Goal: Task Accomplishment & Management: Contribute content

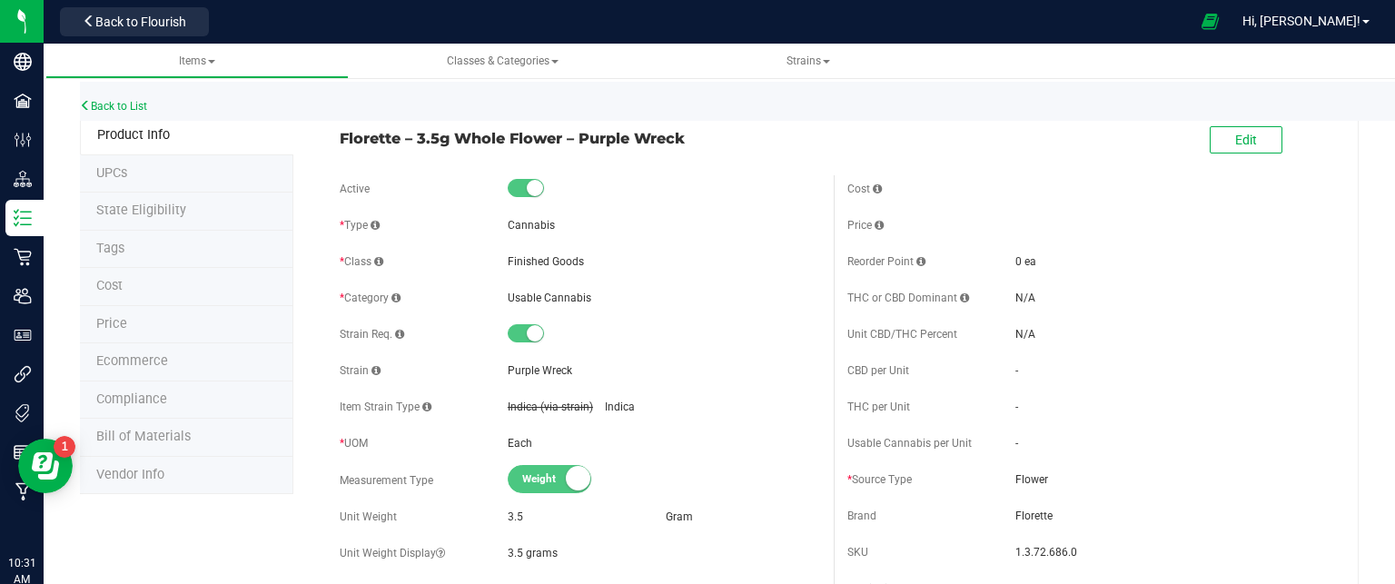
click at [596, 297] on div "Usable Cannabis" at bounding box center [664, 298] width 312 height 16
click at [138, 36] on div "Back to Flourish" at bounding box center [134, 21] width 163 height 35
click at [134, 25] on span "Back to Flourish" at bounding box center [140, 22] width 91 height 15
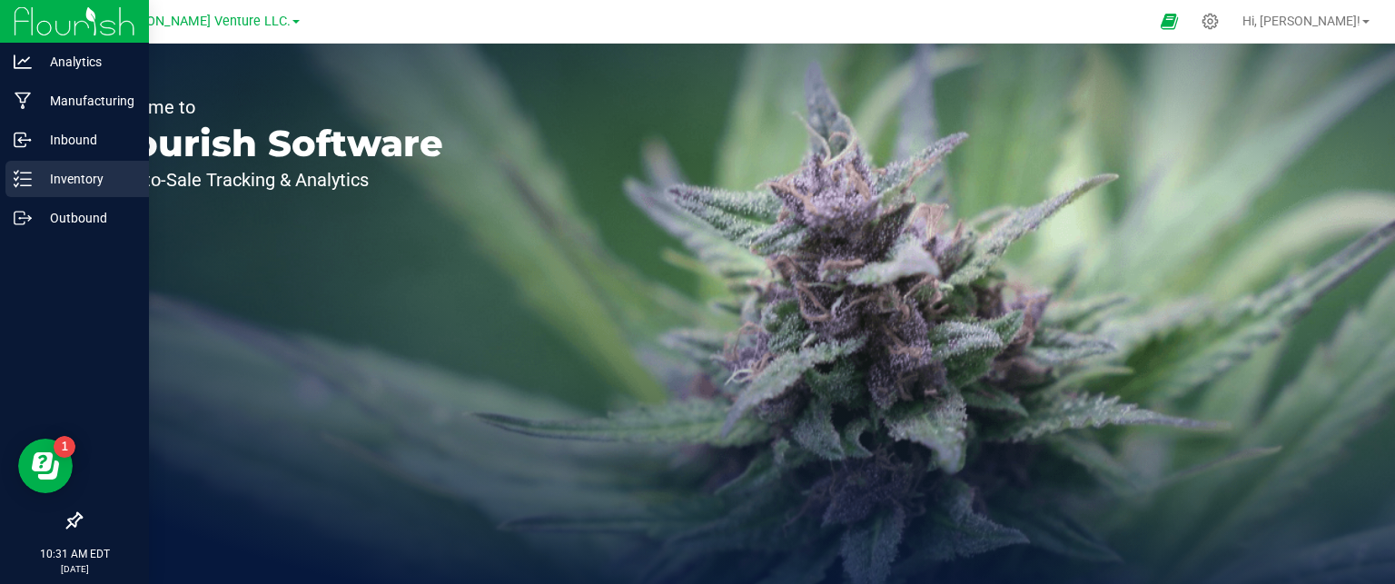
click at [62, 187] on p "Inventory" at bounding box center [86, 179] width 109 height 22
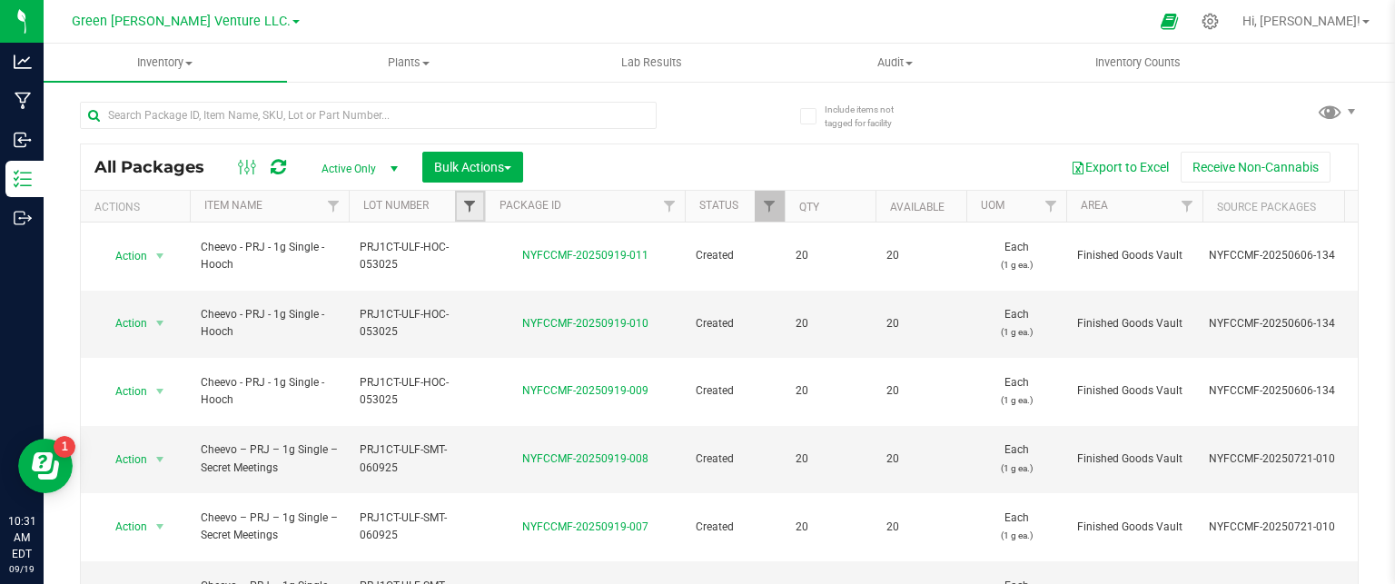
click at [465, 203] on span "Filter" at bounding box center [469, 206] width 15 height 15
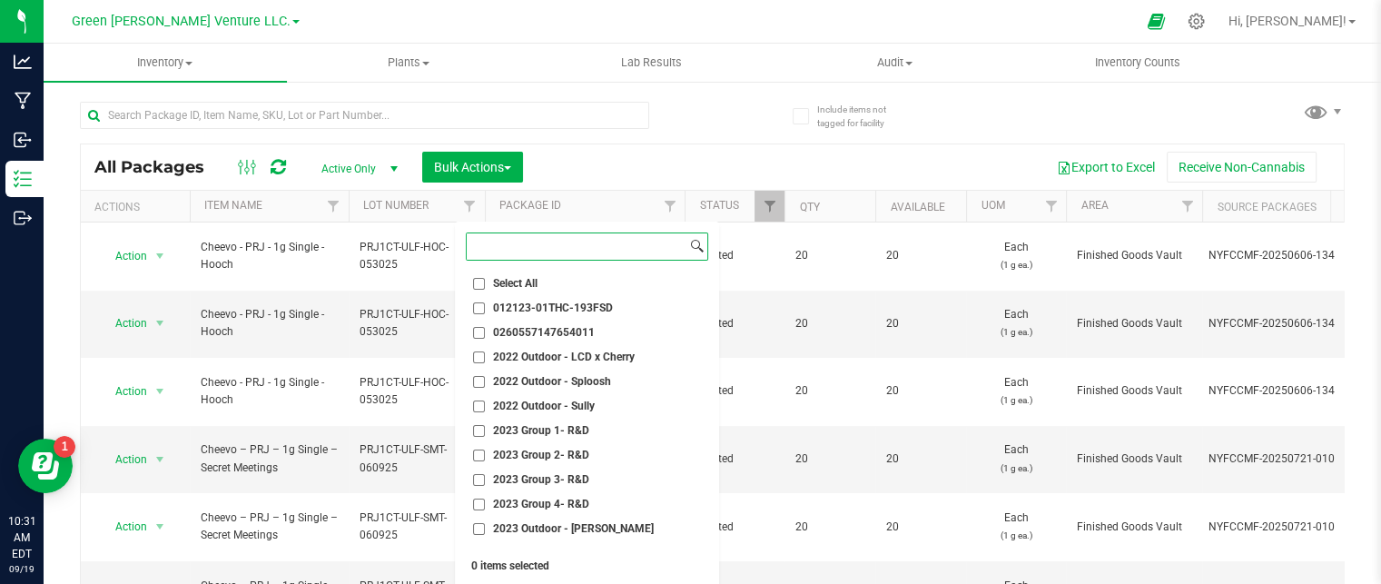
click at [502, 239] on input at bounding box center [577, 246] width 220 height 26
paste input "CGF7-CAG-G45-091625"
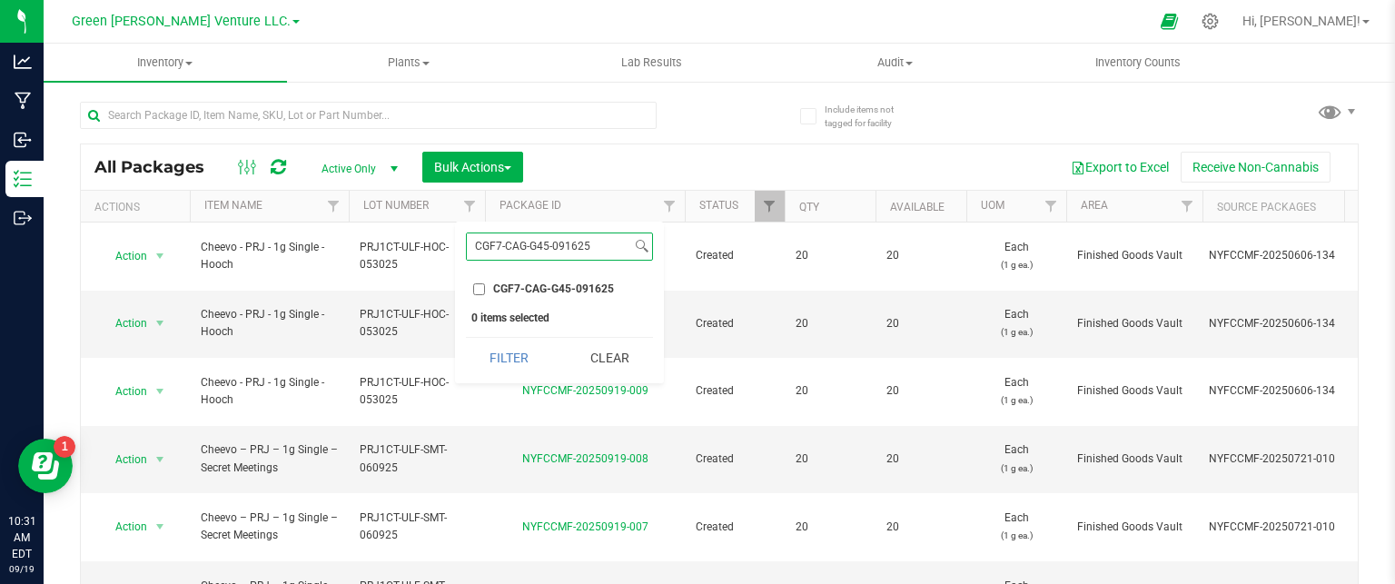
type input "CGF7-CAG-G45-091625"
click at [476, 286] on input "CGF7-CAG-G45-091625" at bounding box center [479, 289] width 12 height 12
checkbox input "true"
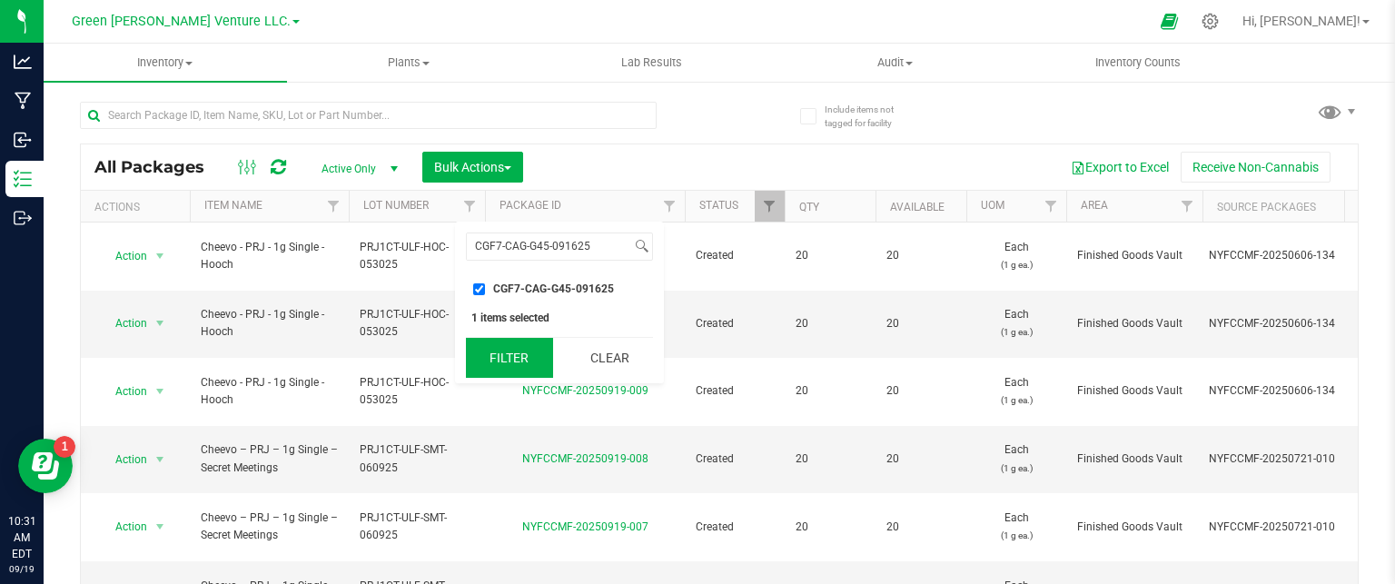
click at [503, 361] on button "Filter" at bounding box center [509, 358] width 87 height 40
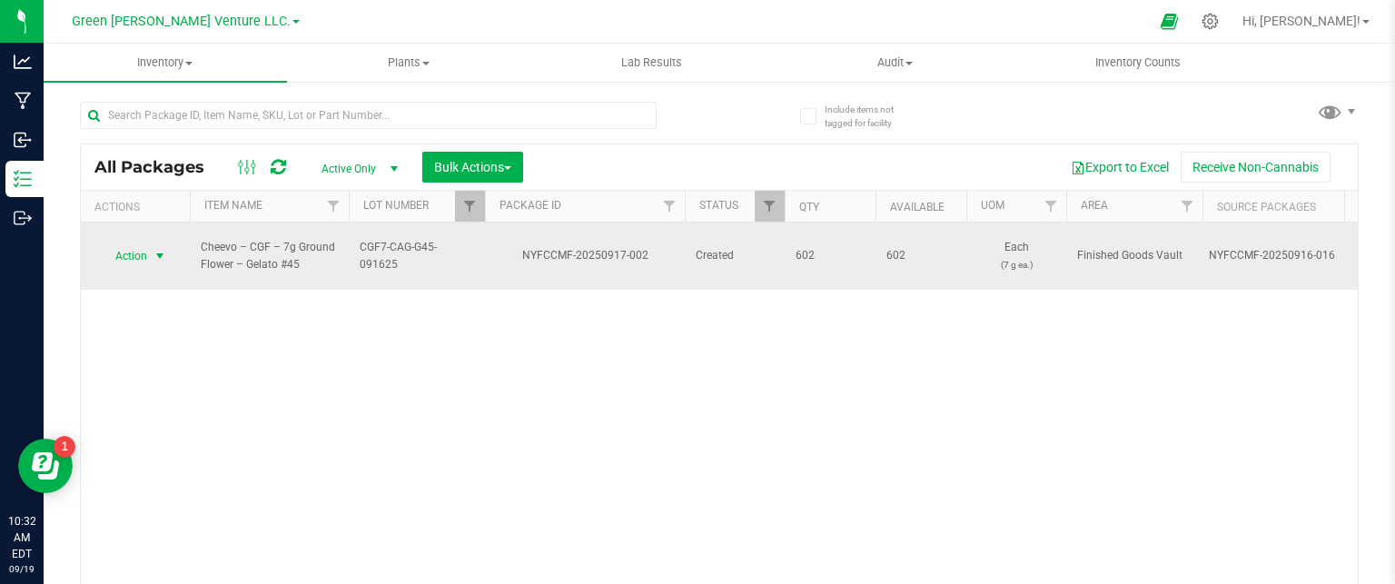
drag, startPoint x: 154, startPoint y: 246, endPoint x: 157, endPoint y: 256, distance: 10.4
click at [154, 249] on span "select" at bounding box center [160, 256] width 15 height 15
click at [141, 248] on span "Action" at bounding box center [123, 255] width 49 height 25
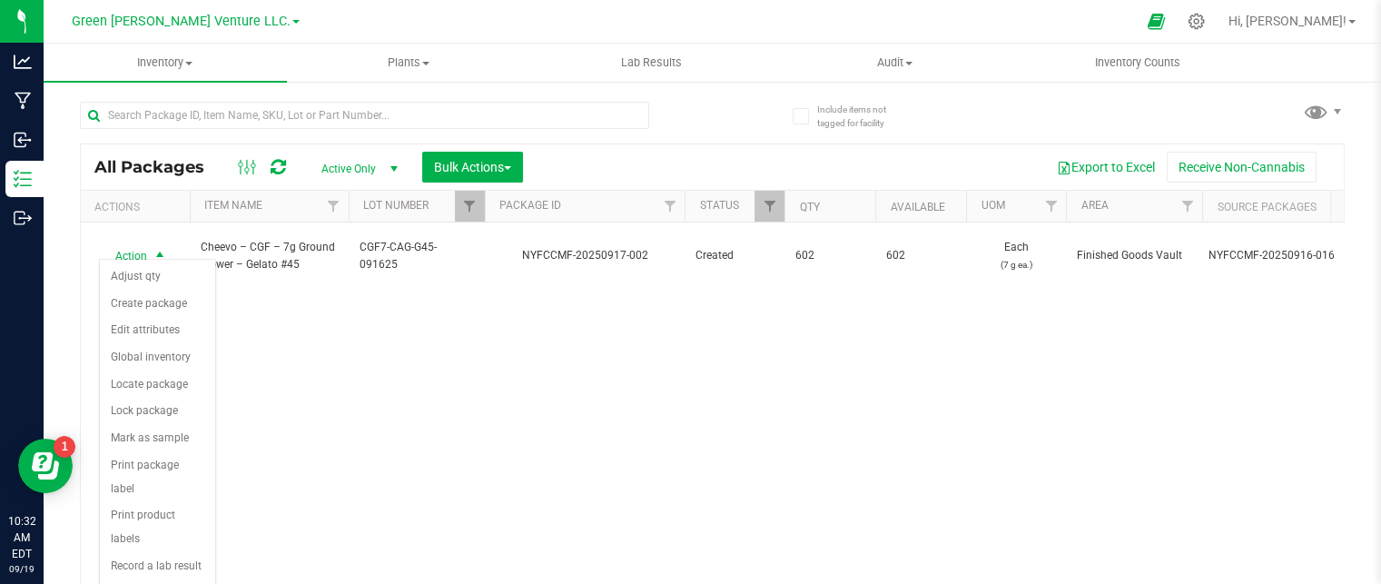
click at [279, 442] on div "Action Action Adjust qty Create package Edit attributes Global inventory Locate…" at bounding box center [712, 407] width 1263 height 368
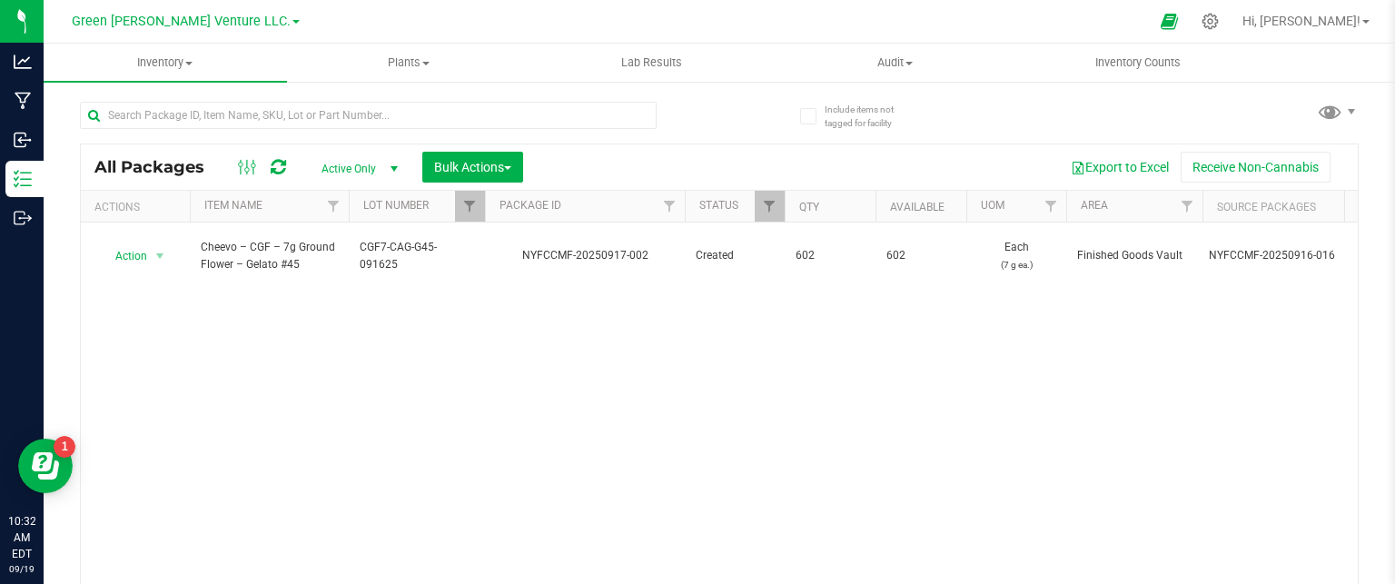
scroll to position [50, 0]
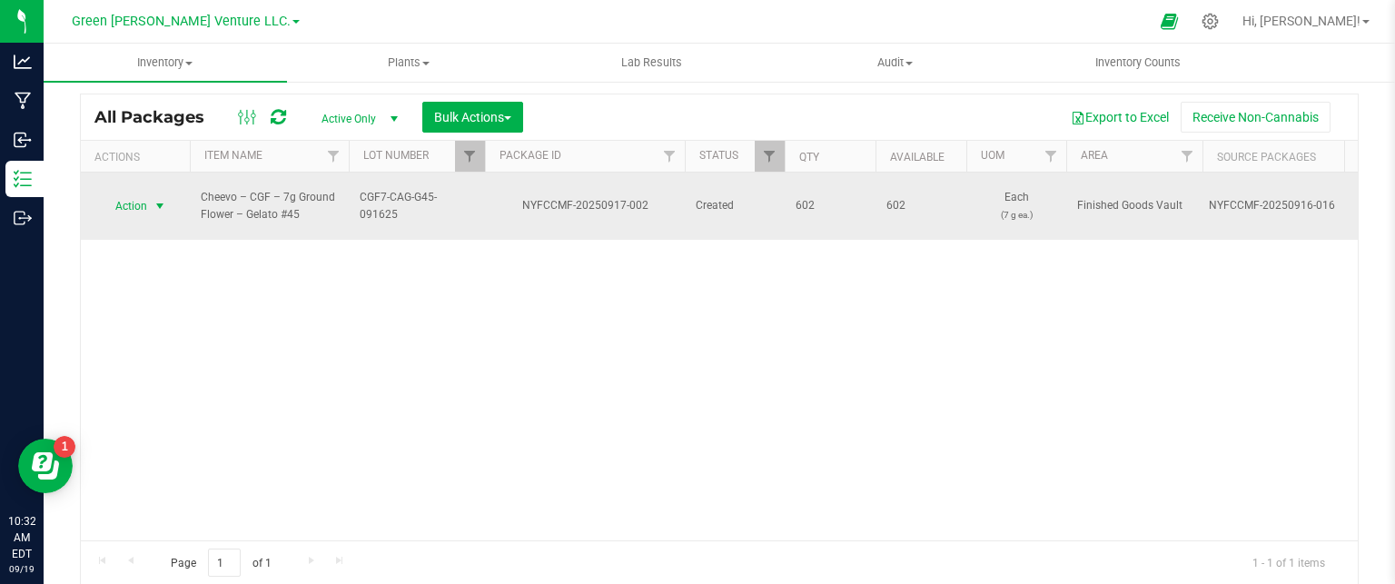
click at [156, 199] on span "select" at bounding box center [160, 206] width 15 height 15
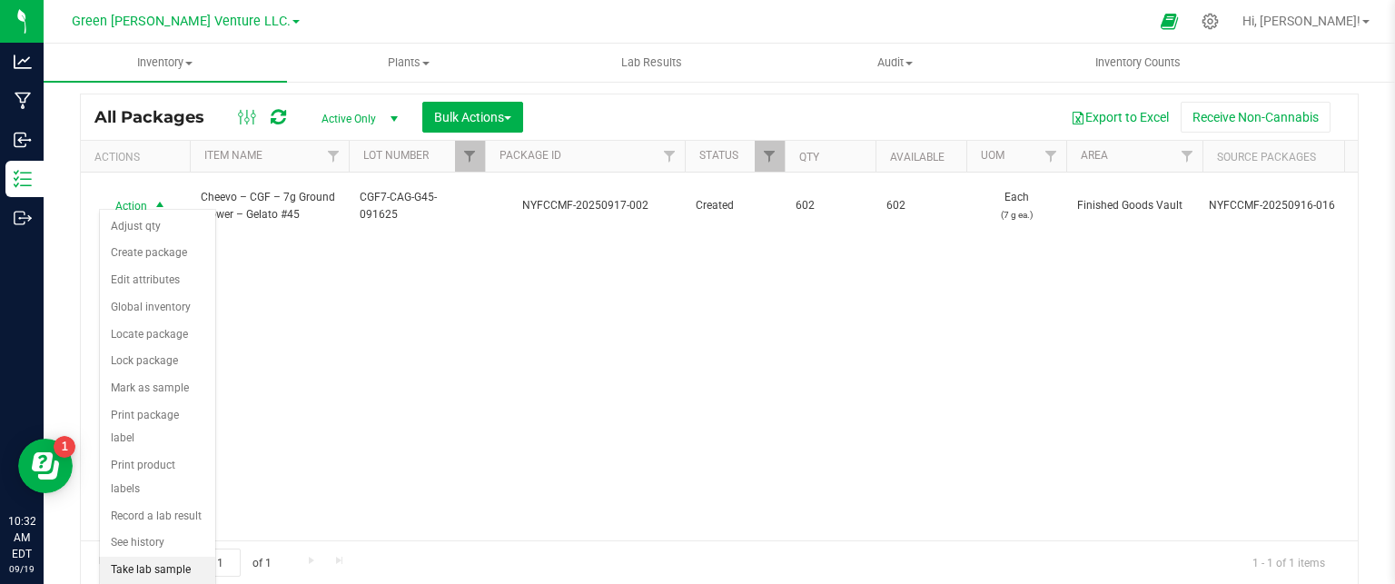
click at [163, 557] on li "Take lab sample" at bounding box center [157, 570] width 115 height 27
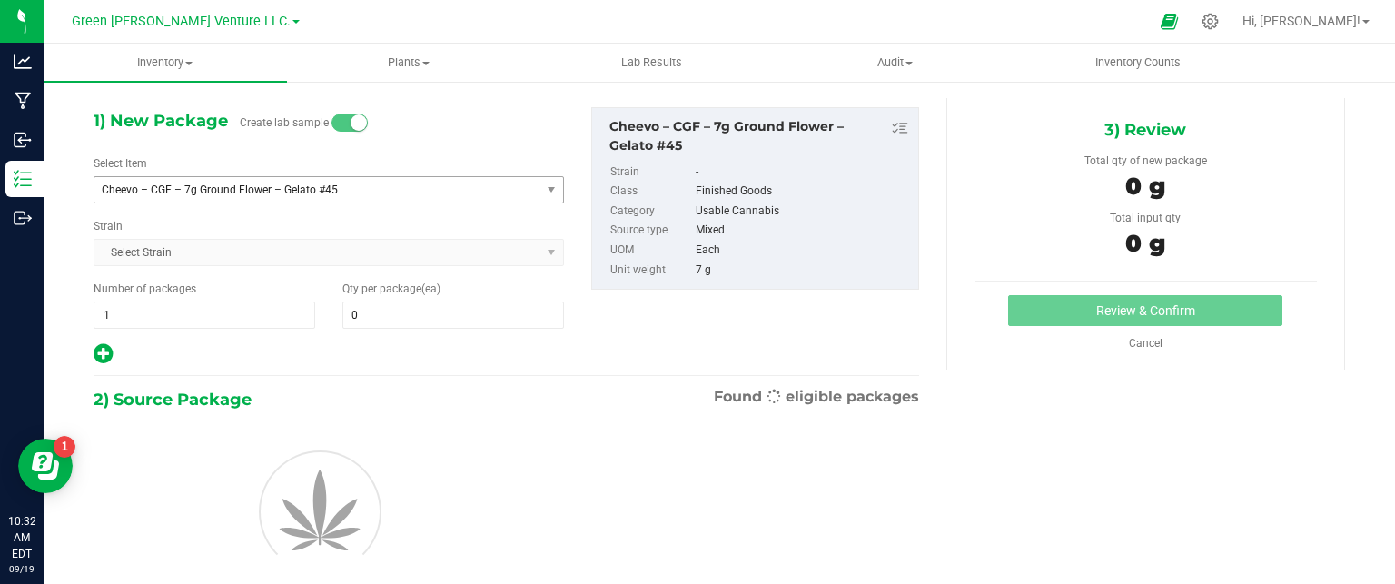
scroll to position [64, 0]
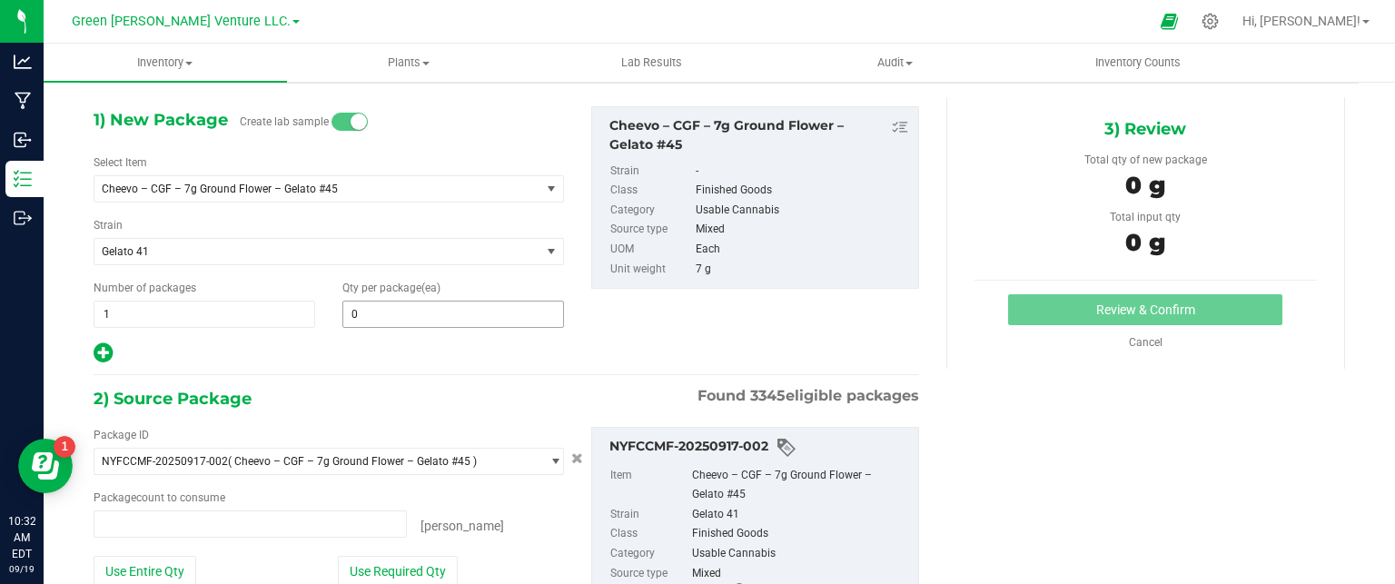
type input "0 ea"
click at [410, 321] on span at bounding box center [453, 314] width 222 height 27
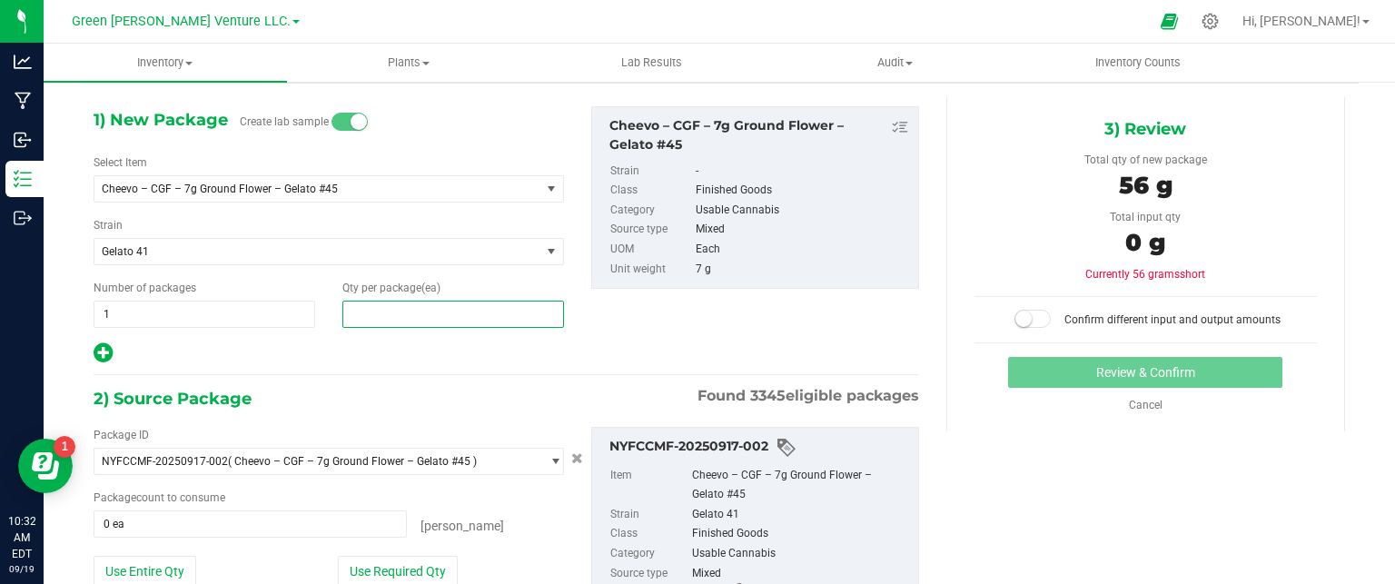
type input "8"
click at [317, 342] on div at bounding box center [329, 354] width 470 height 24
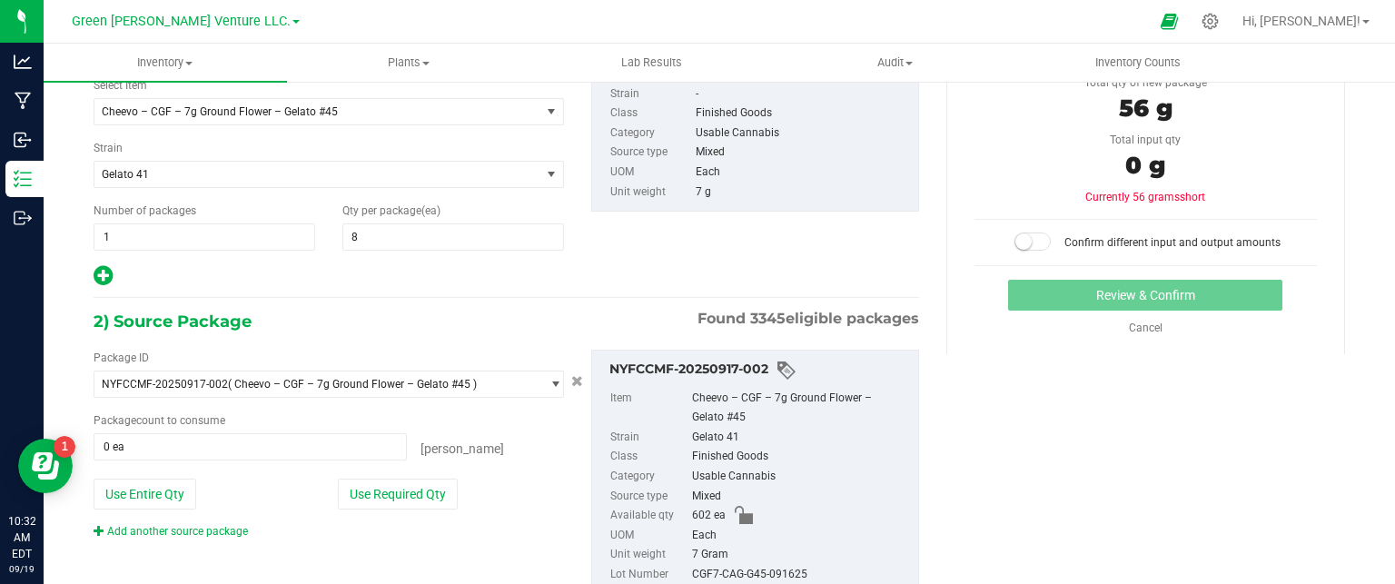
scroll to position [202, 0]
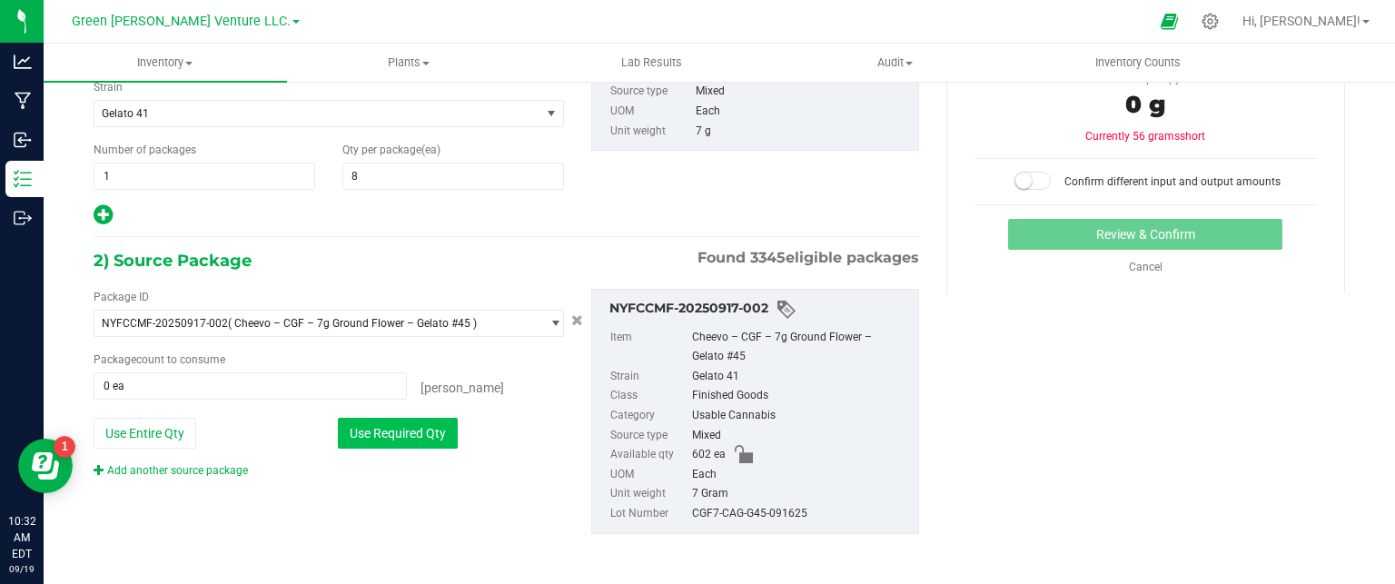
click at [443, 431] on button "Use Required Qty" at bounding box center [398, 433] width 120 height 31
type input "8 ea"
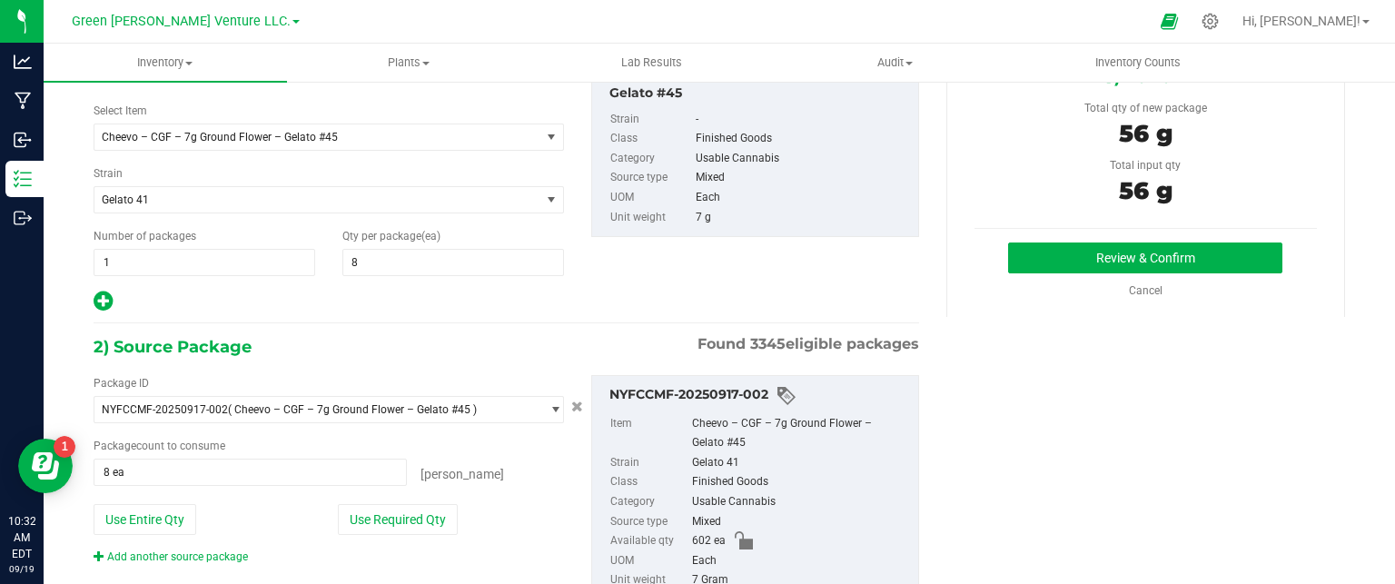
scroll to position [20, 0]
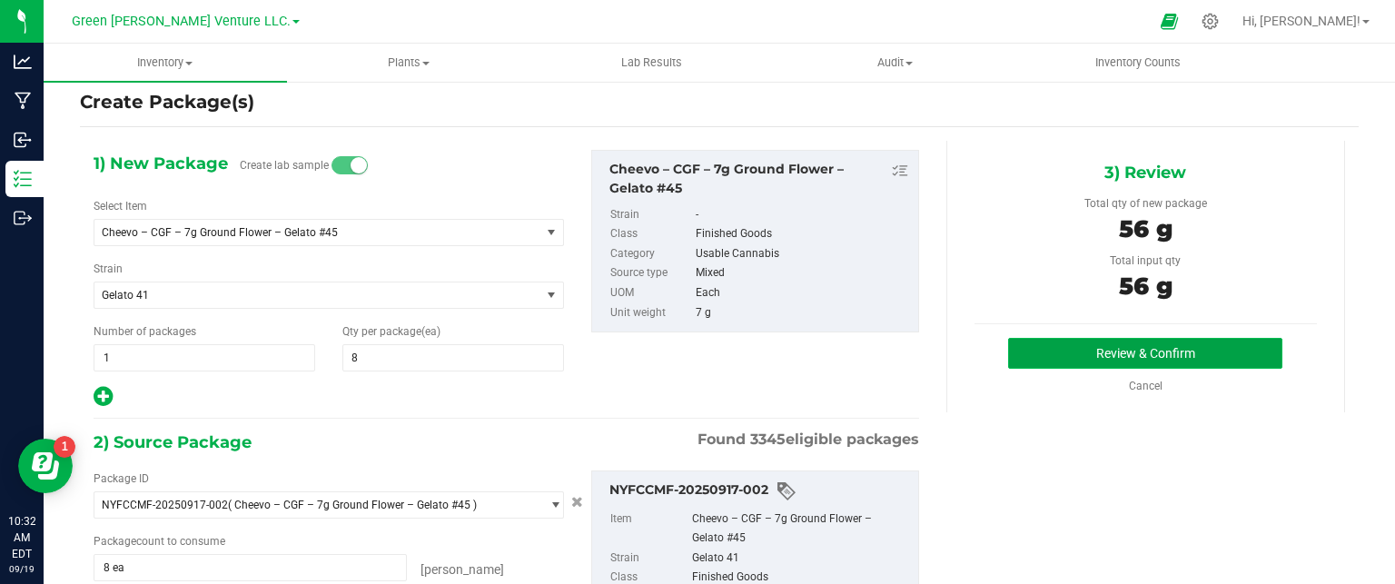
click at [1084, 355] on button "Review & Confirm" at bounding box center [1145, 353] width 274 height 31
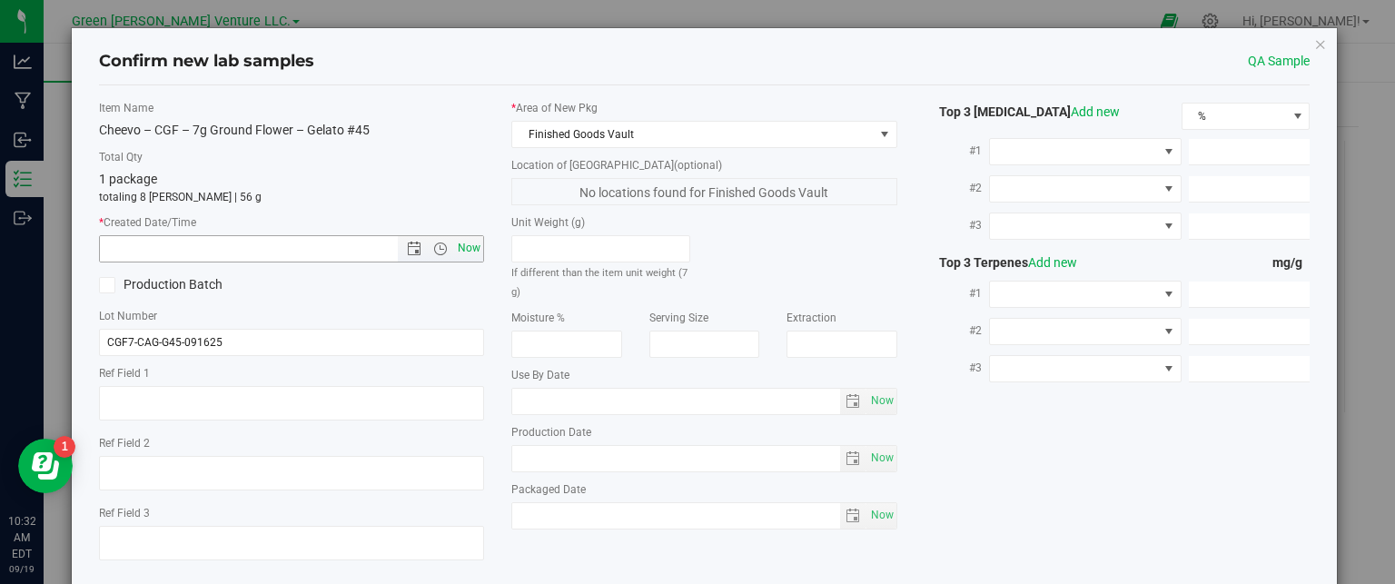
click at [469, 240] on span "Now" at bounding box center [469, 248] width 31 height 26
type input "9/19/2025 10:32 AM"
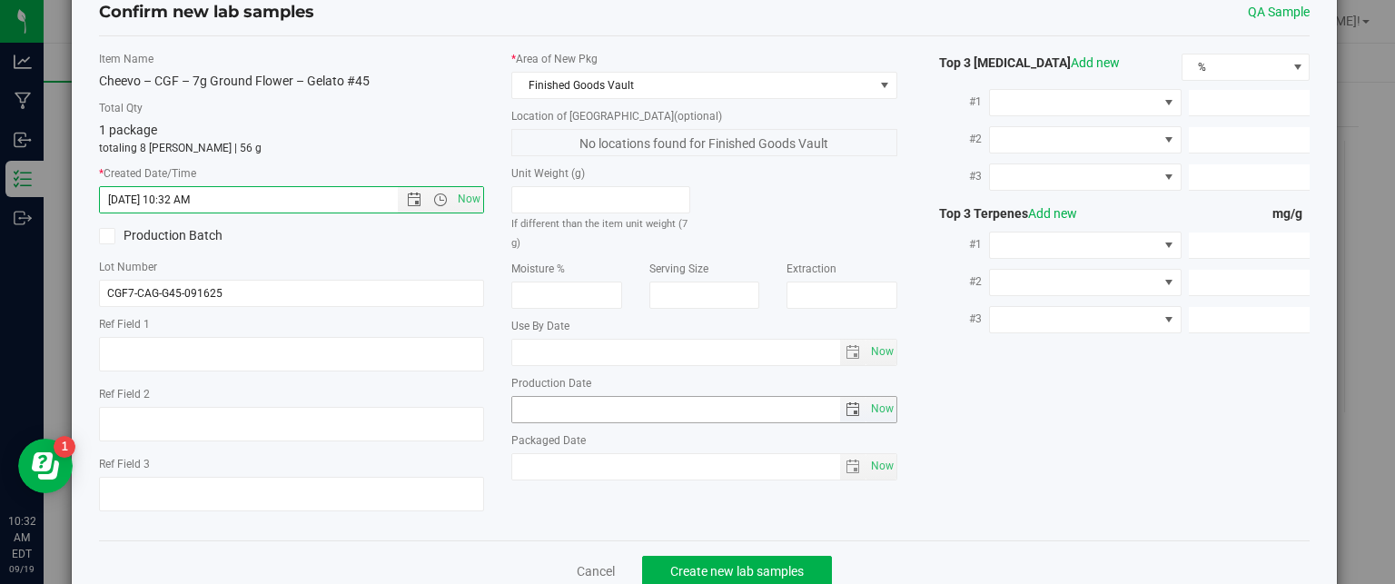
scroll to position [93, 0]
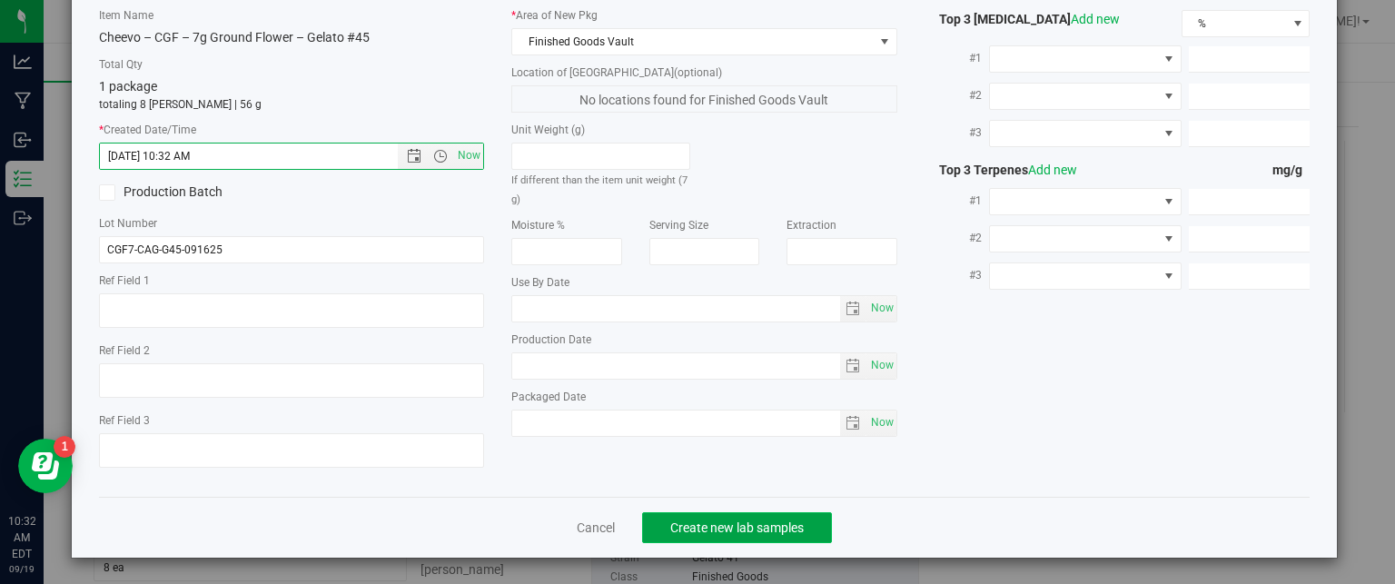
click at [737, 530] on span "Create new lab samples" at bounding box center [737, 527] width 134 height 15
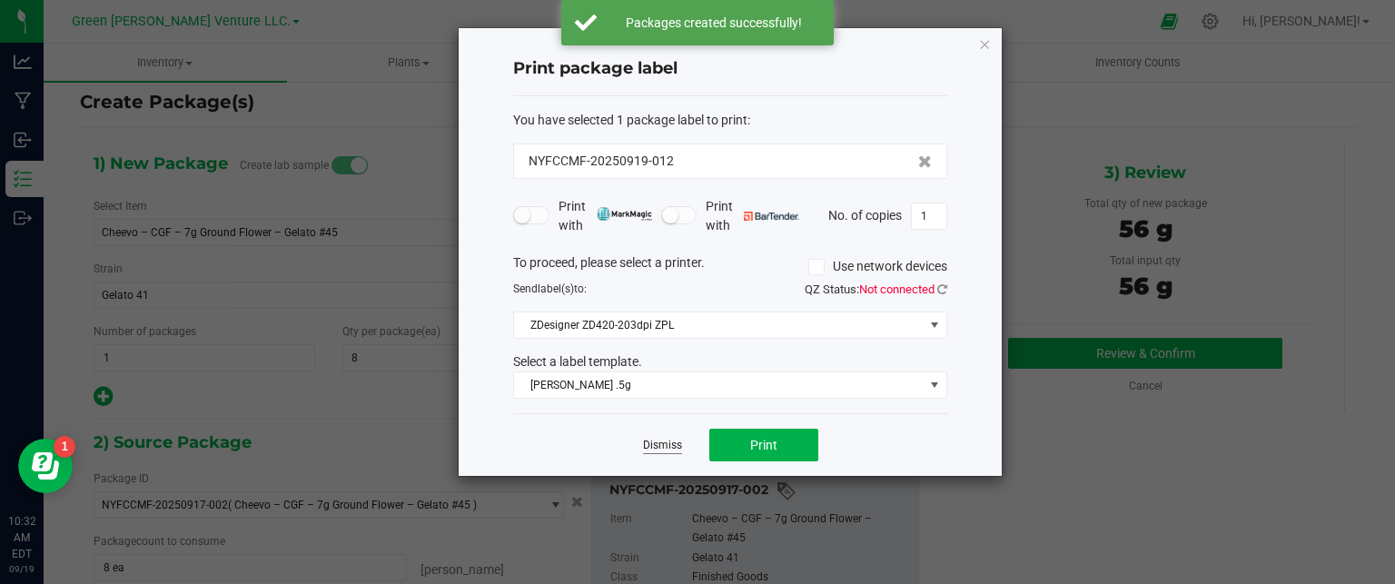
click at [665, 439] on link "Dismiss" at bounding box center [662, 445] width 39 height 15
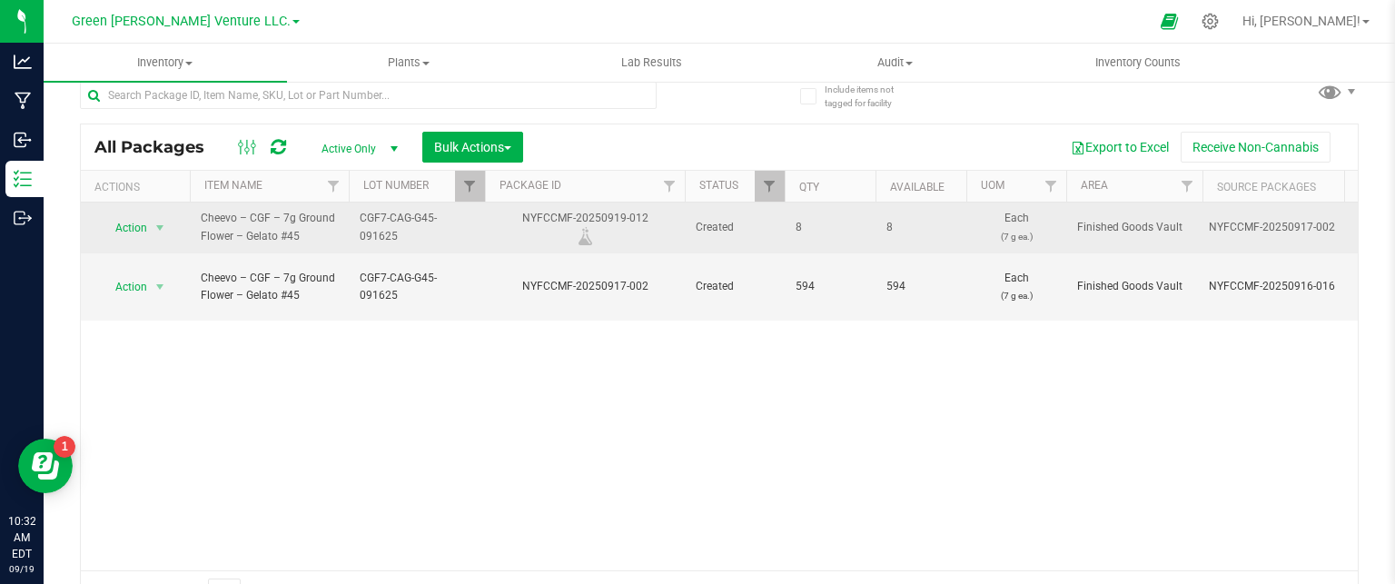
drag, startPoint x: 645, startPoint y: 214, endPoint x: 520, endPoint y: 217, distance: 125.4
click at [520, 217] on div "NYFCCMF-20250919-012" at bounding box center [584, 227] width 205 height 35
copy div "NYFCCMF-20250919-012"
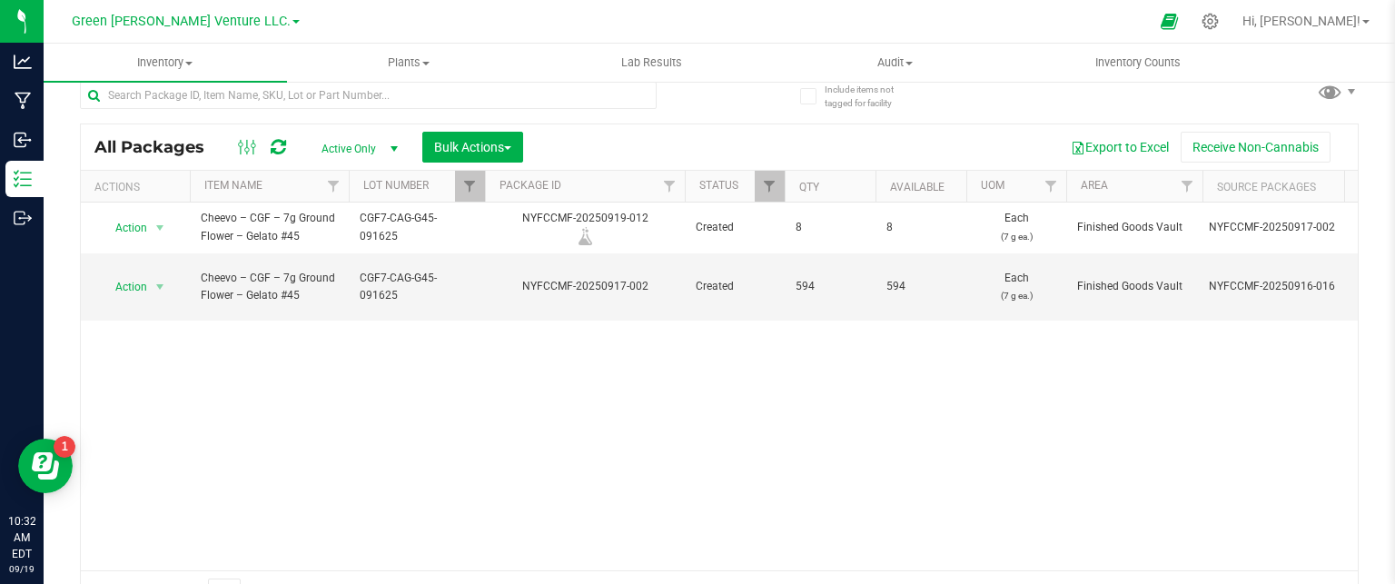
click at [378, 355] on div "Action Action Adjust qty Create package Edit attributes Global inventory Locate…" at bounding box center [719, 387] width 1277 height 368
click at [469, 184] on span "Filter" at bounding box center [469, 186] width 15 height 15
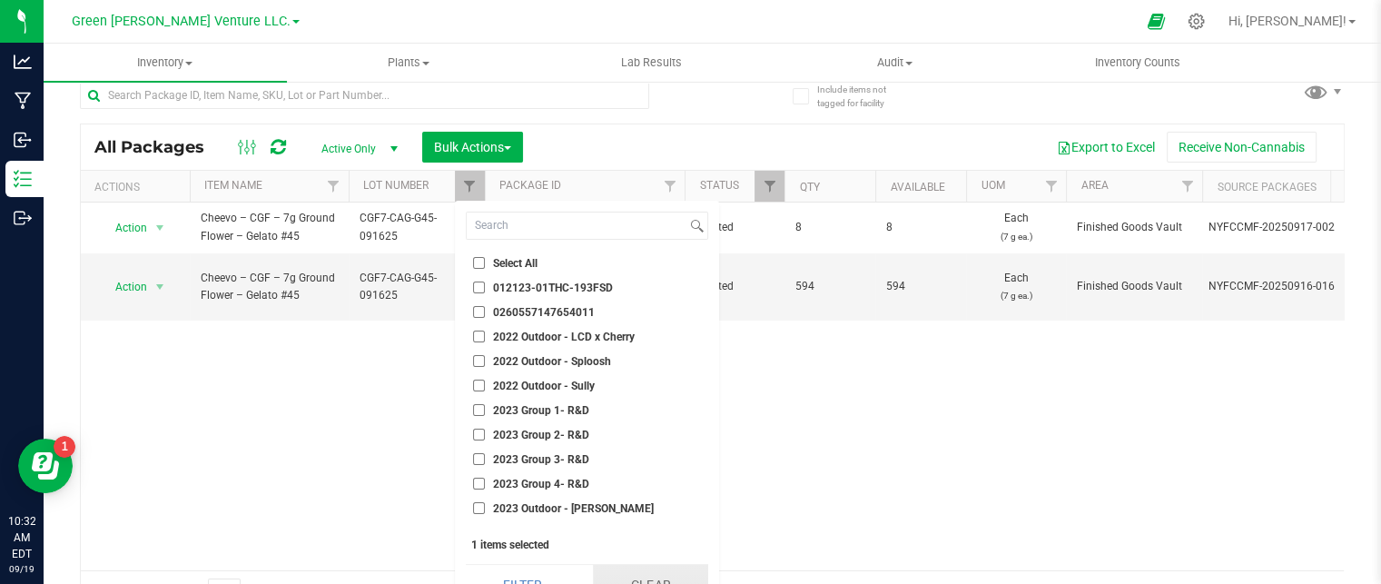
click at [636, 576] on button "Clear" at bounding box center [650, 585] width 115 height 40
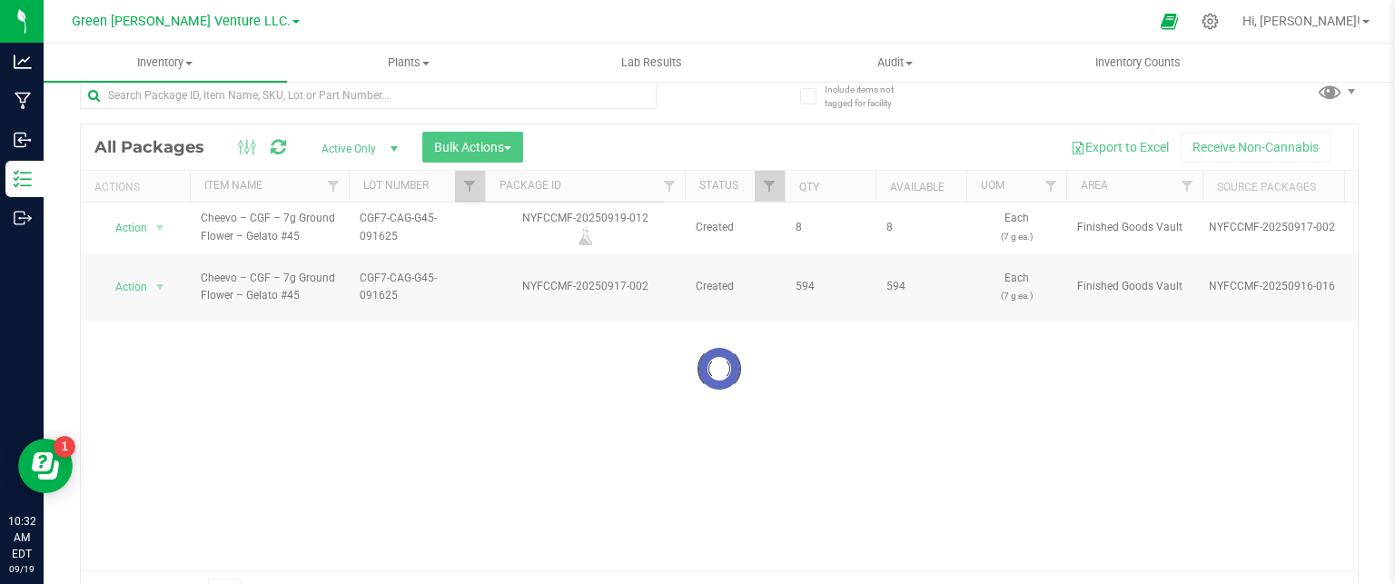
checkbox input "false"
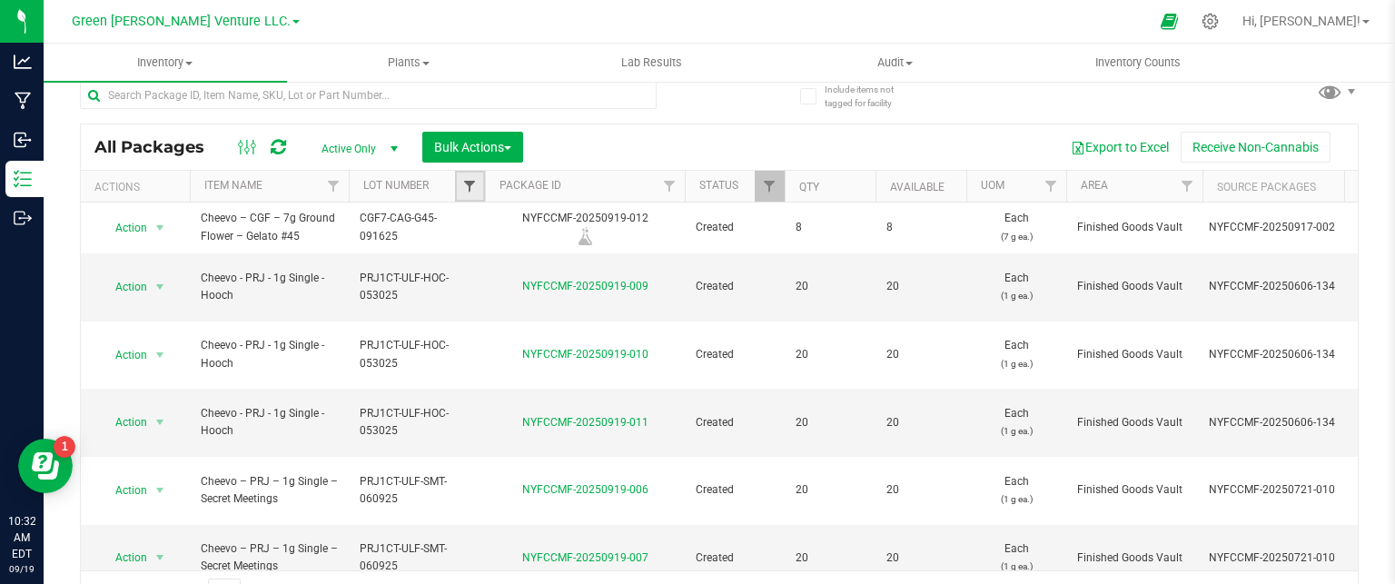
click at [476, 181] on span "Filter" at bounding box center [469, 186] width 15 height 15
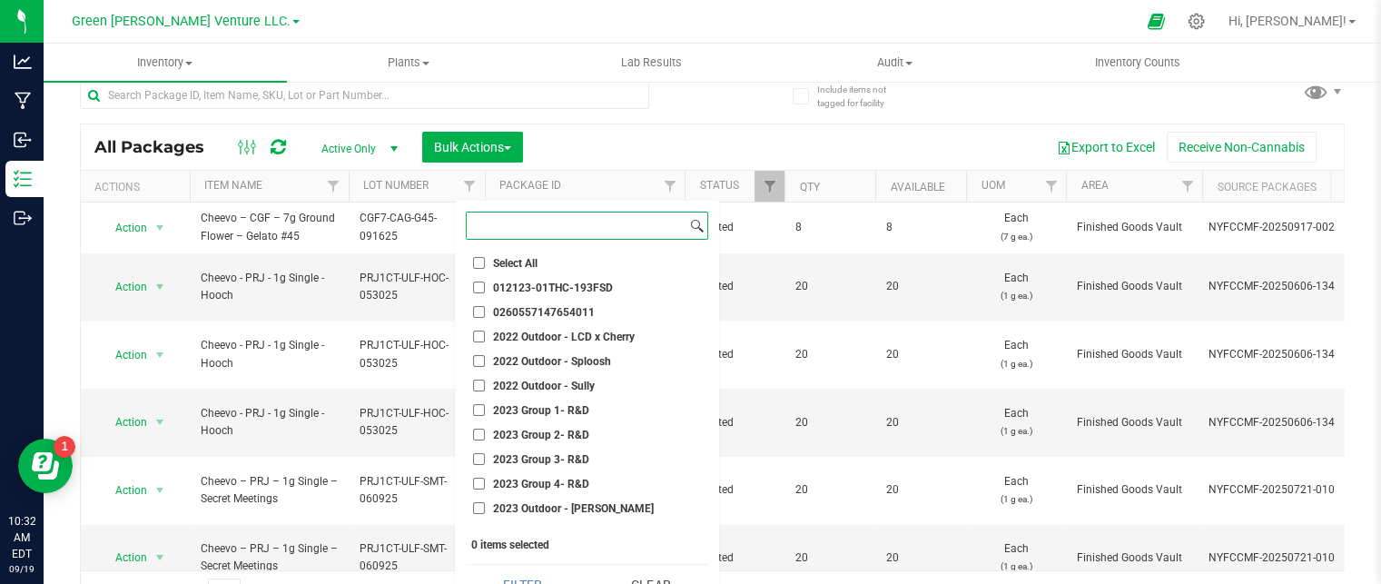
paste input "CWF7-CAG-G45-091625"
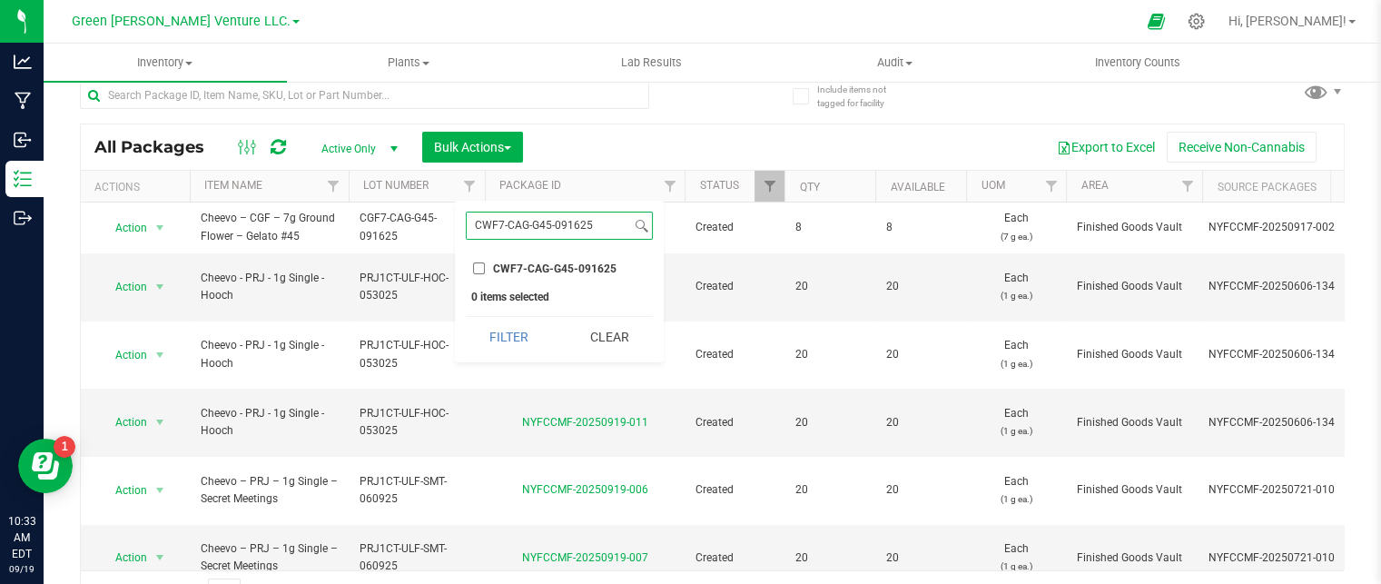
type input "CWF7-CAG-G45-091625"
click at [478, 270] on input "CWF7-CAG-G45-091625" at bounding box center [479, 268] width 12 height 12
checkbox input "true"
click at [511, 336] on button "Filter" at bounding box center [509, 337] width 87 height 40
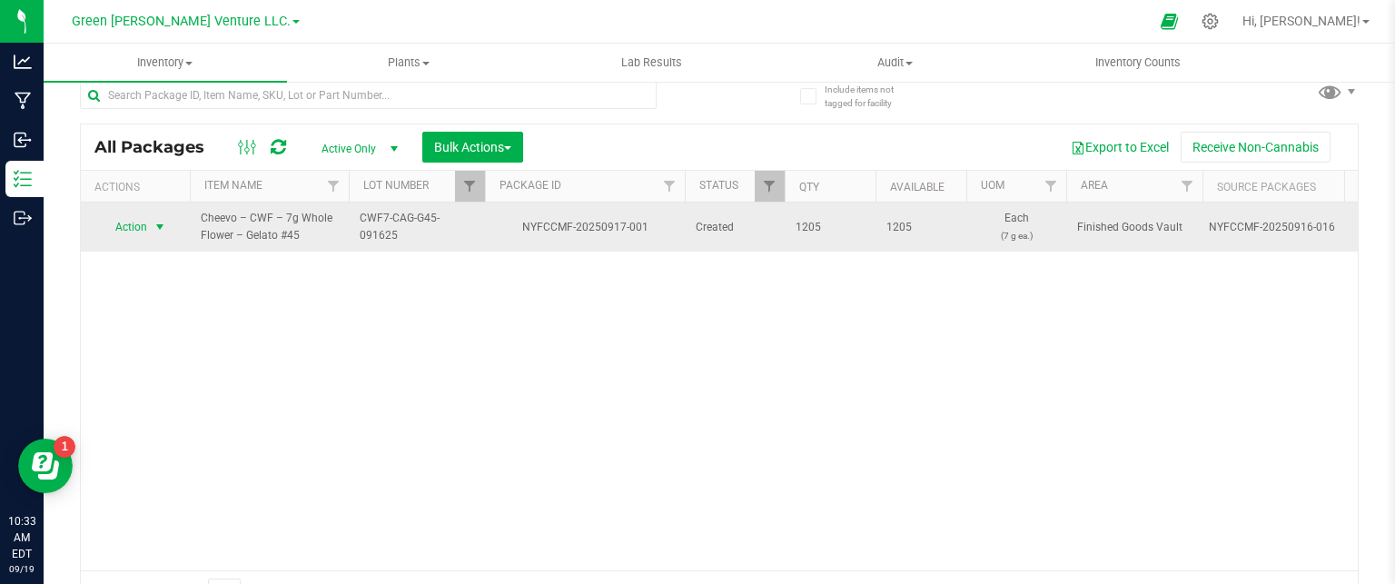
click at [160, 222] on span "select" at bounding box center [160, 227] width 15 height 15
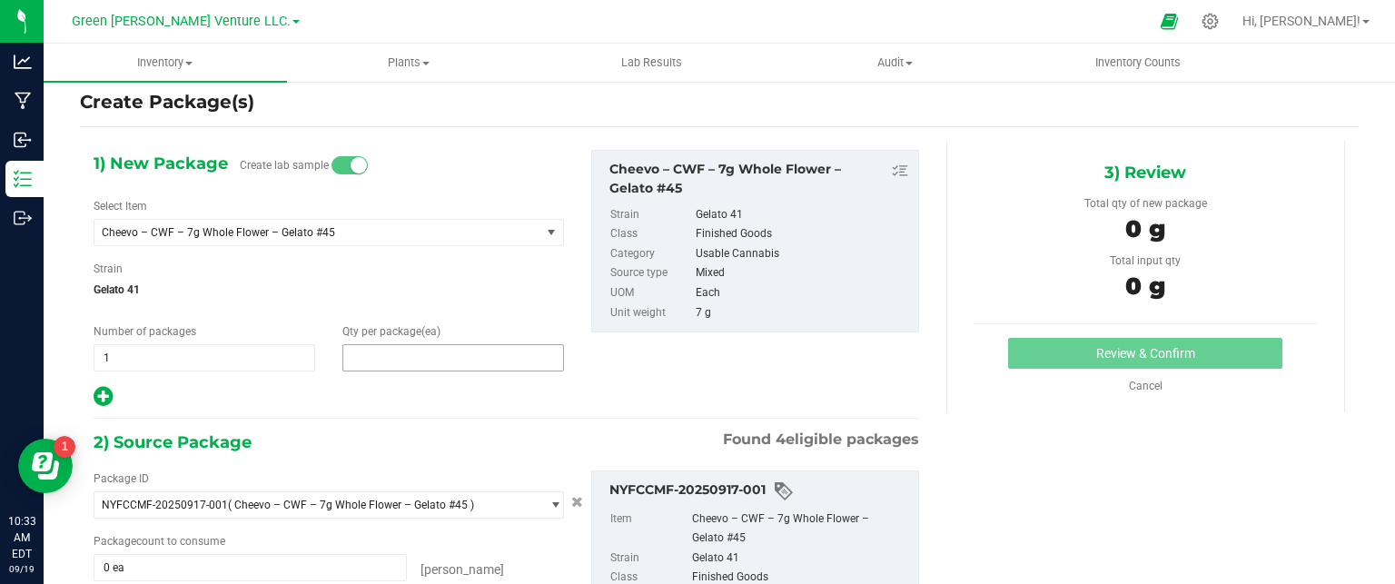
click at [442, 354] on span at bounding box center [453, 357] width 222 height 27
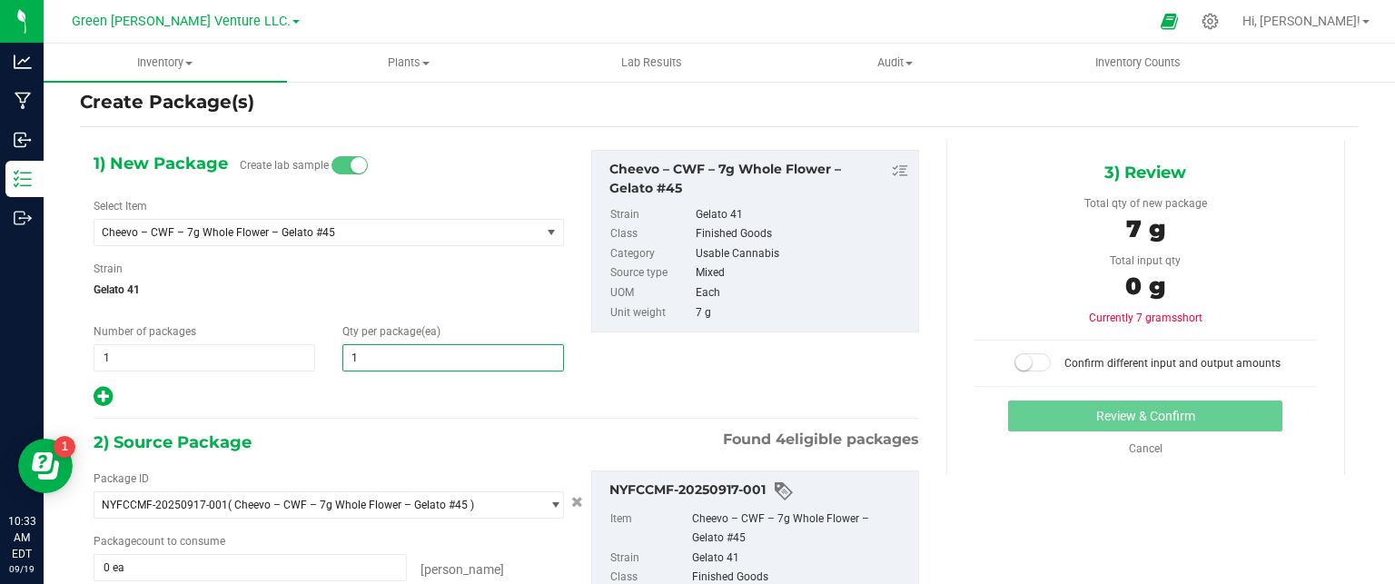
type input "13"
click at [411, 389] on div at bounding box center [329, 397] width 470 height 24
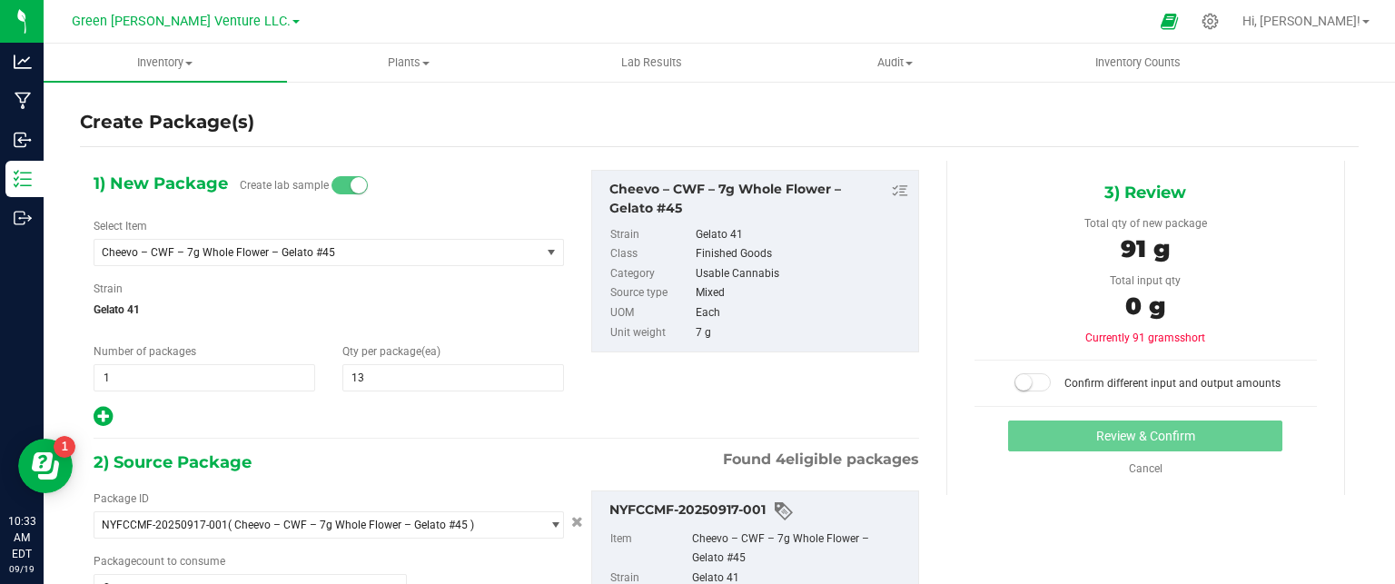
scroll to position [203, 0]
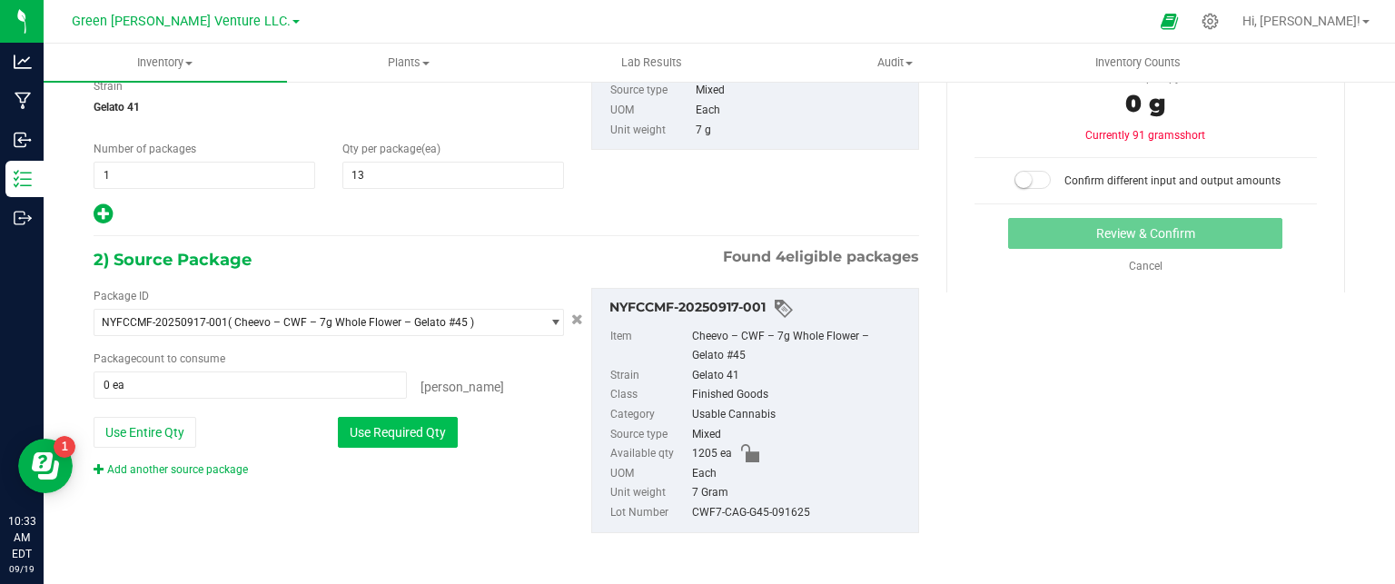
click at [404, 439] on button "Use Required Qty" at bounding box center [398, 432] width 120 height 31
type input "13 ea"
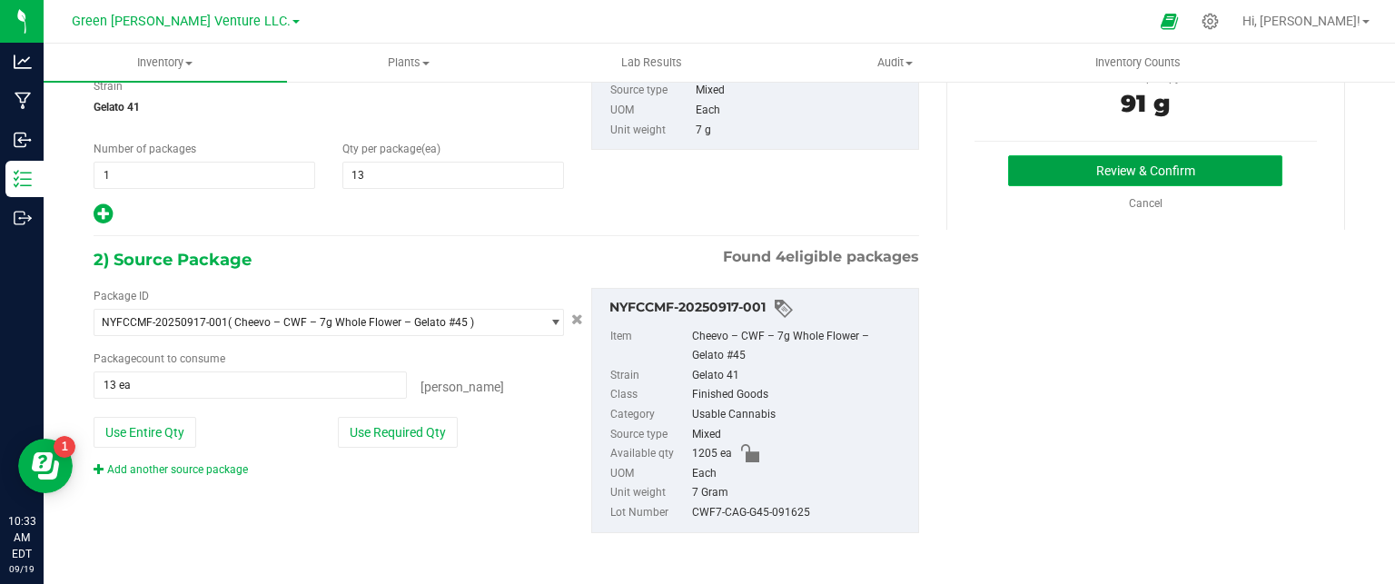
click at [1090, 176] on button "Review & Confirm" at bounding box center [1145, 170] width 274 height 31
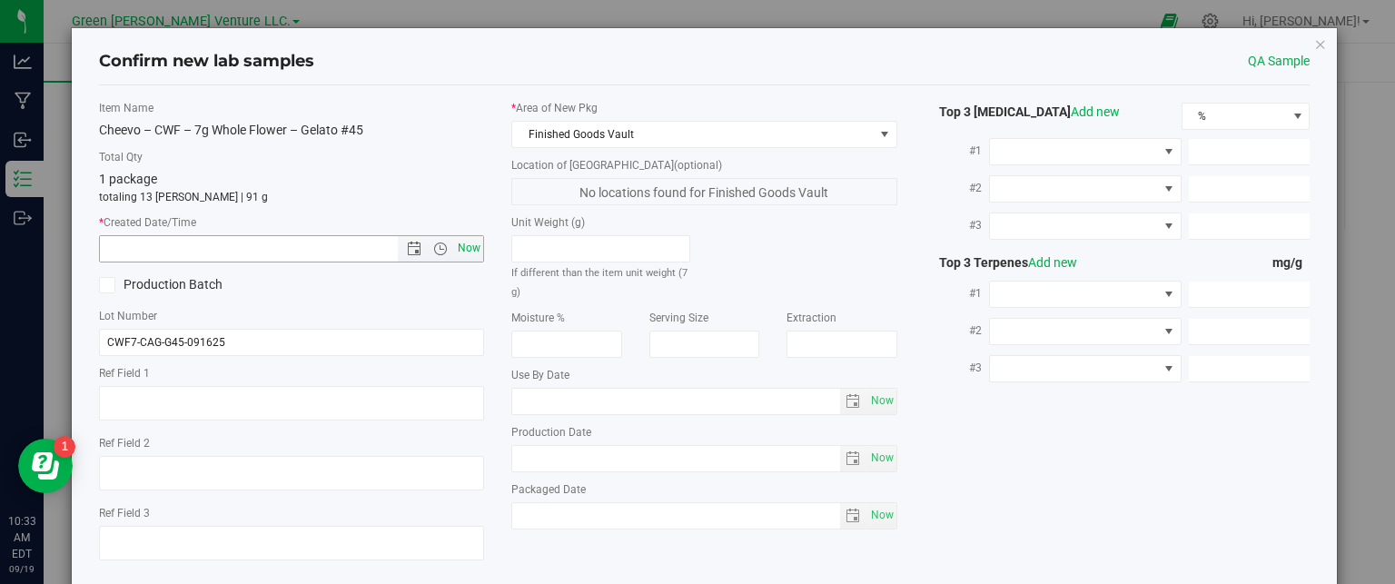
click at [470, 252] on span "Now" at bounding box center [469, 248] width 31 height 26
type input "9/19/2025 10:33 AM"
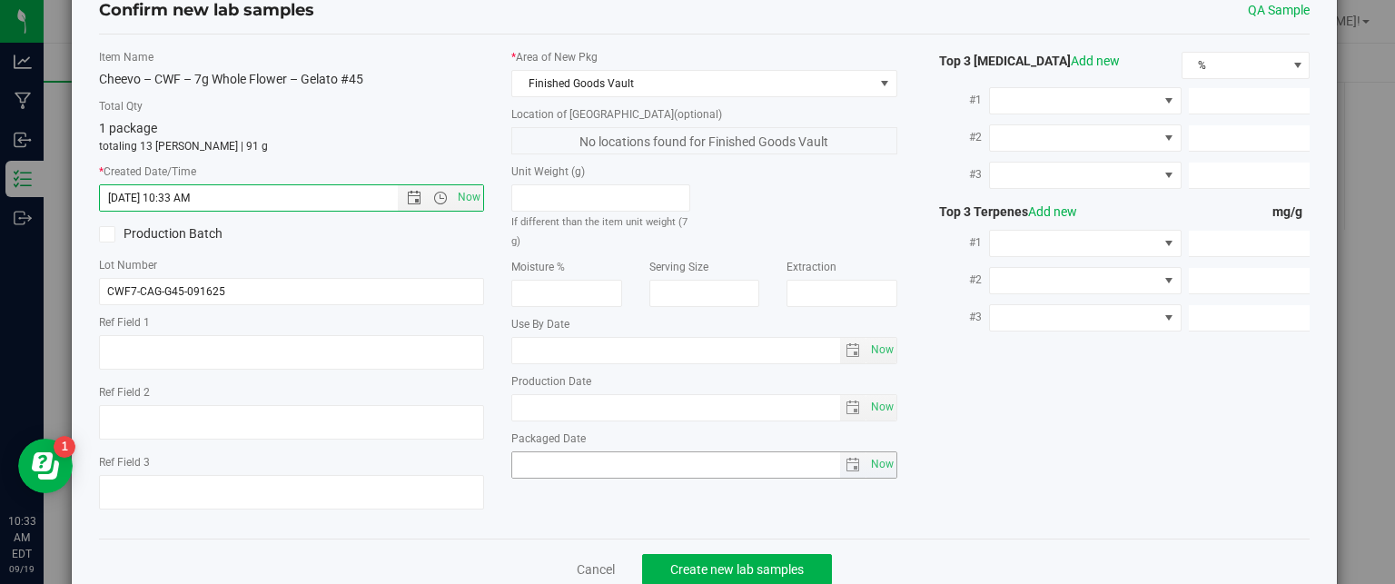
scroll to position [93, 0]
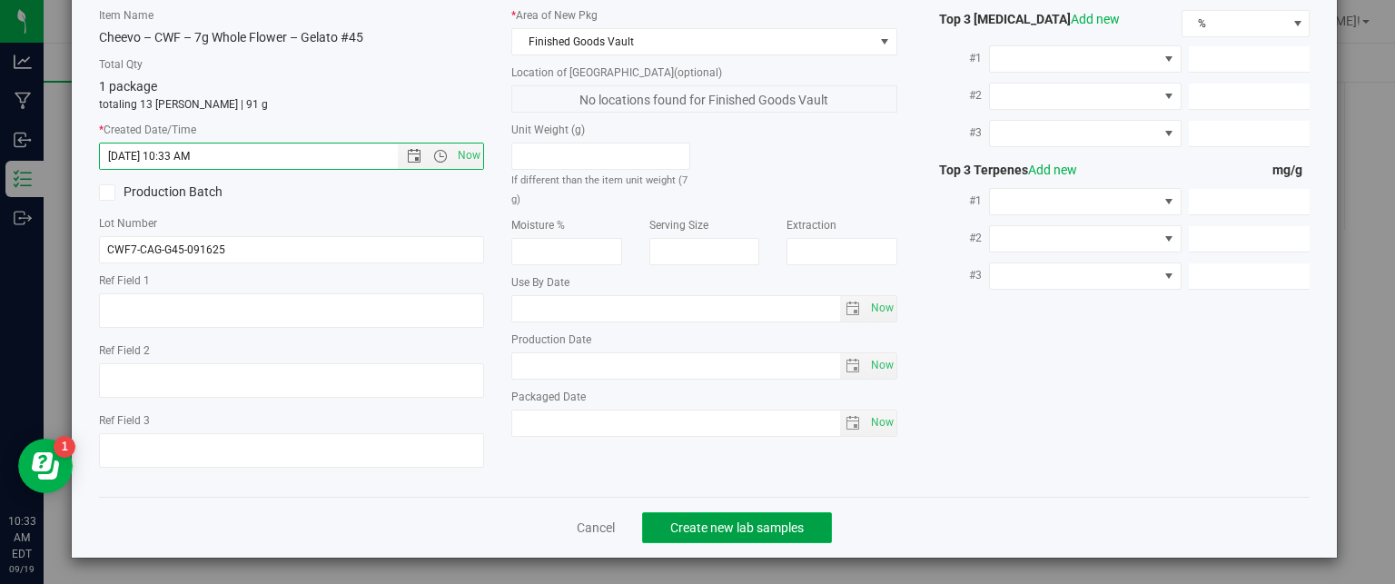
click at [705, 525] on span "Create new lab samples" at bounding box center [737, 527] width 134 height 15
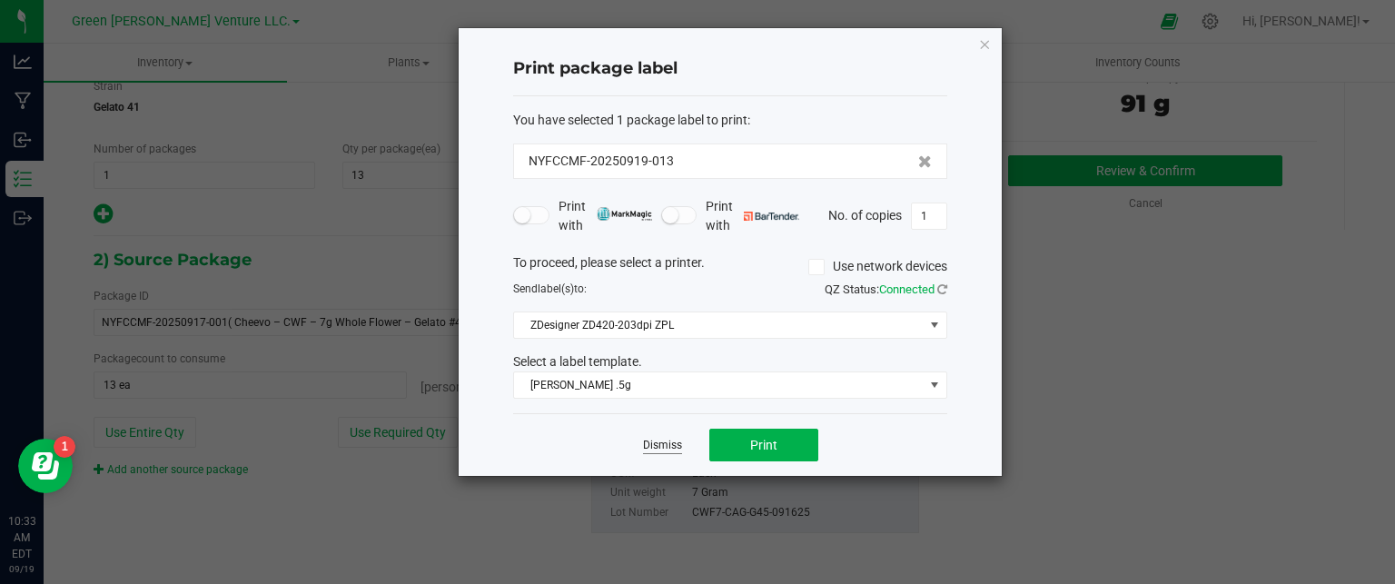
click at [665, 443] on link "Dismiss" at bounding box center [662, 445] width 39 height 15
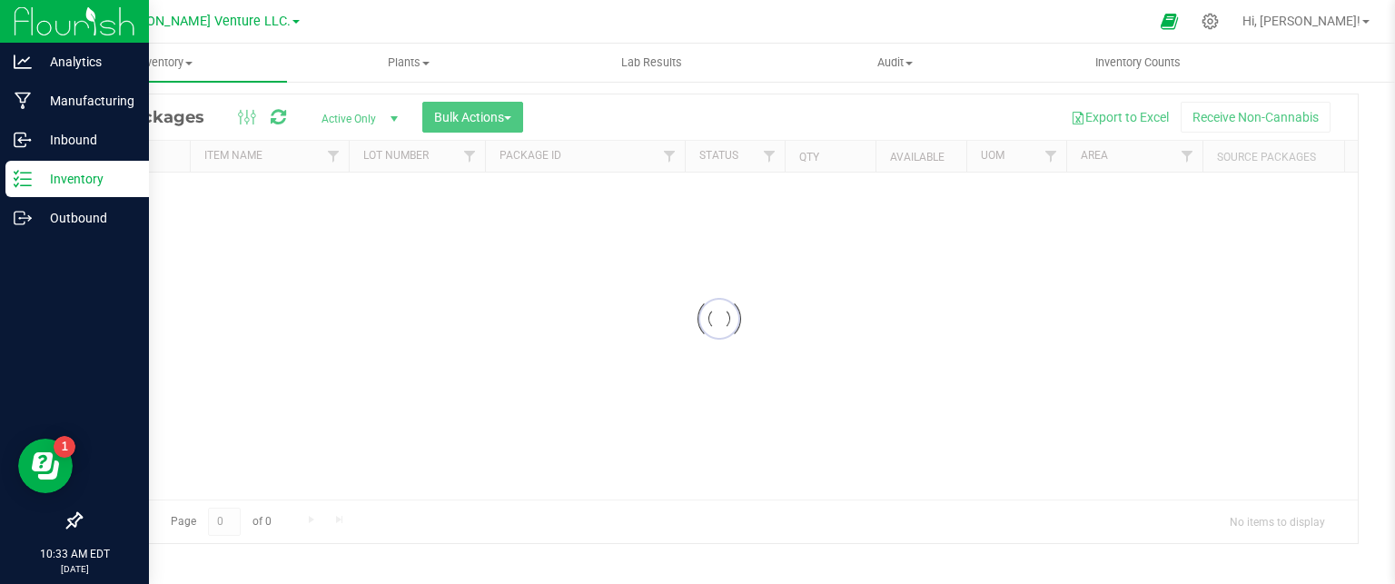
scroll to position [50, 0]
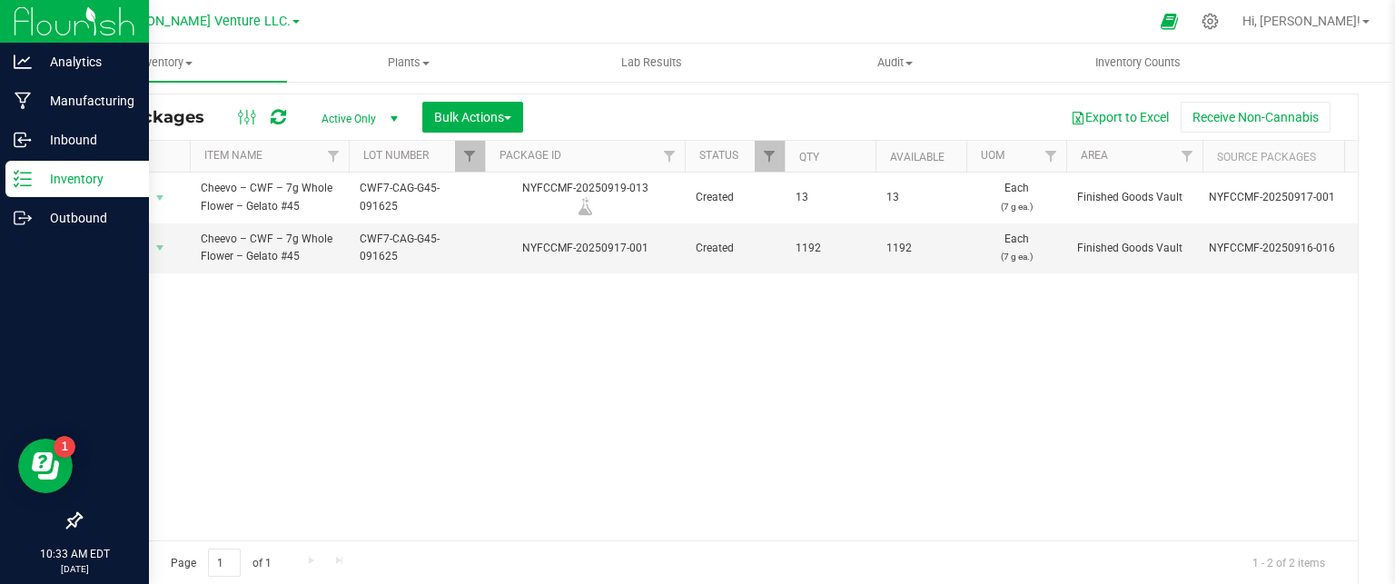
click at [74, 178] on p "Inventory" at bounding box center [86, 179] width 109 height 22
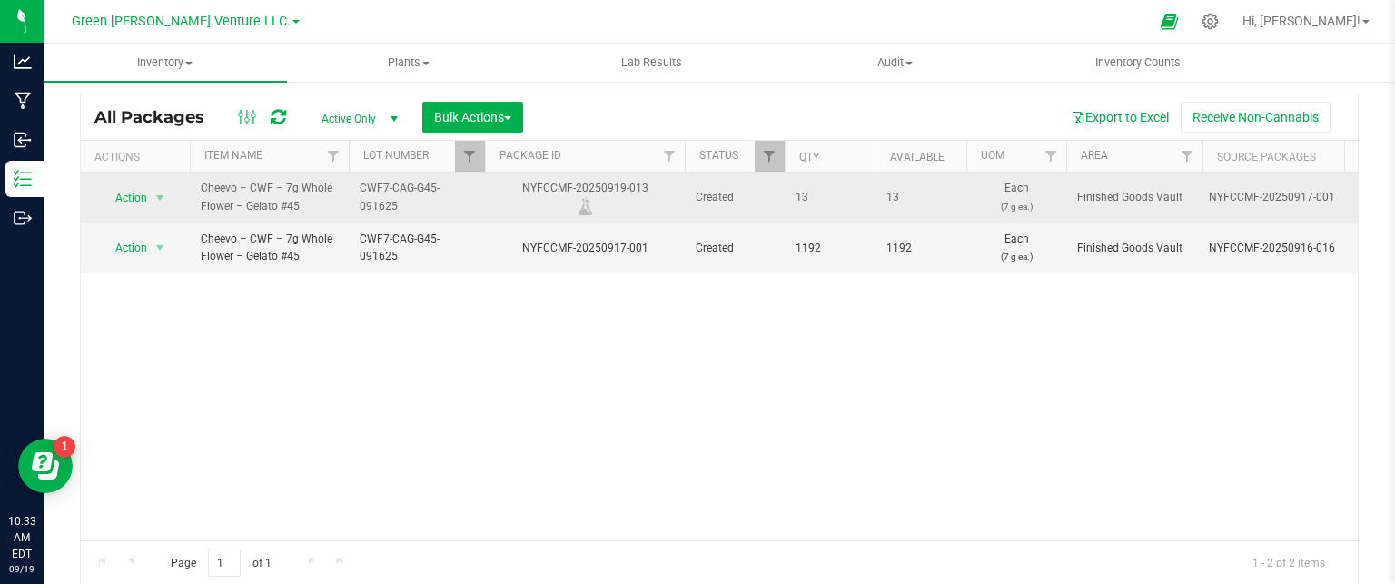
click at [650, 181] on div "NYFCCMF-20250919-013" at bounding box center [584, 197] width 205 height 35
drag, startPoint x: 652, startPoint y: 184, endPoint x: 523, endPoint y: 178, distance: 129.1
click at [523, 180] on div "NYFCCMF-20250919-013" at bounding box center [584, 197] width 205 height 35
copy div "NYFCCMF-20250919-013"
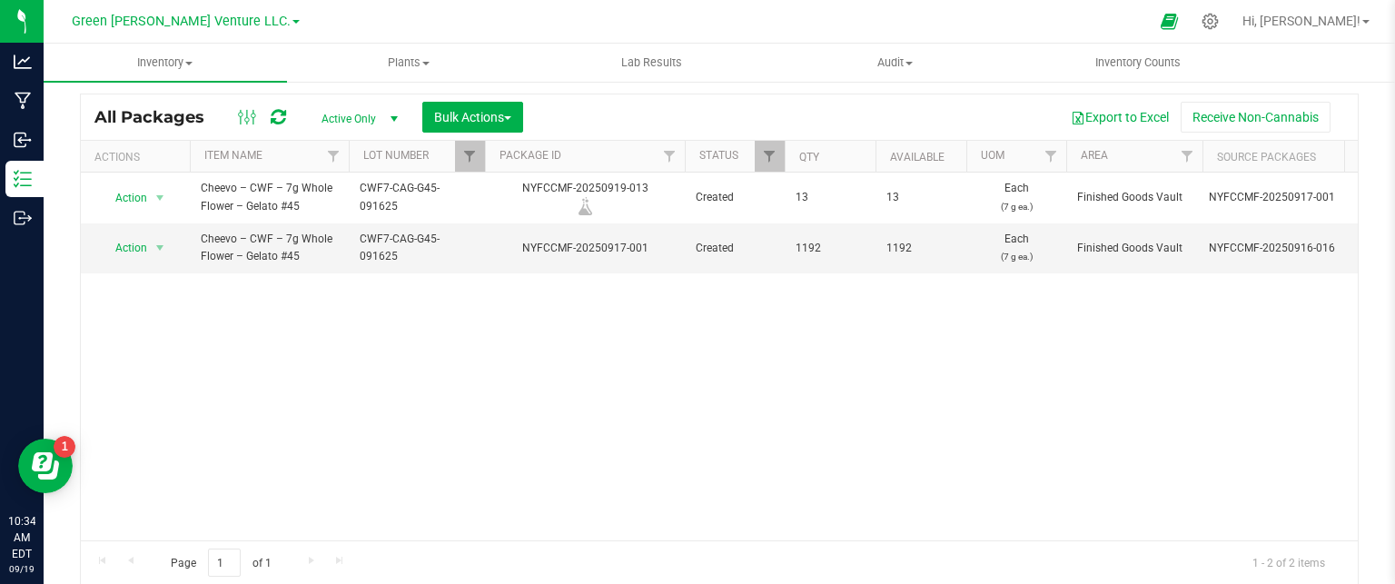
click at [618, 342] on div "Action Action Adjust qty Create package Edit attributes Global inventory Locate…" at bounding box center [719, 357] width 1277 height 368
click at [470, 155] on span "Filter" at bounding box center [469, 156] width 15 height 15
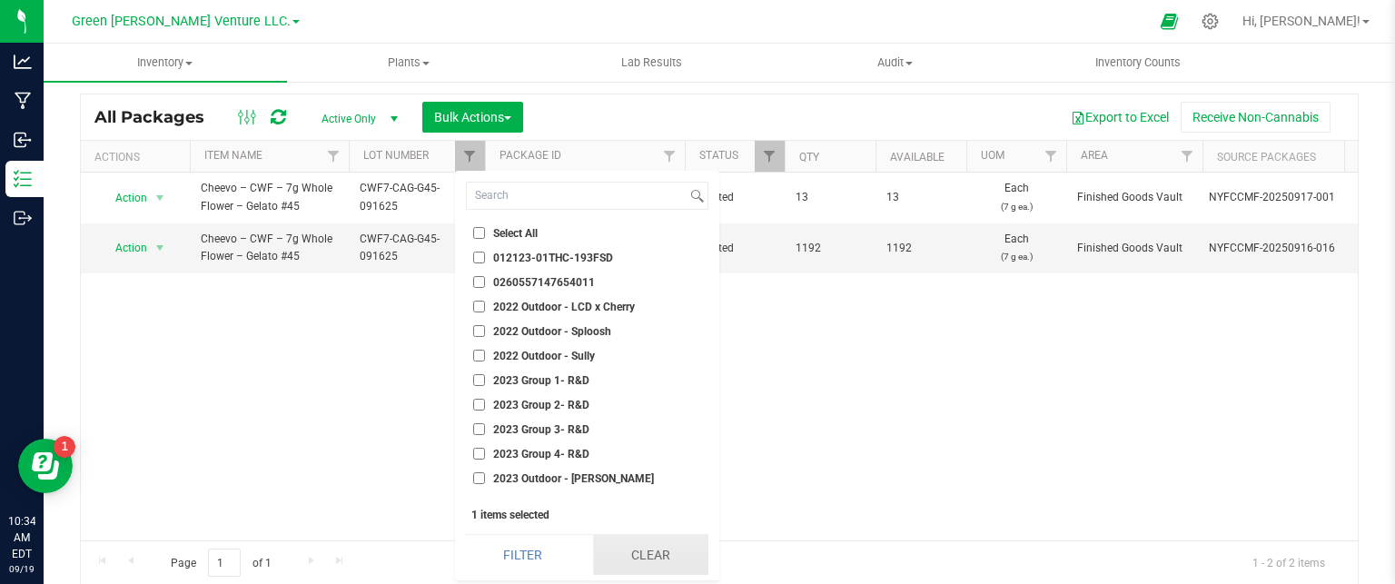
click at [617, 557] on button "Clear" at bounding box center [650, 555] width 115 height 40
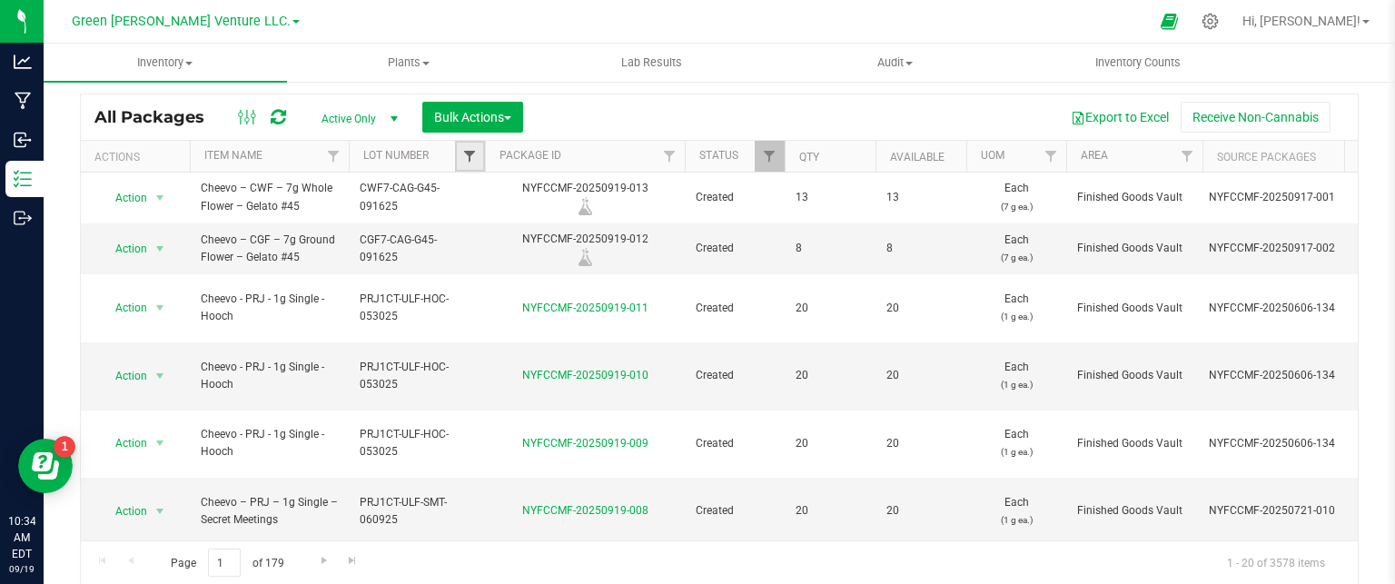
click at [474, 154] on span "Filter" at bounding box center [469, 156] width 15 height 15
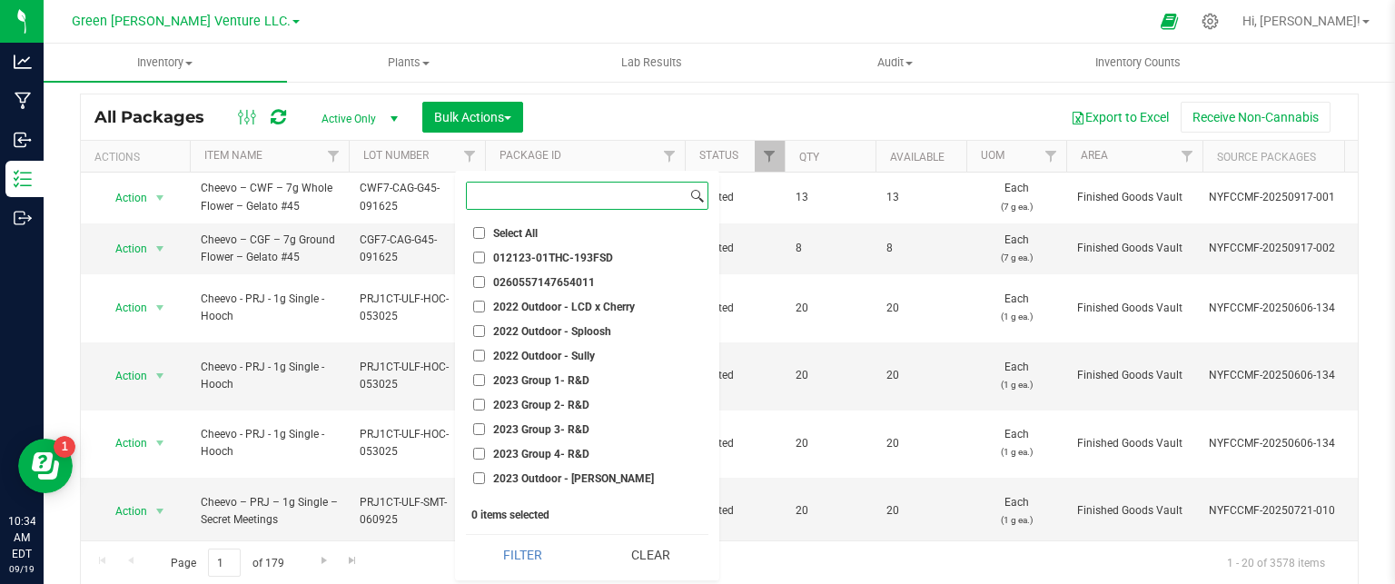
paste input "PRJ1-CAG-G41-091625"
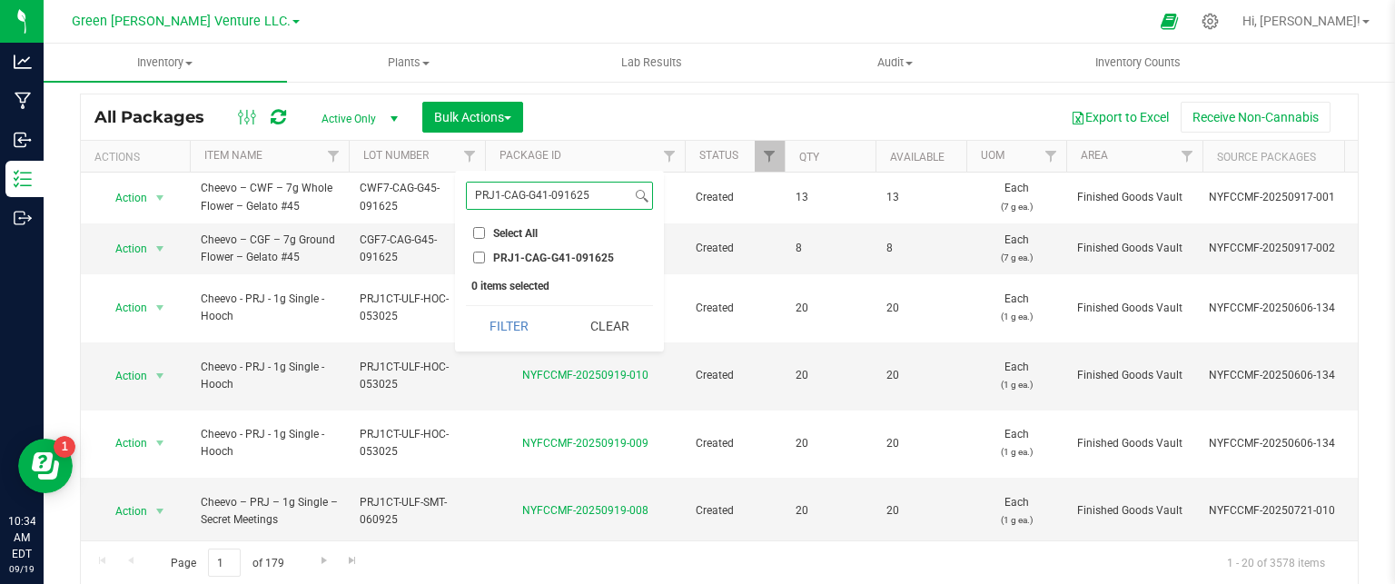
type input "PRJ1-CAG-G41-091625"
click at [476, 256] on input "PRJ1-CAG-G41-091625" at bounding box center [479, 258] width 12 height 12
checkbox input "true"
click at [520, 346] on div "PRJ1-CAG-G41-091625 Select All 012123-01THC-193FSD 0260557147654011 2022 Outdoo…" at bounding box center [559, 261] width 209 height 181
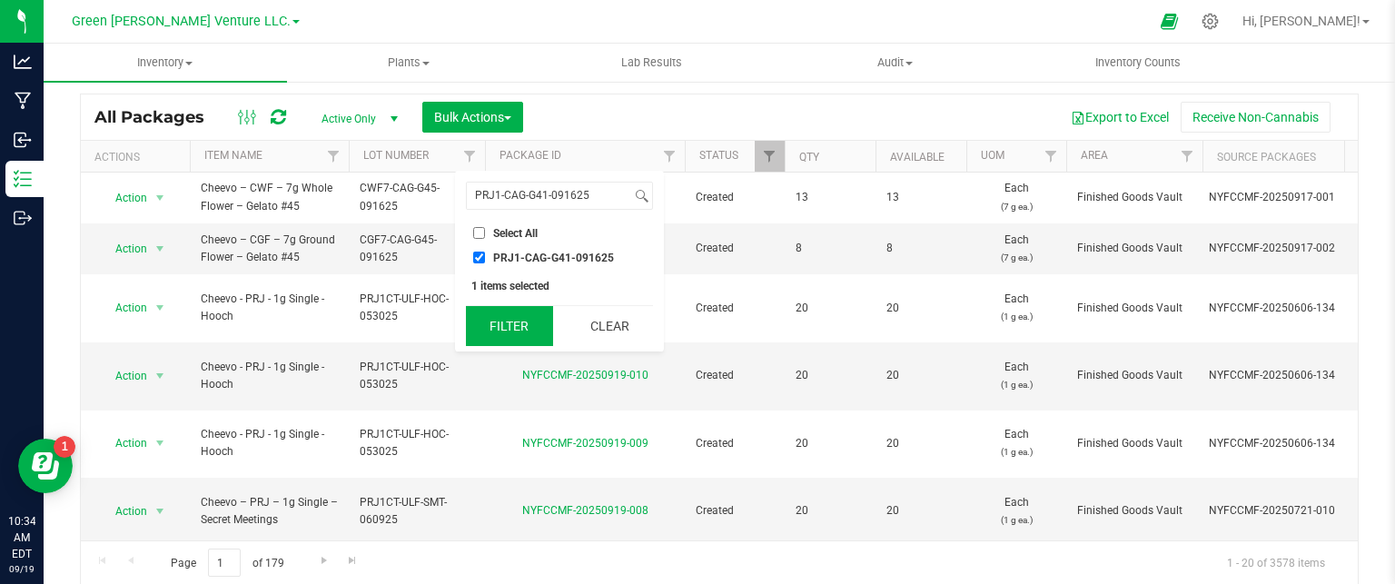
click at [517, 330] on button "Filter" at bounding box center [509, 326] width 87 height 40
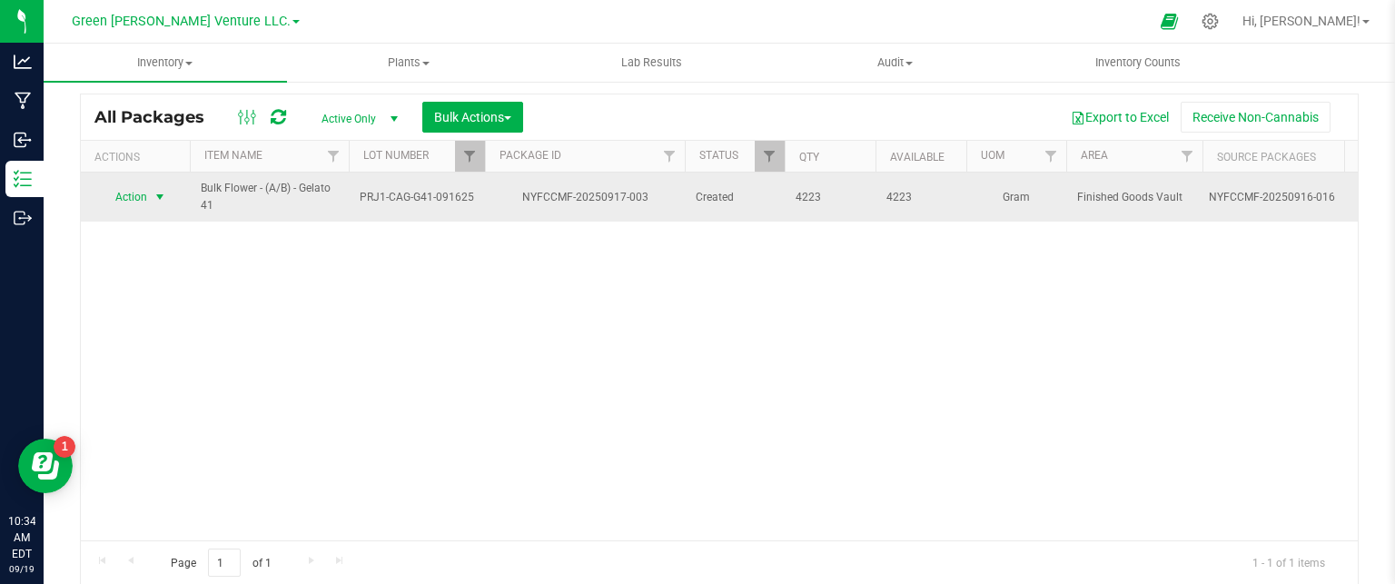
click at [146, 199] on span "Action" at bounding box center [123, 196] width 49 height 25
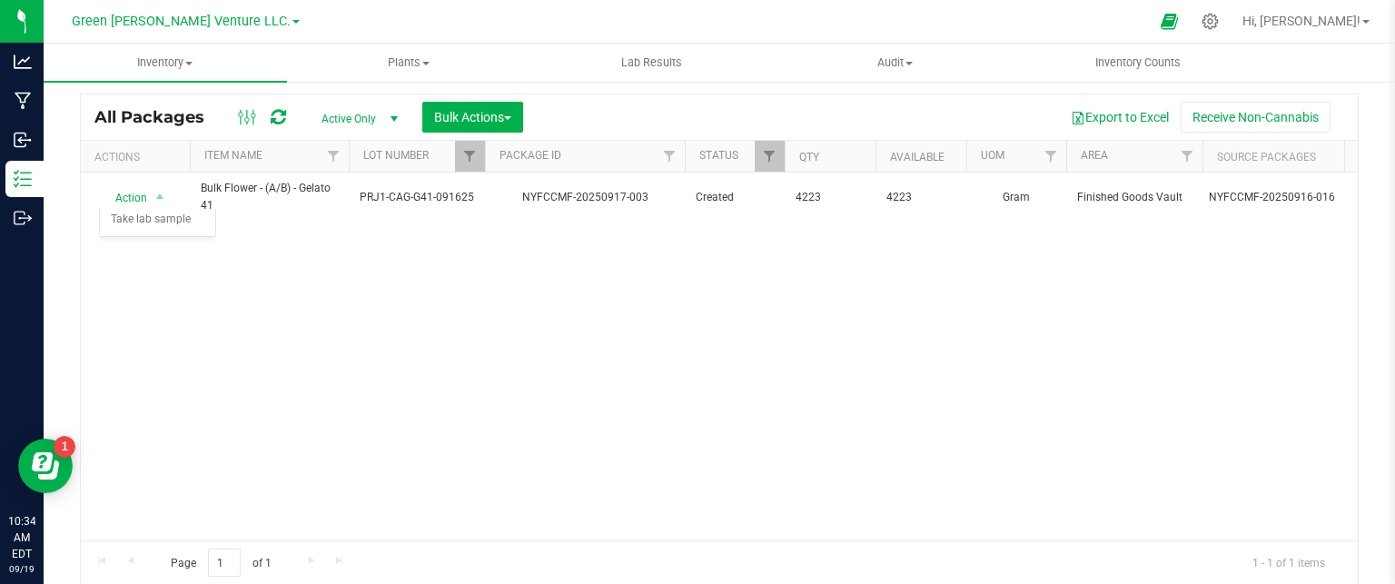
click at [694, 360] on div "Action Action Adjust qty Create package Edit attributes Global inventory Locate…" at bounding box center [719, 357] width 1277 height 368
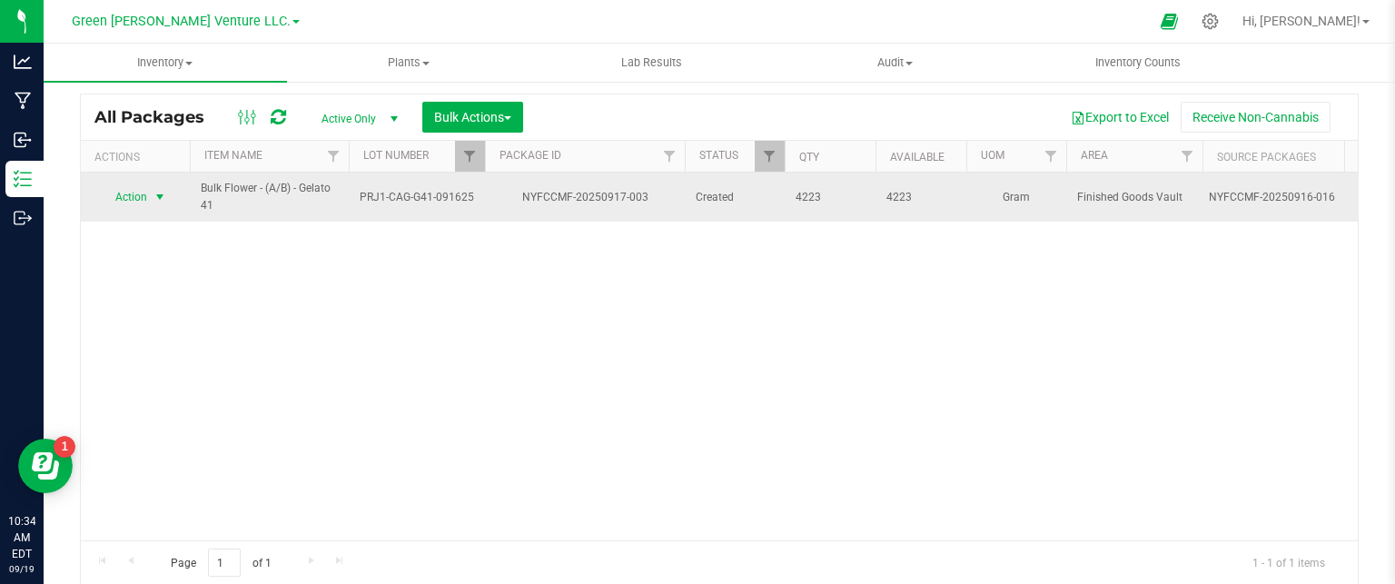
click at [163, 195] on span "select" at bounding box center [160, 197] width 15 height 15
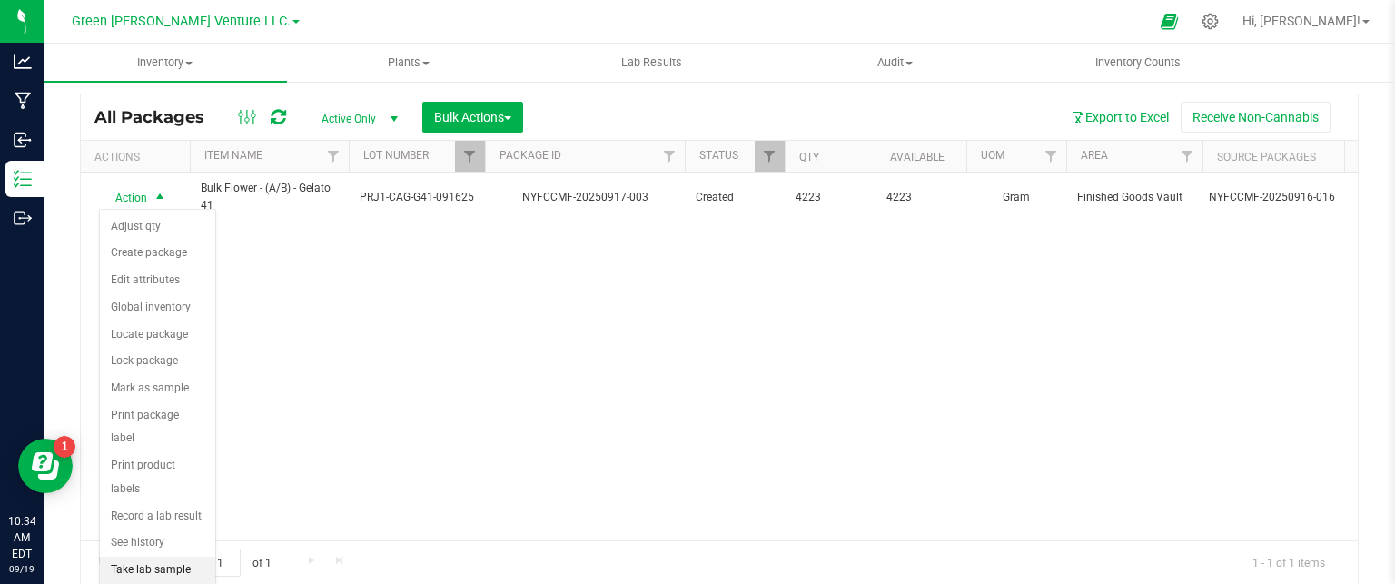
click at [185, 557] on li "Take lab sample" at bounding box center [157, 570] width 115 height 27
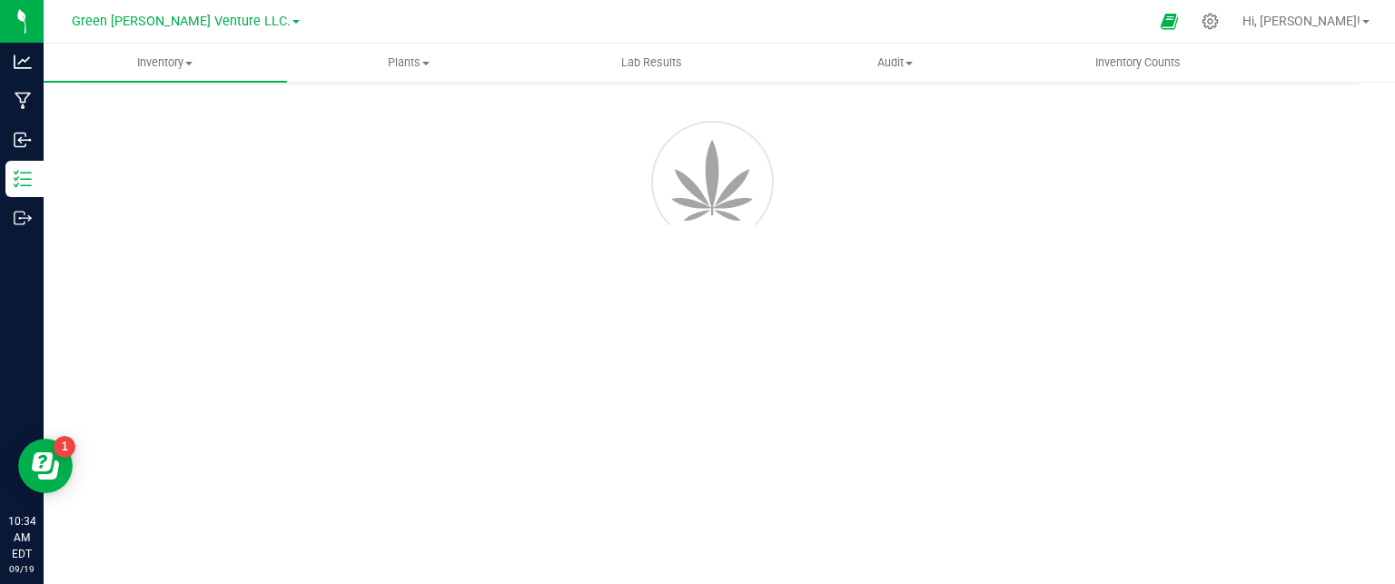
scroll to position [64, 0]
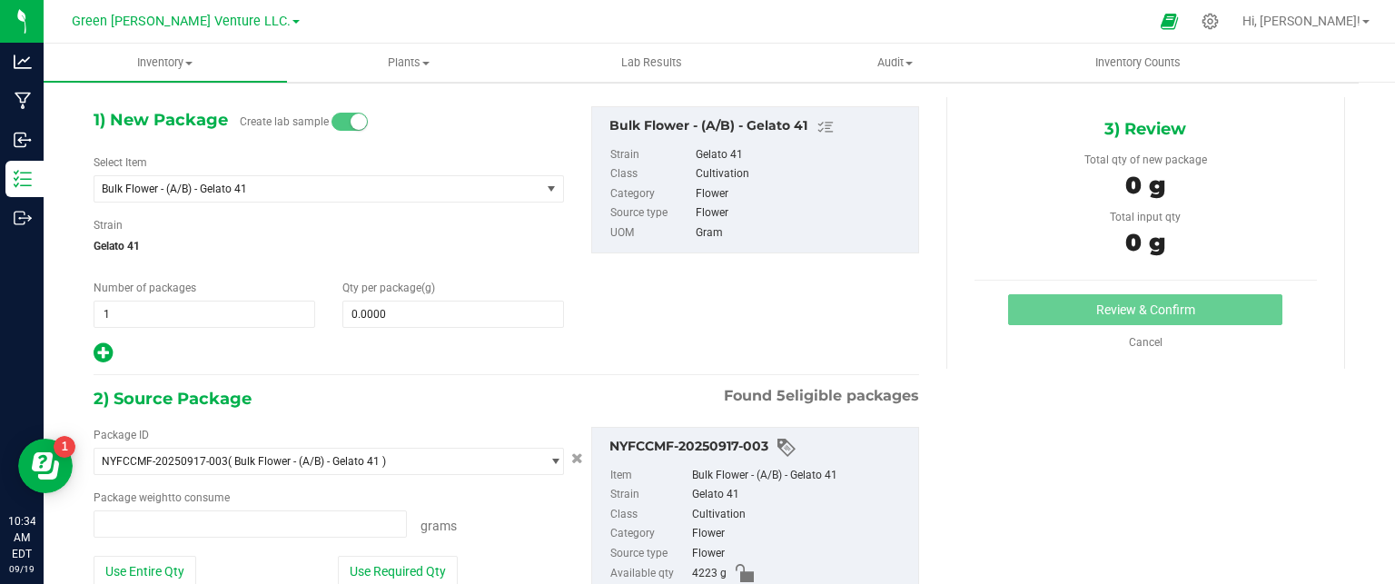
type input "0.0000 g"
click at [396, 306] on span at bounding box center [453, 314] width 222 height 27
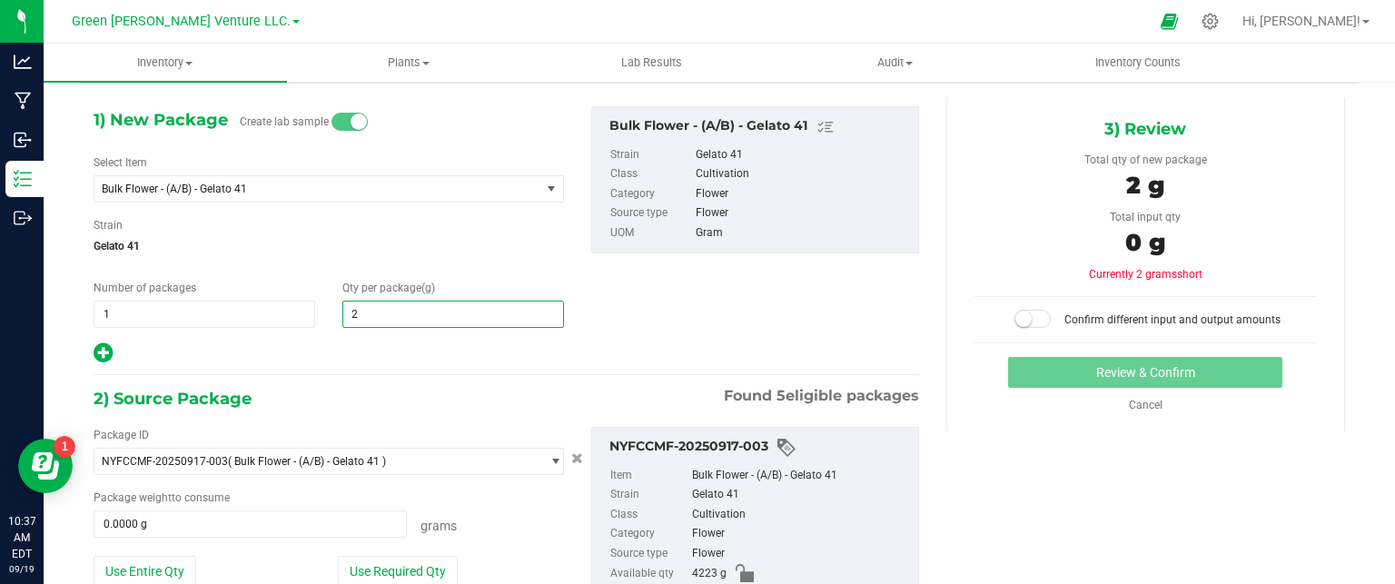
type input "20"
type input "20.0000"
click at [323, 359] on div at bounding box center [329, 354] width 470 height 24
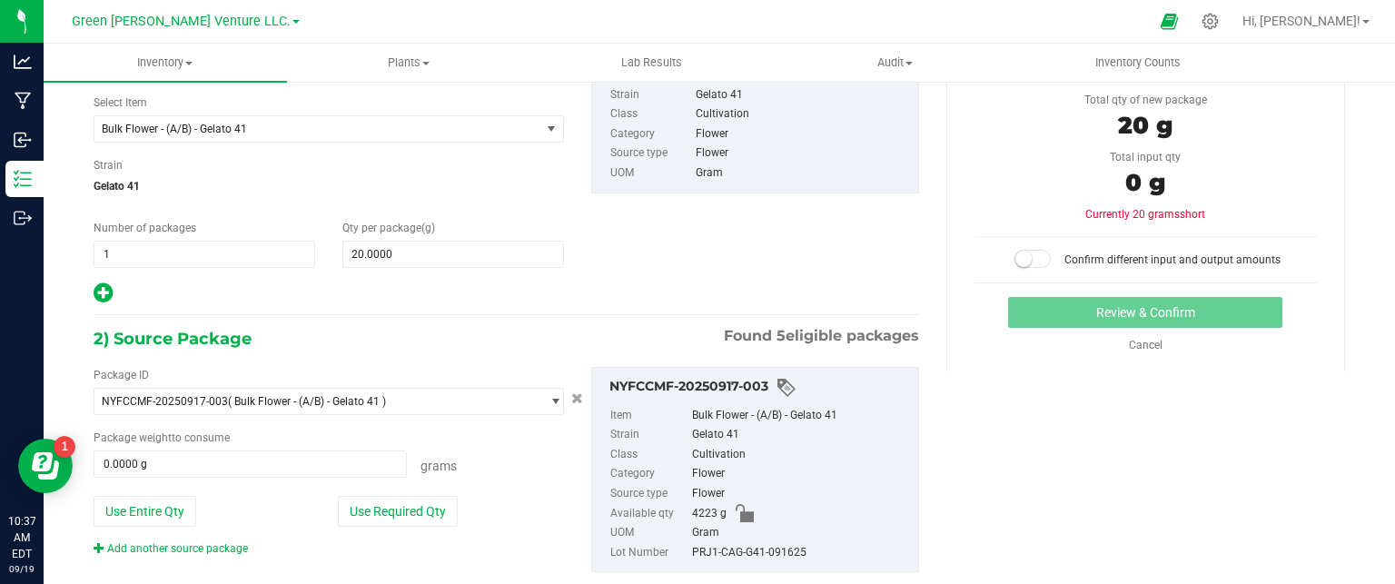
scroll to position [163, 0]
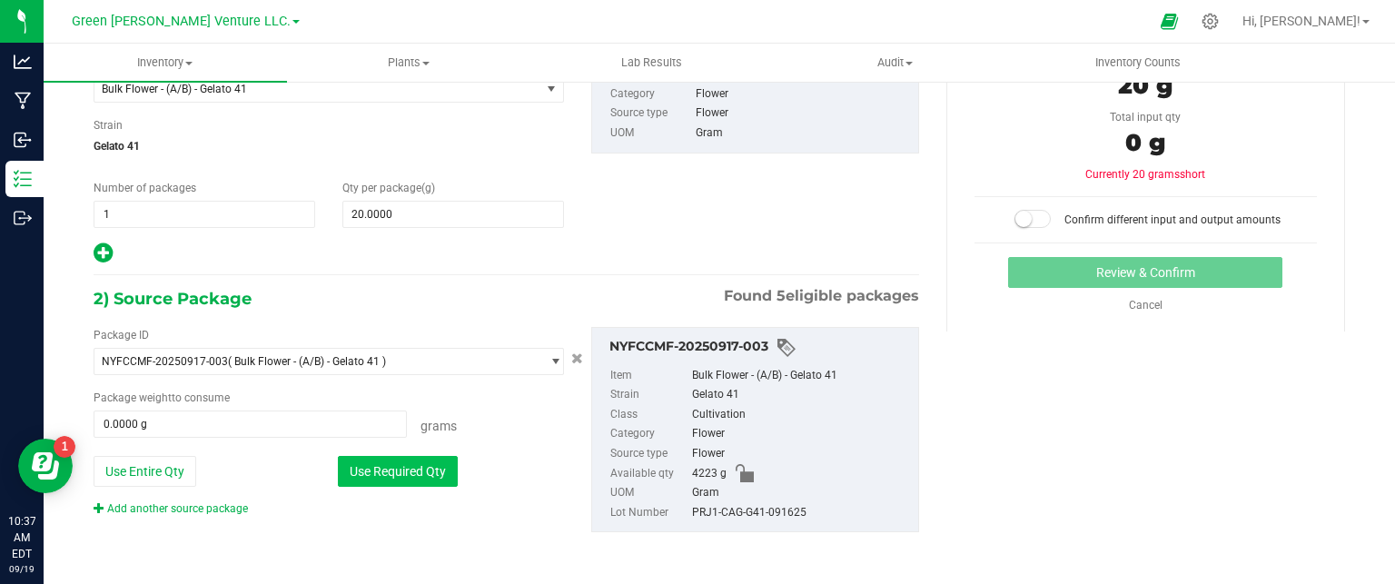
click at [403, 468] on button "Use Required Qty" at bounding box center [398, 471] width 120 height 31
type input "20.0000 g"
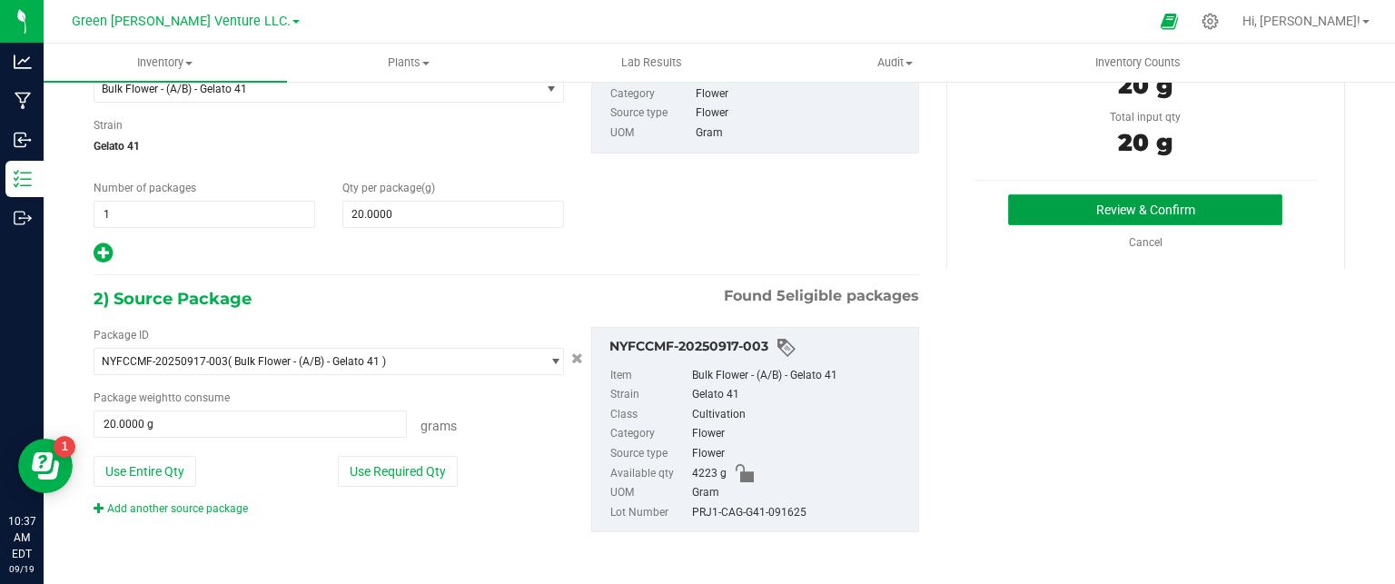
click at [1123, 206] on button "Review & Confirm" at bounding box center [1145, 209] width 274 height 31
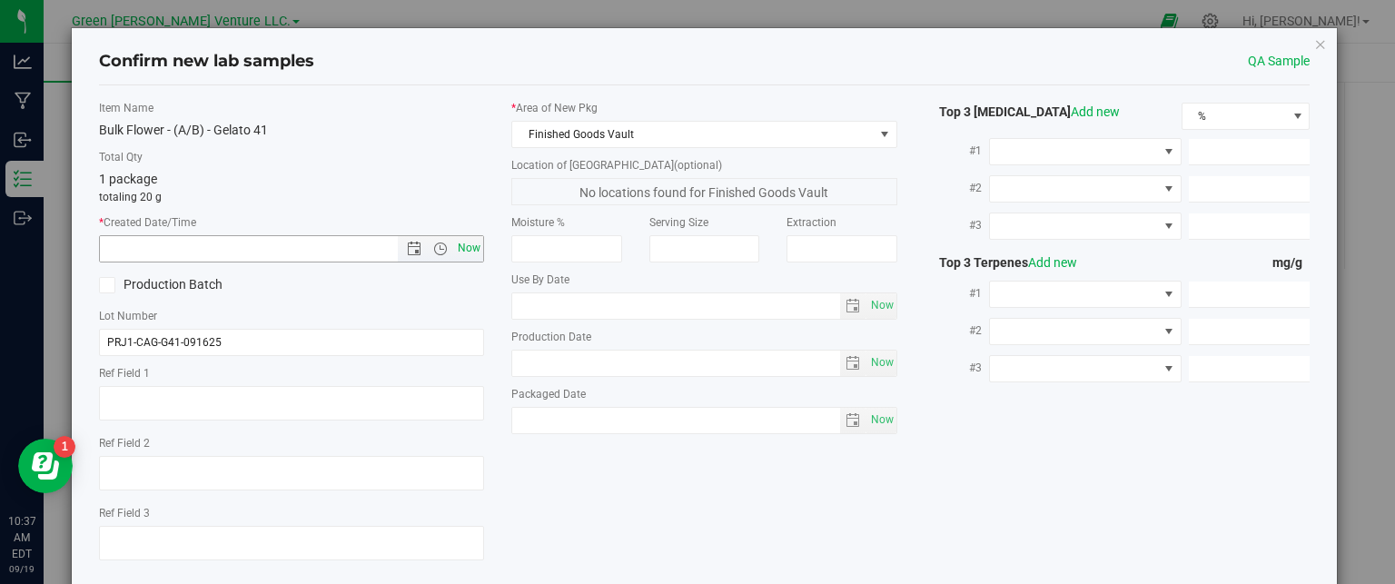
click at [455, 246] on span "Now" at bounding box center [469, 248] width 31 height 26
type input "9/19/2025 10:37 AM"
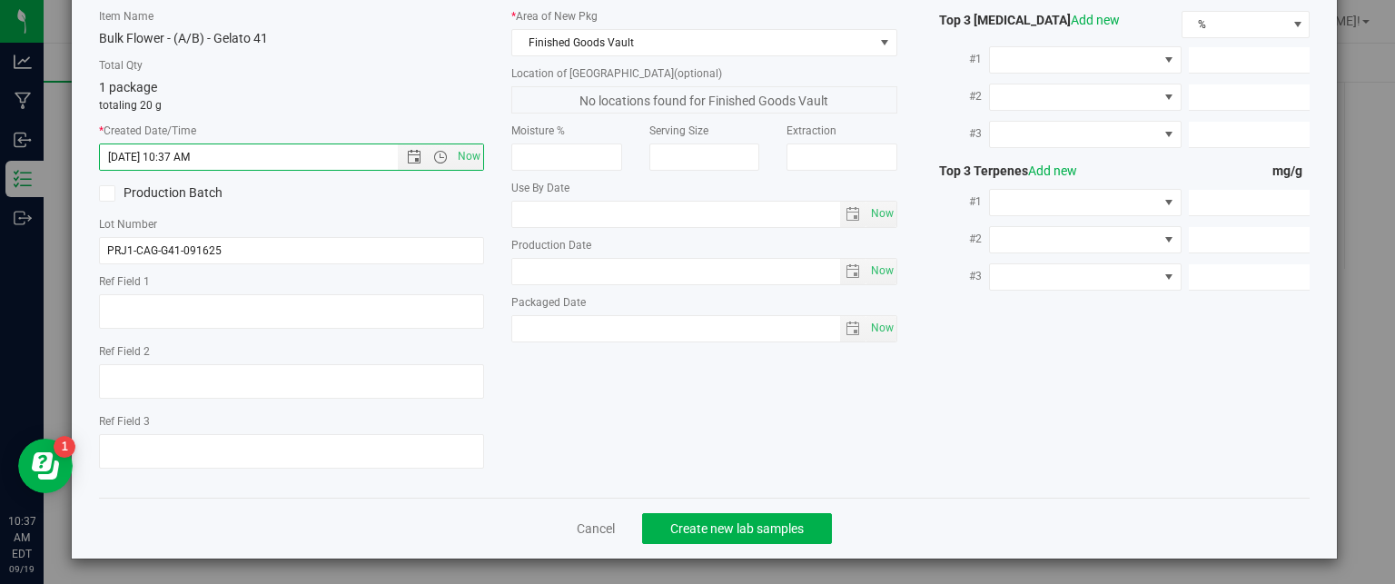
scroll to position [93, 0]
click at [738, 521] on span "Create new lab samples" at bounding box center [737, 527] width 134 height 15
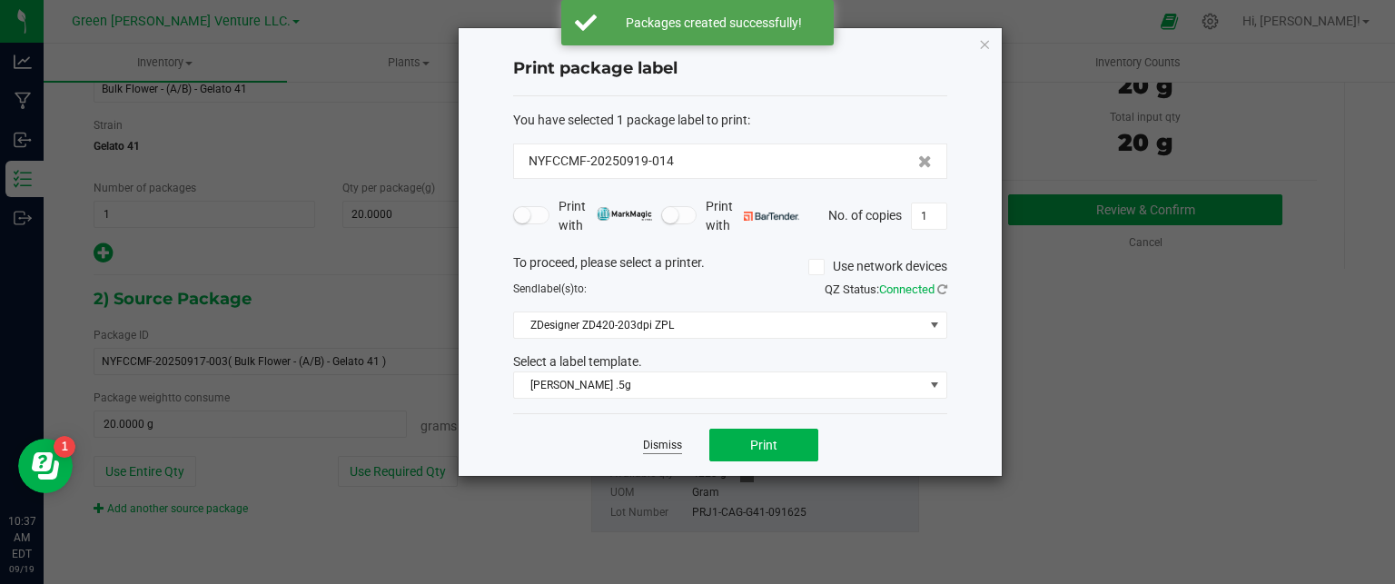
click at [678, 443] on link "Dismiss" at bounding box center [662, 445] width 39 height 15
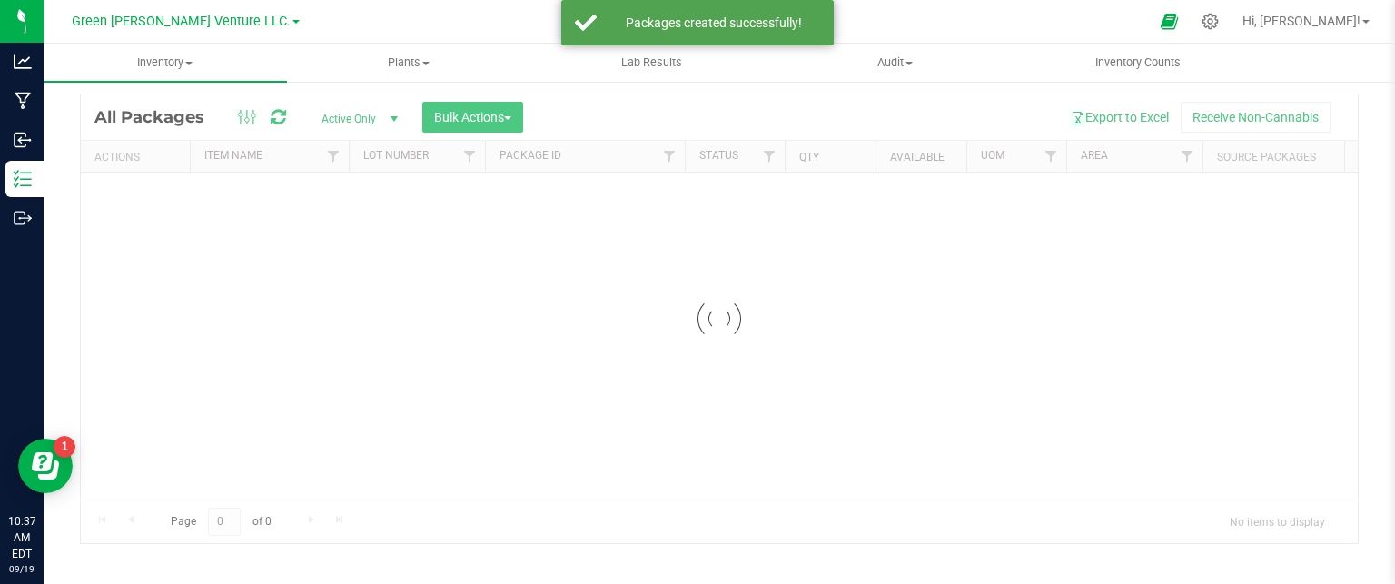
scroll to position [50, 0]
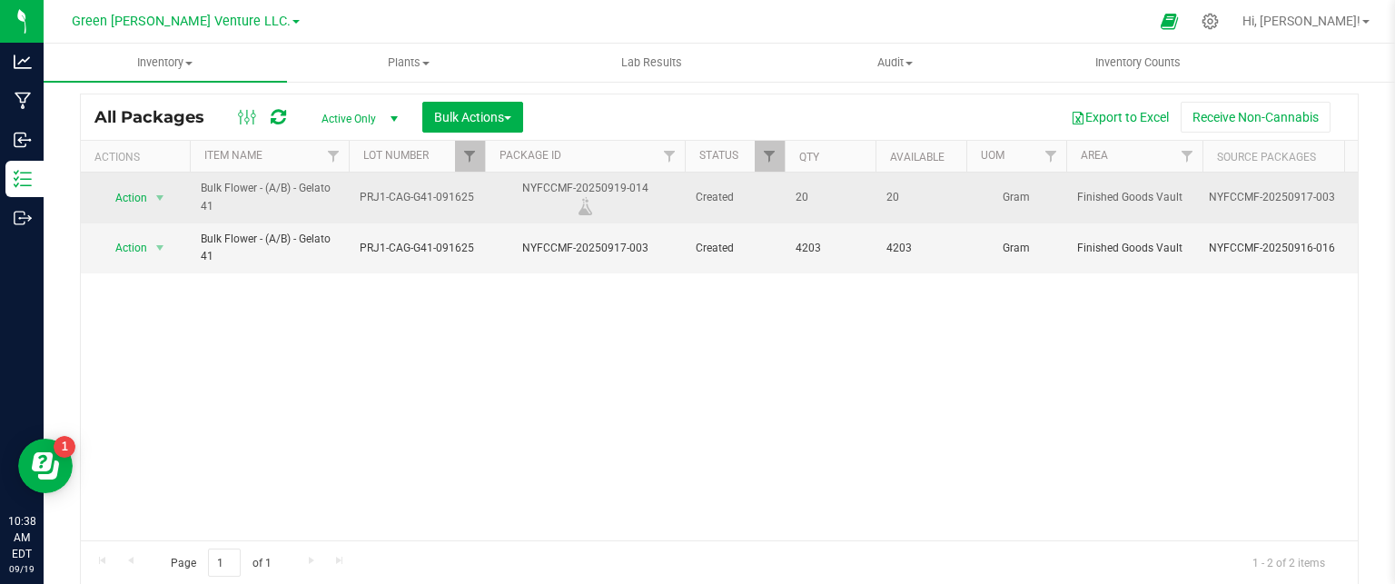
drag, startPoint x: 642, startPoint y: 184, endPoint x: 523, endPoint y: 186, distance: 119.0
click at [523, 186] on div "NYFCCMF-20250919-014" at bounding box center [584, 197] width 205 height 35
copy div "NYFCCMF-20250919-014"
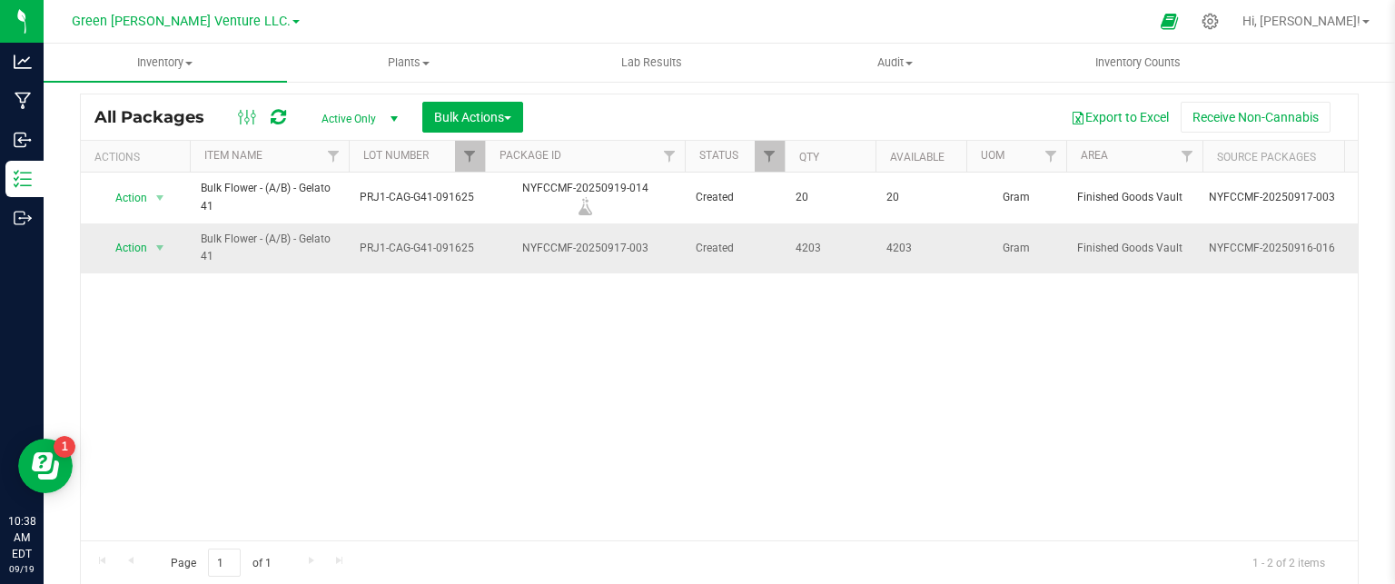
drag, startPoint x: 555, startPoint y: 322, endPoint x: 559, endPoint y: 267, distance: 55.5
click at [556, 319] on div "Action Action Adjust qty Create package Edit attributes Global inventory Locate…" at bounding box center [719, 357] width 1277 height 368
click at [629, 363] on div "Action Action Adjust qty Create package Edit attributes Global inventory Locate…" at bounding box center [719, 357] width 1277 height 368
click at [338, 157] on span "Filter" at bounding box center [333, 156] width 15 height 15
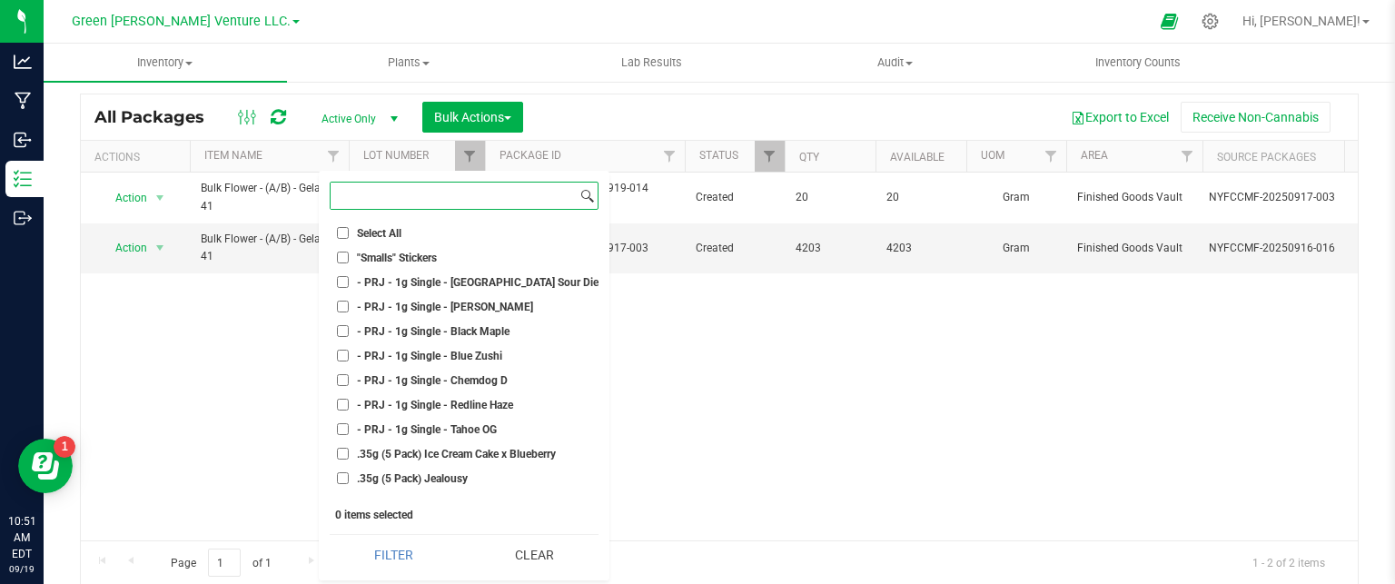
click at [352, 199] on input at bounding box center [454, 196] width 246 height 26
click at [582, 103] on div "Export to Excel Receive Non-Cannabis" at bounding box center [940, 117] width 807 height 31
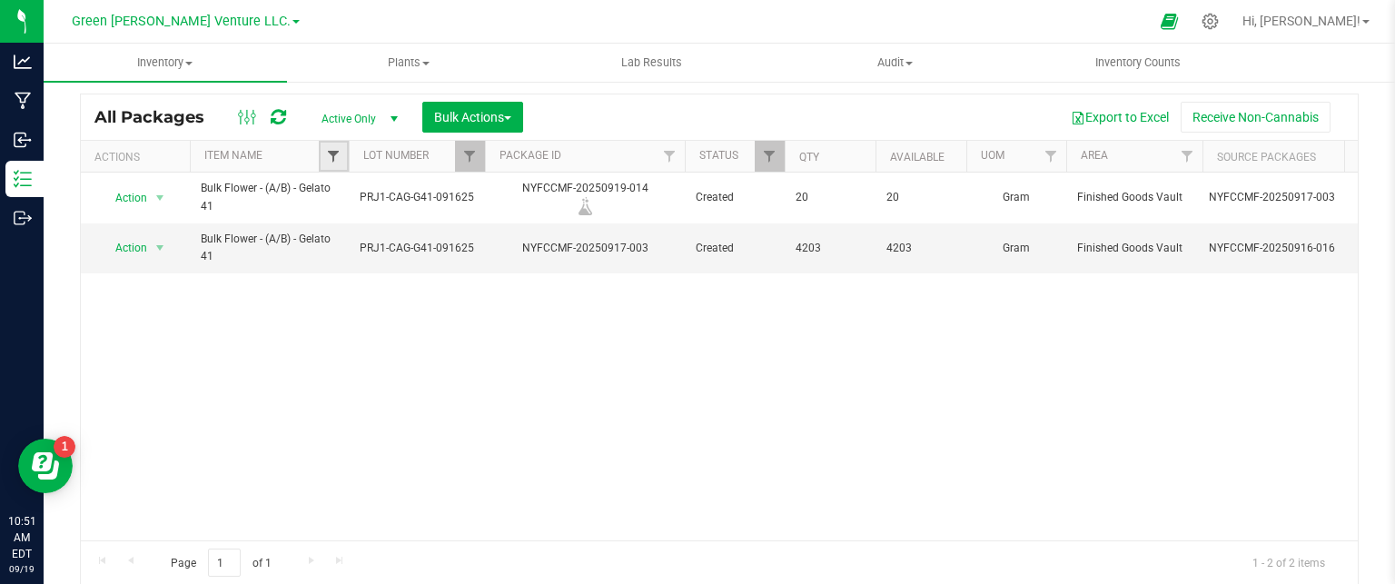
click at [332, 152] on span "Filter" at bounding box center [333, 156] width 15 height 15
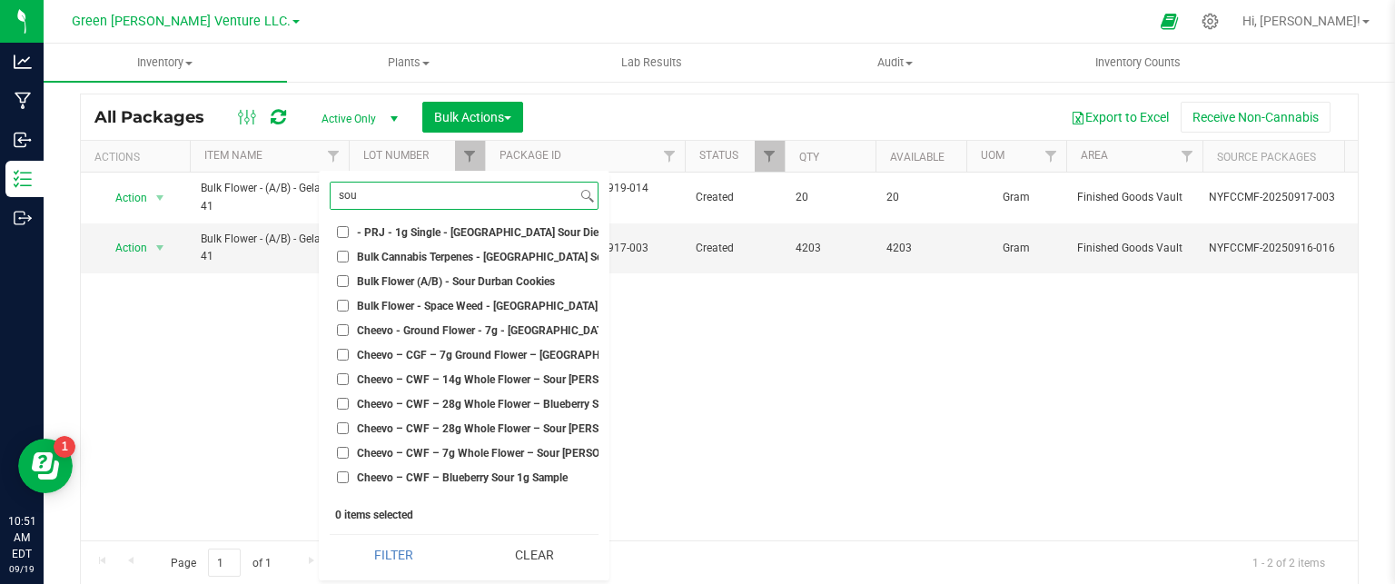
scroll to position [0, 0]
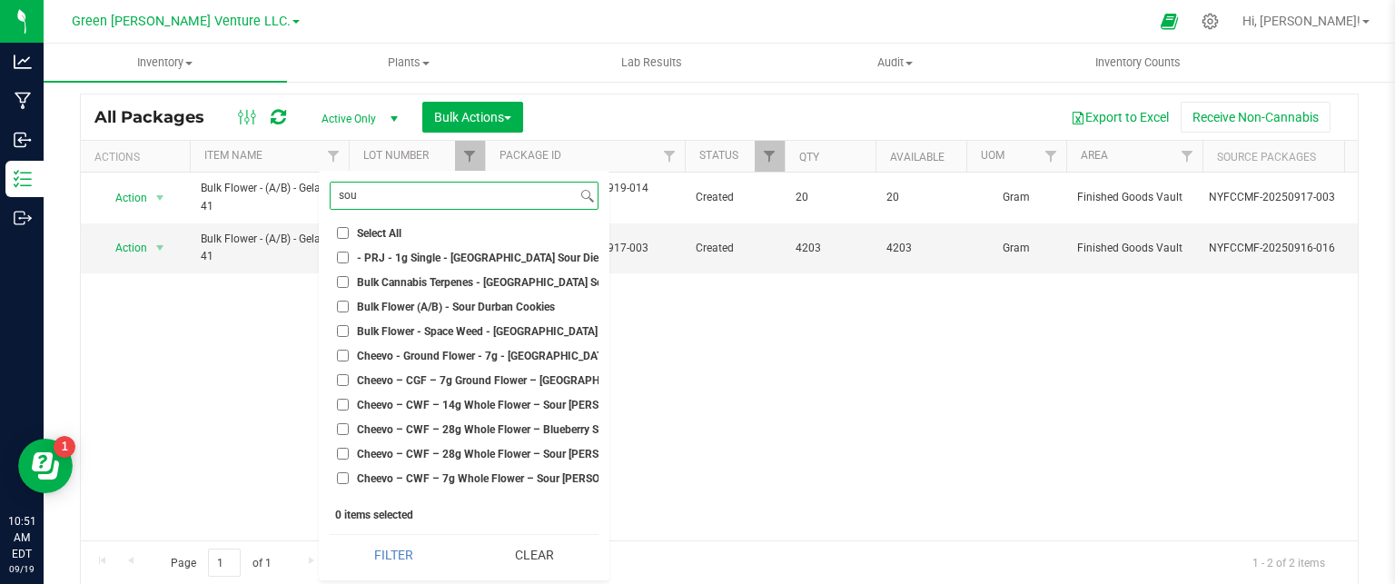
type input "sou"
click at [342, 308] on input "Bulk Flower (A/B) - Sour Durban Cookies" at bounding box center [343, 307] width 12 height 12
checkbox input "true"
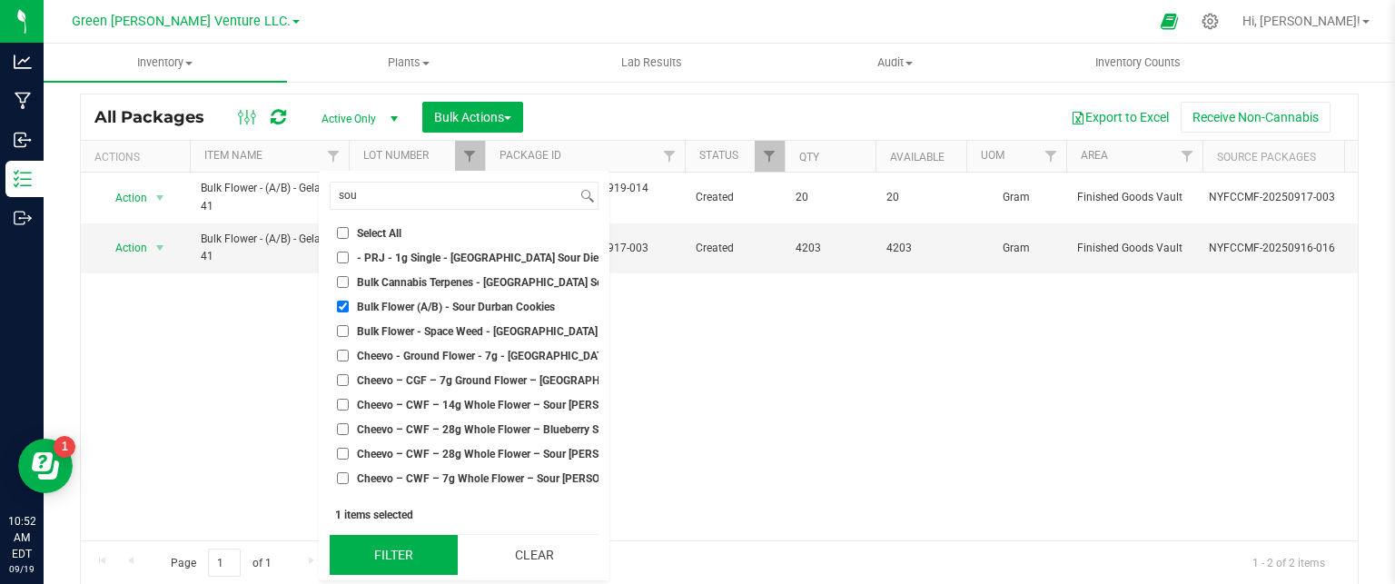
click at [393, 549] on button "Filter" at bounding box center [394, 555] width 128 height 40
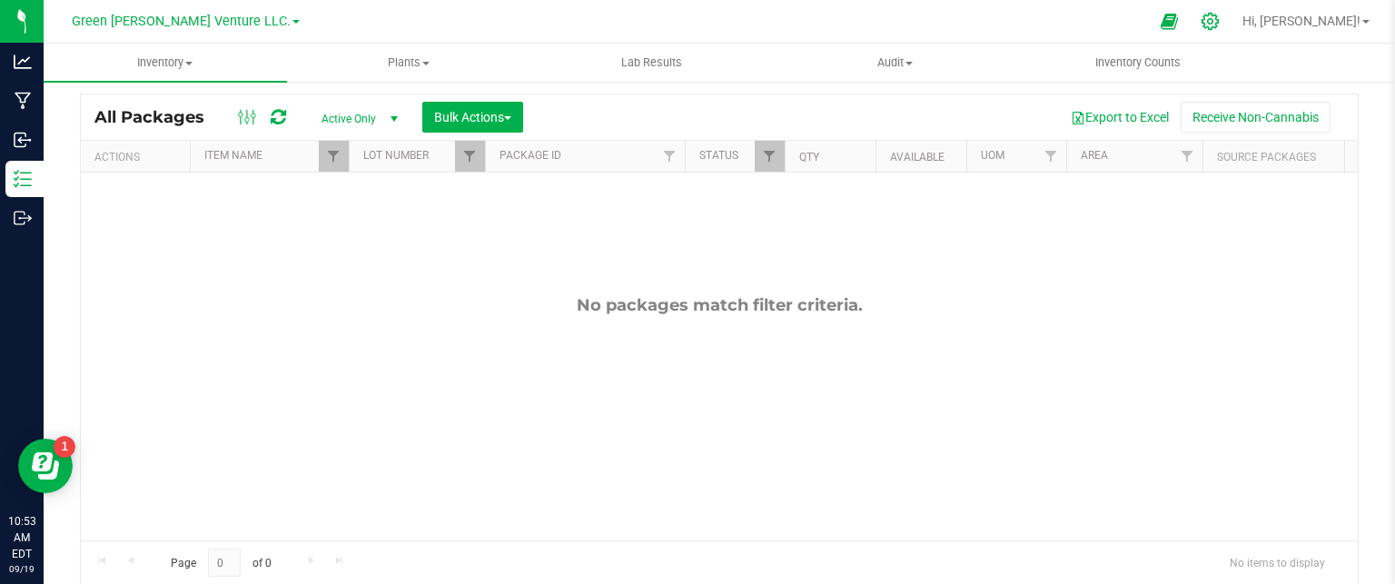
click at [1219, 22] on icon at bounding box center [1210, 21] width 17 height 17
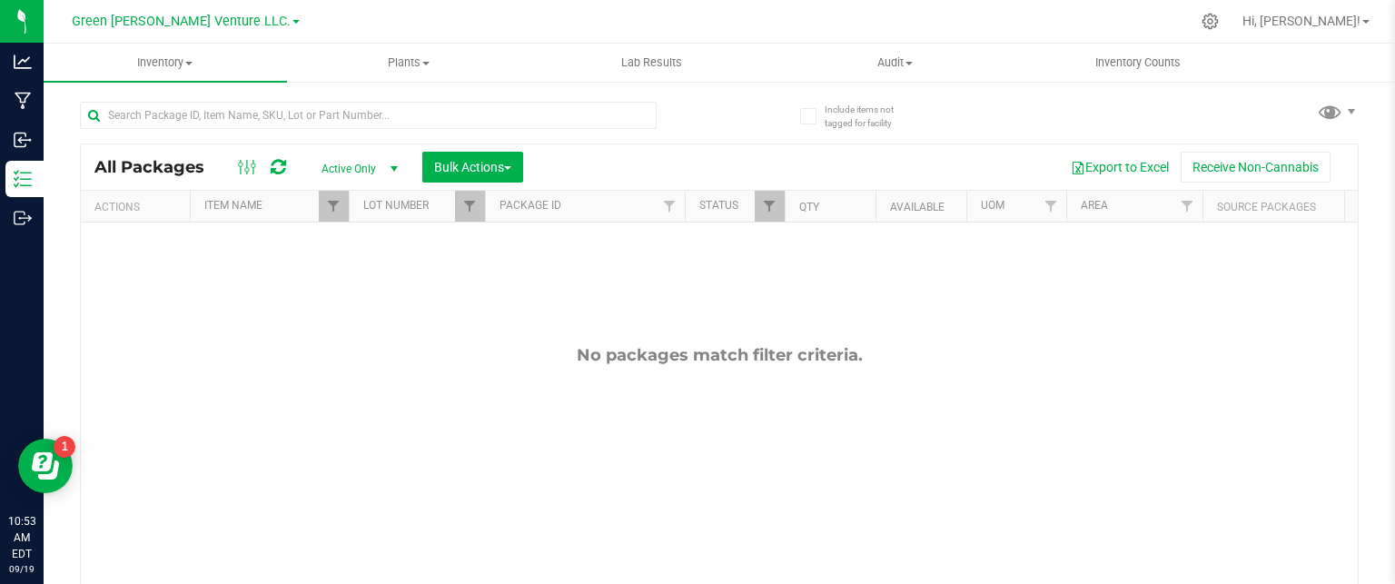
drag, startPoint x: 1272, startPoint y: 17, endPoint x: 1241, endPoint y: 20, distance: 31.0
click at [1219, 17] on icon at bounding box center [1210, 21] width 17 height 17
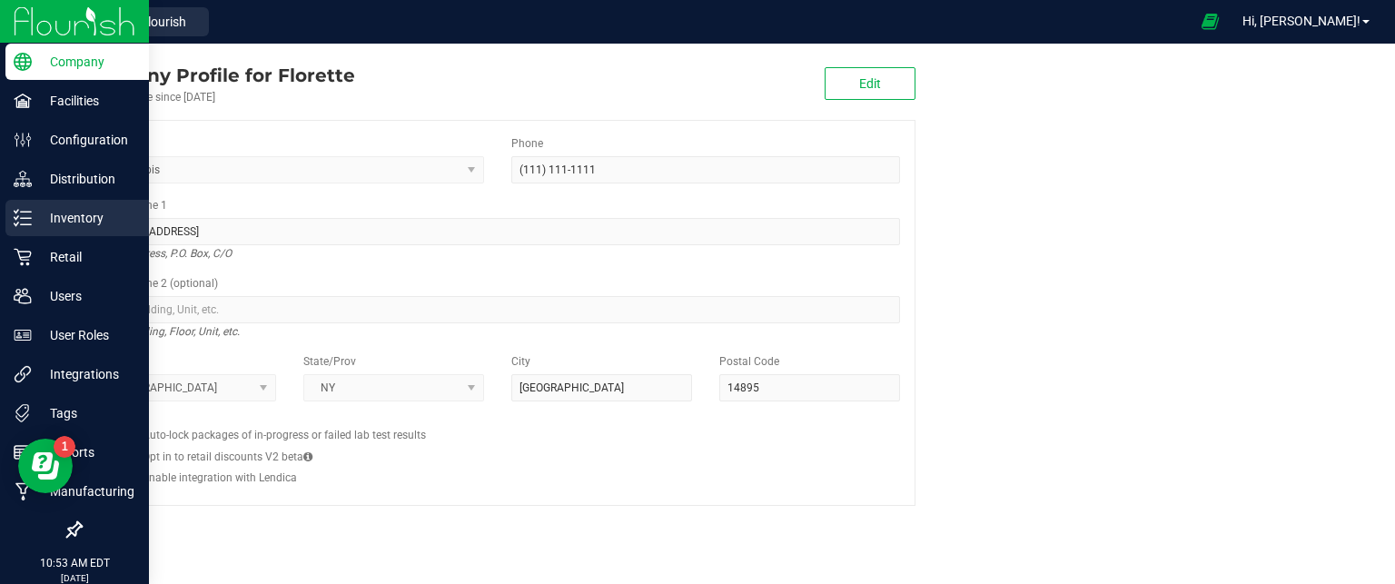
click at [75, 215] on p "Inventory" at bounding box center [86, 218] width 109 height 22
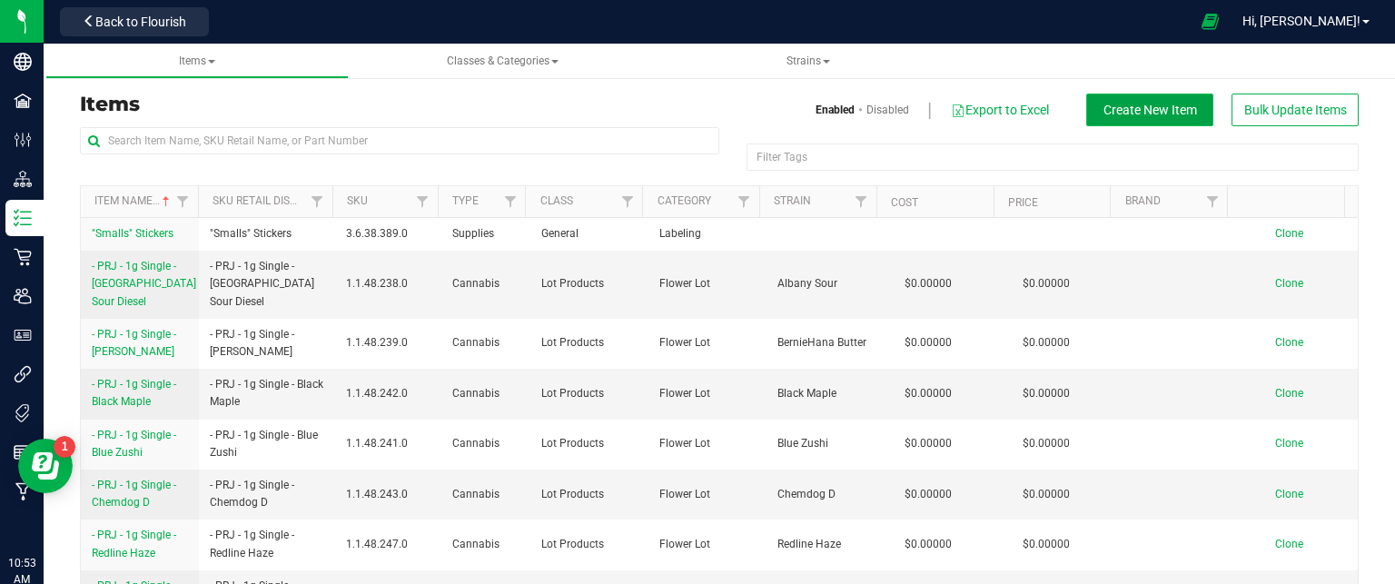
click at [1143, 114] on span "Create New Item" at bounding box center [1151, 110] width 94 height 15
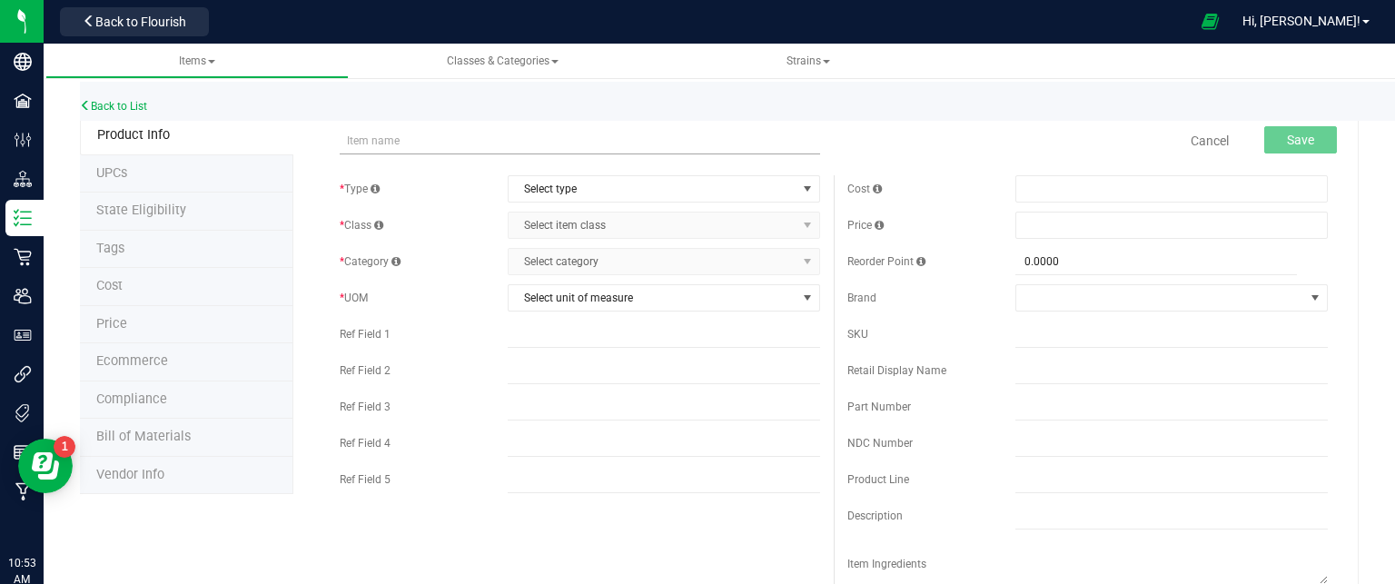
click at [412, 147] on input "text" at bounding box center [580, 140] width 480 height 27
click at [580, 142] on input "Florette – PRJ – 1g Single – Blueberry Diesel" at bounding box center [580, 140] width 480 height 27
type input "Florette – PRJ – 1g Single – Sour Durban Cookies"
click at [665, 191] on span "Select type" at bounding box center [653, 188] width 288 height 25
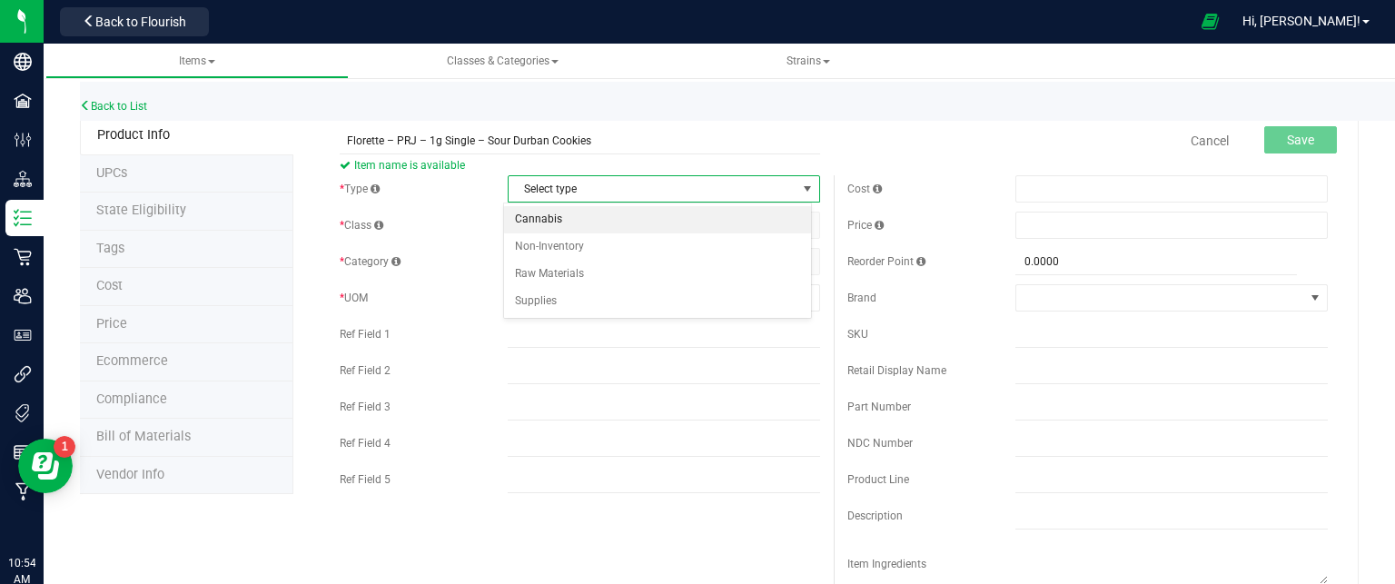
click at [599, 215] on li "Cannabis" at bounding box center [657, 219] width 307 height 27
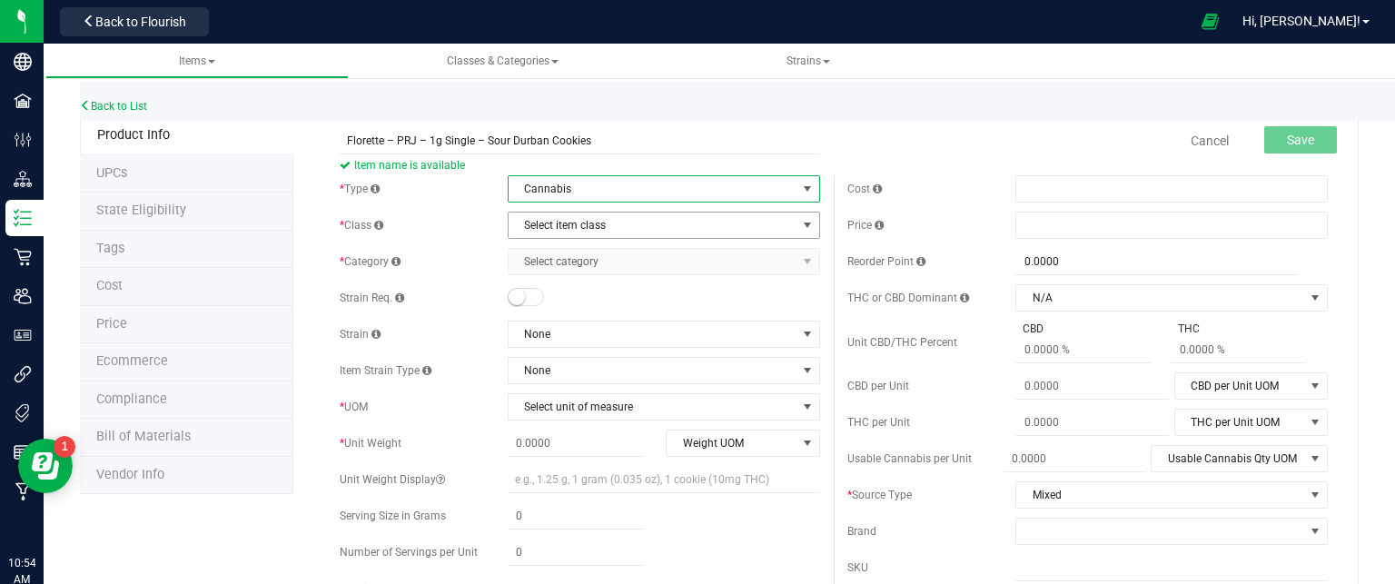
click at [567, 228] on span "Select item class" at bounding box center [653, 225] width 288 height 25
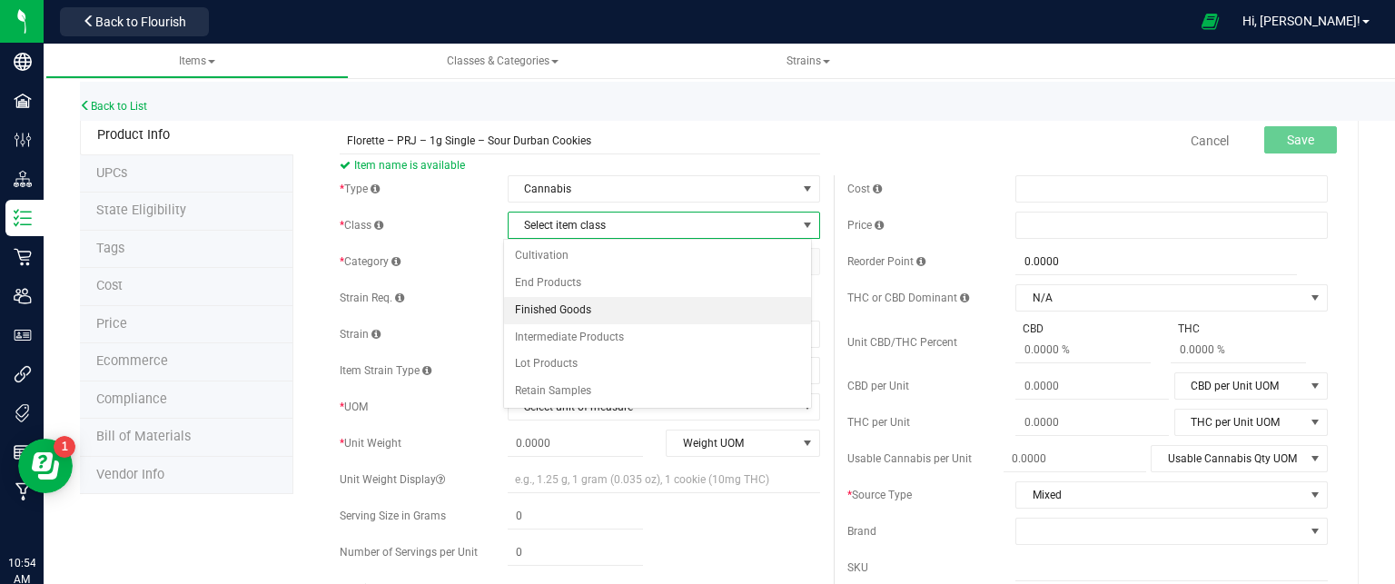
click at [572, 306] on li "Finished Goods" at bounding box center [657, 310] width 307 height 27
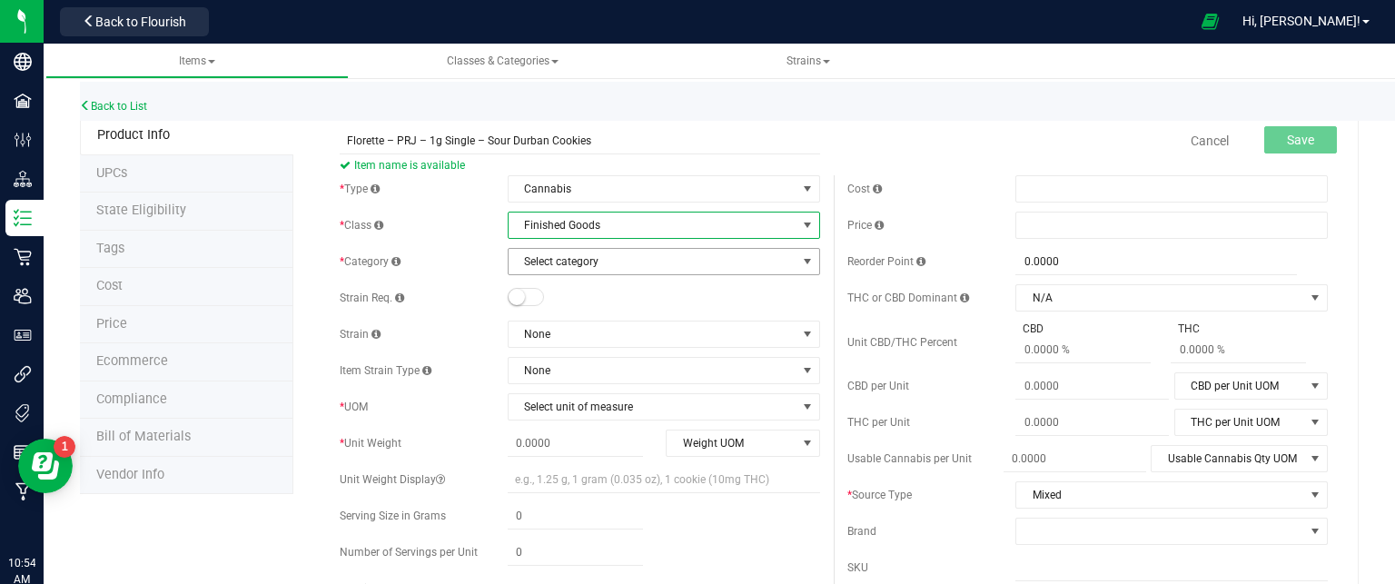
click at [584, 258] on span "Select category" at bounding box center [653, 261] width 288 height 25
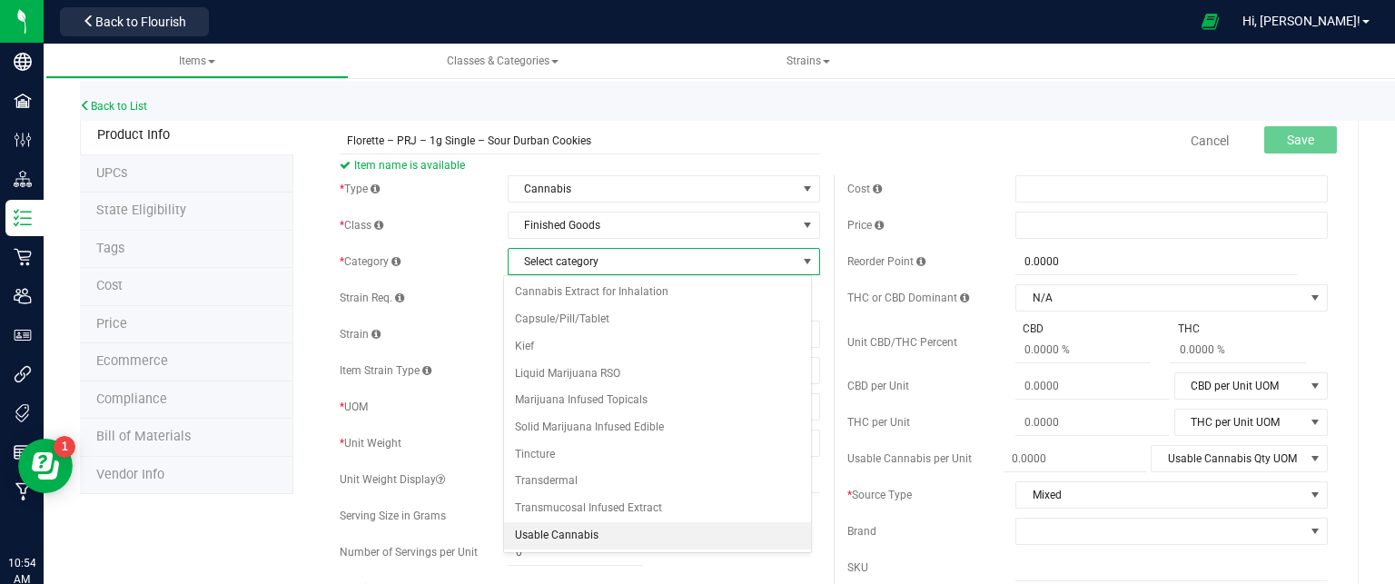
click at [610, 531] on li "Usable Cannabis" at bounding box center [657, 535] width 307 height 27
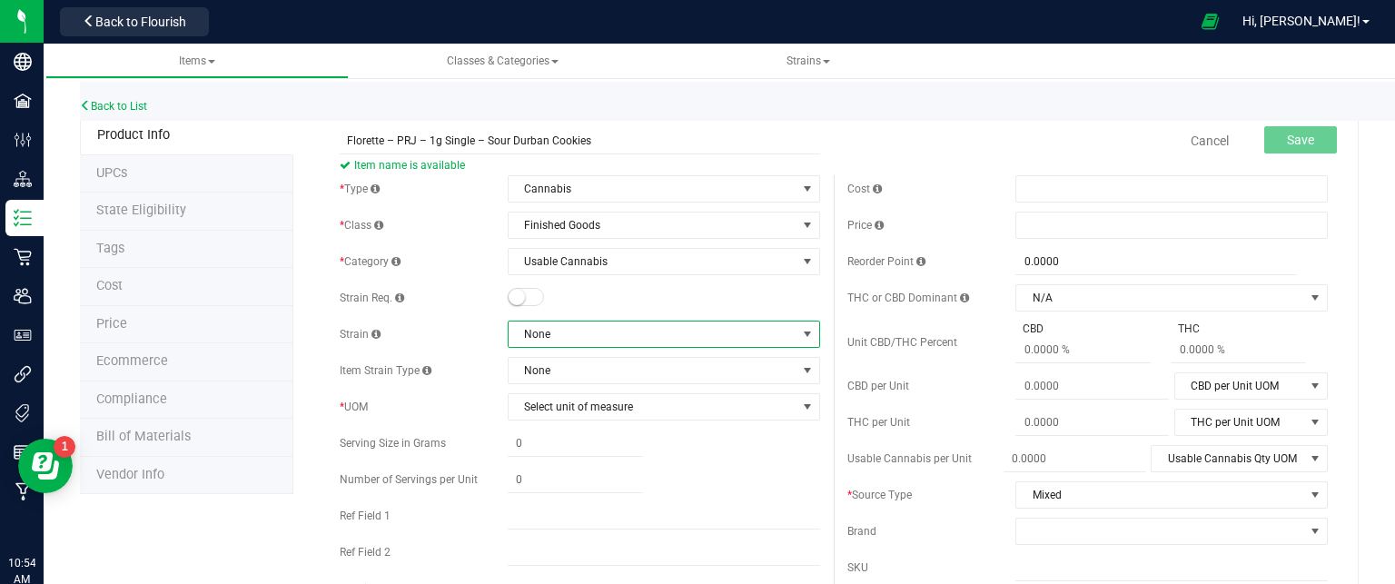
click at [589, 341] on span "None" at bounding box center [653, 334] width 288 height 25
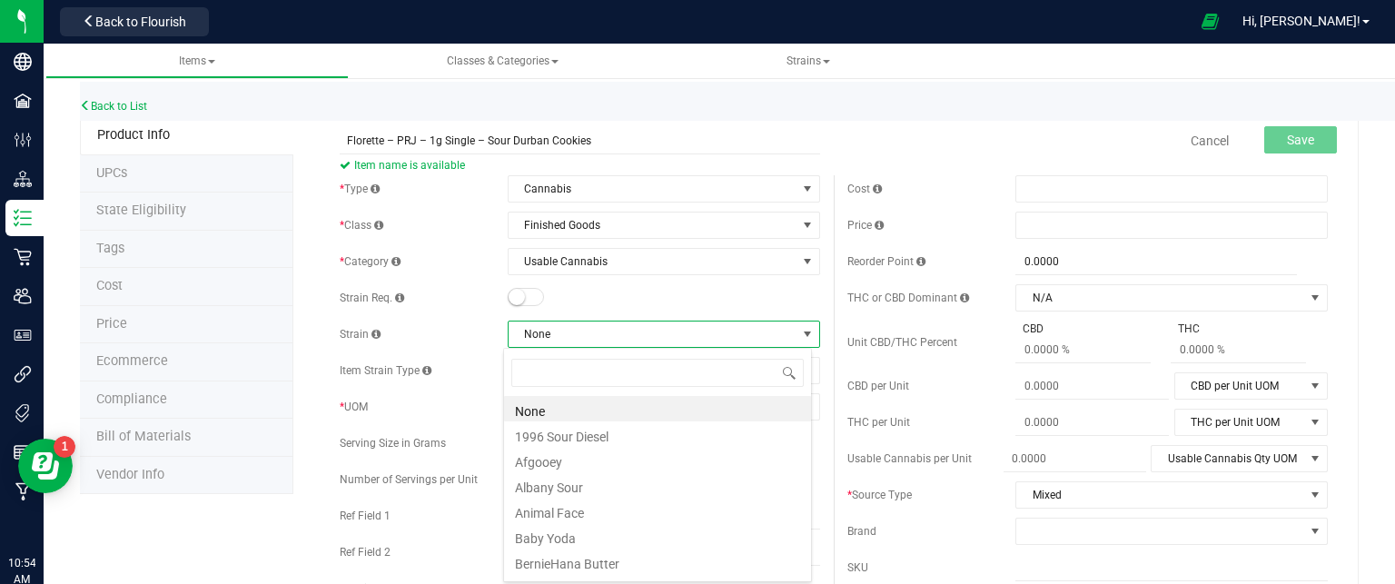
scroll to position [26, 309]
type input "sour d"
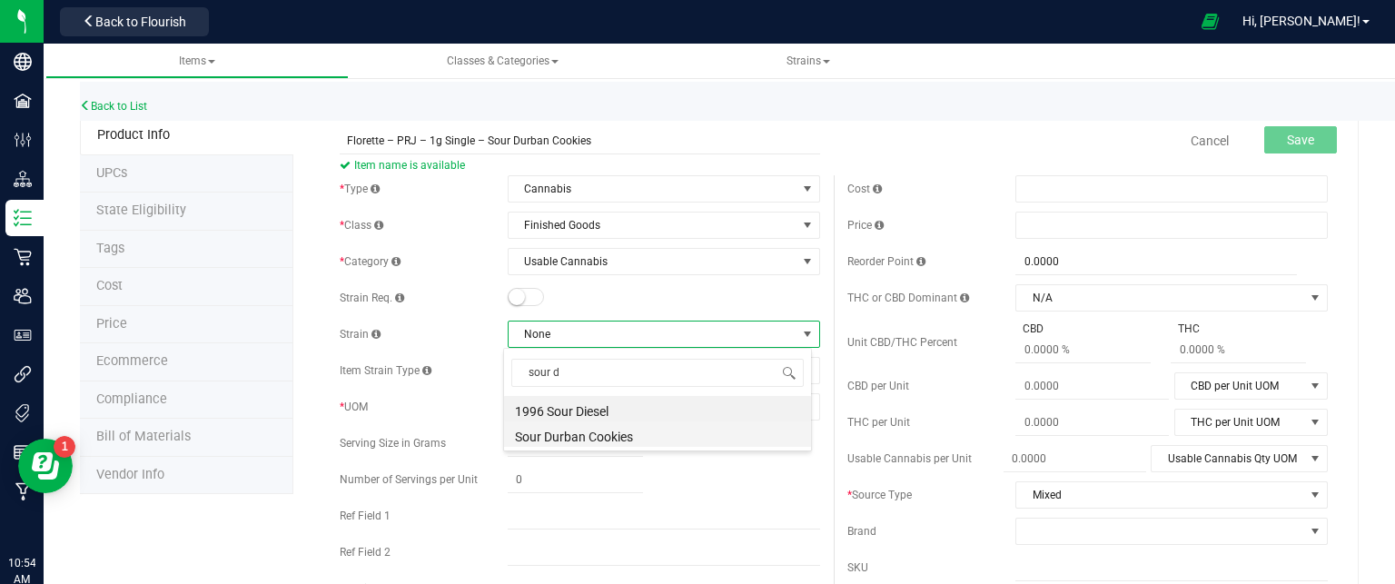
click at [576, 436] on li "Sour Durban Cookies" at bounding box center [657, 433] width 307 height 25
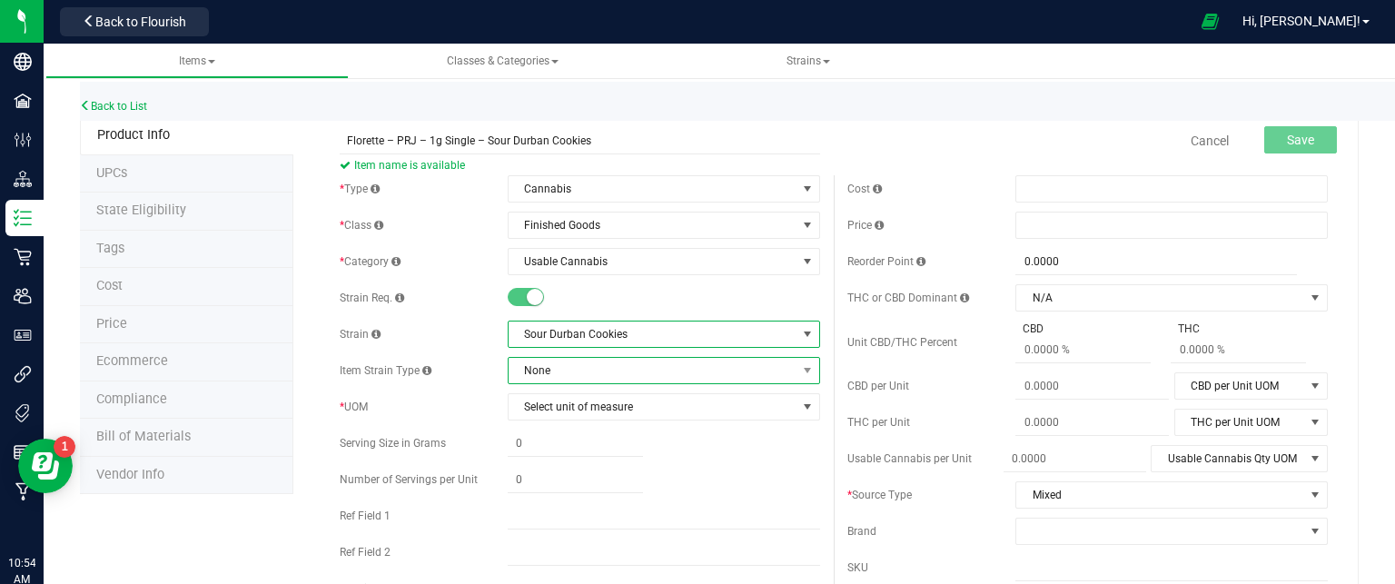
click at [559, 370] on span "None" at bounding box center [653, 370] width 288 height 25
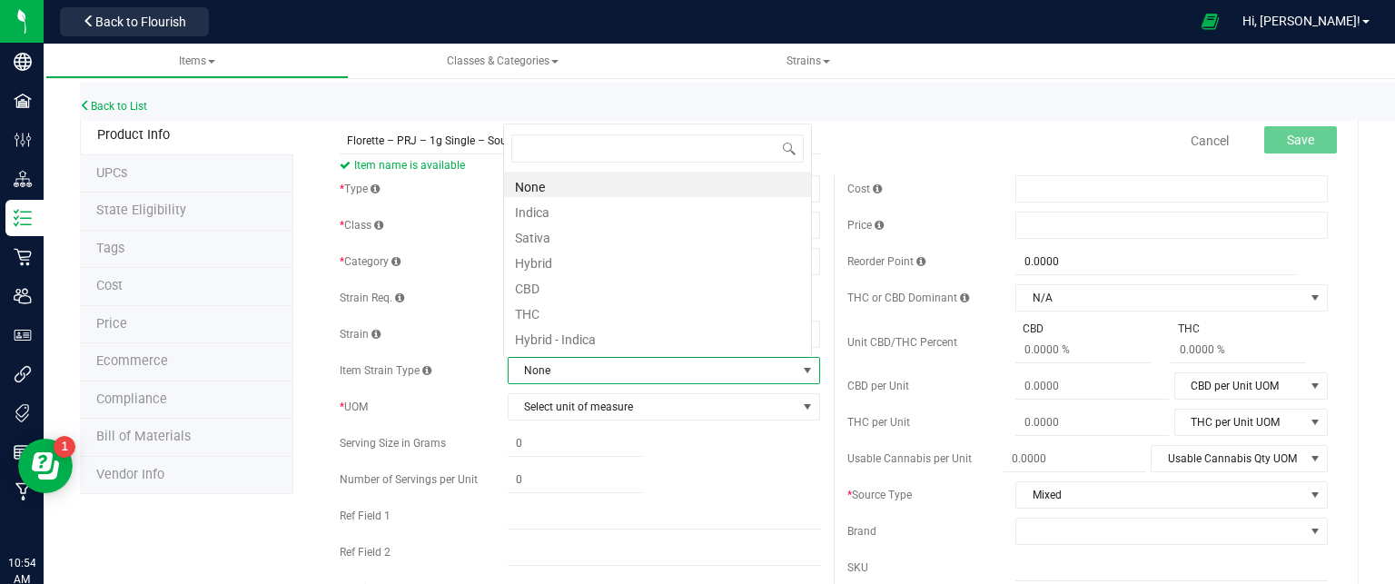
scroll to position [26, 304]
click at [589, 262] on li "Hybrid" at bounding box center [657, 260] width 307 height 25
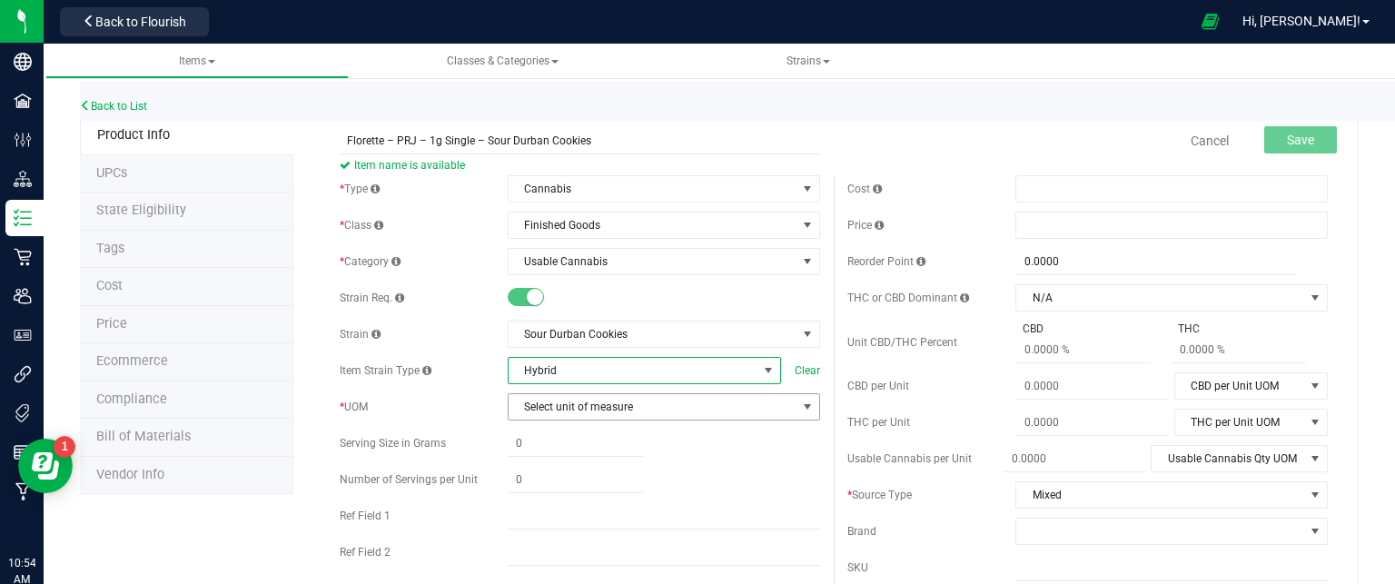
click at [592, 401] on span "Select unit of measure" at bounding box center [653, 406] width 288 height 25
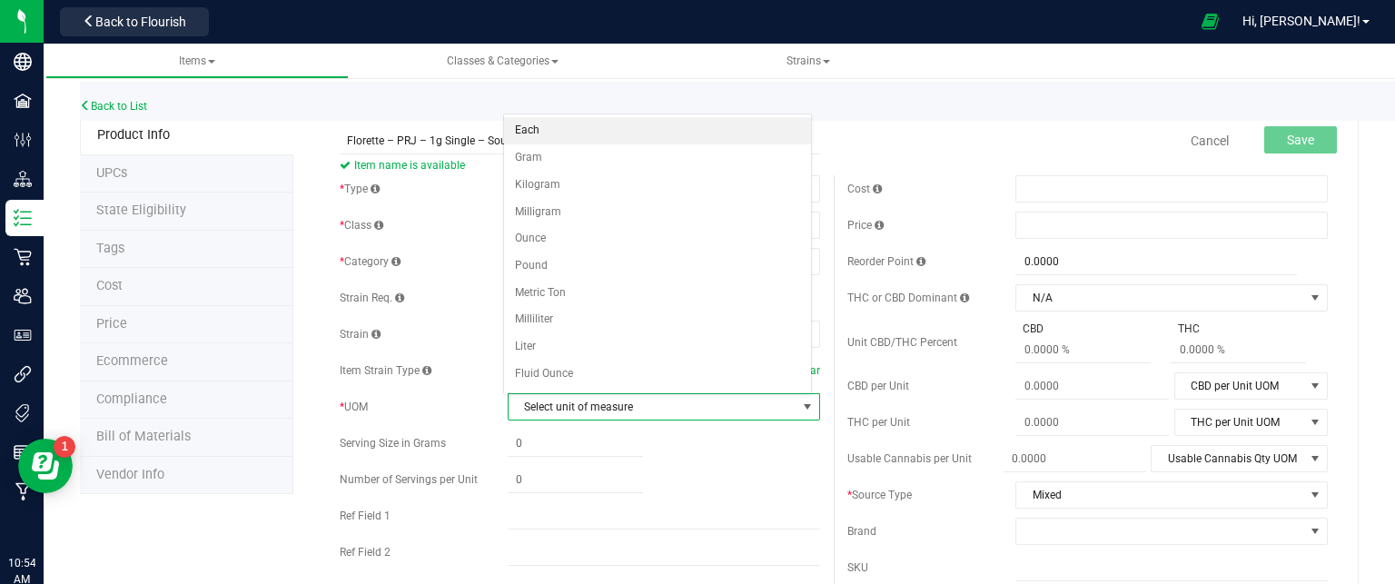
click at [608, 129] on li "Each" at bounding box center [657, 130] width 307 height 27
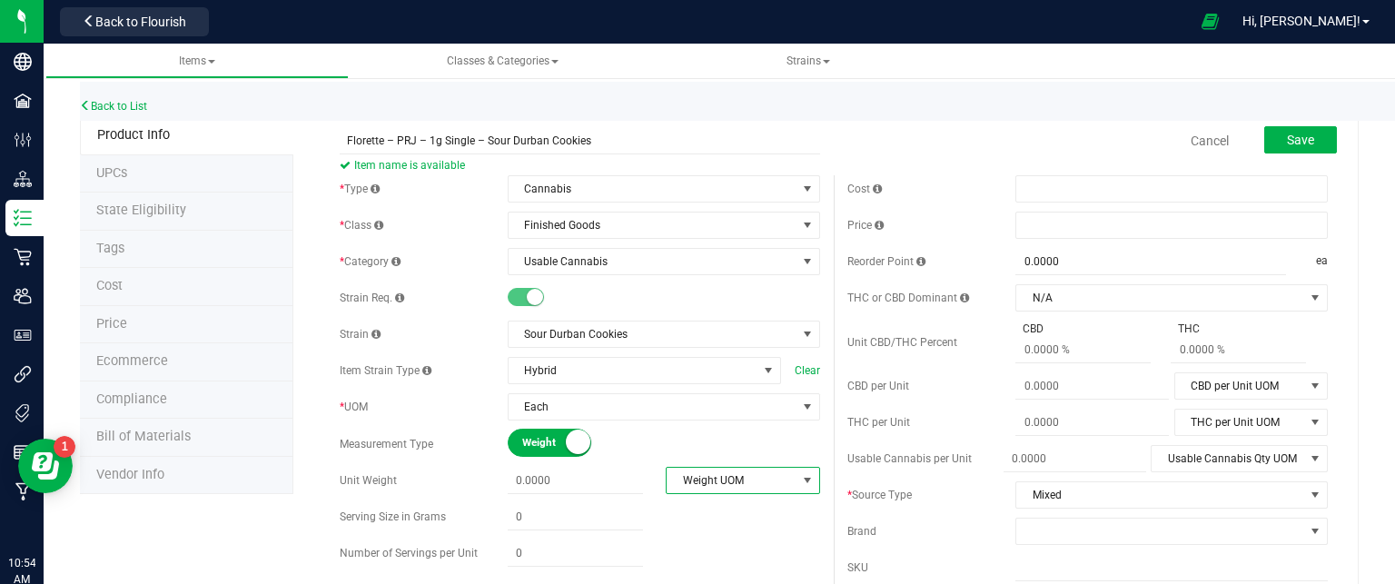
click at [763, 481] on span "Weight UOM" at bounding box center [731, 480] width 129 height 25
click at [692, 319] on li "Gram" at bounding box center [736, 316] width 150 height 27
click at [581, 481] on span at bounding box center [575, 481] width 135 height 26
type input "1"
type input "1.0000"
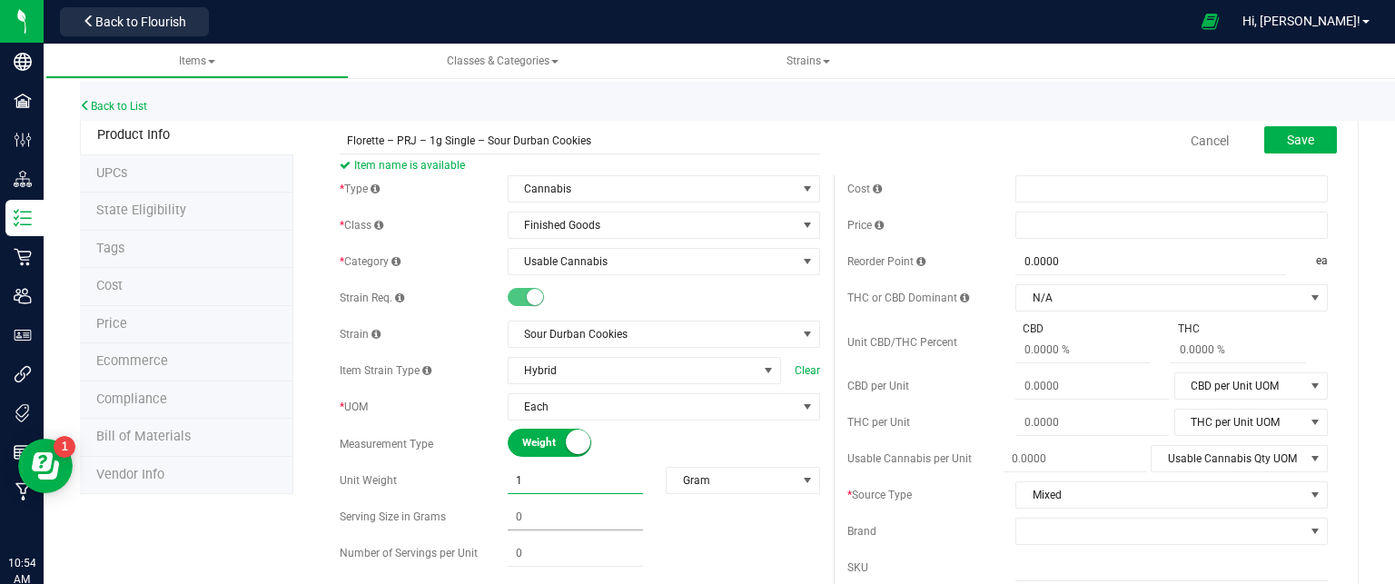
click at [537, 511] on div "* Type Cannabis Select type Cannabis Non-Inventory Raw Materials Supplies * Cla…" at bounding box center [580, 466] width 508 height 582
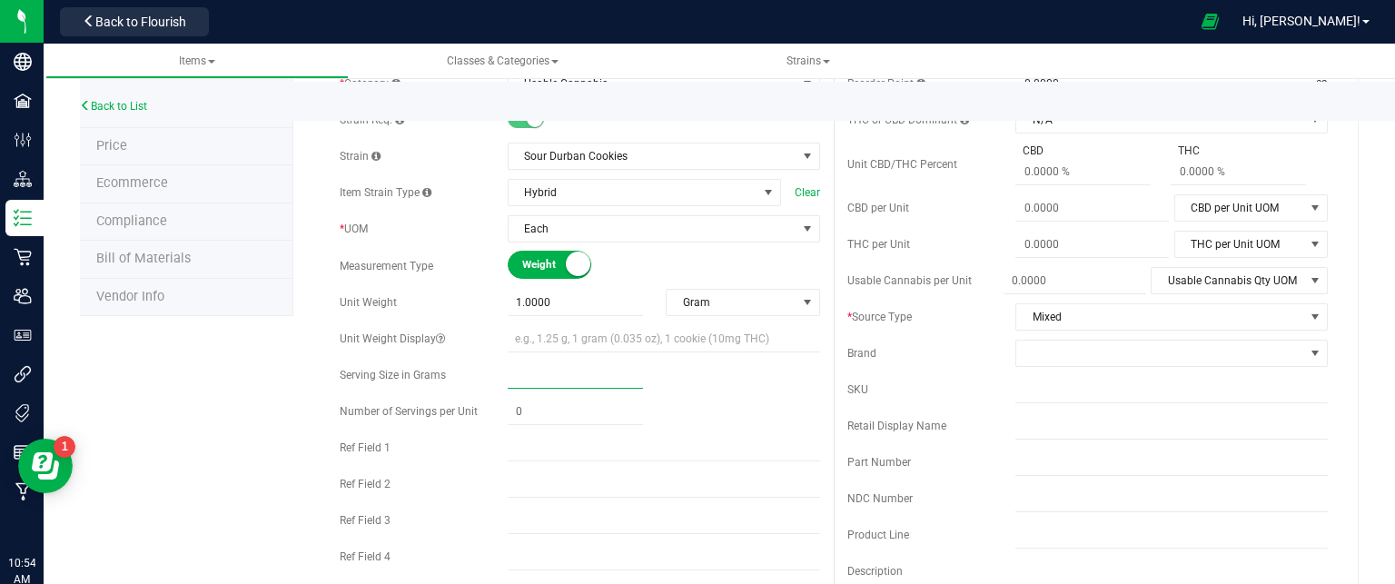
scroll to position [182, 0]
click at [545, 372] on input "text" at bounding box center [575, 371] width 135 height 25
type input ".025"
type input "0.0250"
click at [563, 399] on span at bounding box center [575, 408] width 135 height 26
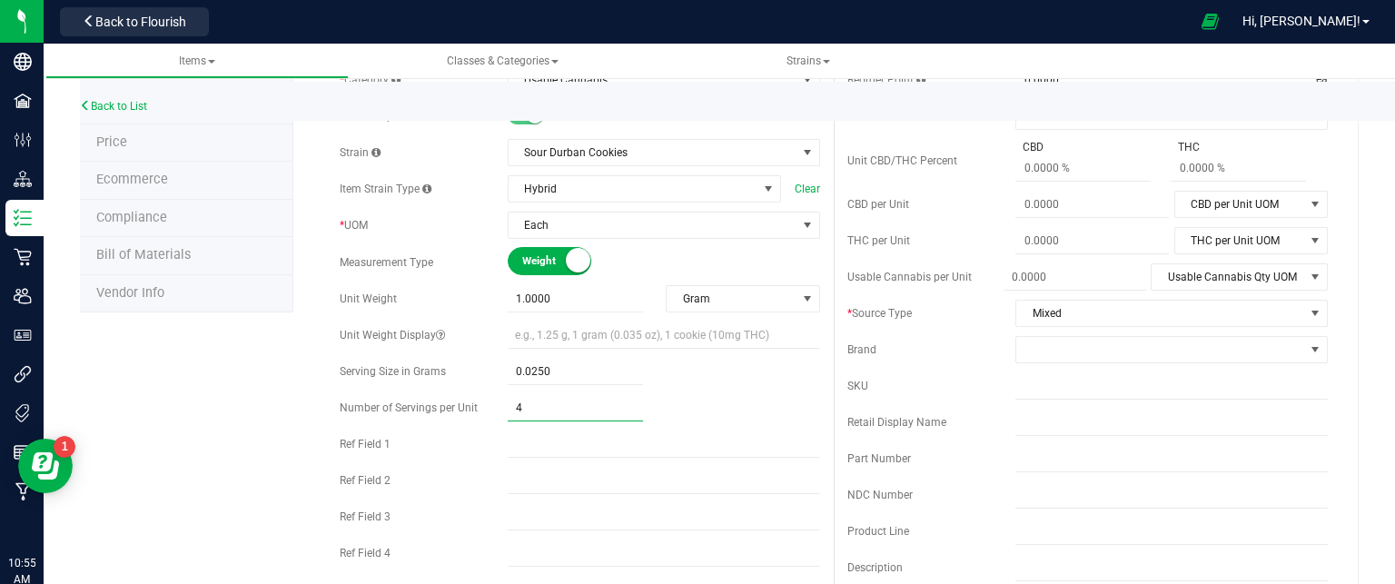
type input "40"
type input "40.00"
click at [691, 419] on div "40.00 40" at bounding box center [664, 408] width 312 height 26
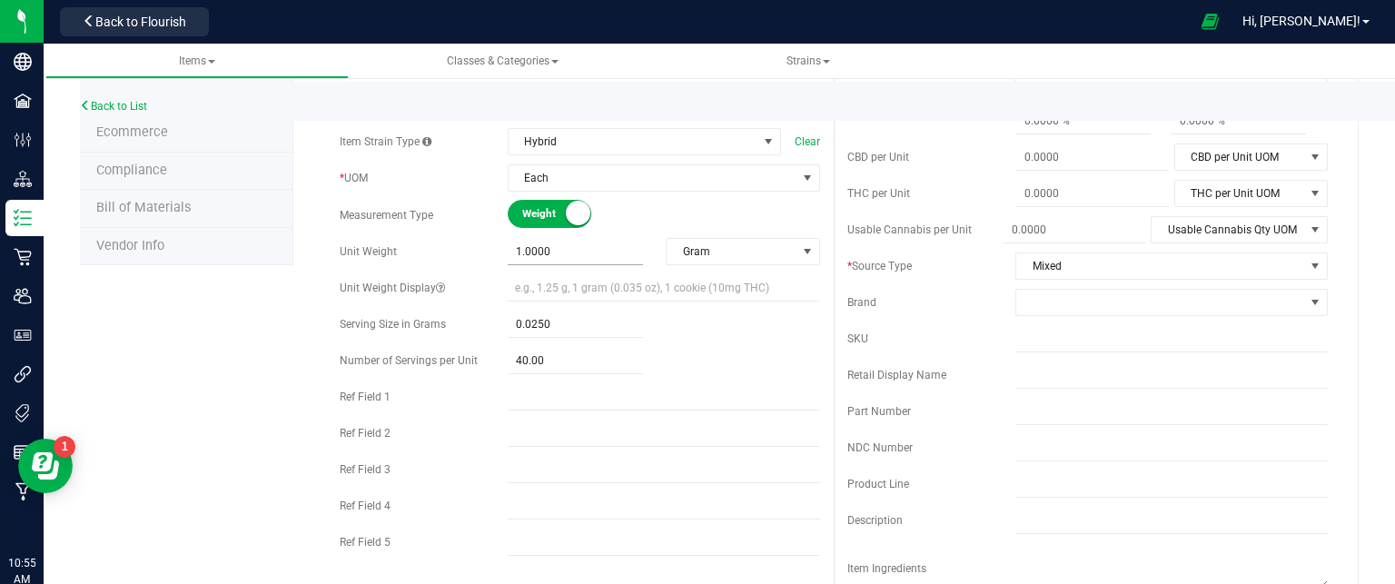
scroll to position [272, 0]
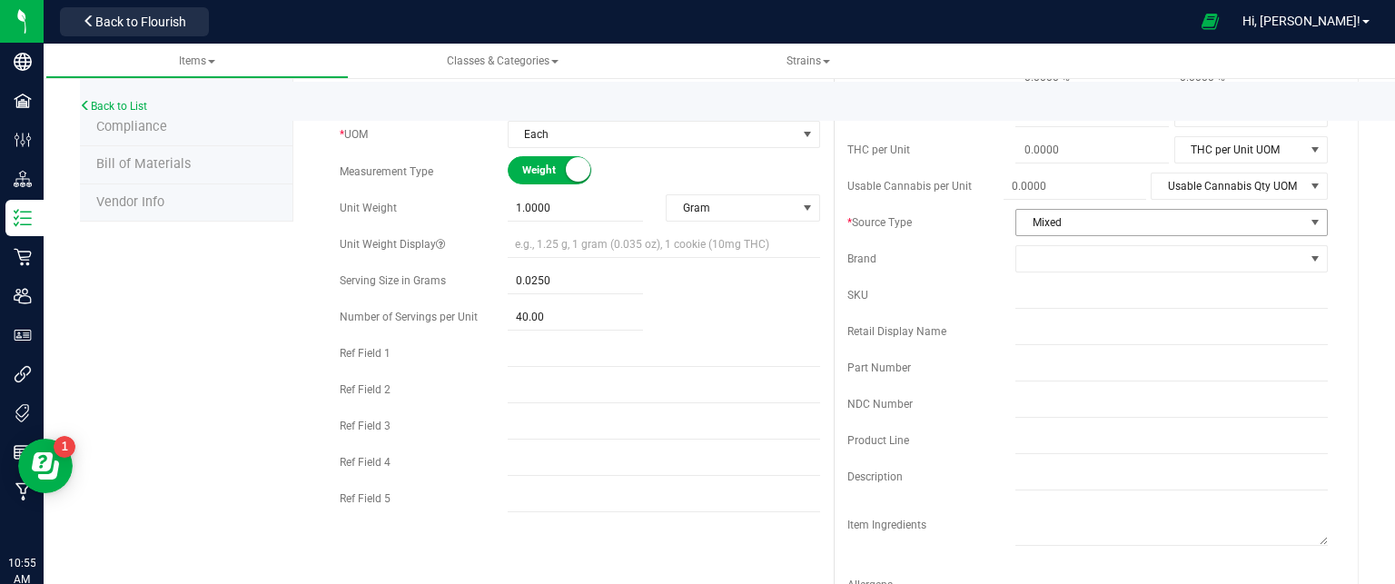
click at [1136, 212] on span "Mixed" at bounding box center [1160, 222] width 288 height 25
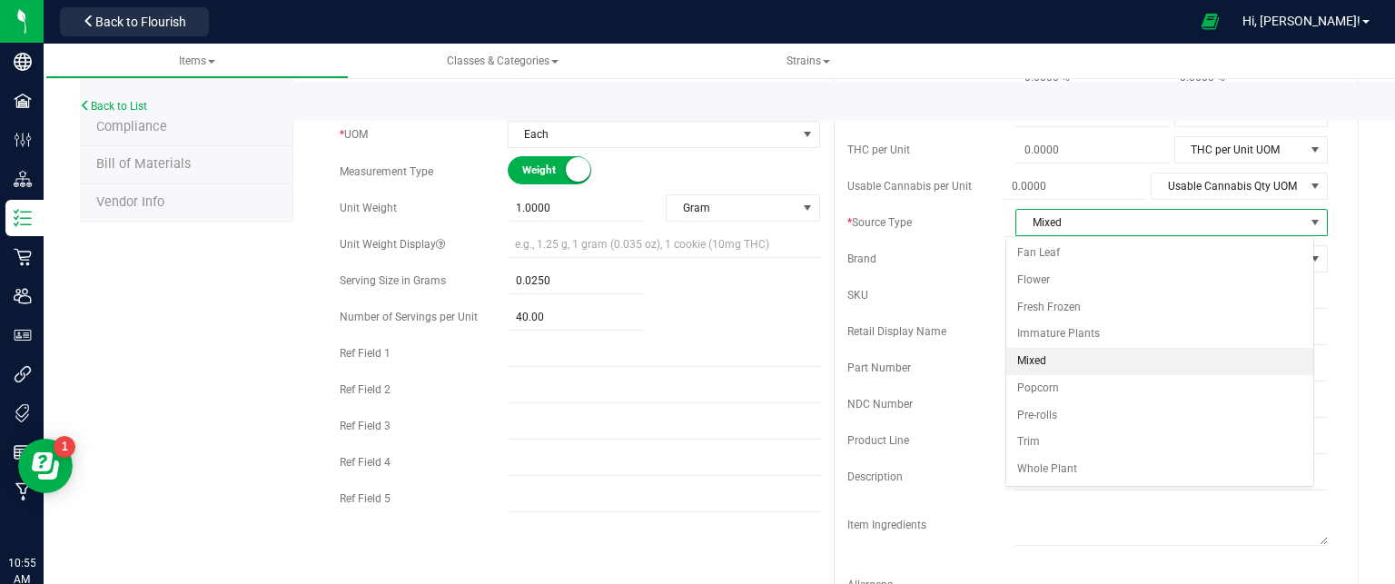
click at [1079, 368] on li "Mixed" at bounding box center [1159, 361] width 307 height 27
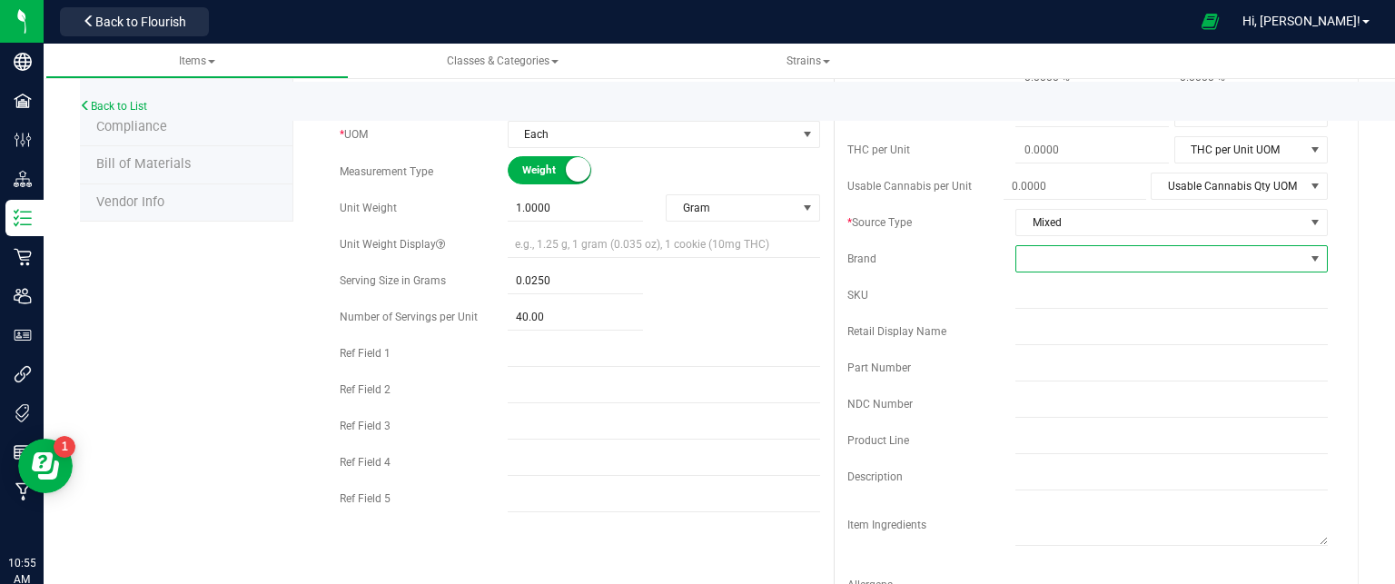
click at [1052, 253] on span at bounding box center [1160, 258] width 288 height 25
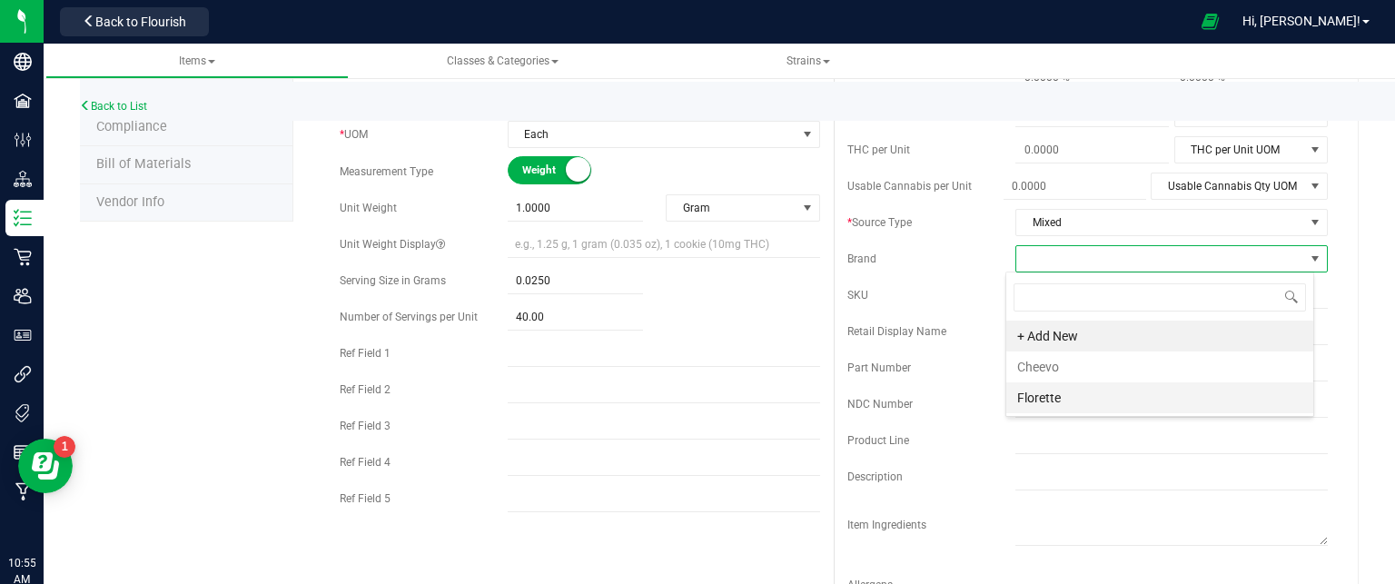
click at [1054, 397] on li "Florette" at bounding box center [1159, 397] width 307 height 31
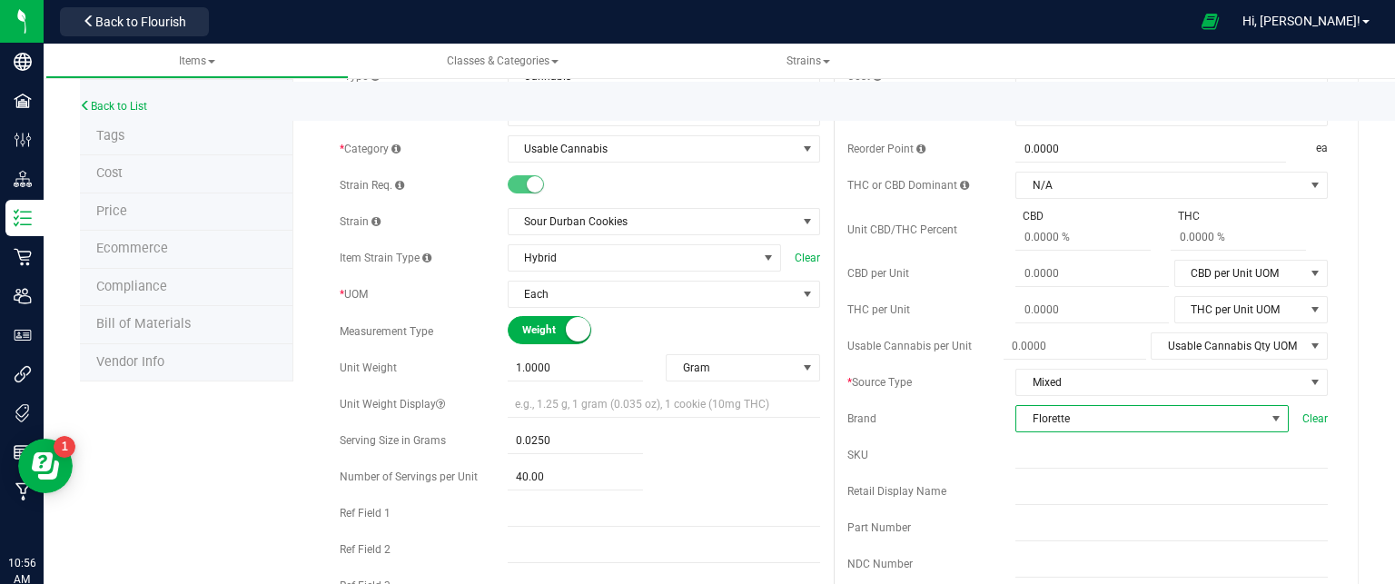
scroll to position [0, 0]
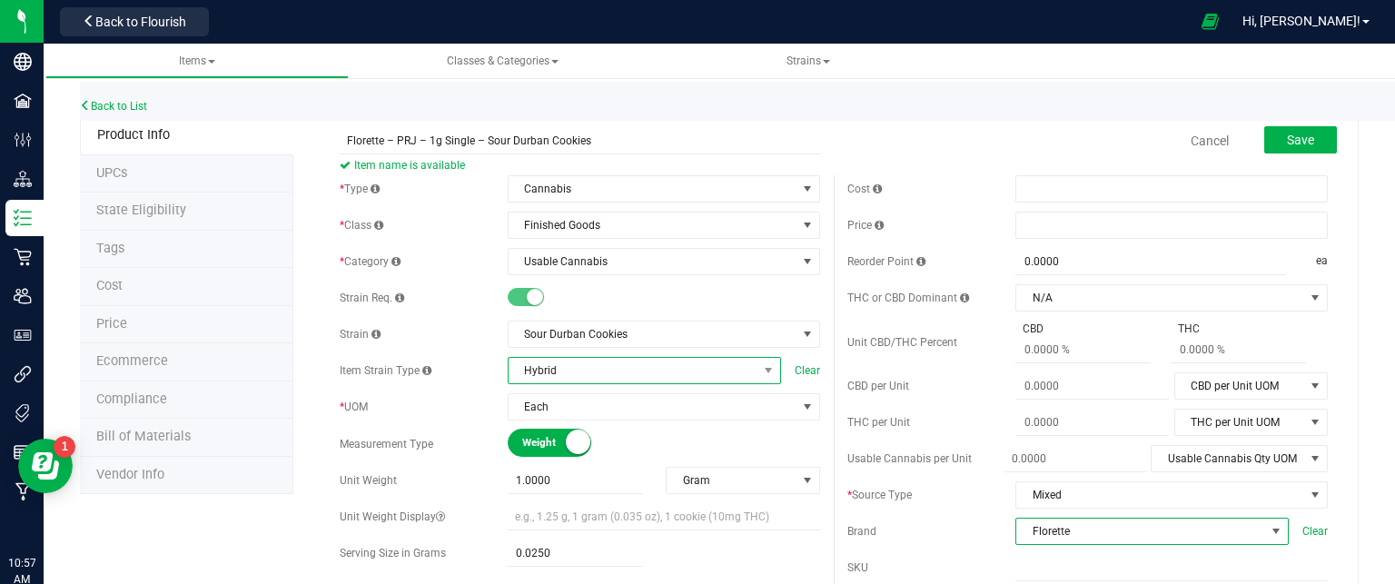
click at [643, 370] on span "Hybrid" at bounding box center [633, 370] width 249 height 25
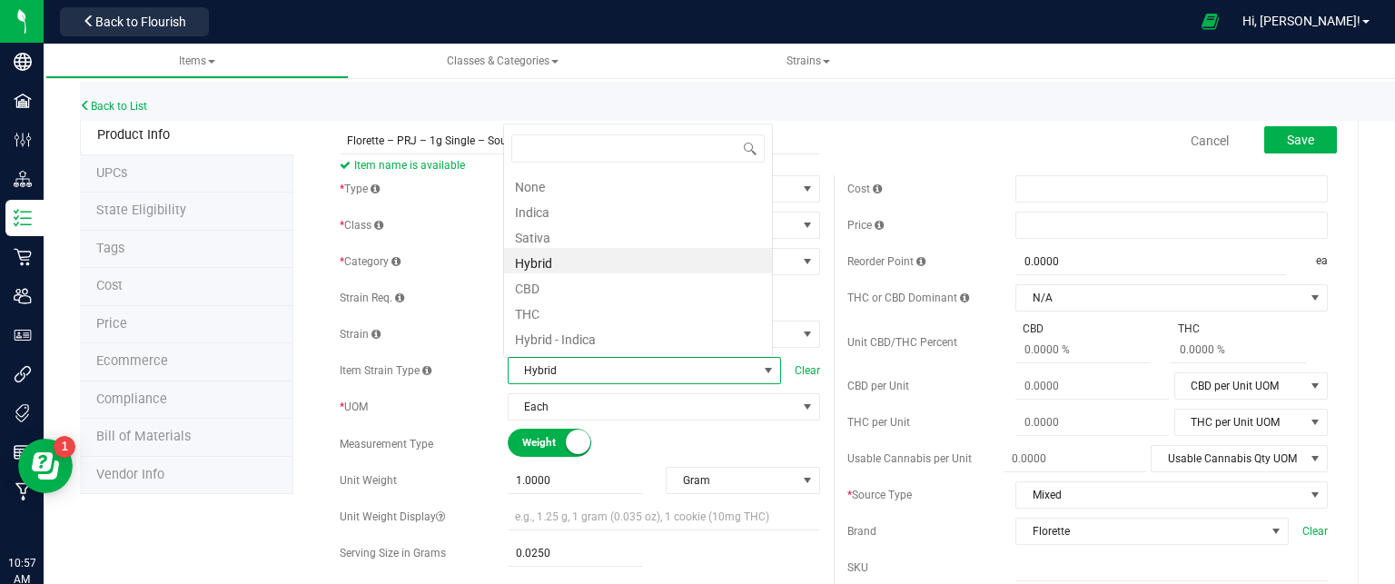
scroll to position [26, 266]
click at [588, 240] on li "Sativa" at bounding box center [638, 235] width 268 height 25
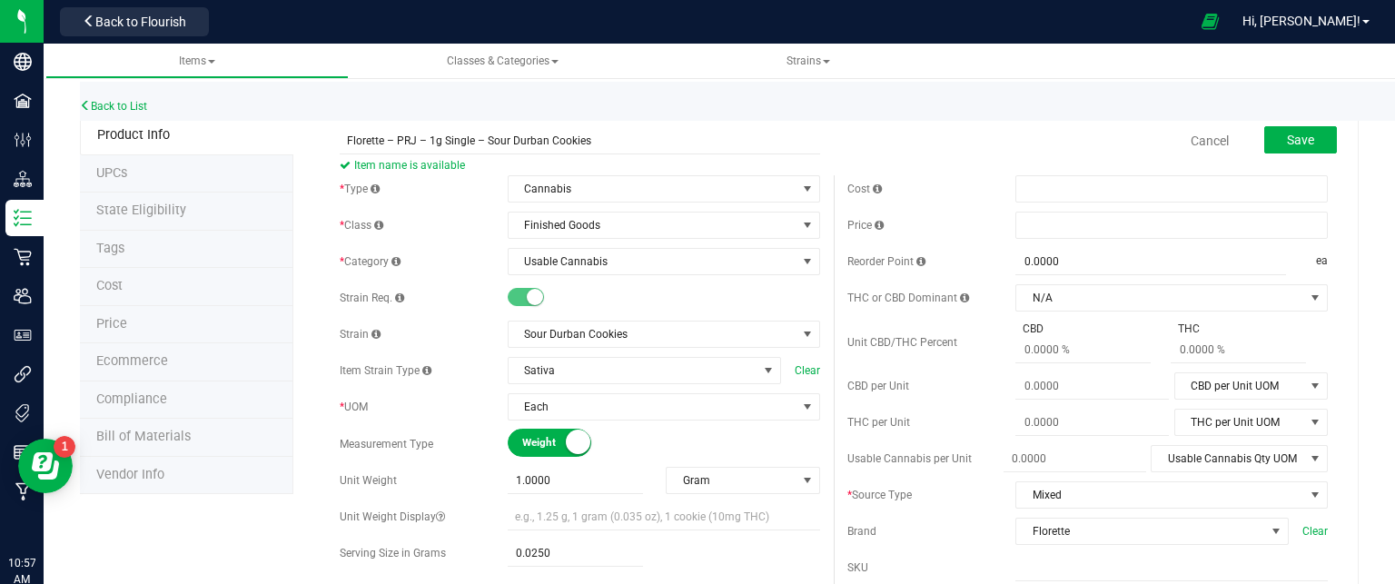
click at [989, 130] on div "Cancel Save" at bounding box center [1088, 140] width 508 height 45
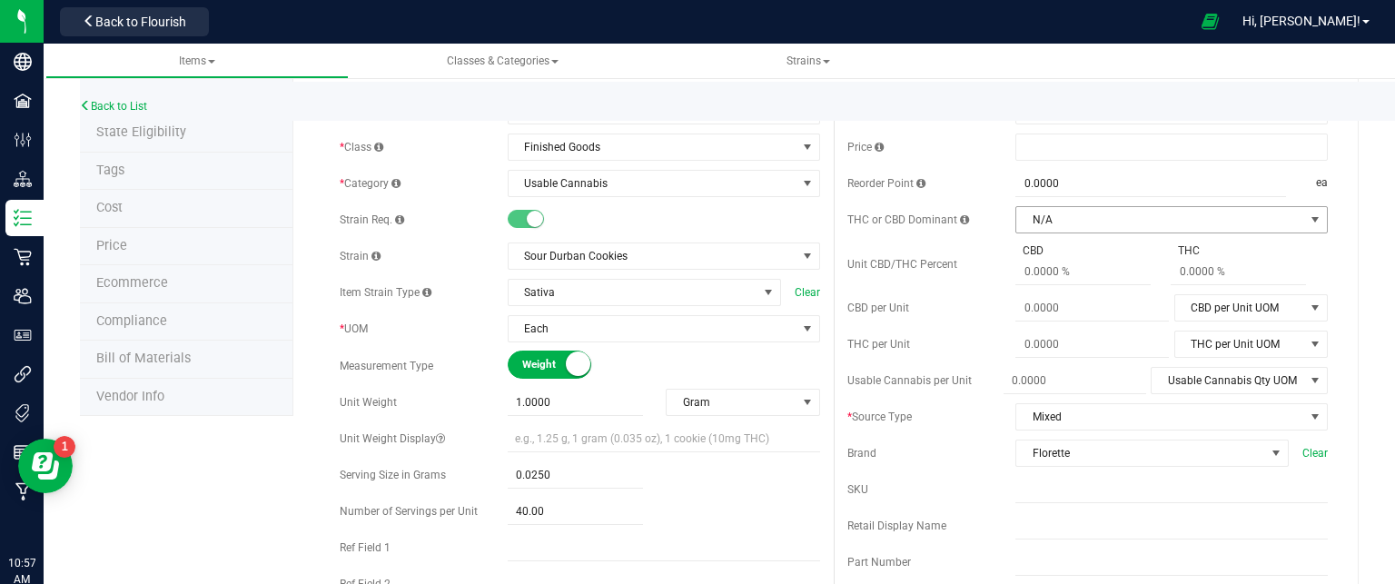
scroll to position [0, 0]
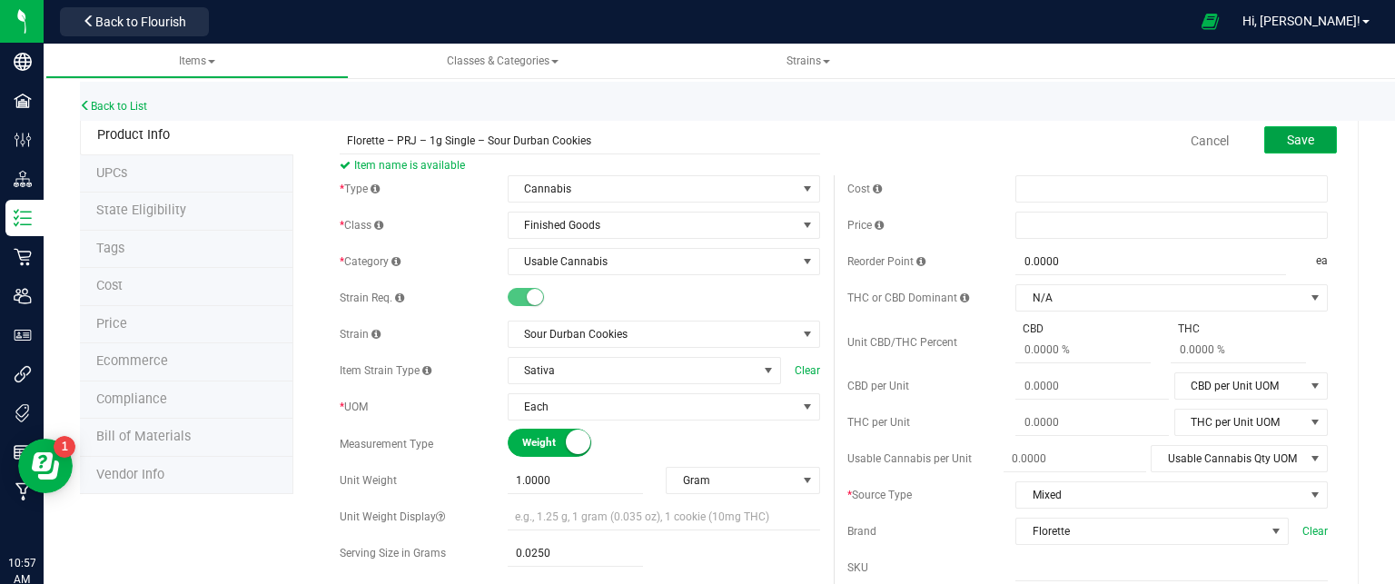
click at [1299, 134] on span "Save" at bounding box center [1300, 140] width 27 height 15
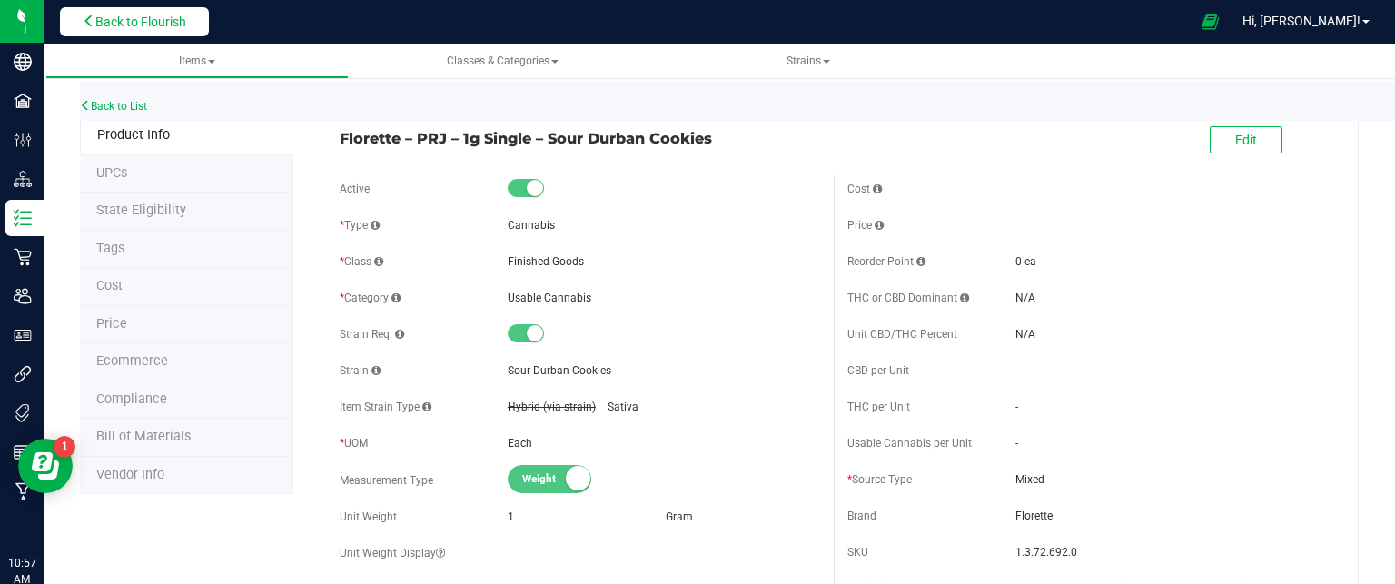
click at [124, 12] on button "Back to Flourish" at bounding box center [134, 21] width 149 height 29
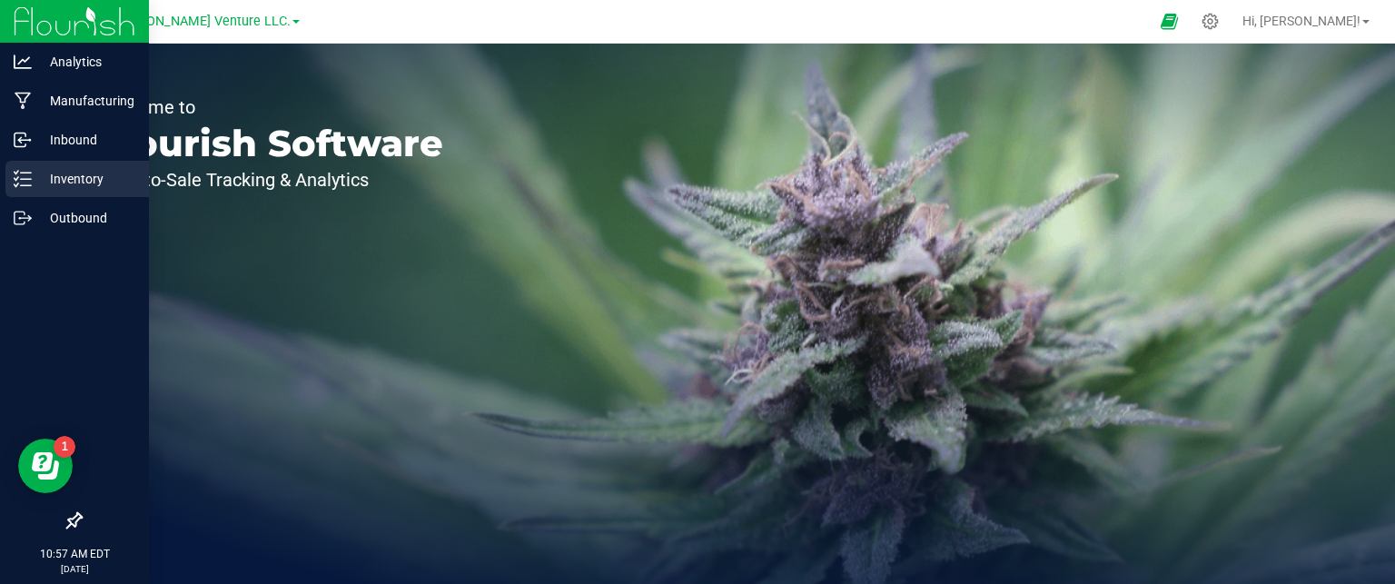
click at [70, 178] on p "Inventory" at bounding box center [86, 179] width 109 height 22
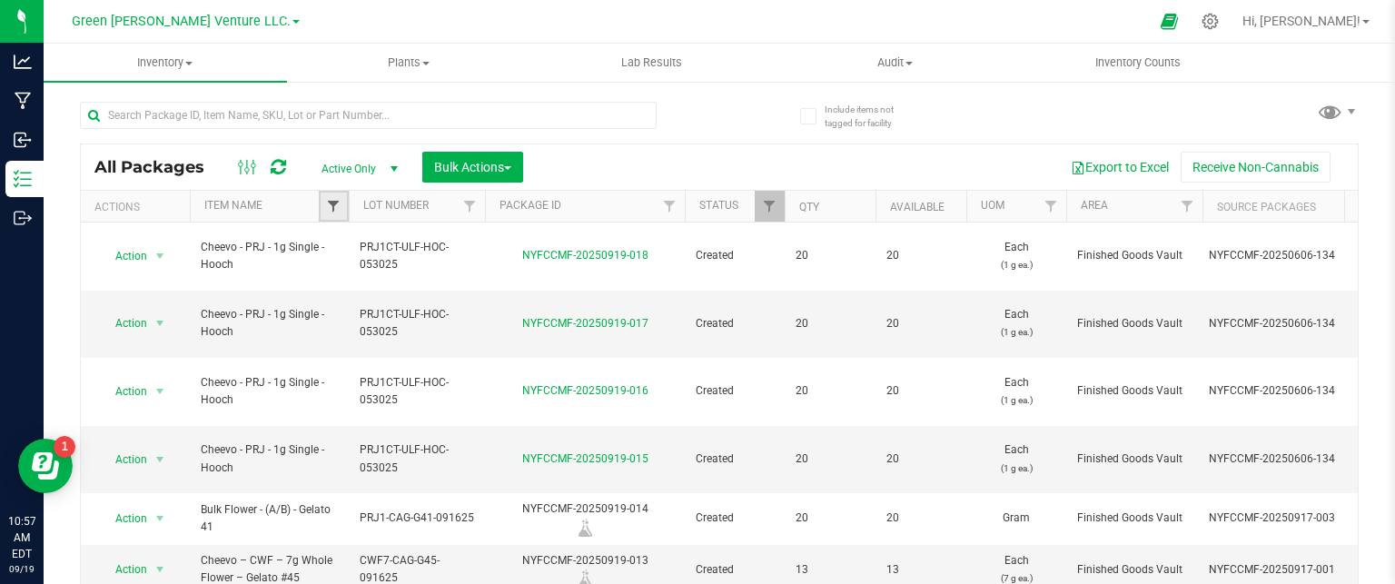
click at [332, 206] on span "Filter" at bounding box center [333, 206] width 15 height 15
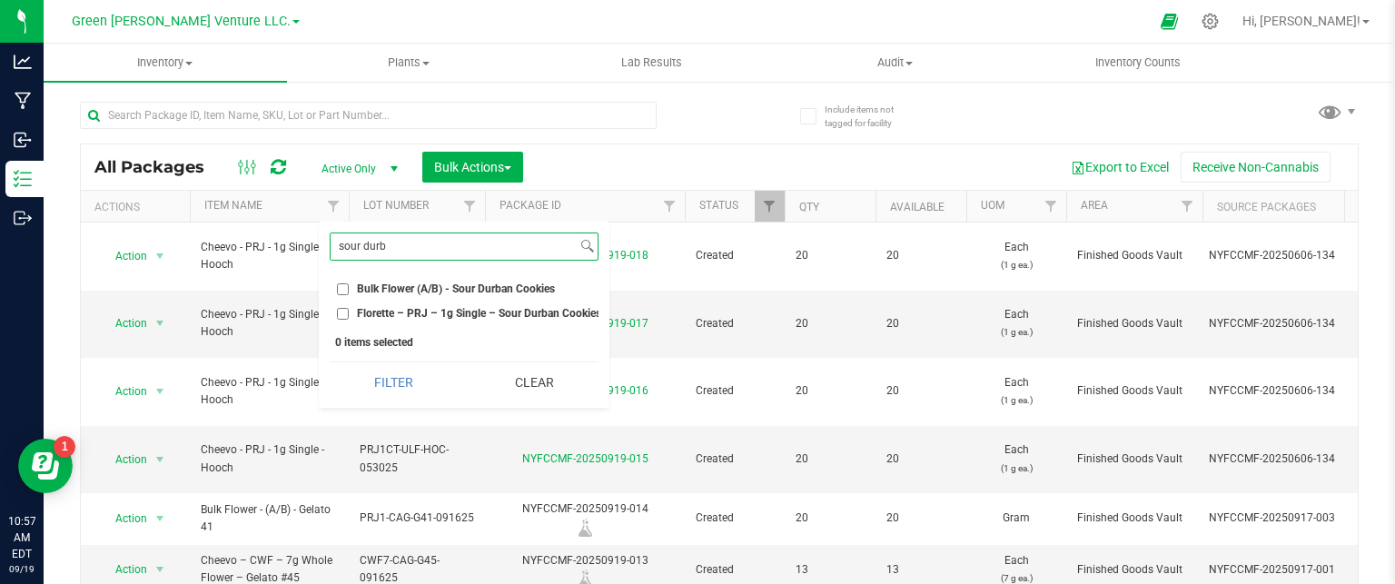
type input "sour durb"
click at [345, 287] on input "Bulk Flower (A/B) - Sour Durban Cookies" at bounding box center [343, 289] width 12 height 12
checkbox input "true"
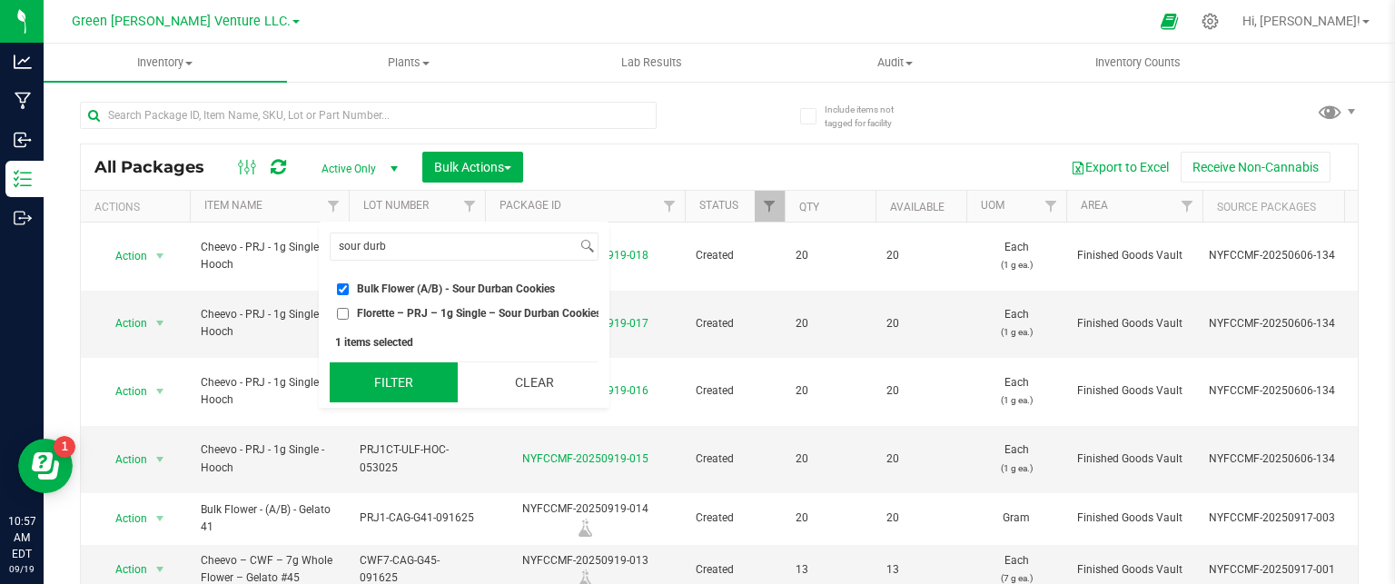
click at [371, 394] on button "Filter" at bounding box center [394, 382] width 128 height 40
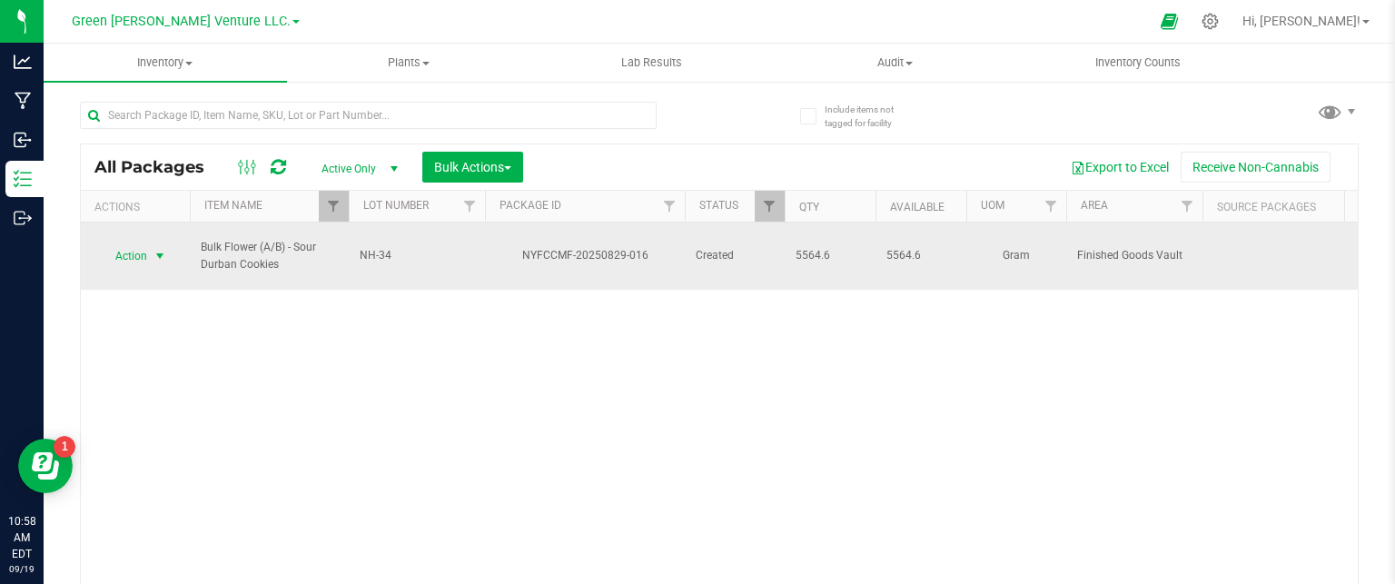
click at [146, 246] on span "Action" at bounding box center [123, 255] width 49 height 25
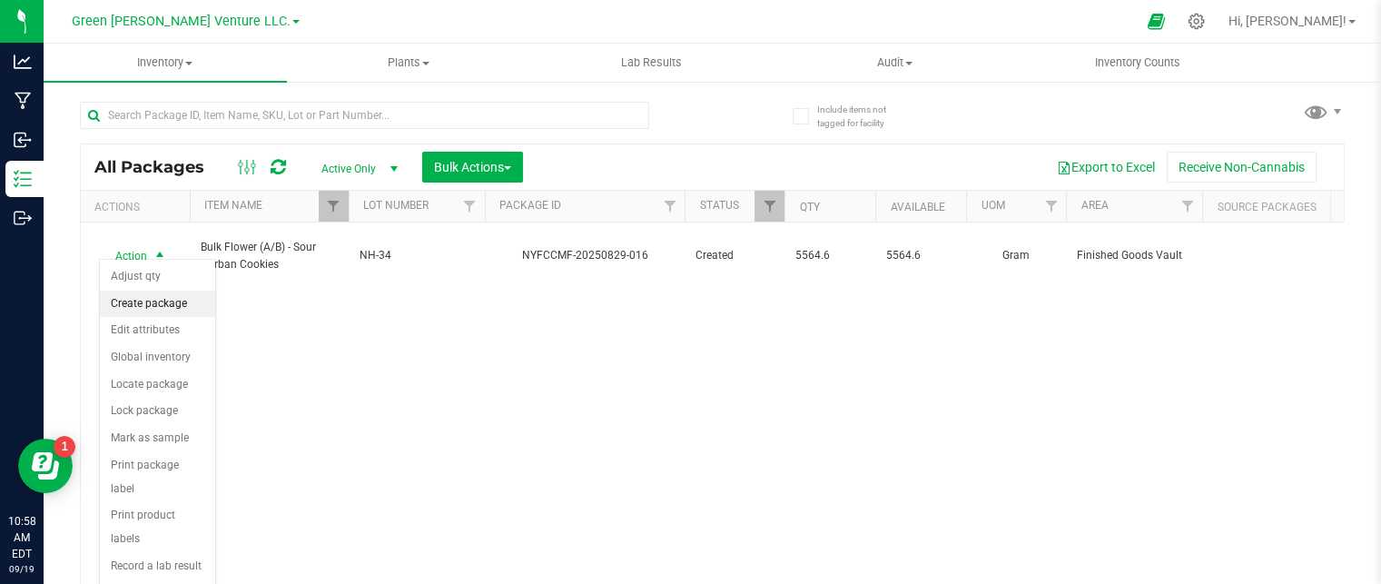
click at [172, 312] on li "Create package" at bounding box center [157, 304] width 115 height 27
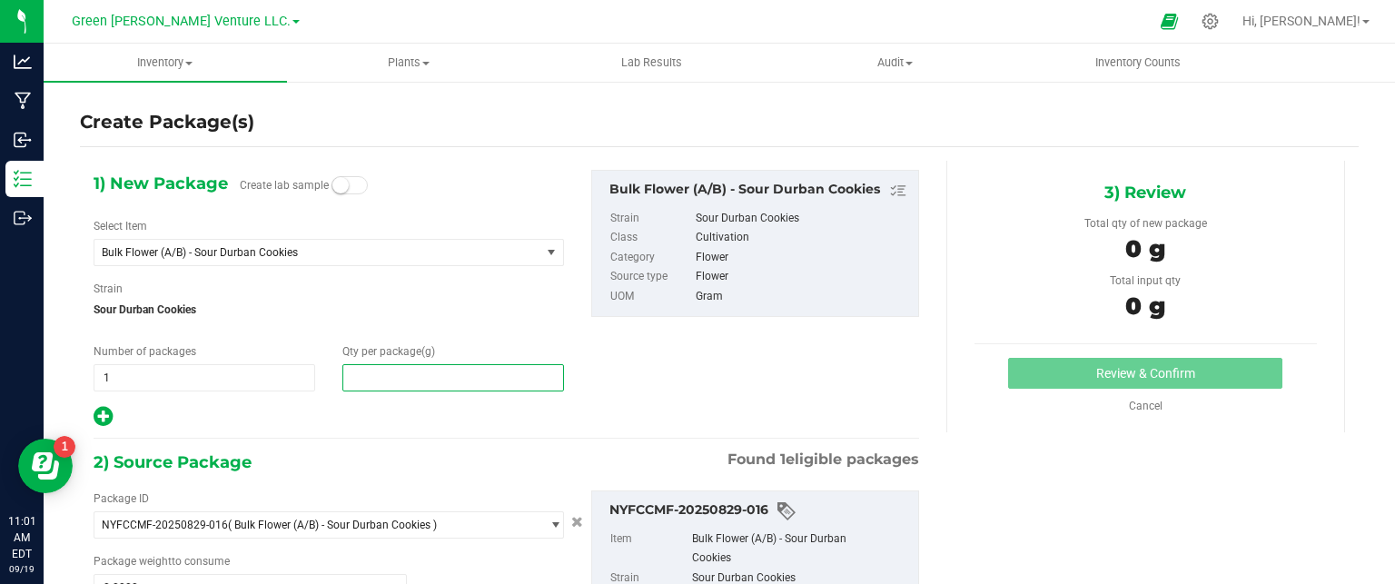
click at [429, 370] on span at bounding box center [453, 377] width 222 height 27
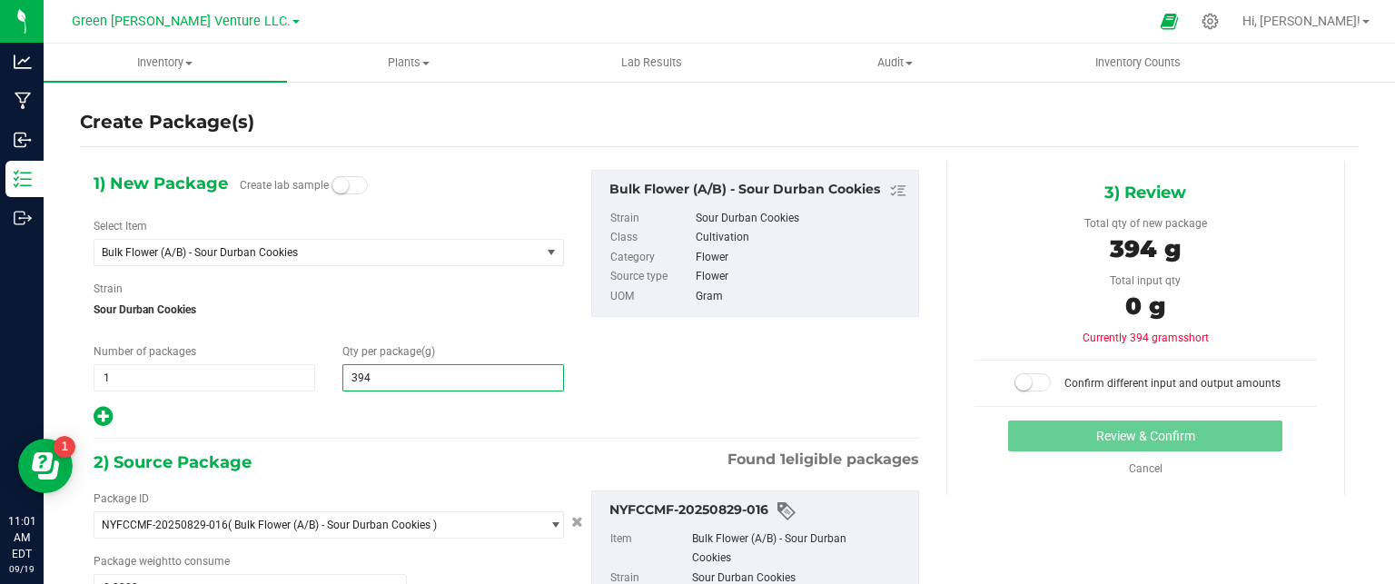
type input "3943"
type input "3,943.0000"
click at [431, 414] on div at bounding box center [329, 417] width 470 height 24
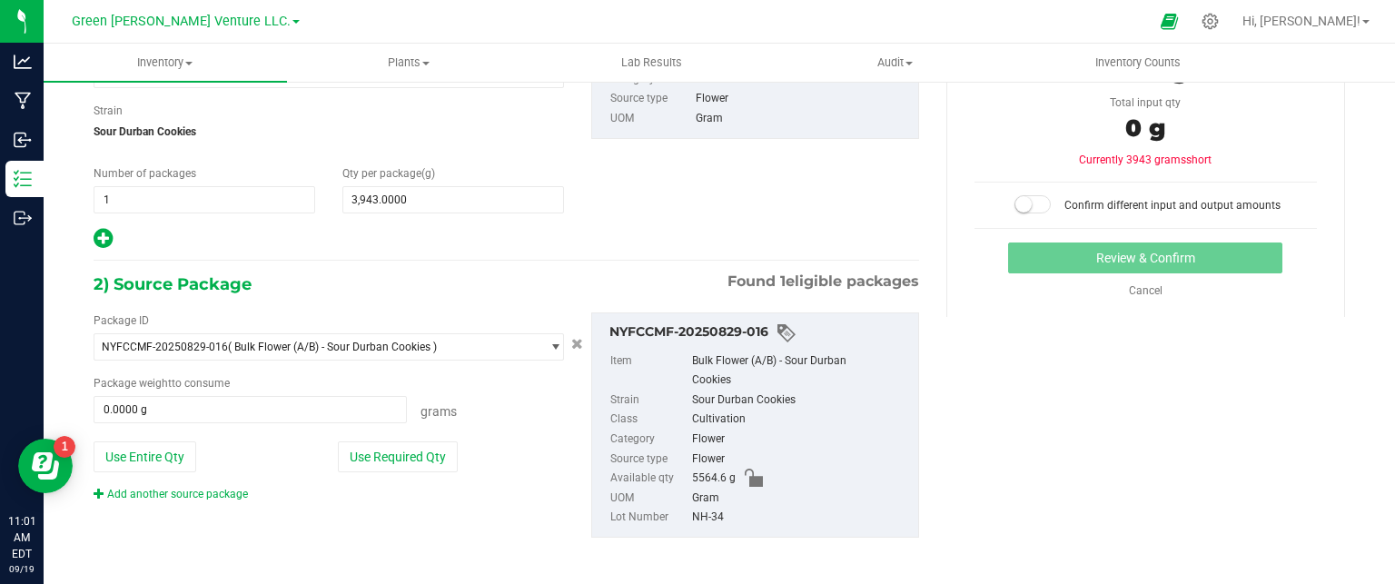
scroll to position [183, 0]
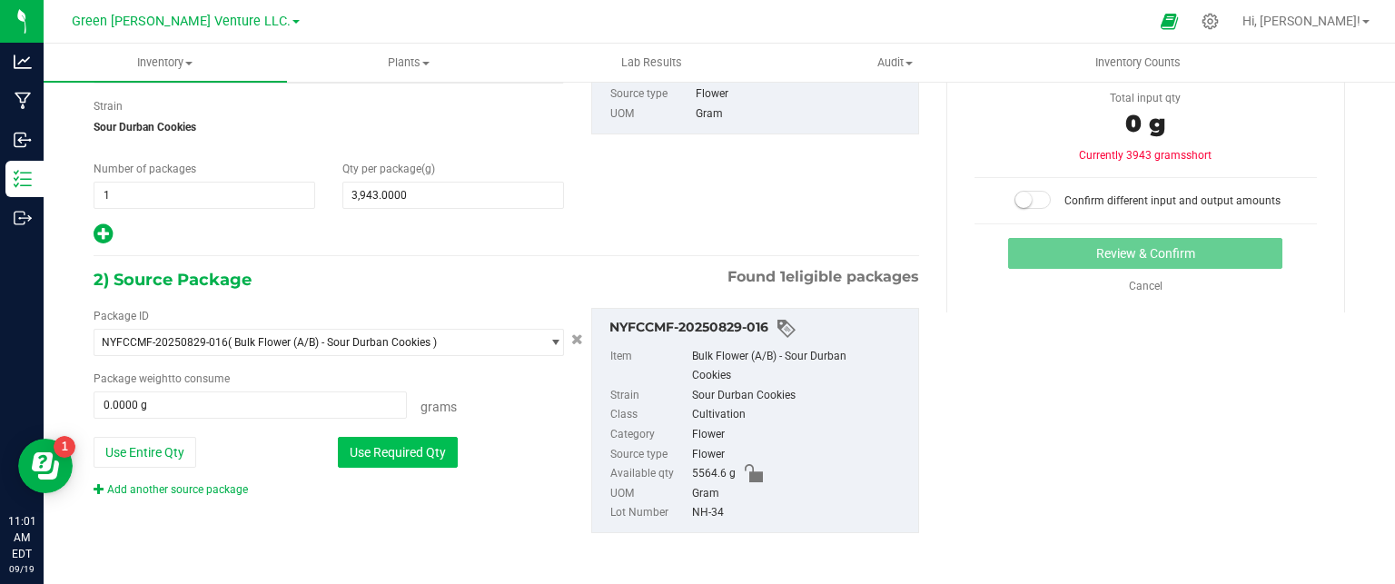
click at [394, 442] on button "Use Required Qty" at bounding box center [398, 452] width 120 height 31
type input "3943.0000 g"
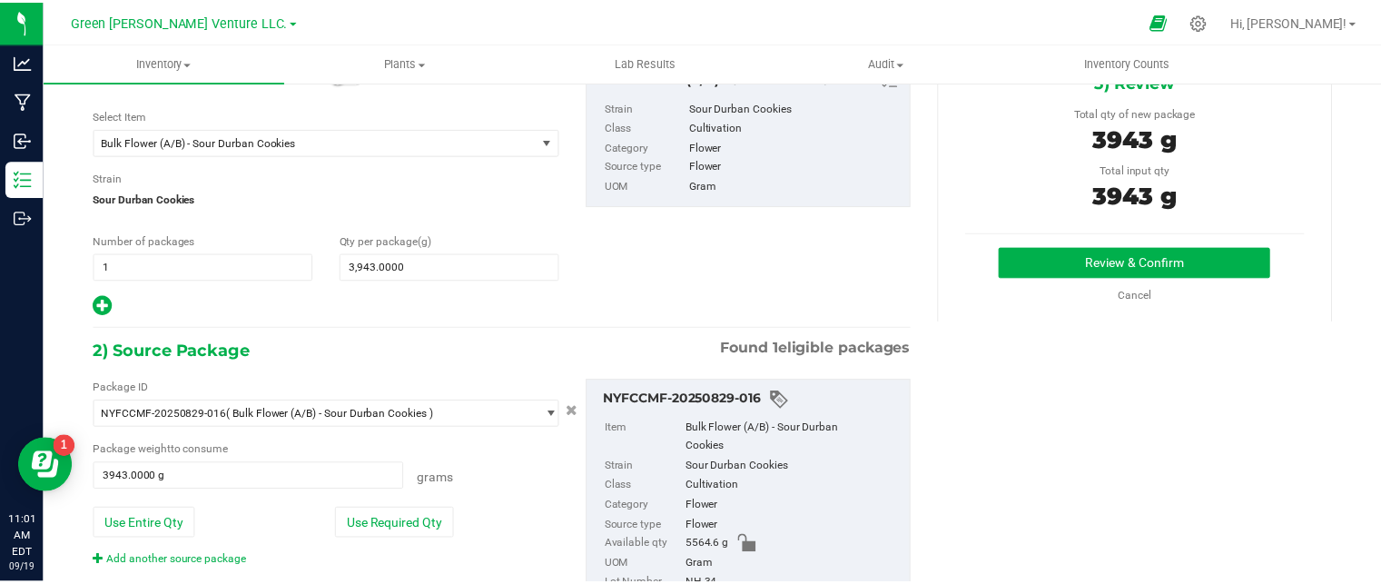
scroll to position [1, 0]
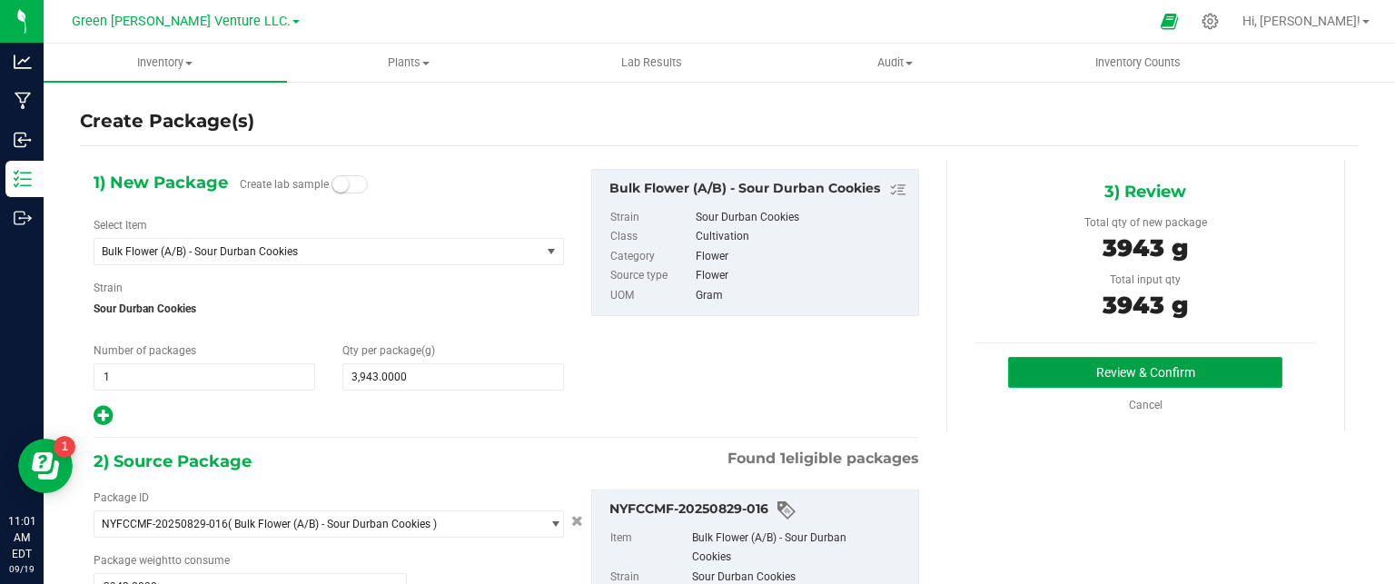
click at [1119, 366] on button "Review & Confirm" at bounding box center [1145, 372] width 274 height 31
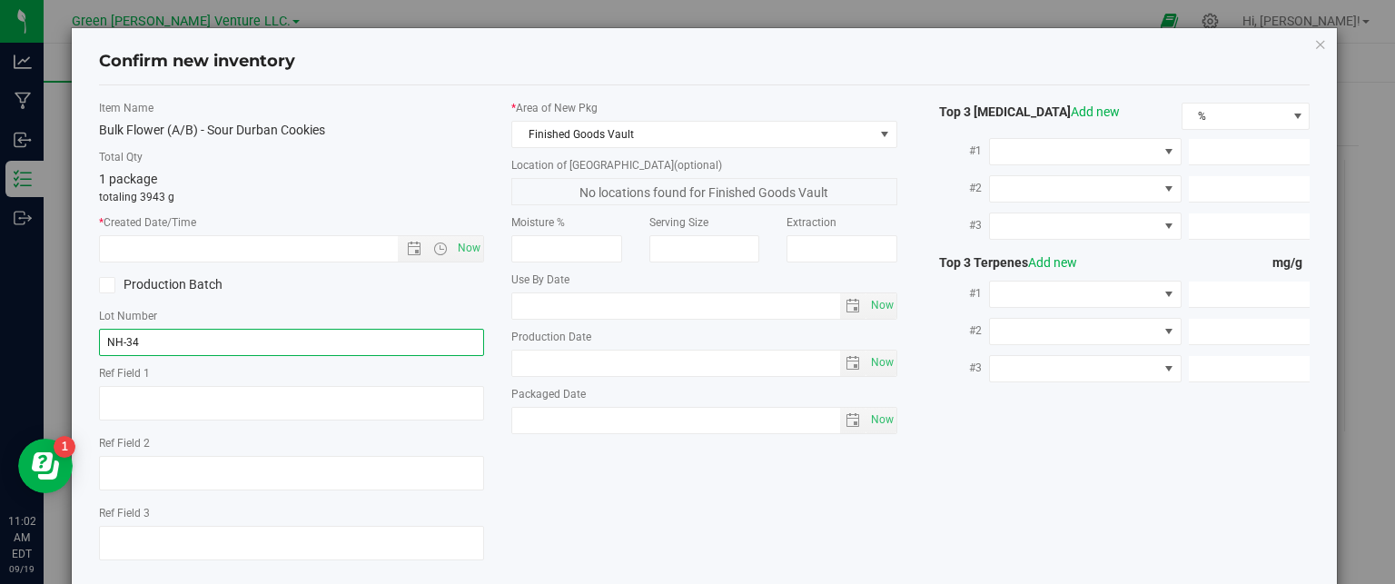
drag, startPoint x: 312, startPoint y: 341, endPoint x: 91, endPoint y: 333, distance: 221.7
click at [91, 333] on div "Item Name Bulk Flower (A/B) - Sour Durban Cookies Total Qty 1 package totaling …" at bounding box center [291, 337] width 413 height 475
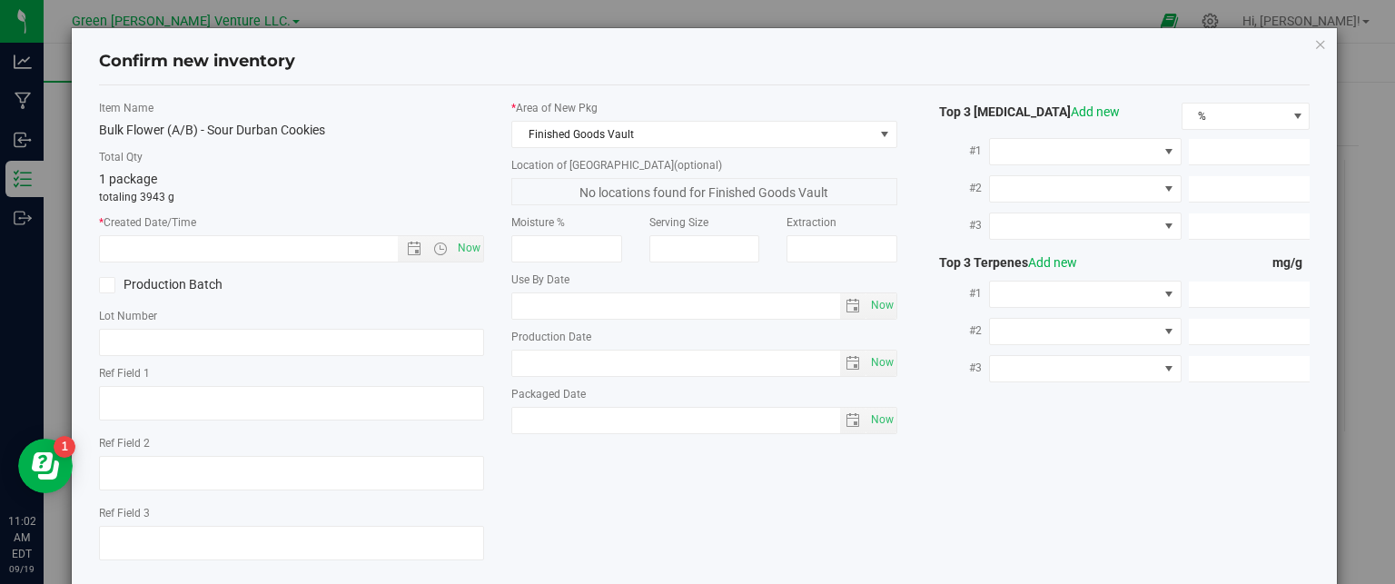
click at [107, 285] on icon at bounding box center [107, 285] width 12 height 0
click at [0, 0] on input "Production Batch" at bounding box center [0, 0] width 0 height 0
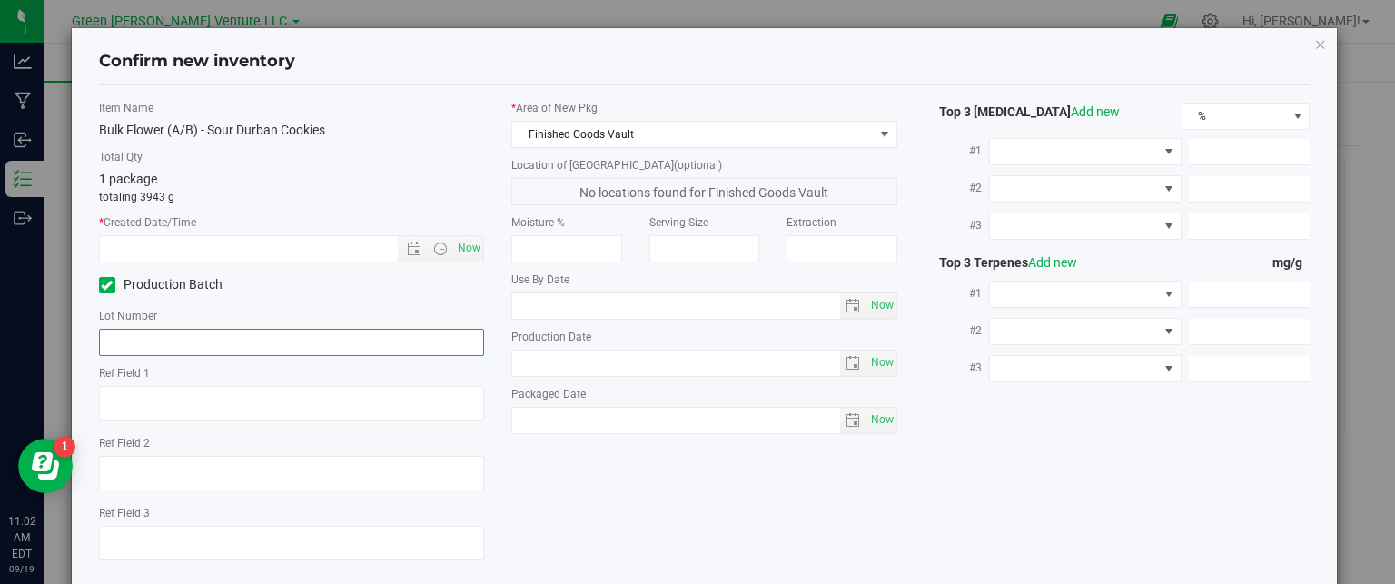
click at [104, 341] on input "text" at bounding box center [292, 342] width 386 height 27
type input "PRJ1-ULF-SDC-091725"
click at [1314, 39] on icon "button" at bounding box center [1320, 44] width 13 height 22
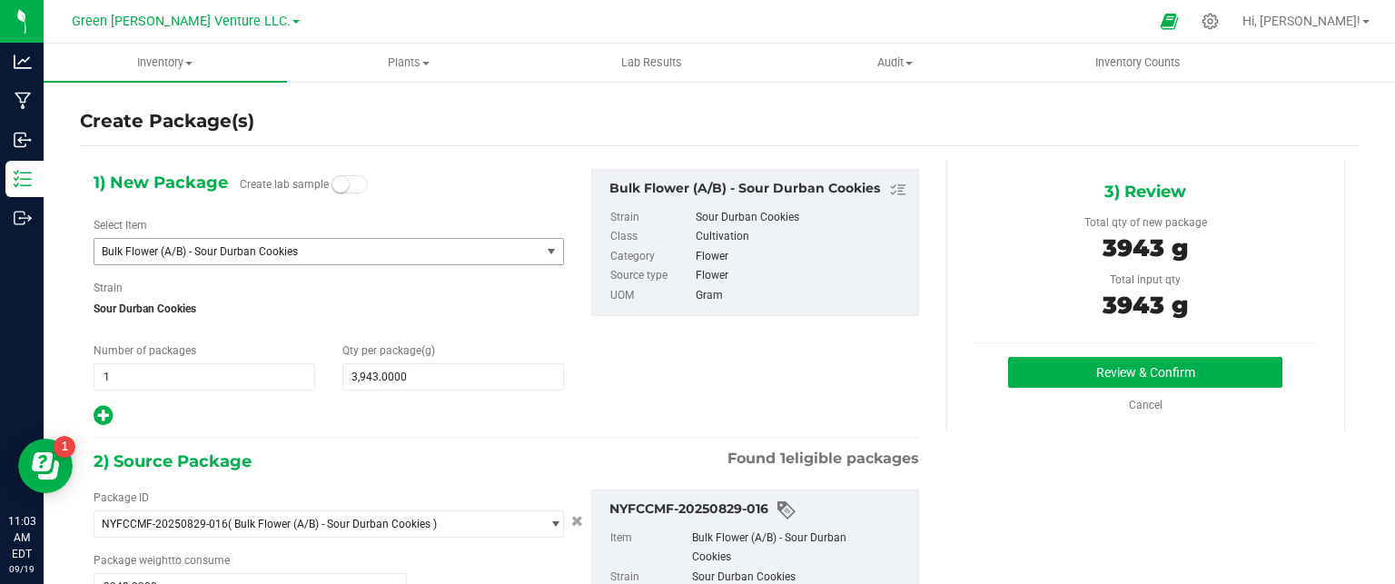
drag, startPoint x: 258, startPoint y: 257, endPoint x: 252, endPoint y: 272, distance: 16.7
click at [258, 257] on span "Bulk Flower (A/B) - Sour Durban Cookies" at bounding box center [317, 251] width 446 height 25
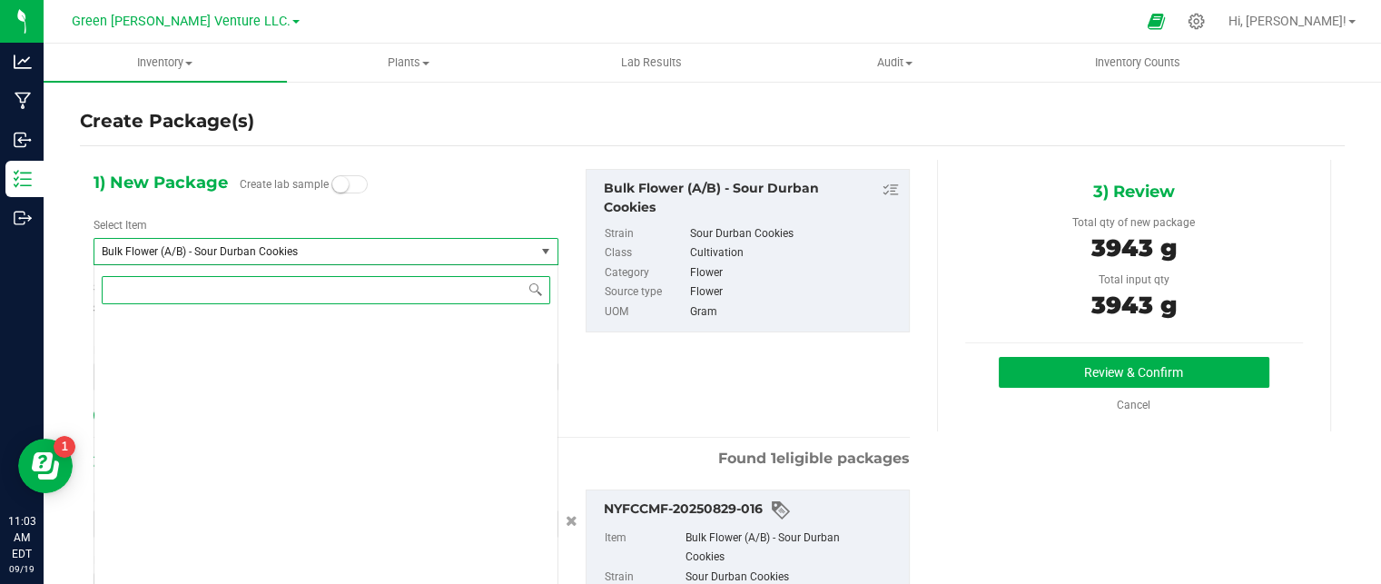
scroll to position [966, 0]
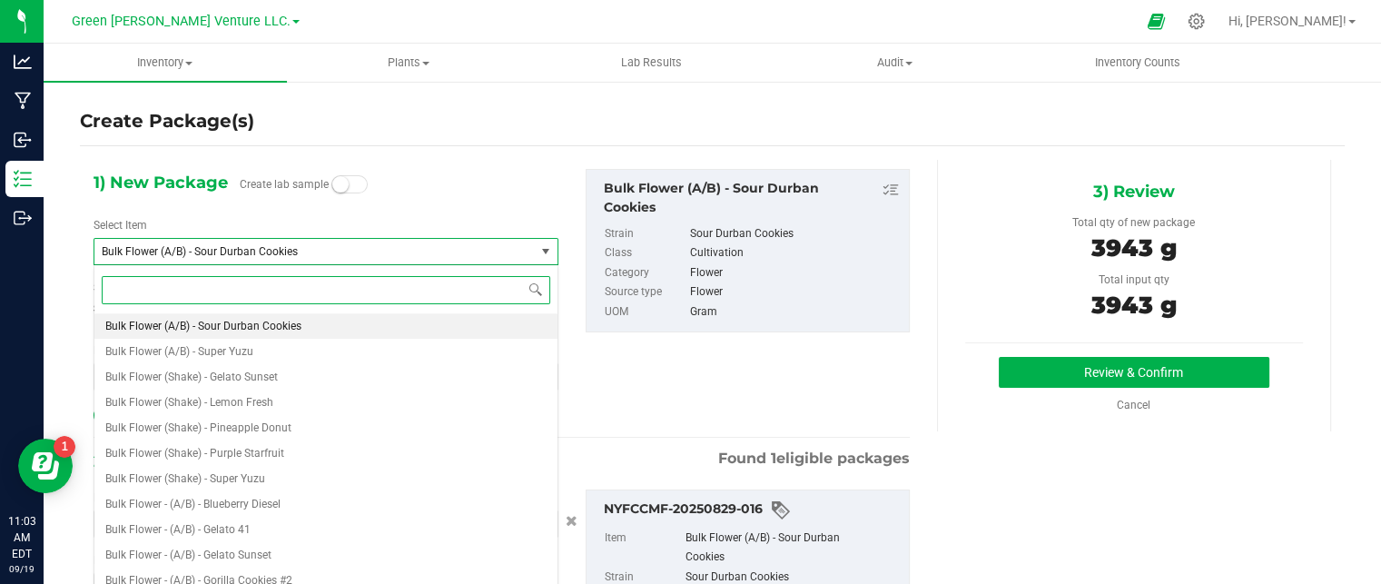
click at [228, 290] on input at bounding box center [326, 290] width 449 height 28
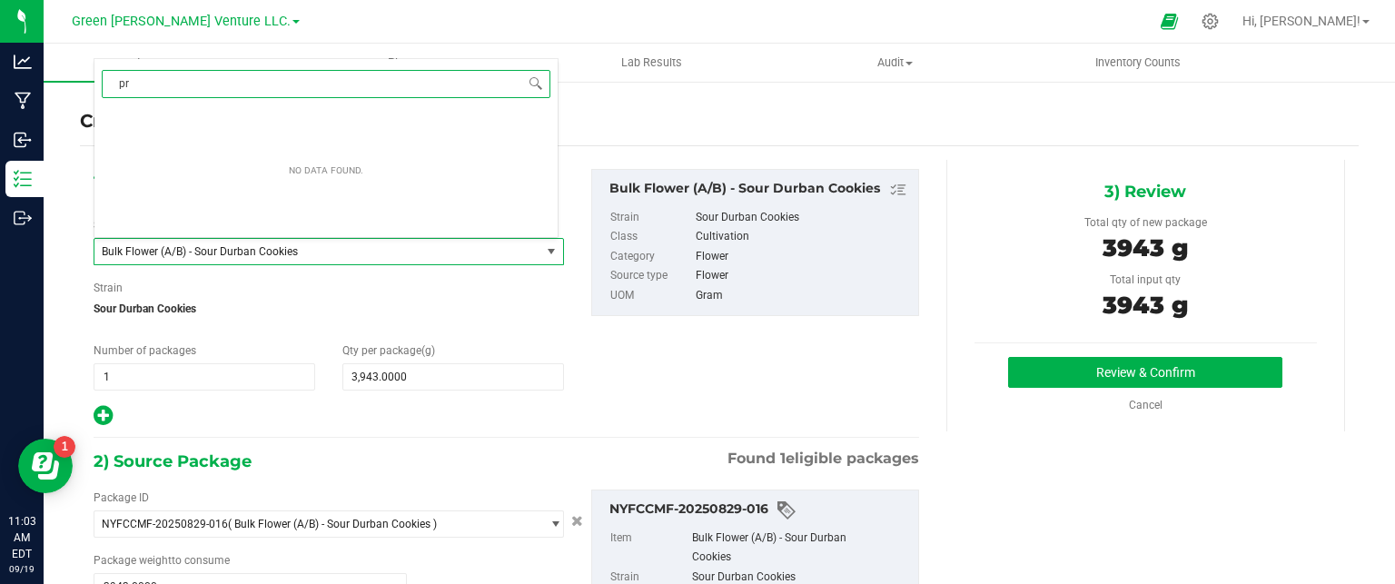
type input "p"
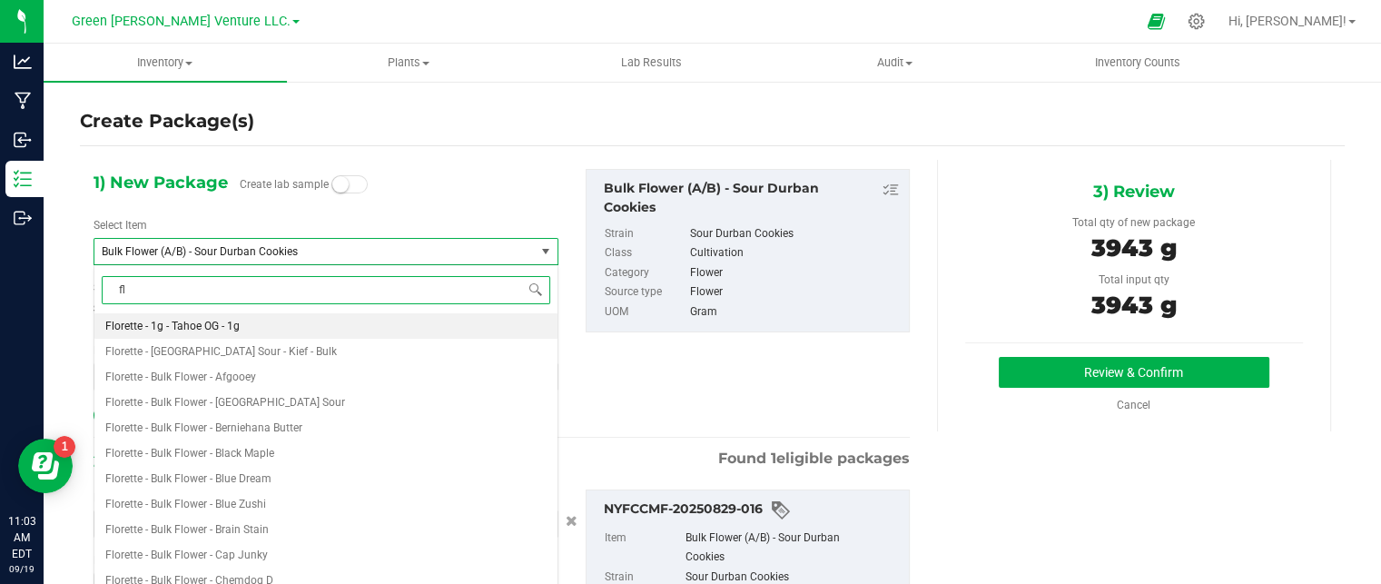
type input "f"
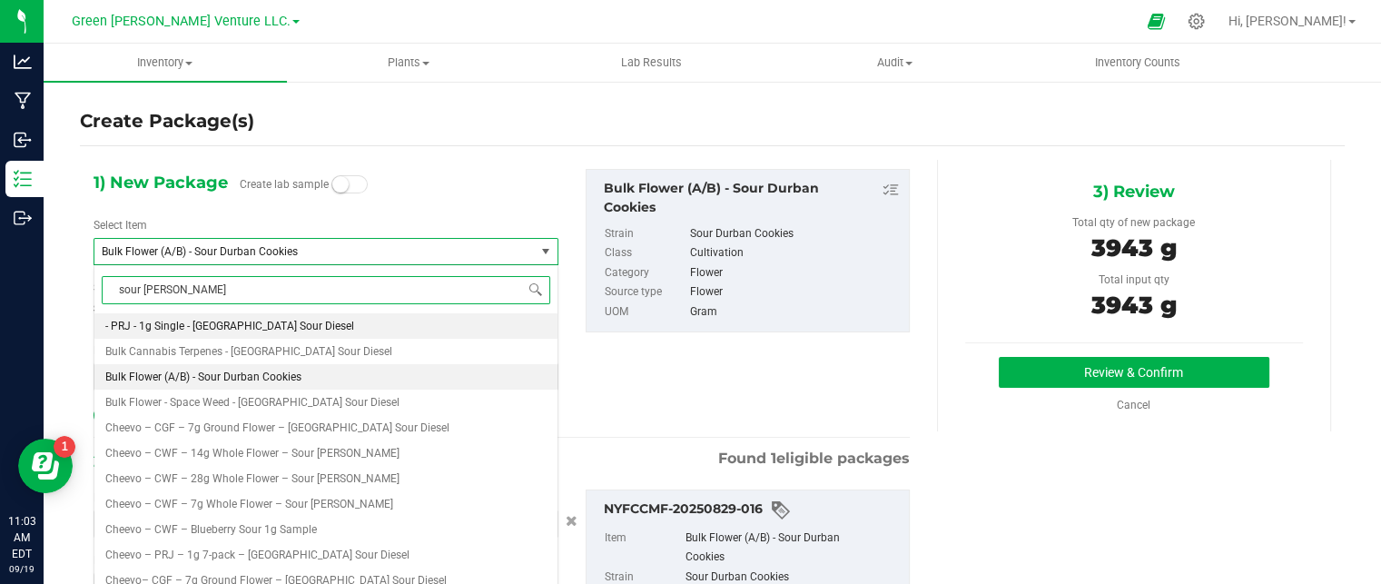
type input "sour durban"
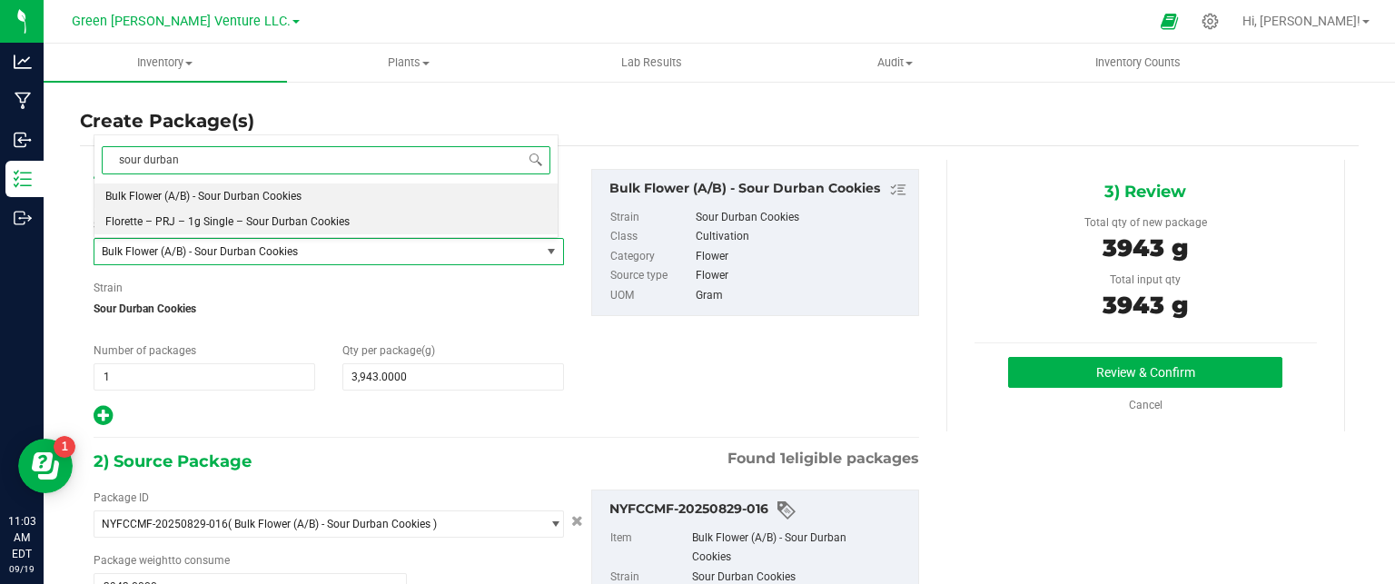
click at [279, 227] on span "Florette – PRJ – 1g Single – Sour Durban Cookies" at bounding box center [227, 221] width 244 height 13
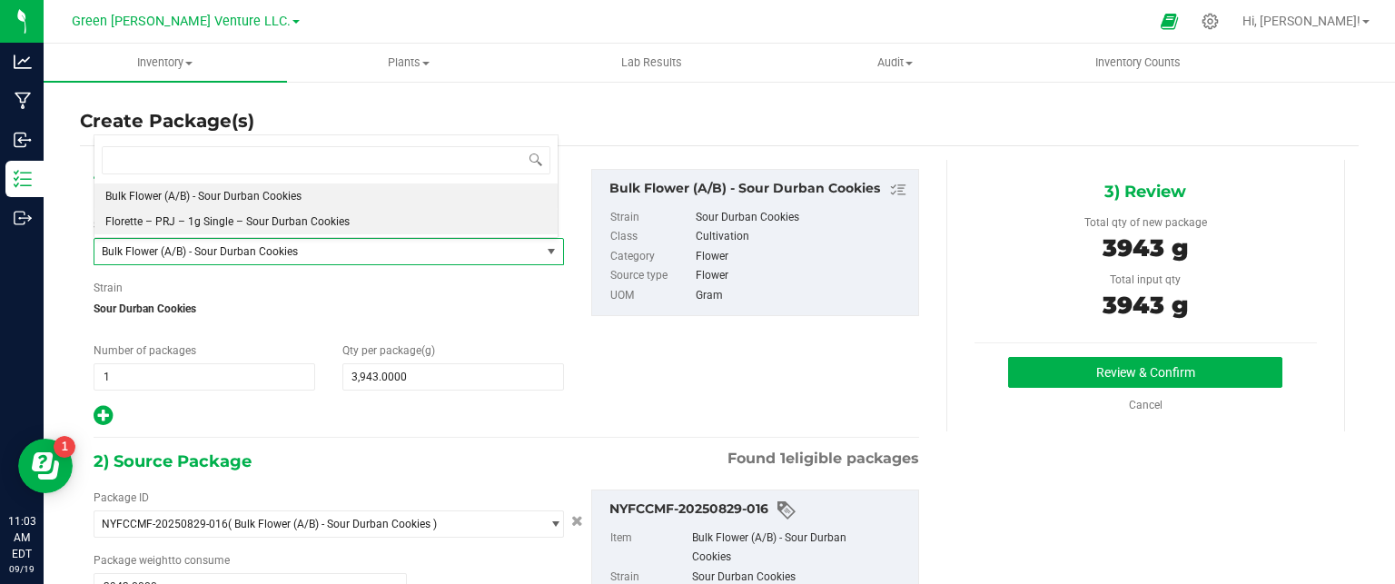
type input "0"
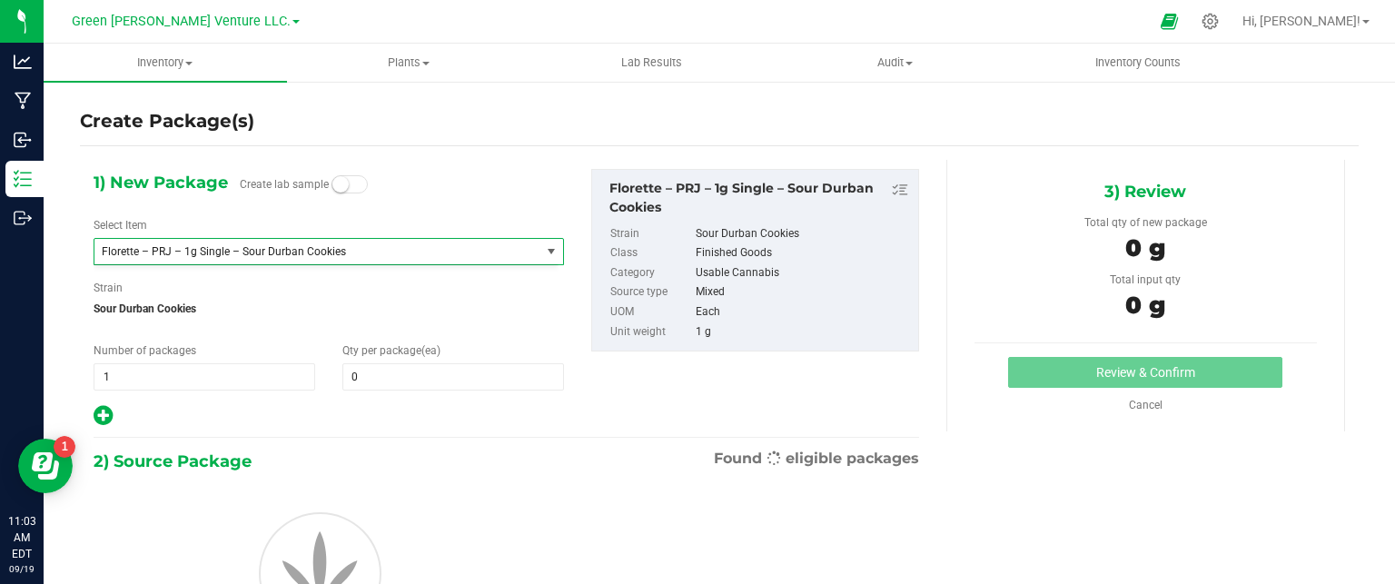
scroll to position [10579, 0]
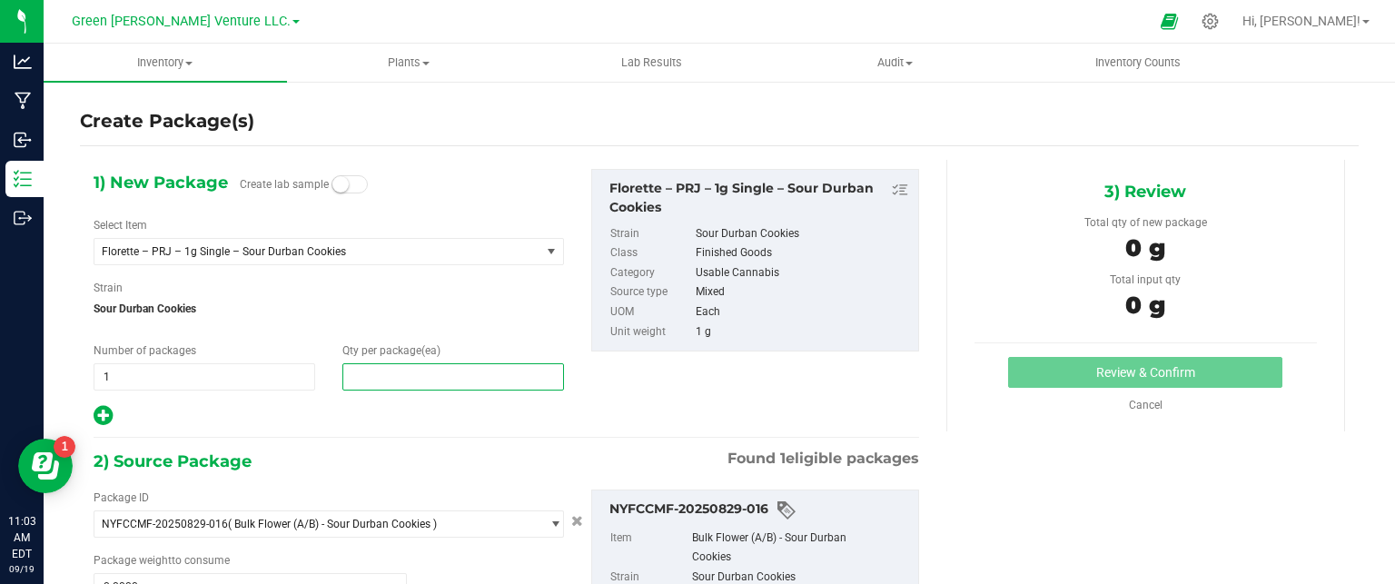
click at [365, 374] on span at bounding box center [453, 376] width 222 height 27
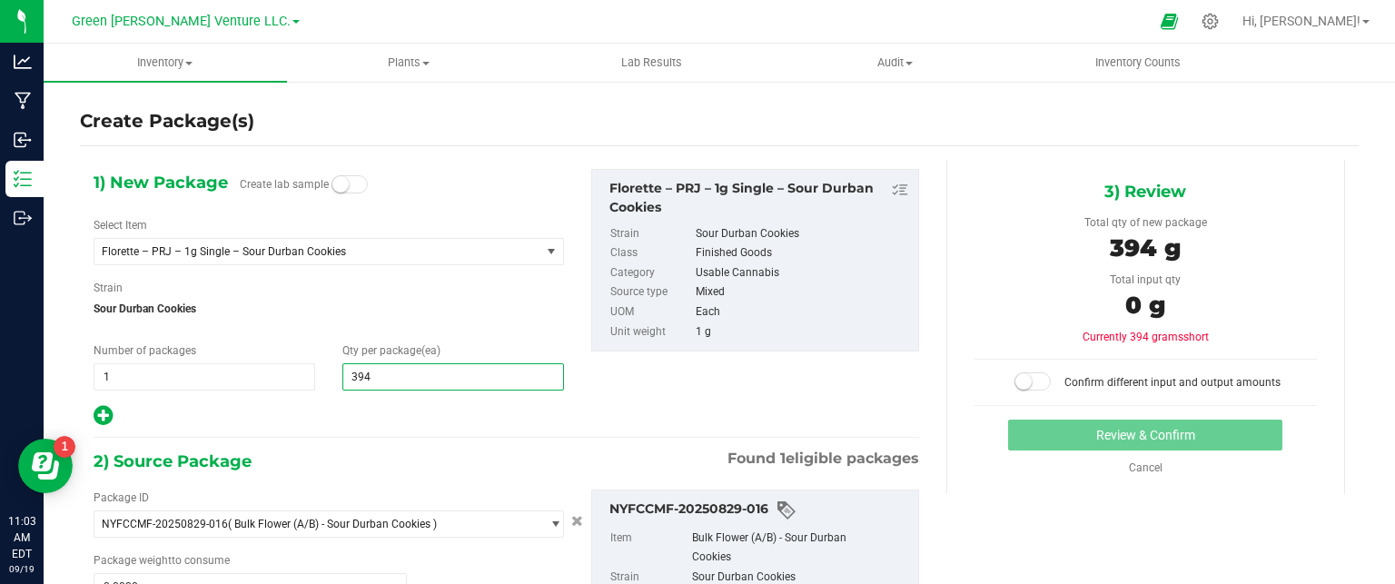
type input "3943"
type input "3,943"
click at [356, 309] on span "Sour Durban Cookies" at bounding box center [329, 308] width 470 height 27
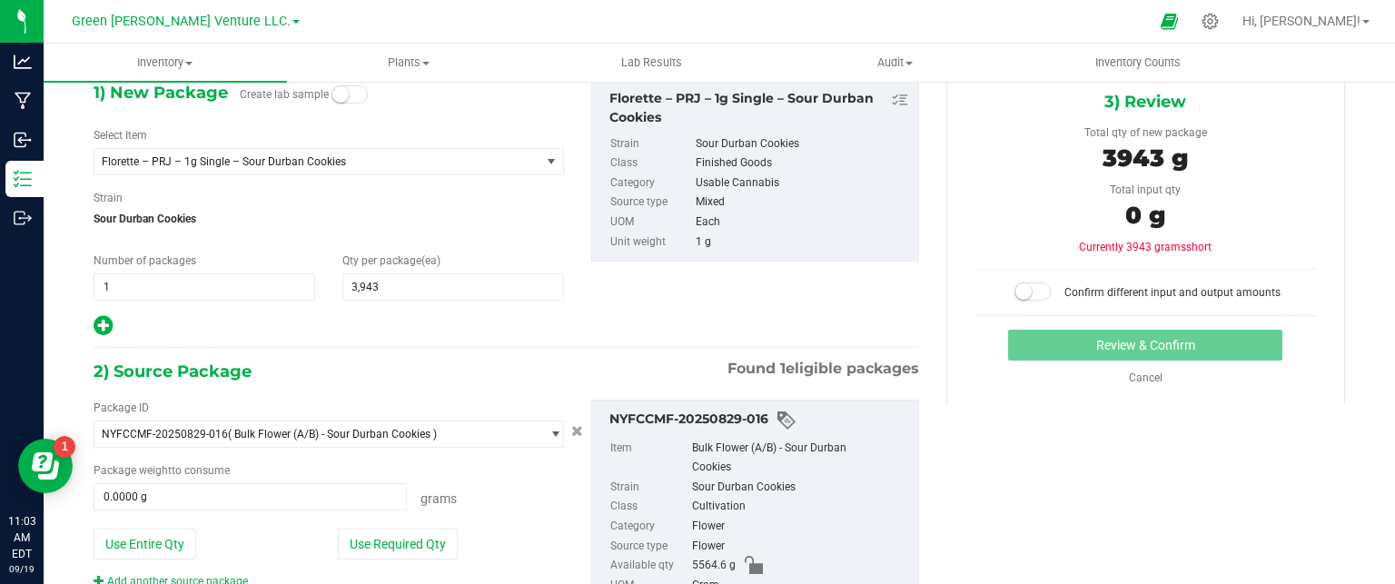
scroll to position [183, 0]
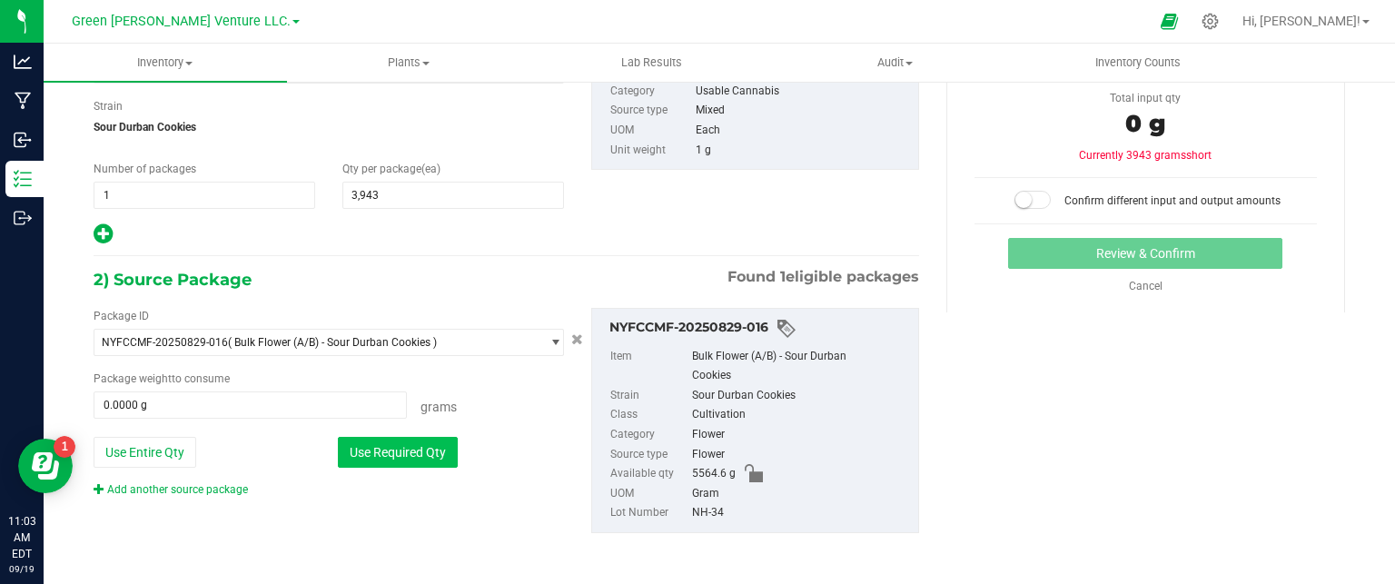
click at [411, 448] on button "Use Required Qty" at bounding box center [398, 452] width 120 height 31
type input "3943.0000 g"
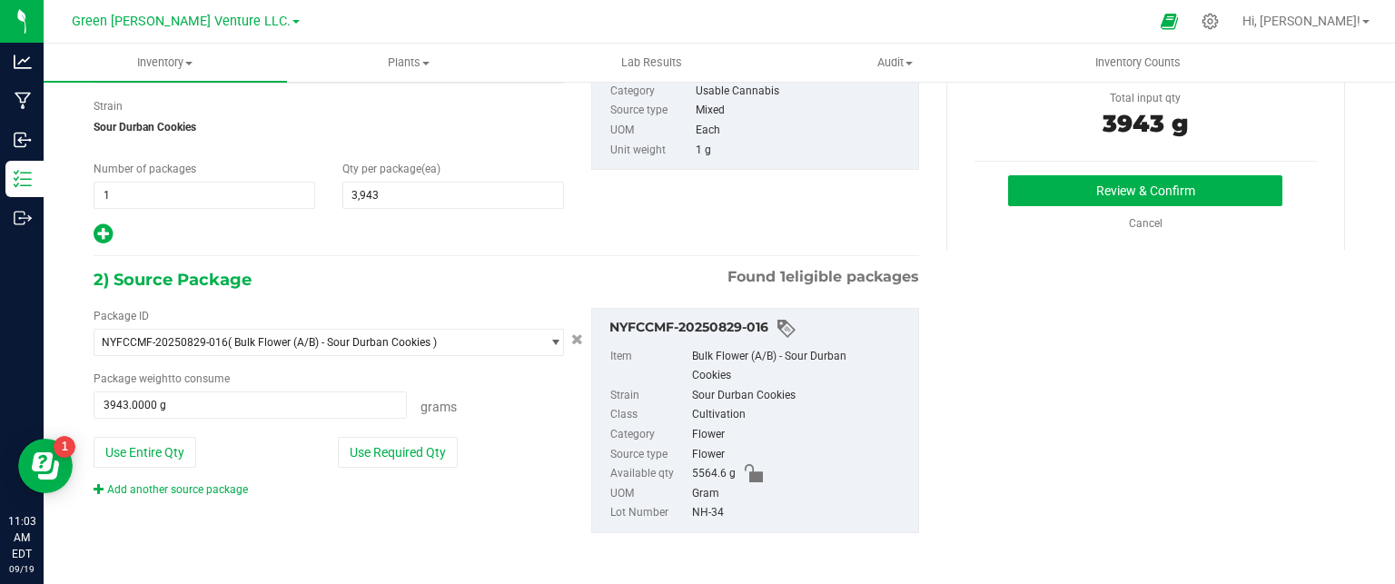
scroll to position [1, 0]
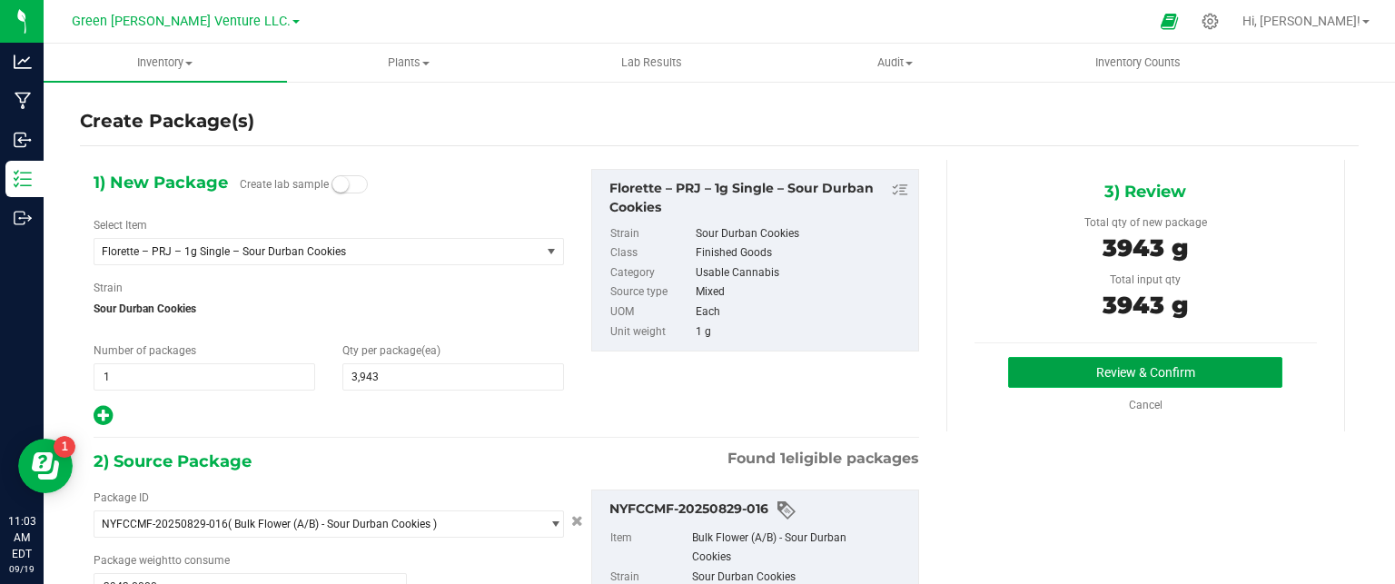
click at [1111, 364] on button "Review & Confirm" at bounding box center [1145, 372] width 274 height 31
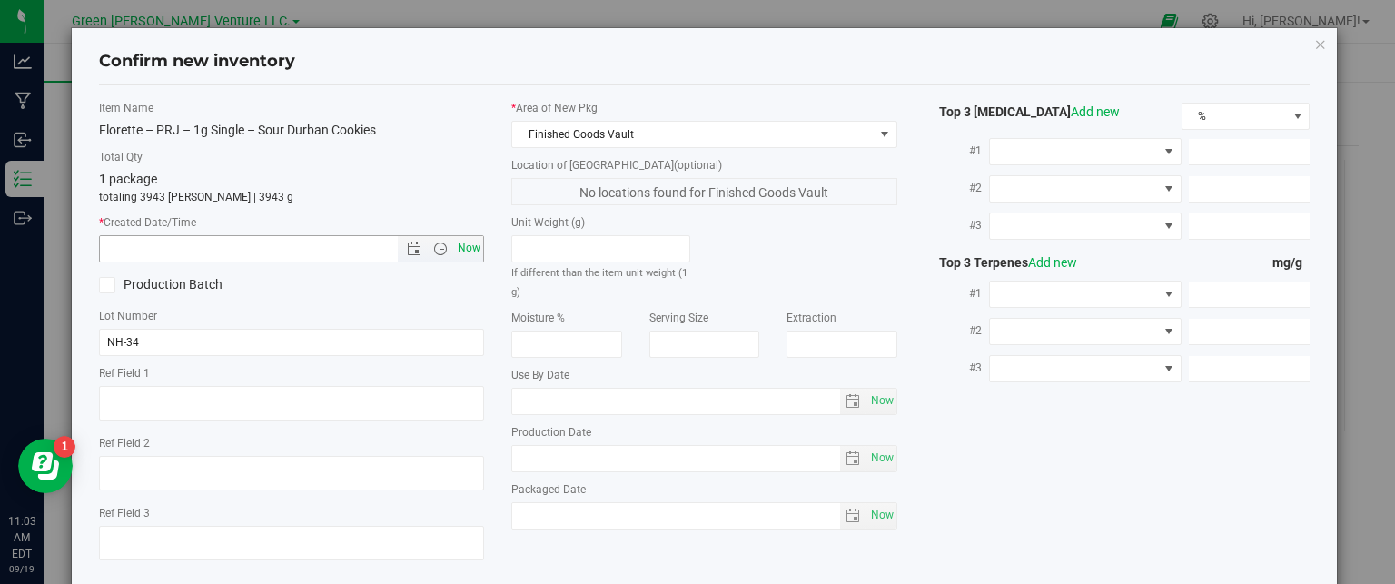
click at [471, 243] on span "Now" at bounding box center [469, 248] width 31 height 26
type input "[DATE] 11:03 AM"
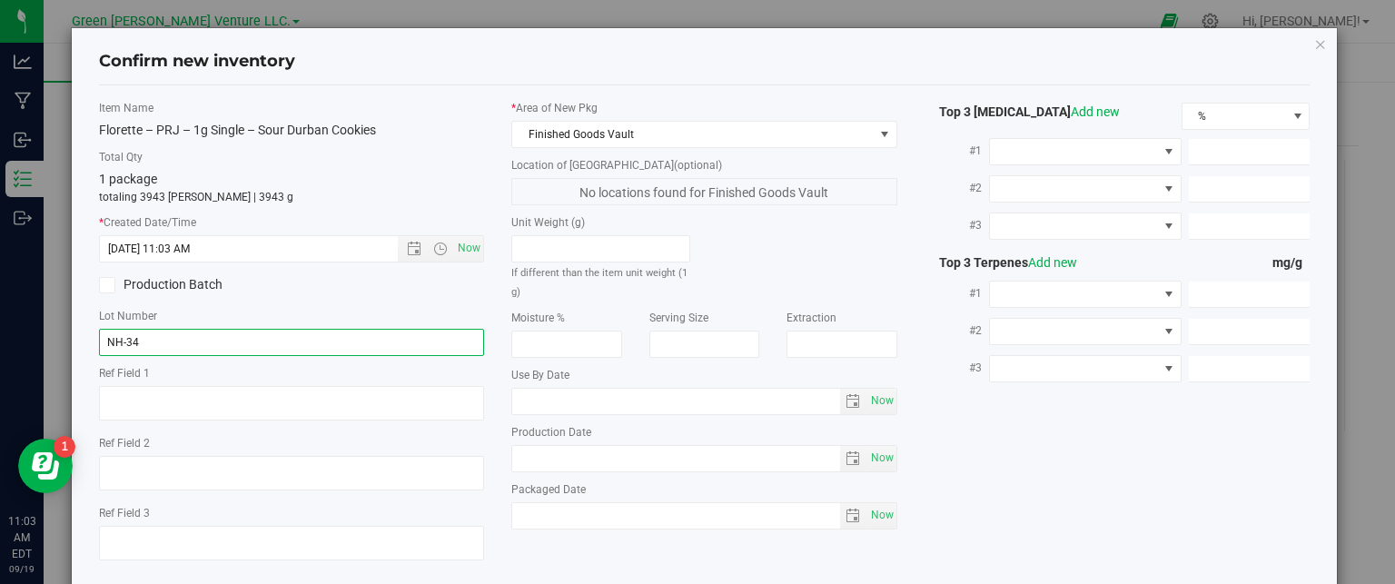
drag, startPoint x: 231, startPoint y: 342, endPoint x: 80, endPoint y: 337, distance: 150.8
click at [80, 337] on div "Confirm new inventory Item Name Florette – PRJ – 1g Single – Sour Durban Cookie…" at bounding box center [705, 339] width 1266 height 622
type input "PRJ1-ULF-SDC-091725"
click at [107, 285] on icon at bounding box center [107, 285] width 12 height 0
click at [0, 0] on input "Production Batch" at bounding box center [0, 0] width 0 height 0
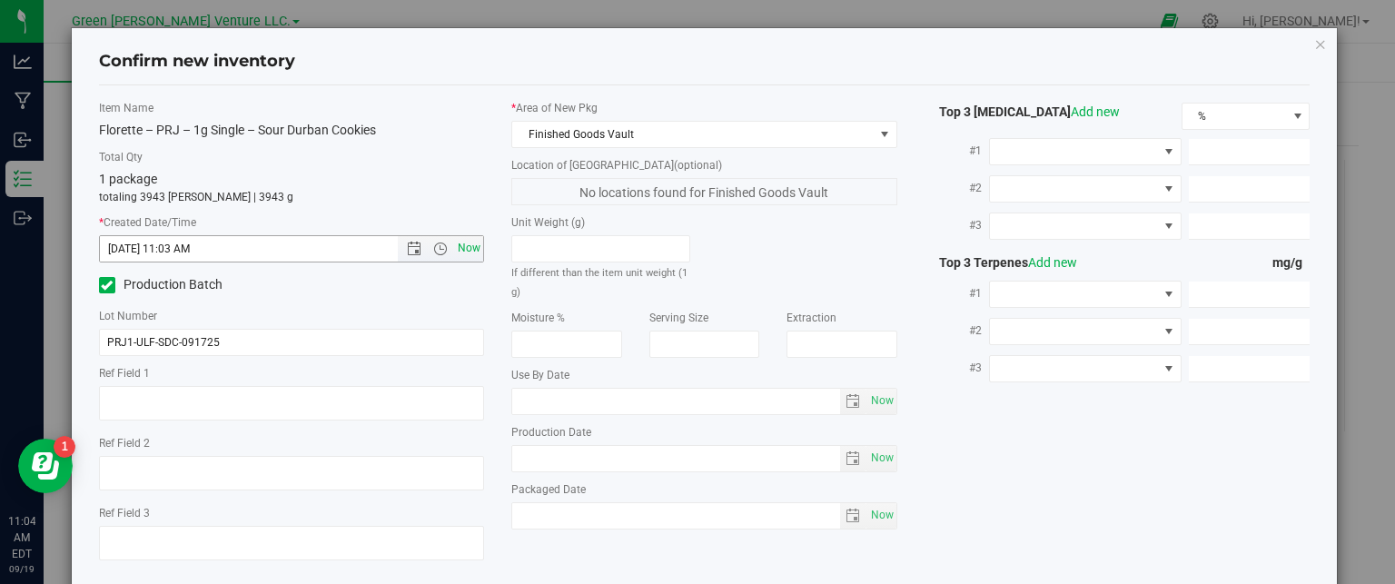
click at [470, 248] on span "Now" at bounding box center [469, 248] width 31 height 26
type input "[DATE] 11:04 AM"
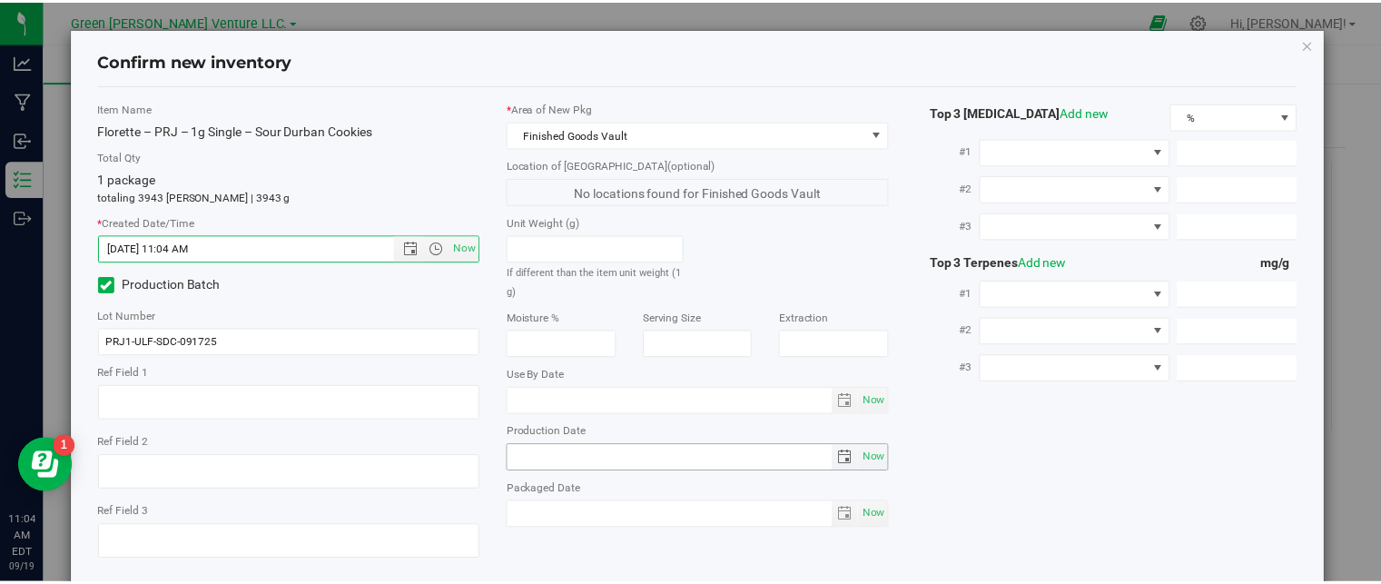
scroll to position [93, 0]
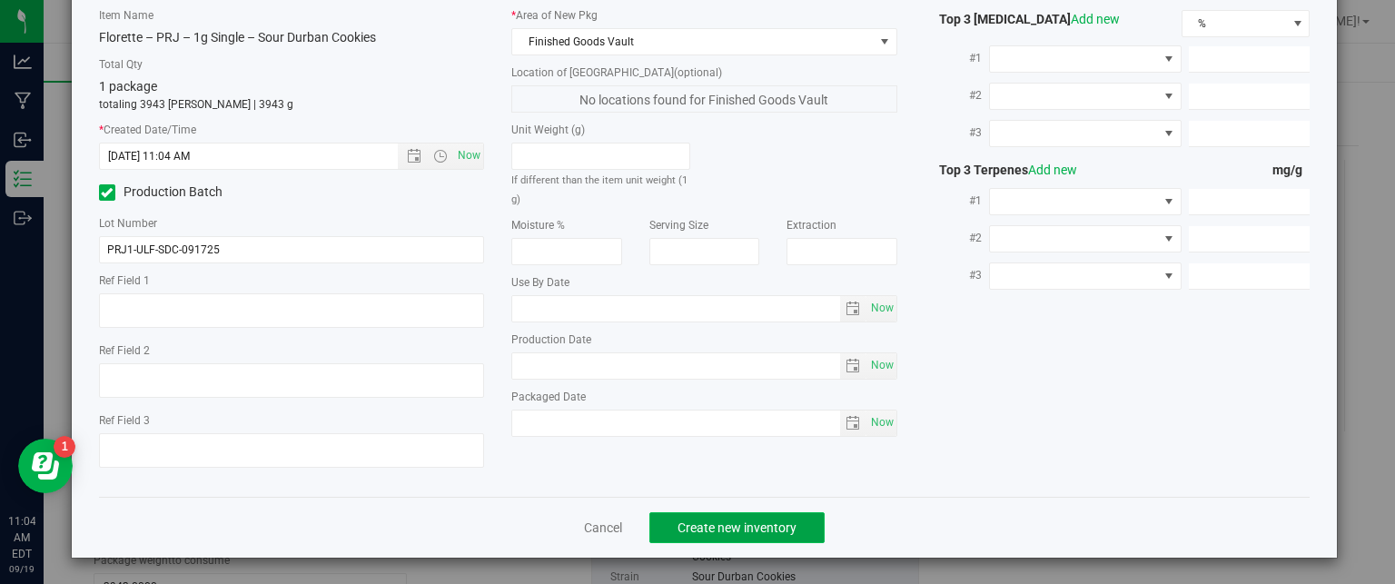
click at [739, 521] on span "Create new inventory" at bounding box center [737, 527] width 119 height 15
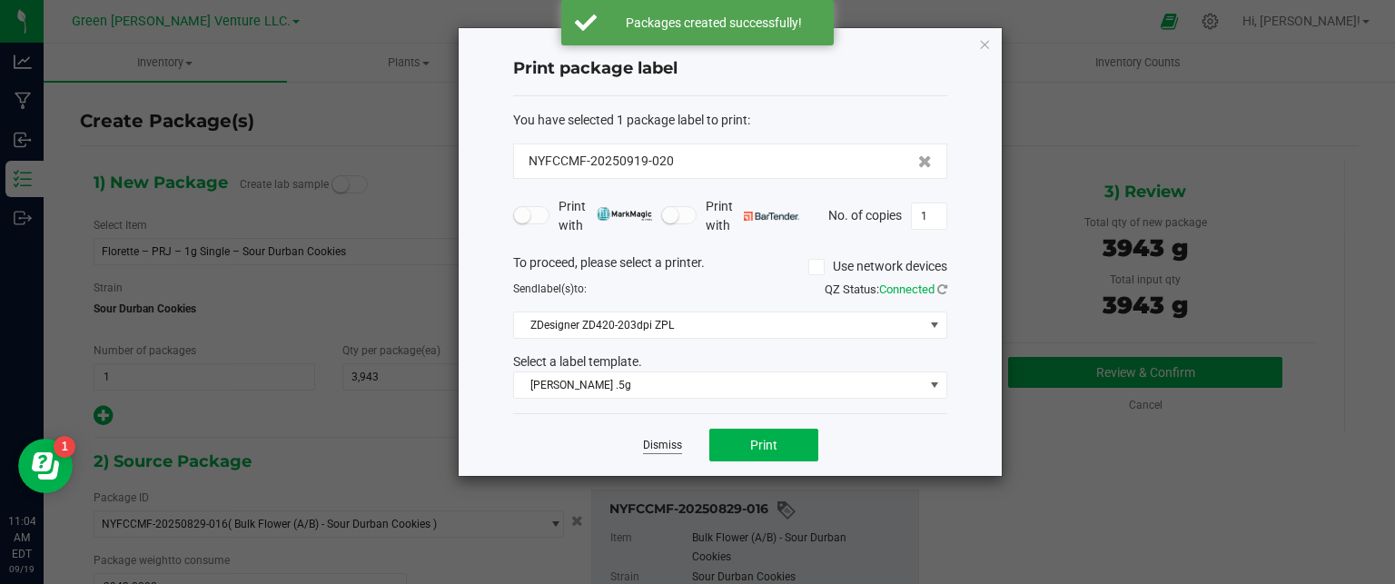
click at [664, 443] on link "Dismiss" at bounding box center [662, 445] width 39 height 15
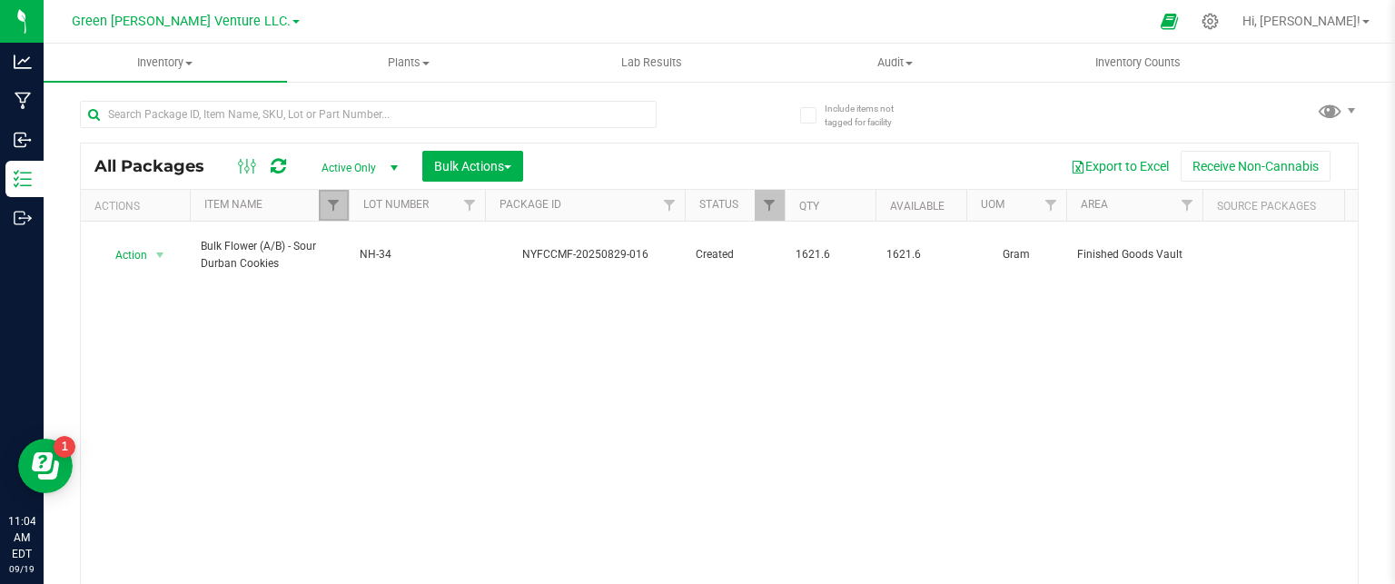
click at [328, 190] on link "Filter" at bounding box center [334, 205] width 30 height 31
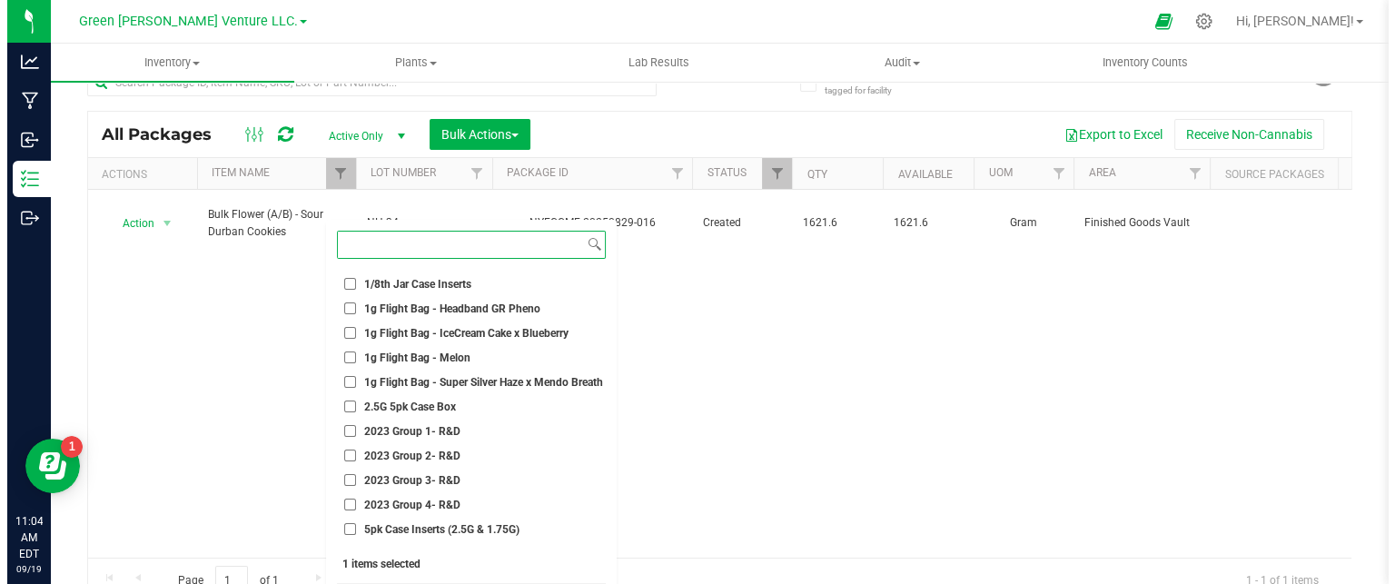
scroll to position [50, 0]
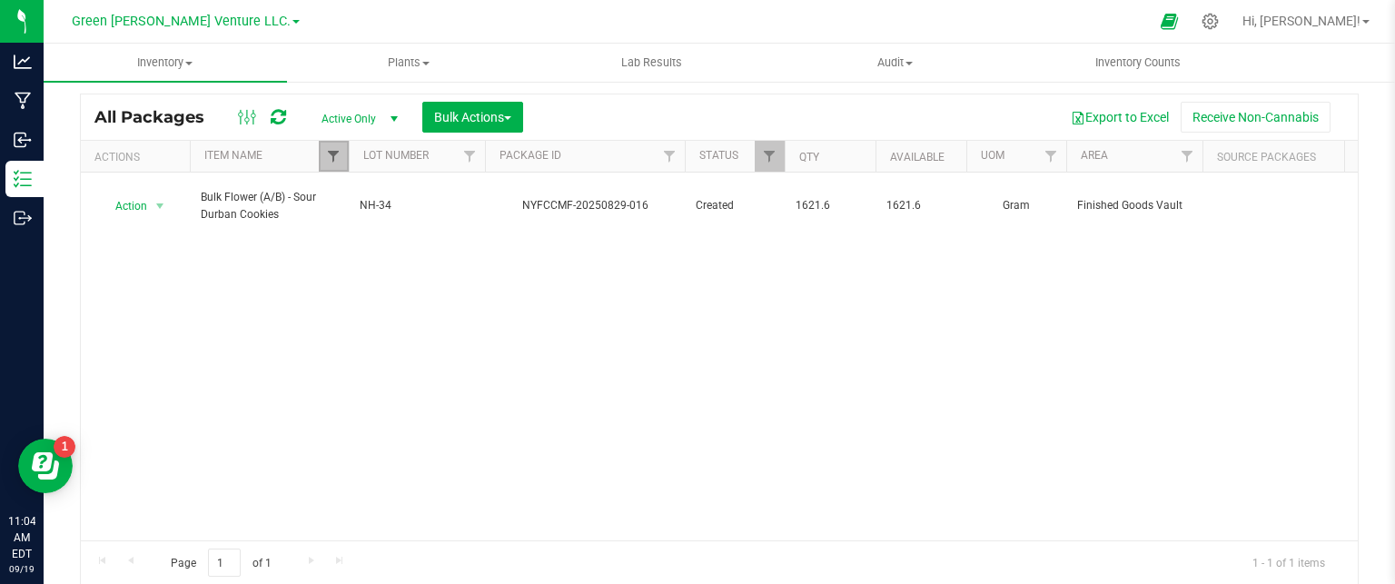
click at [336, 159] on span "Filter" at bounding box center [333, 156] width 15 height 15
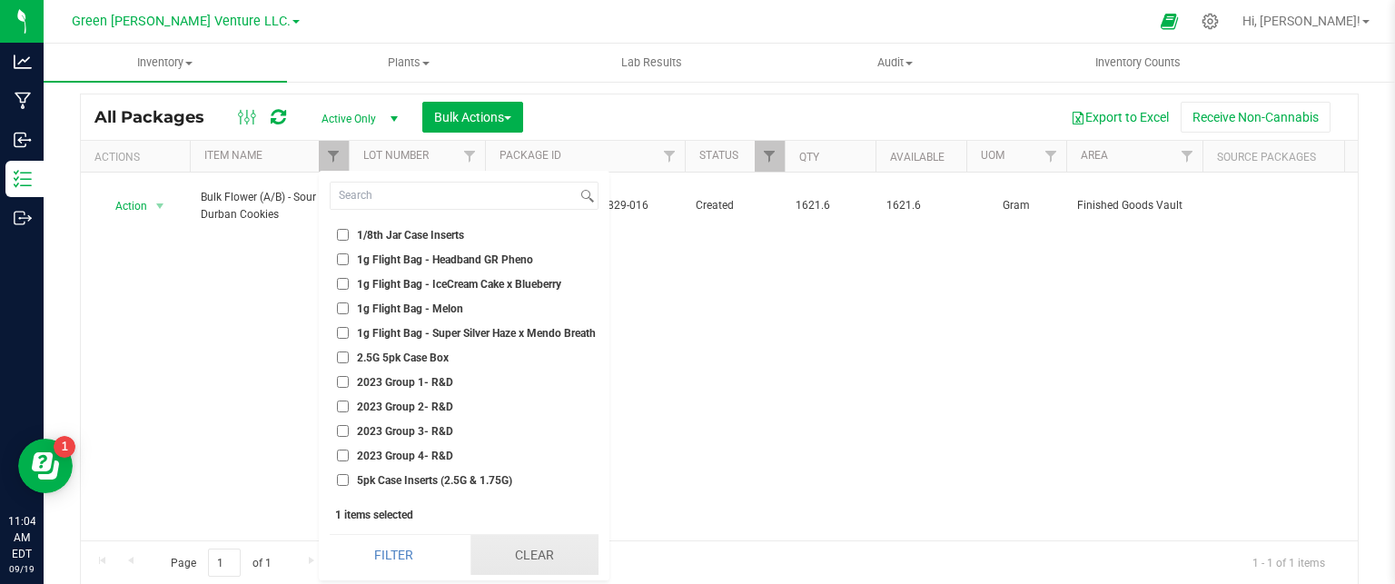
click at [530, 558] on button "Clear" at bounding box center [534, 555] width 128 height 40
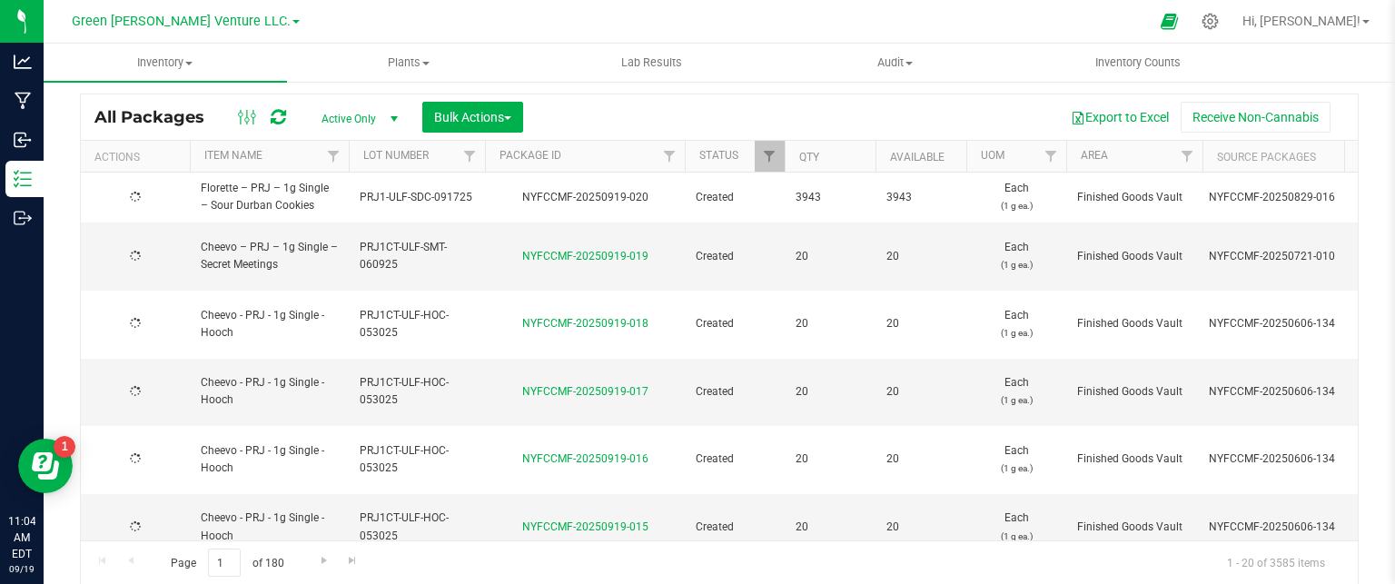
type input "[DATE]"
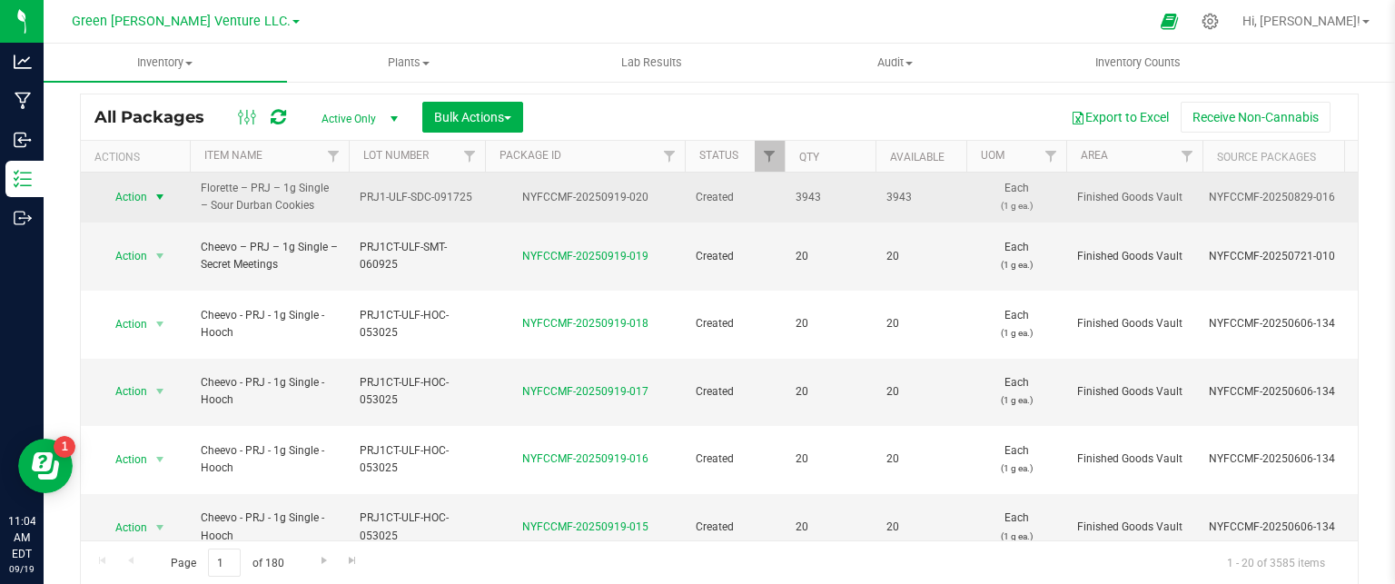
click at [138, 196] on span "Action" at bounding box center [123, 196] width 49 height 25
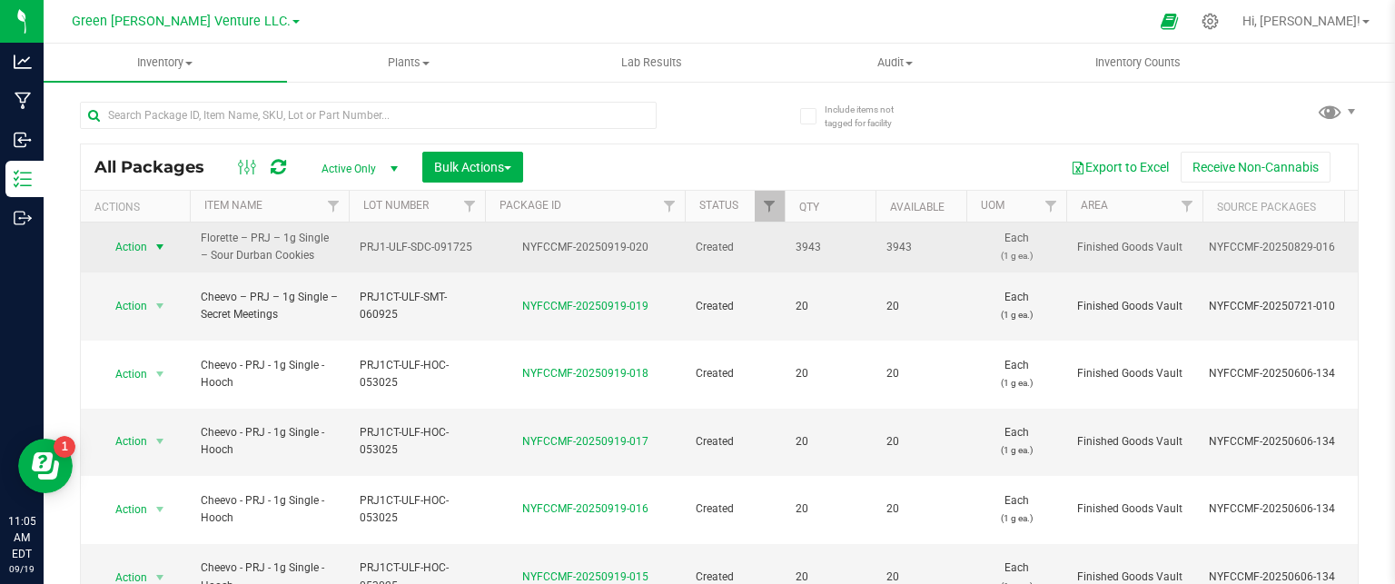
click at [123, 246] on span "Action" at bounding box center [123, 246] width 49 height 25
click at [156, 243] on span "select" at bounding box center [160, 247] width 15 height 15
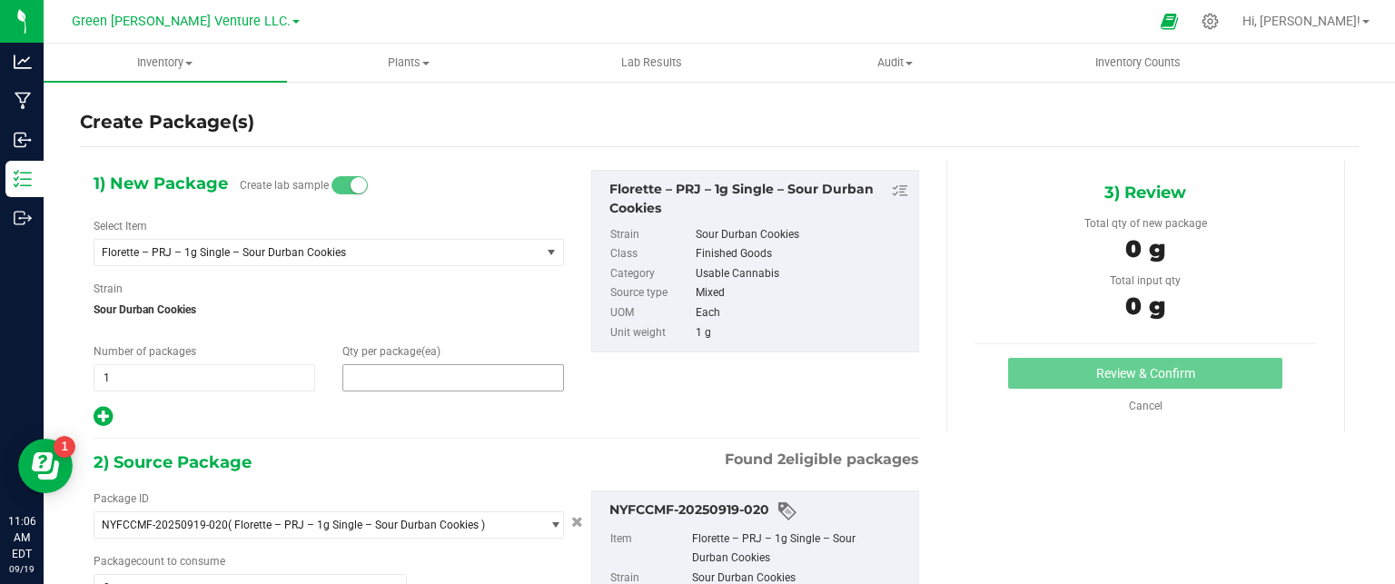
click at [382, 377] on span at bounding box center [453, 377] width 222 height 27
type input "2"
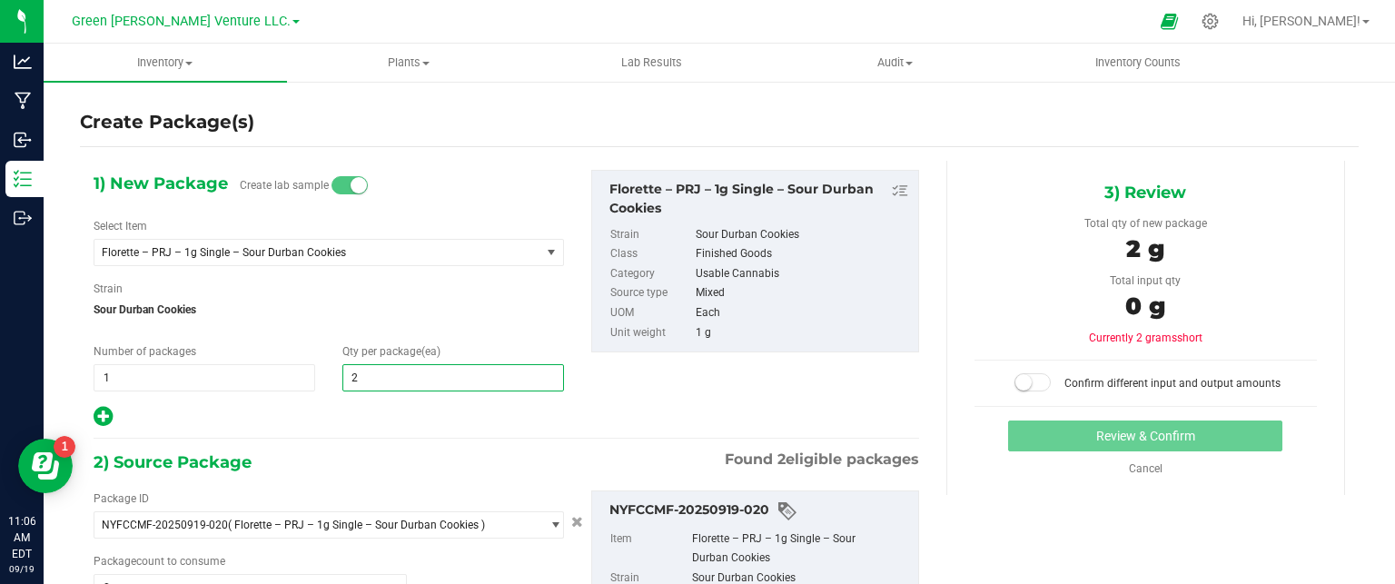
type input "2"
click at [814, 413] on div "1) New Package Create lab sample Select Item Florette – PRJ – 1g Single – Sour …" at bounding box center [506, 299] width 853 height 259
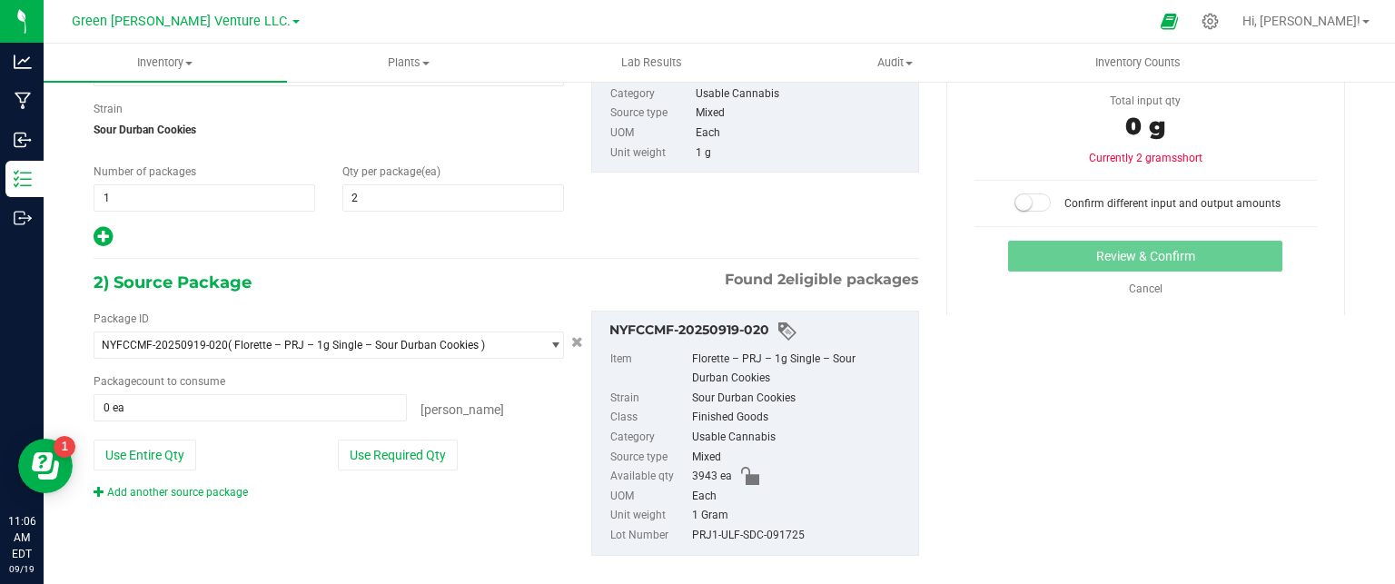
scroll to position [203, 0]
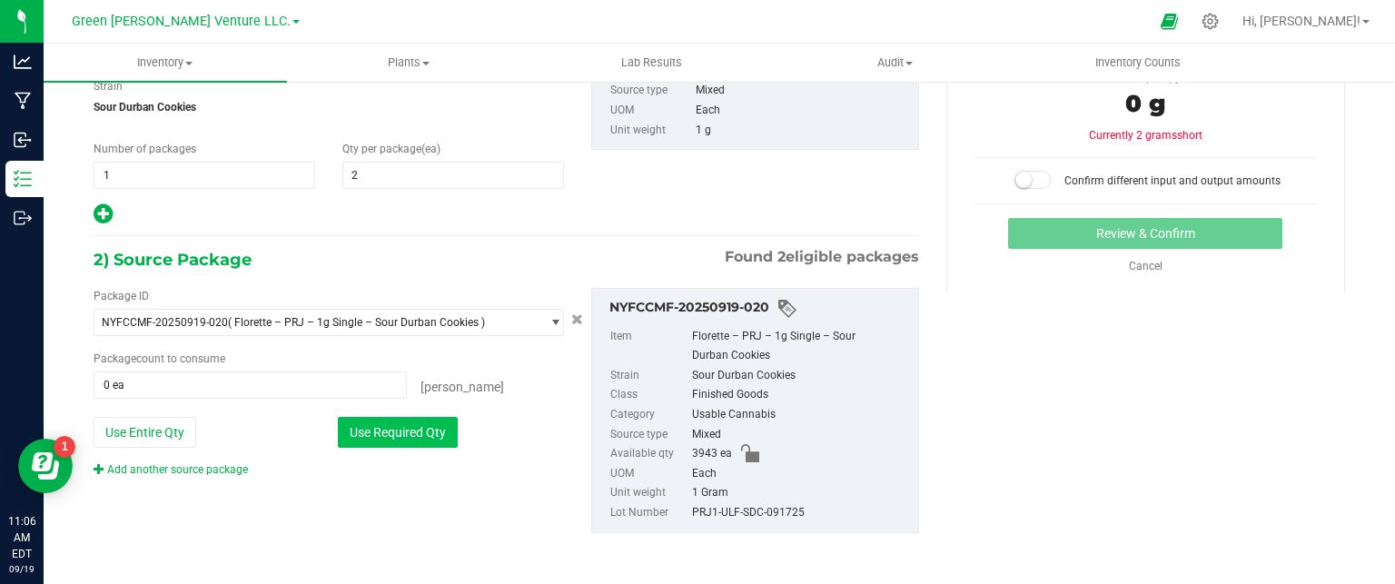
click at [422, 427] on button "Use Required Qty" at bounding box center [398, 432] width 120 height 31
type input "2 ea"
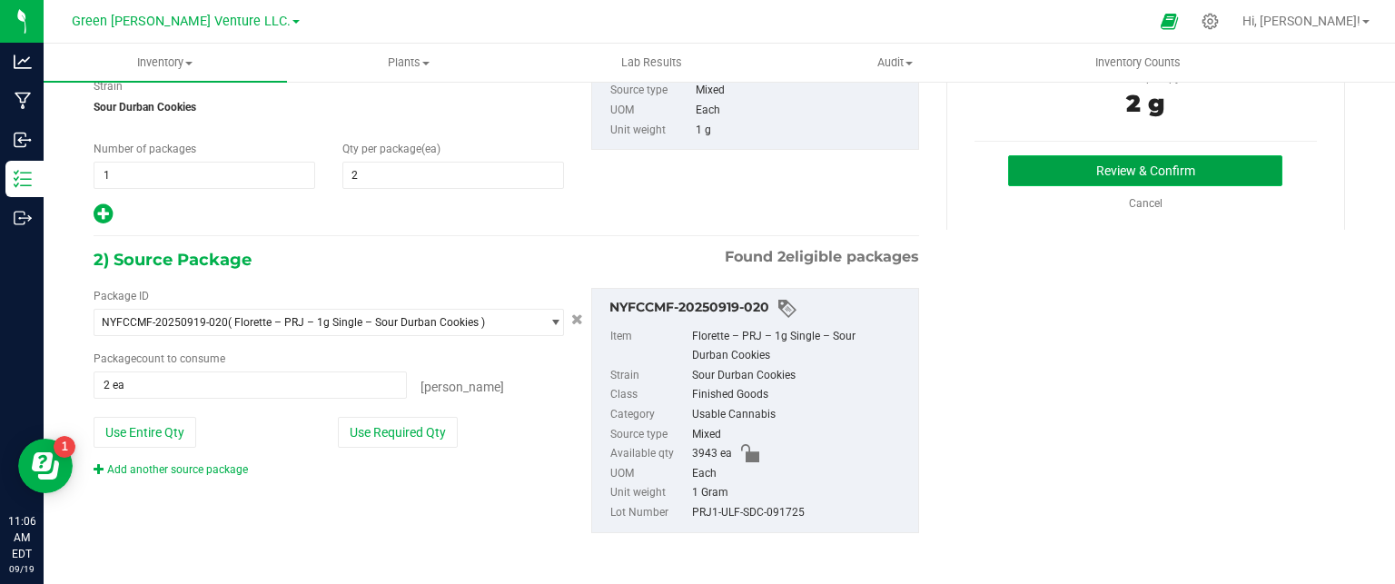
click at [1196, 169] on button "Review & Confirm" at bounding box center [1145, 170] width 274 height 31
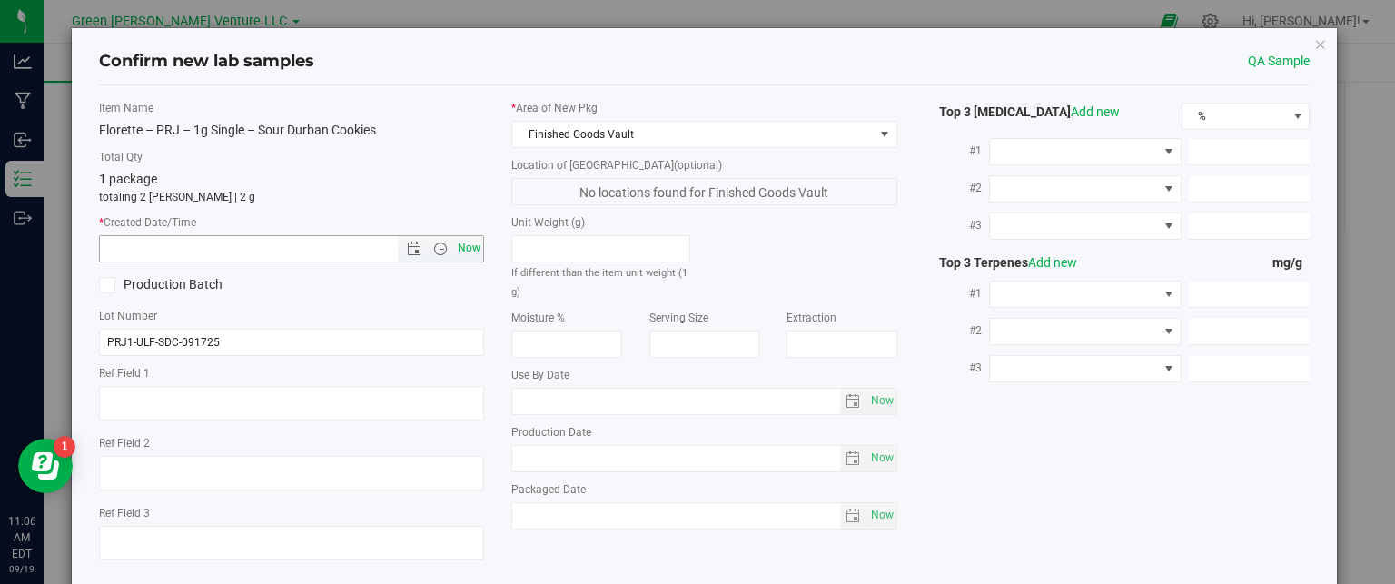
click at [464, 245] on span "Now" at bounding box center [469, 248] width 31 height 26
type input "[DATE] 11:06 AM"
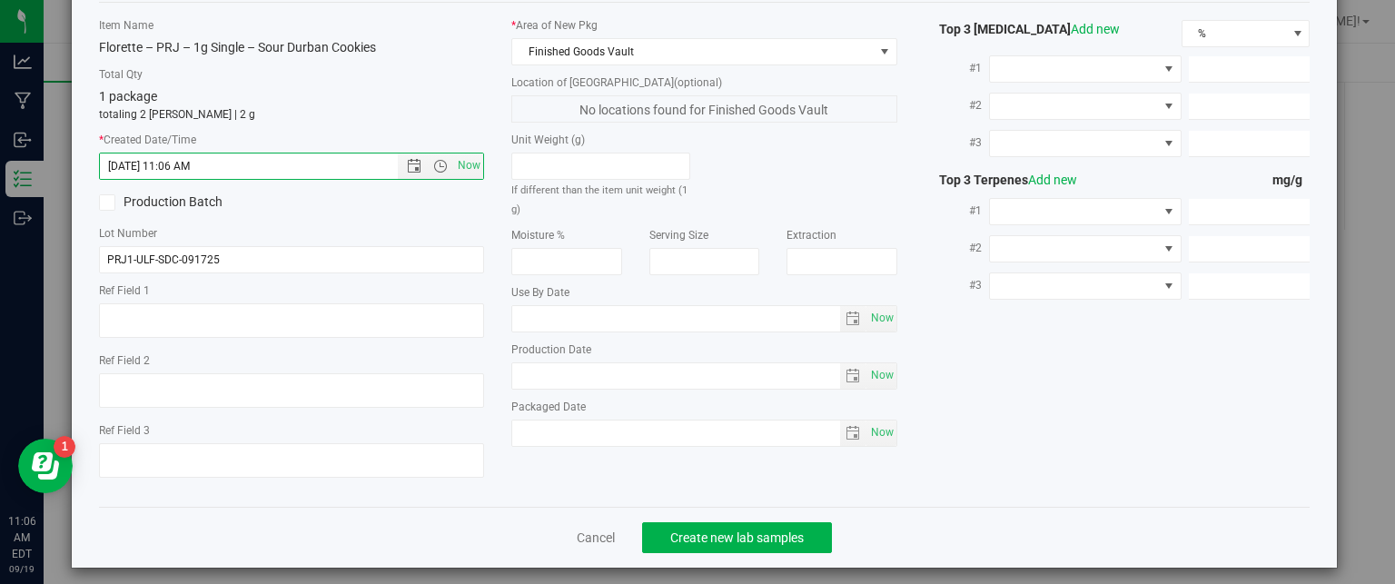
scroll to position [93, 0]
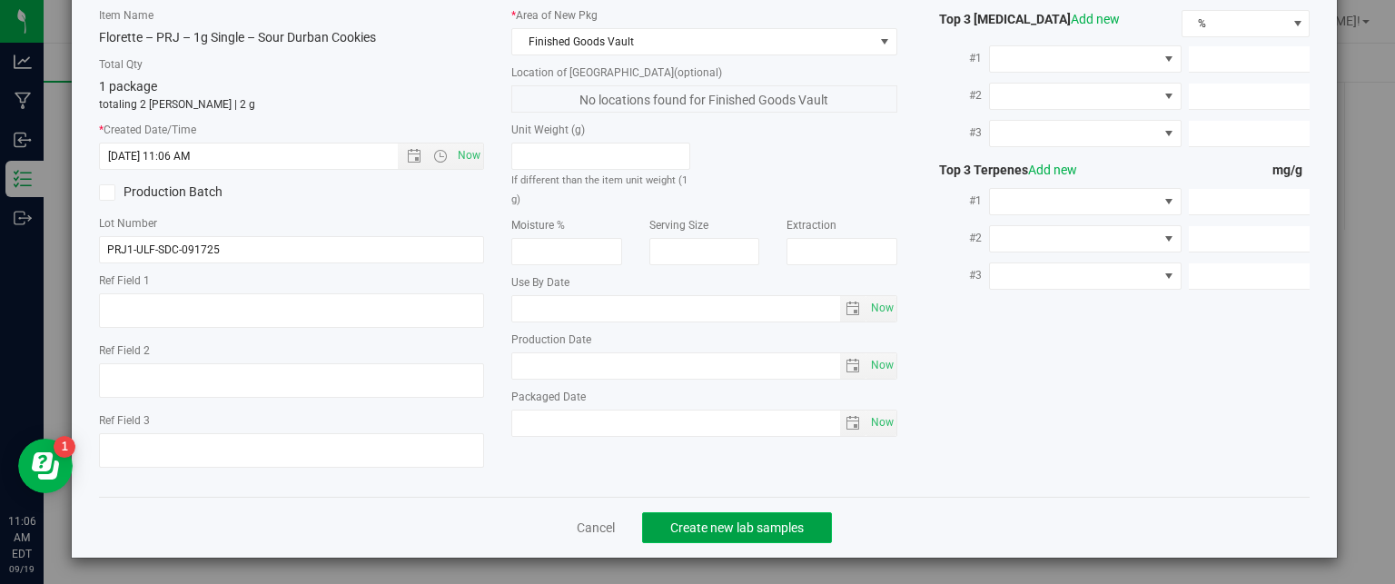
click at [728, 530] on span "Create new lab samples" at bounding box center [737, 527] width 134 height 15
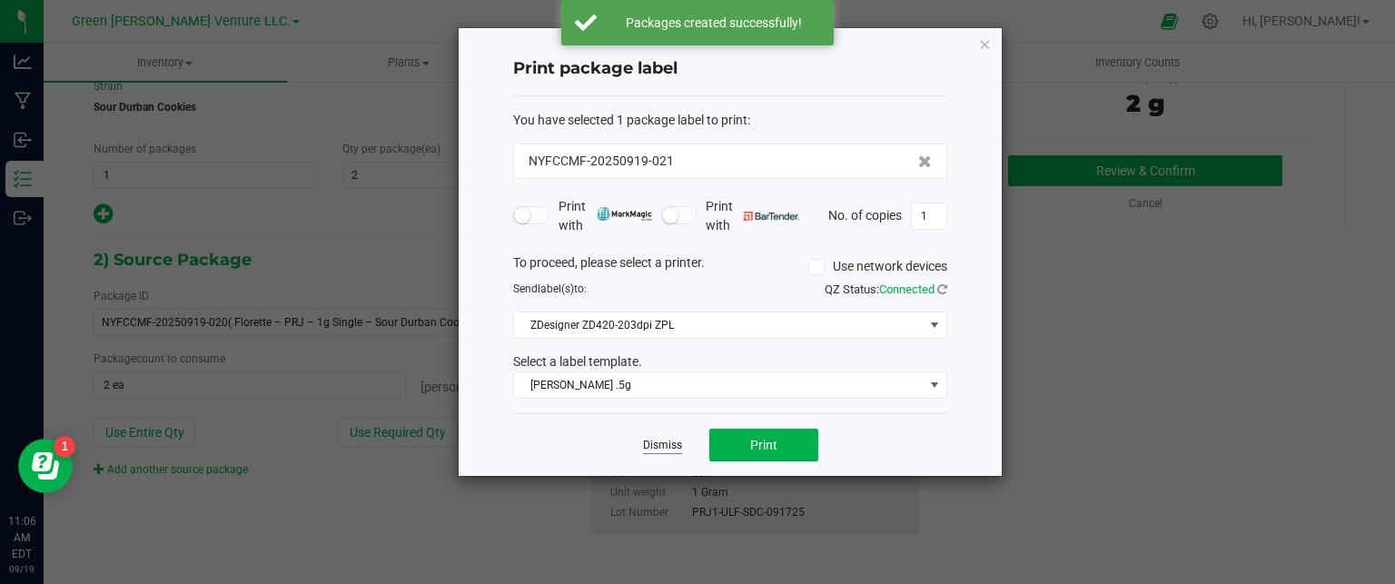
click at [668, 449] on link "Dismiss" at bounding box center [662, 445] width 39 height 15
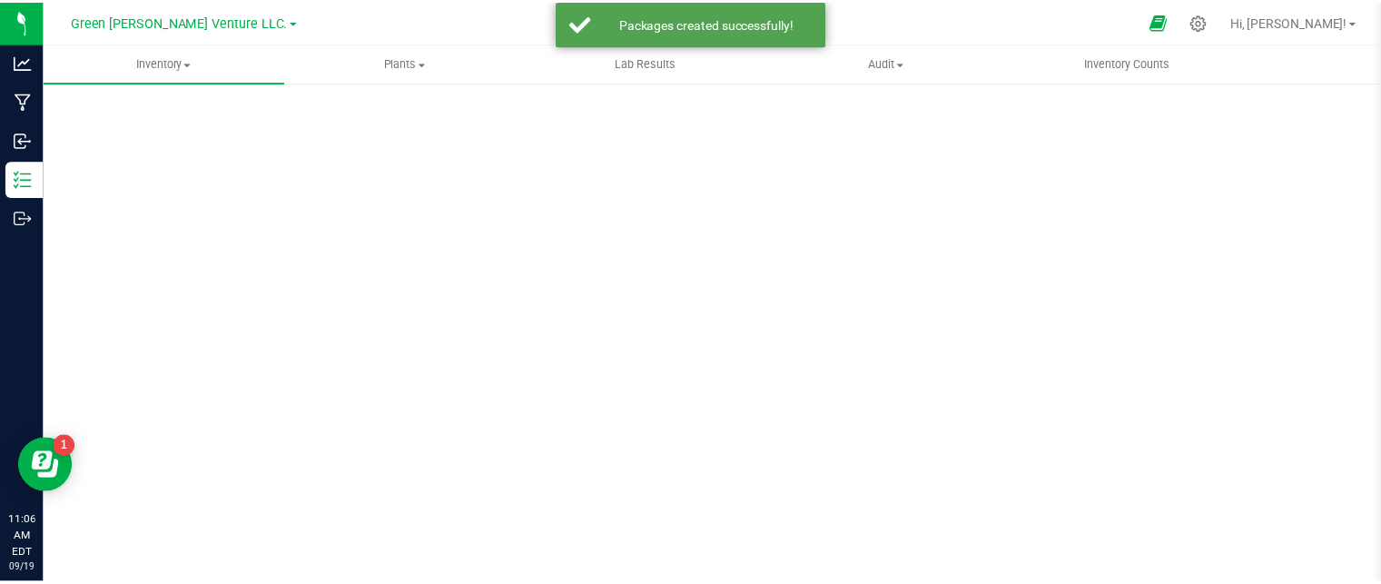
scroll to position [50, 0]
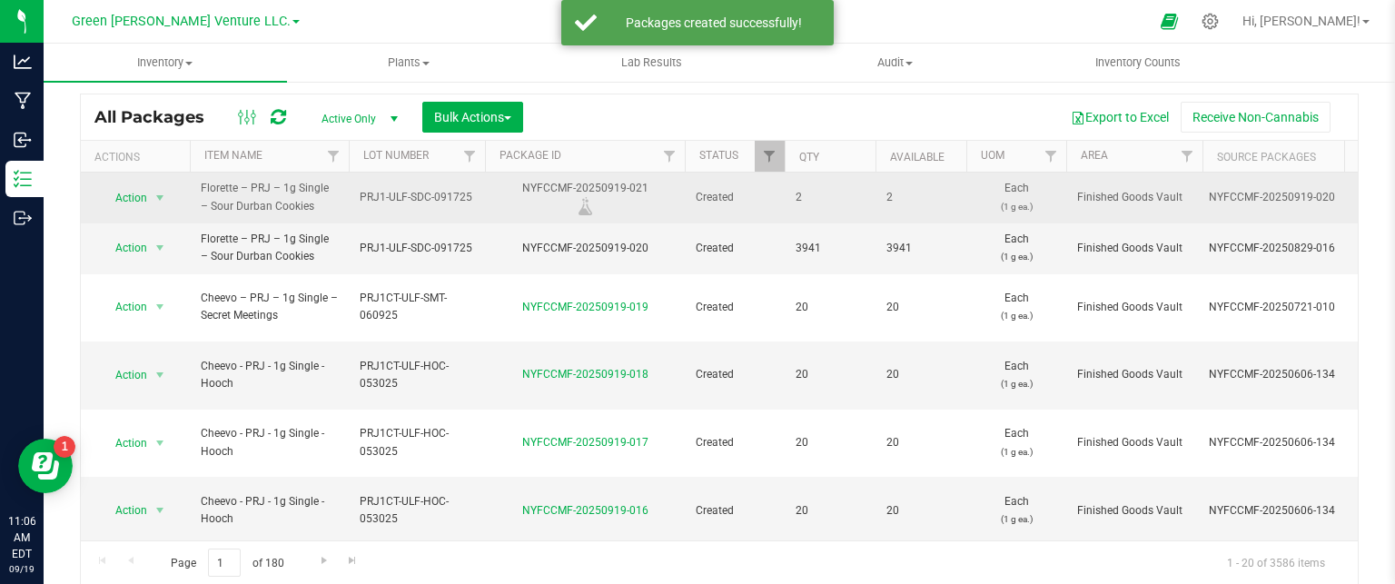
drag, startPoint x: 639, startPoint y: 180, endPoint x: 624, endPoint y: 179, distance: 15.5
click at [624, 180] on div "NYFCCMF-20250919-021" at bounding box center [584, 197] width 205 height 35
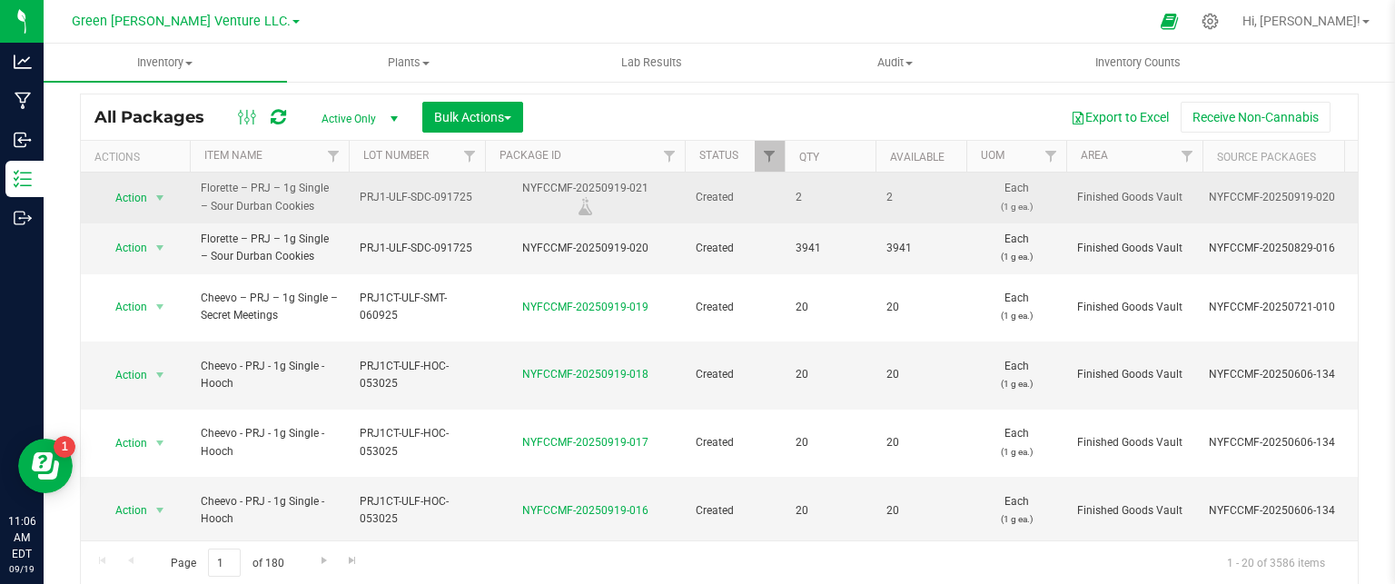
click at [647, 180] on div "NYFCCMF-20250919-021" at bounding box center [584, 197] width 205 height 35
drag, startPoint x: 650, startPoint y: 184, endPoint x: 522, endPoint y: 193, distance: 128.4
click at [522, 193] on div "NYFCCMF-20250919-021" at bounding box center [584, 197] width 205 height 35
copy div "NYFCCMF-20250919-021"
click at [530, 220] on td "NYFCCMF-20250919-021" at bounding box center [585, 198] width 200 height 51
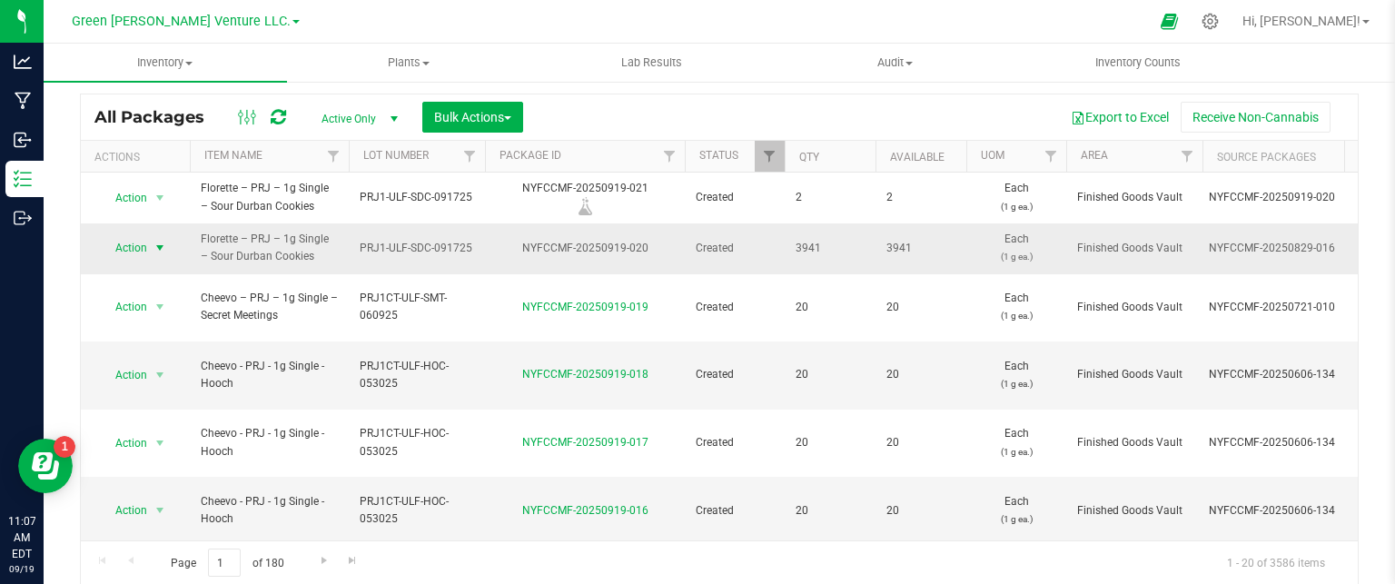
click at [139, 243] on span "Action" at bounding box center [123, 247] width 49 height 25
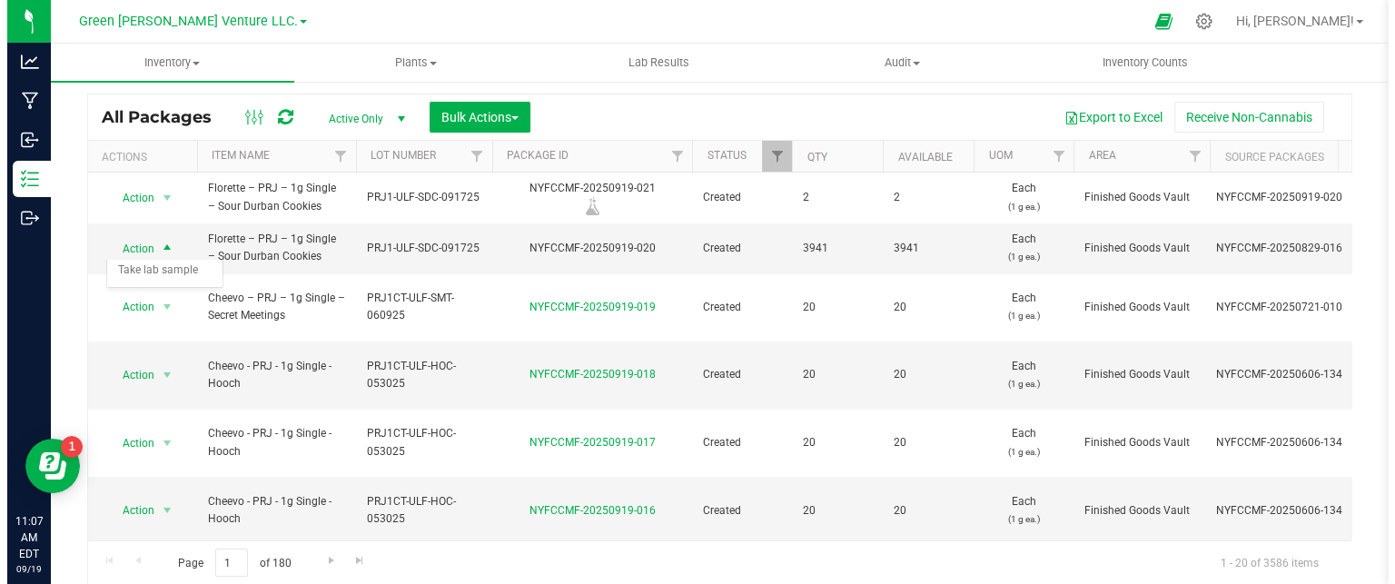
scroll to position [0, 0]
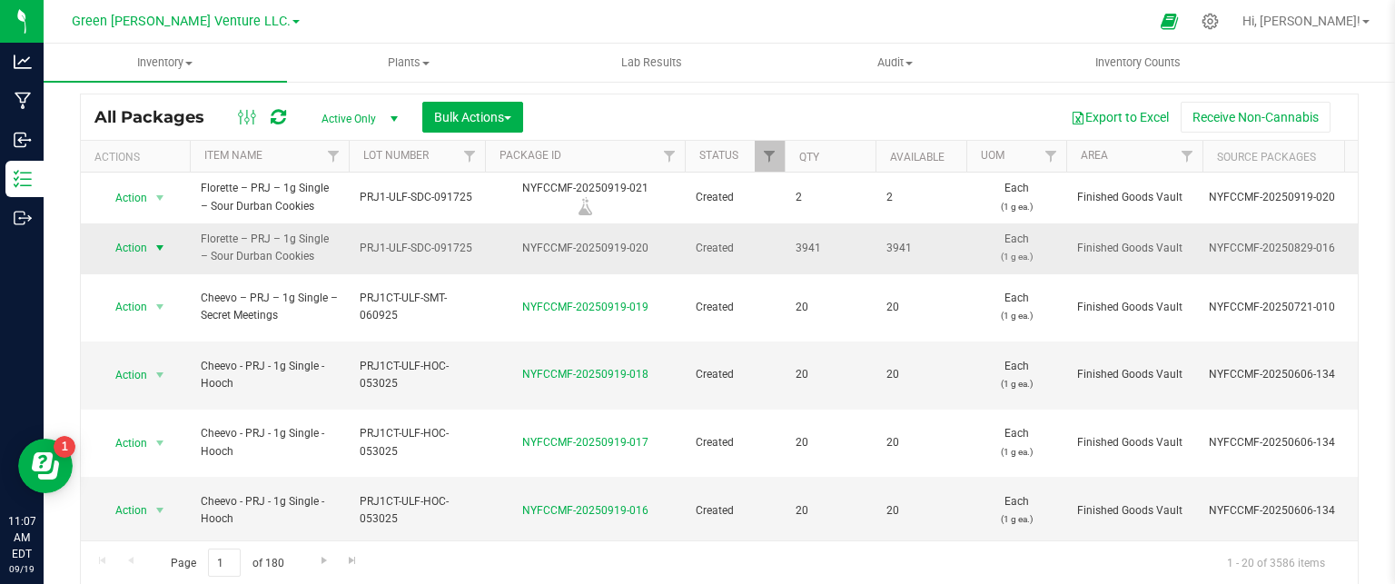
click at [131, 239] on span "Action" at bounding box center [123, 247] width 49 height 25
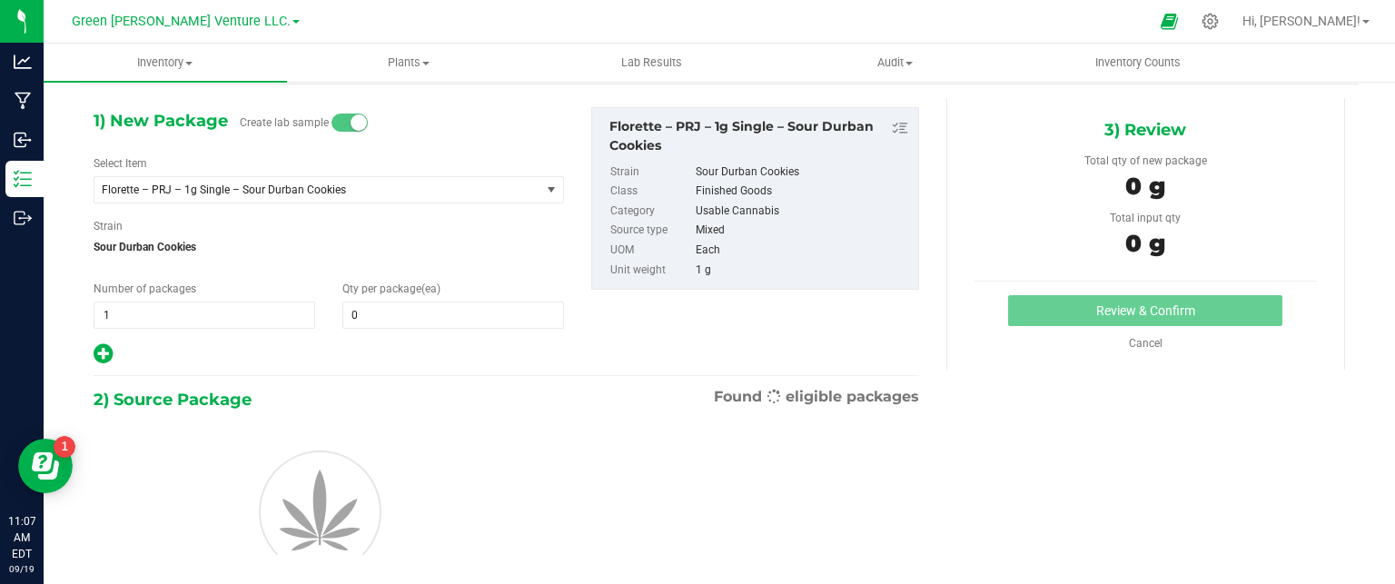
scroll to position [64, 0]
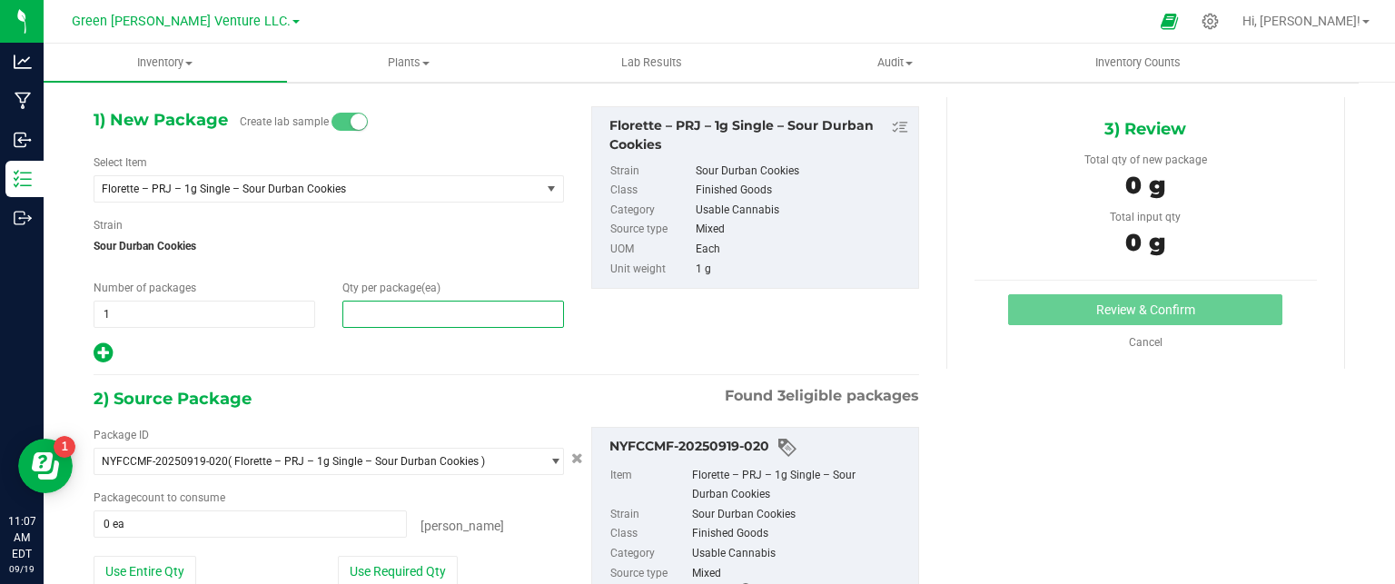
click at [363, 313] on span at bounding box center [453, 314] width 222 height 27
type input "20"
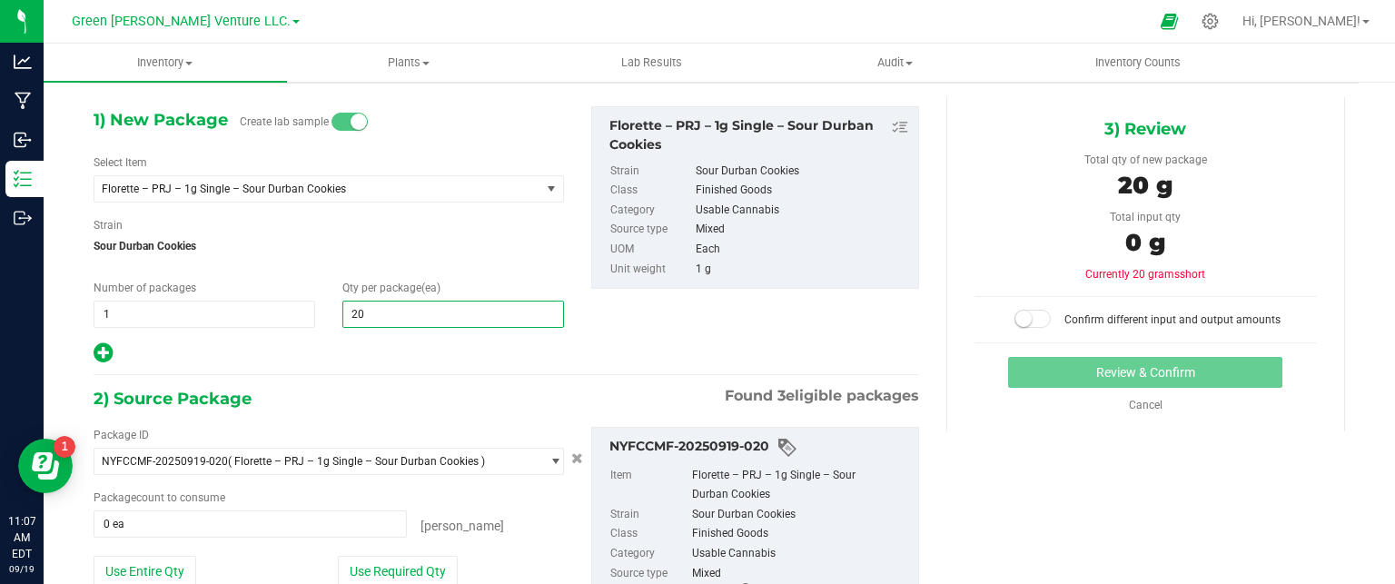
type input "20"
click at [365, 347] on div at bounding box center [329, 354] width 470 height 24
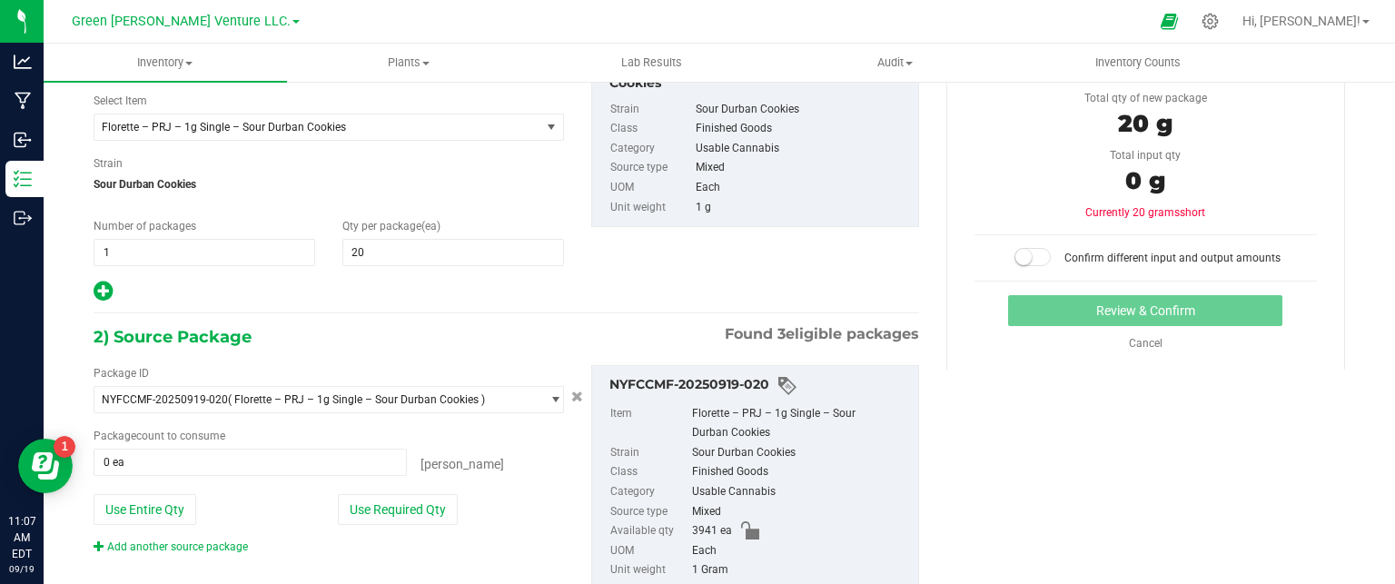
scroll to position [203, 0]
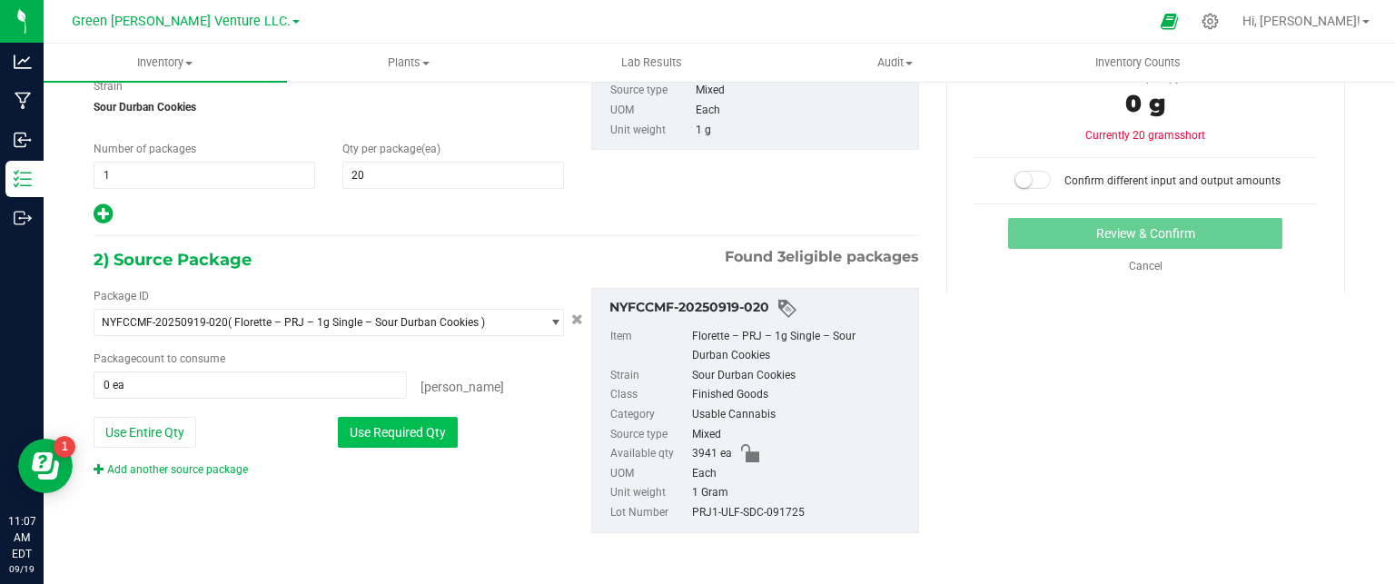
click at [380, 428] on button "Use Required Qty" at bounding box center [398, 432] width 120 height 31
type input "20 ea"
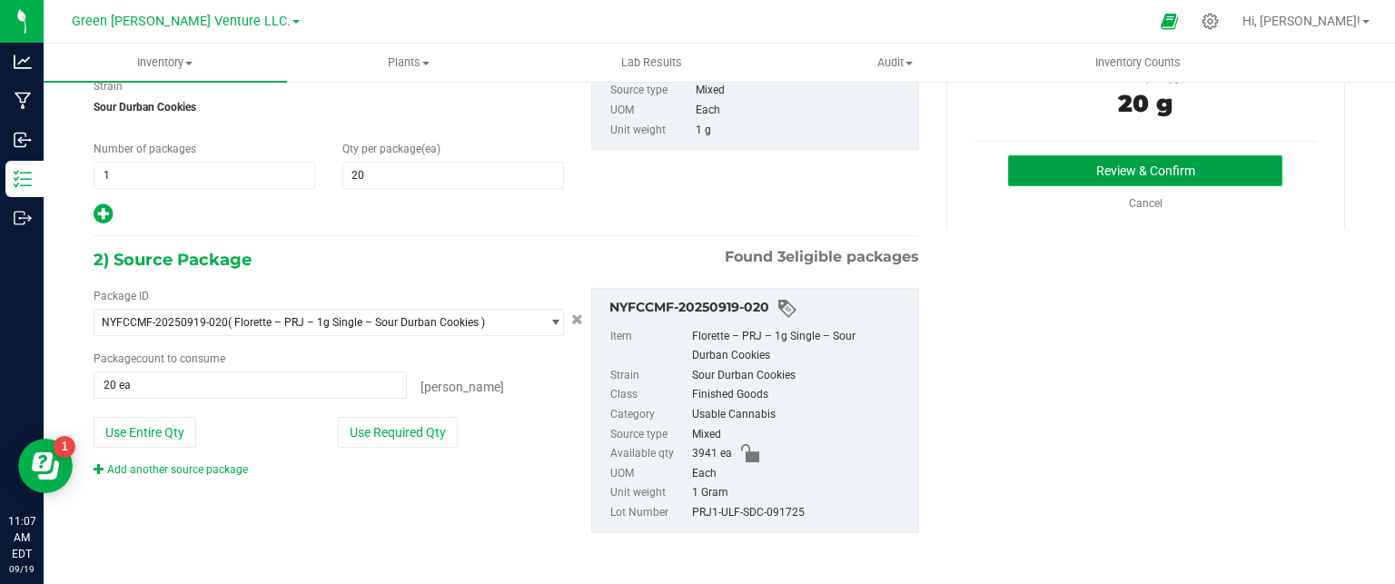
click at [1128, 165] on button "Review & Confirm" at bounding box center [1145, 170] width 274 height 31
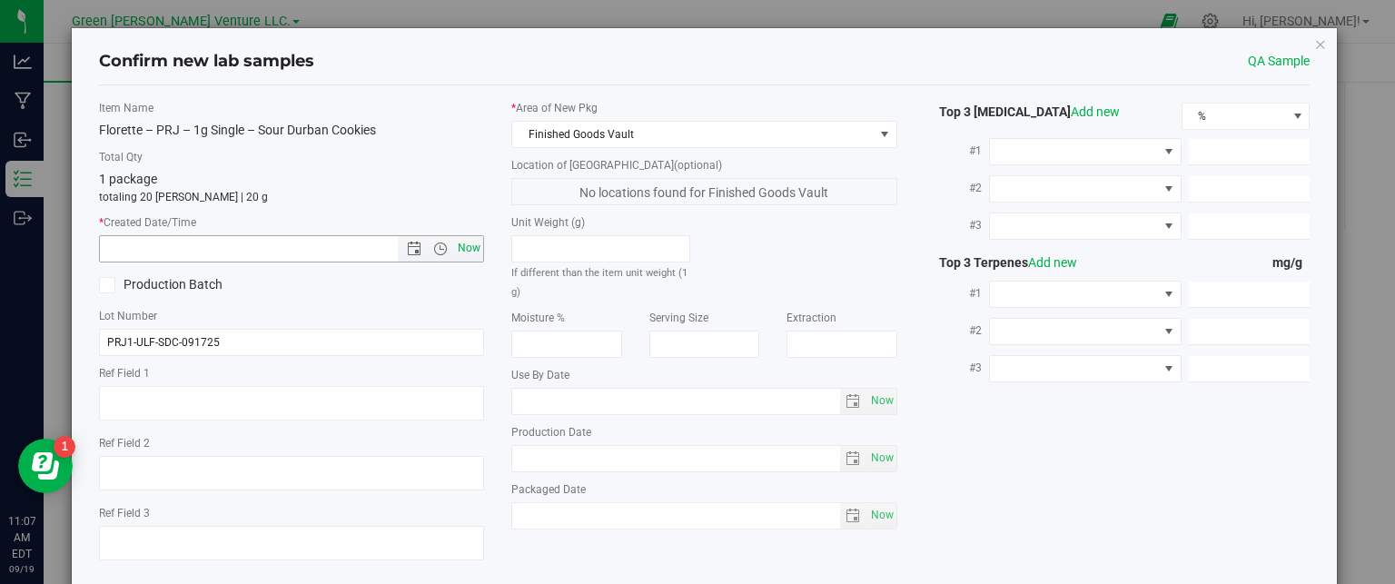
click at [465, 247] on span "Now" at bounding box center [469, 248] width 31 height 26
type input "[DATE] 11:07 AM"
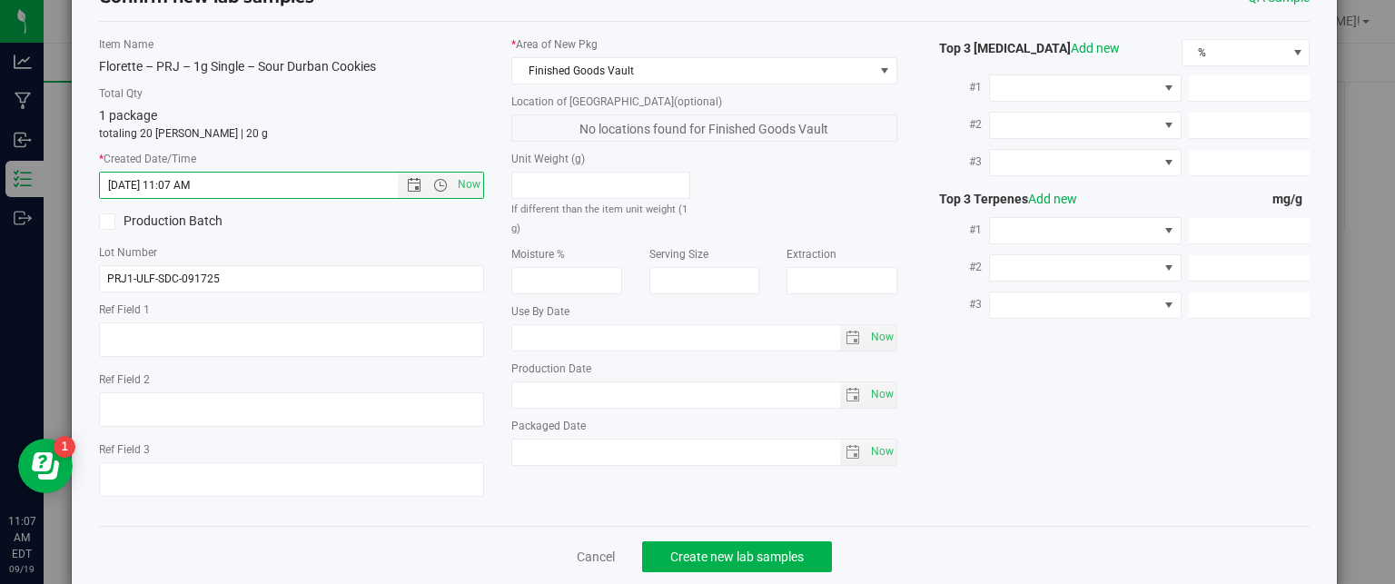
scroll to position [93, 0]
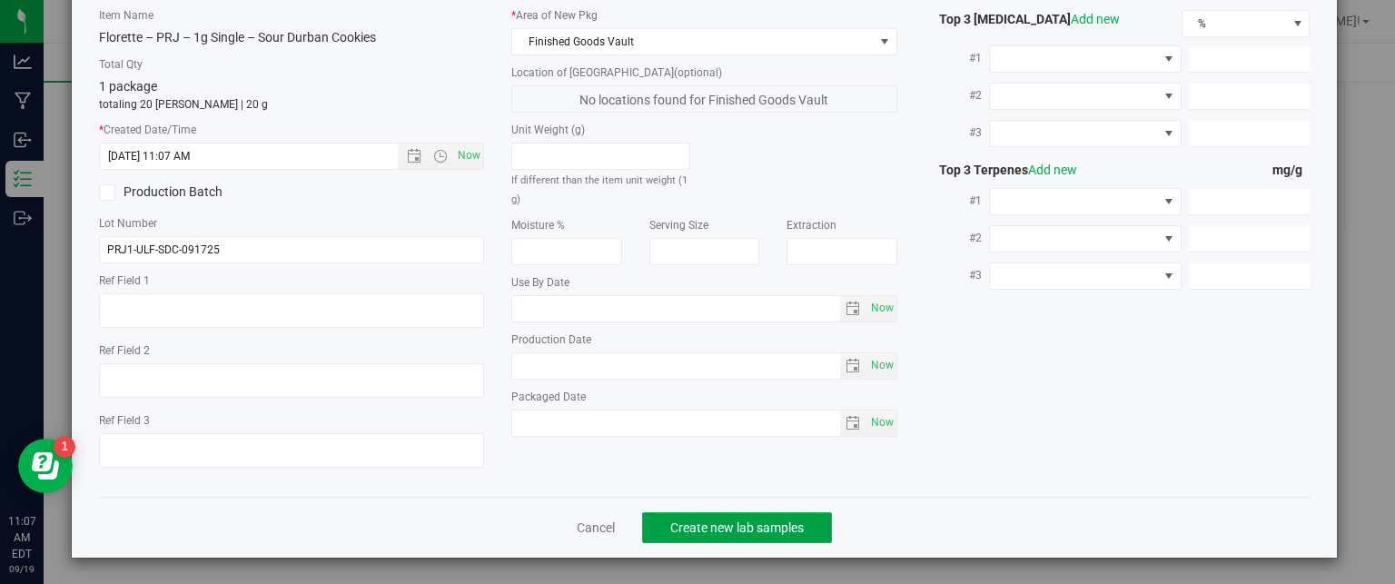
drag, startPoint x: 714, startPoint y: 530, endPoint x: 705, endPoint y: 511, distance: 20.3
click at [714, 530] on span "Create new lab samples" at bounding box center [737, 527] width 134 height 15
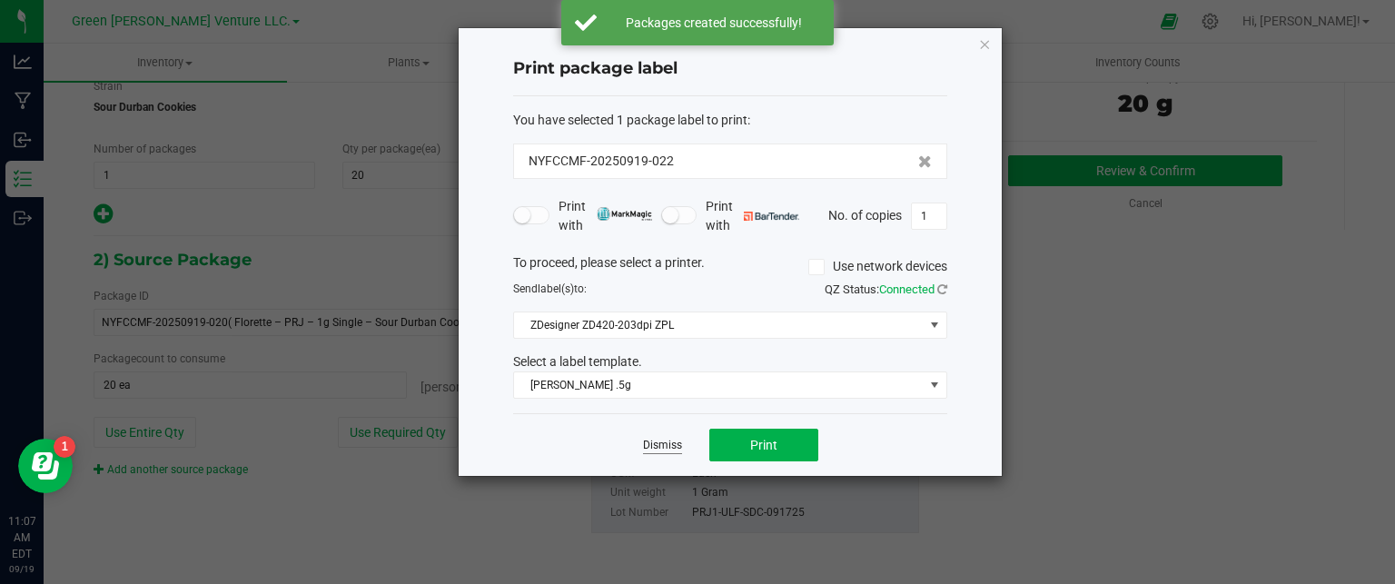
click at [665, 449] on link "Dismiss" at bounding box center [662, 445] width 39 height 15
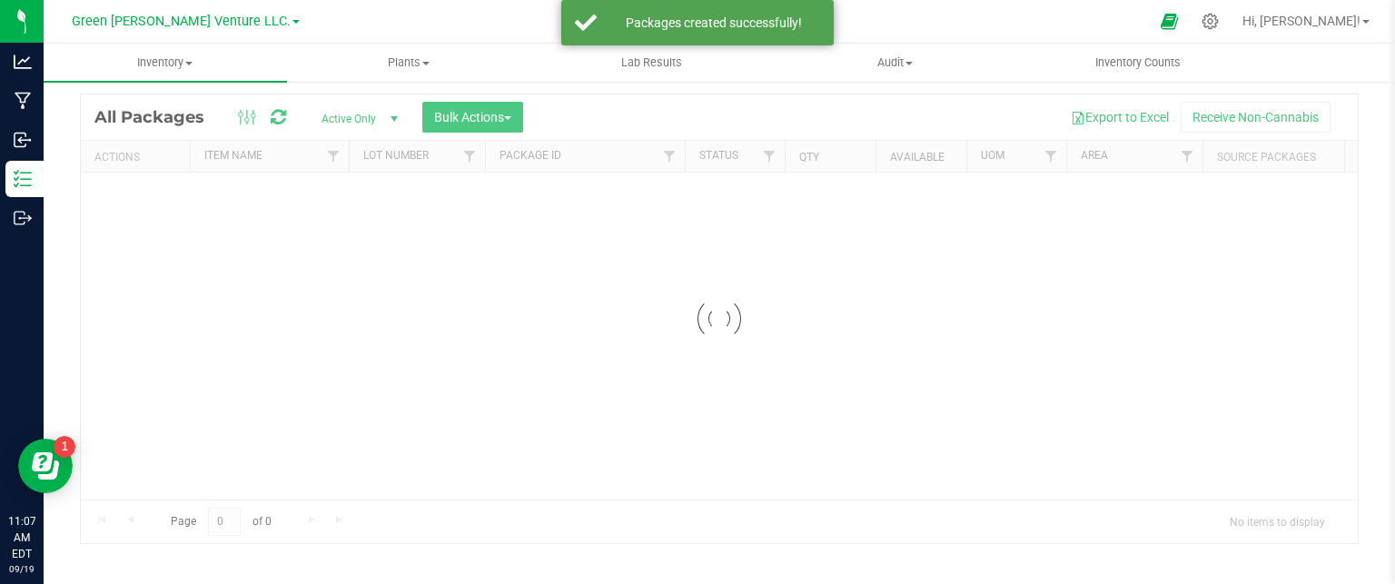
scroll to position [50, 0]
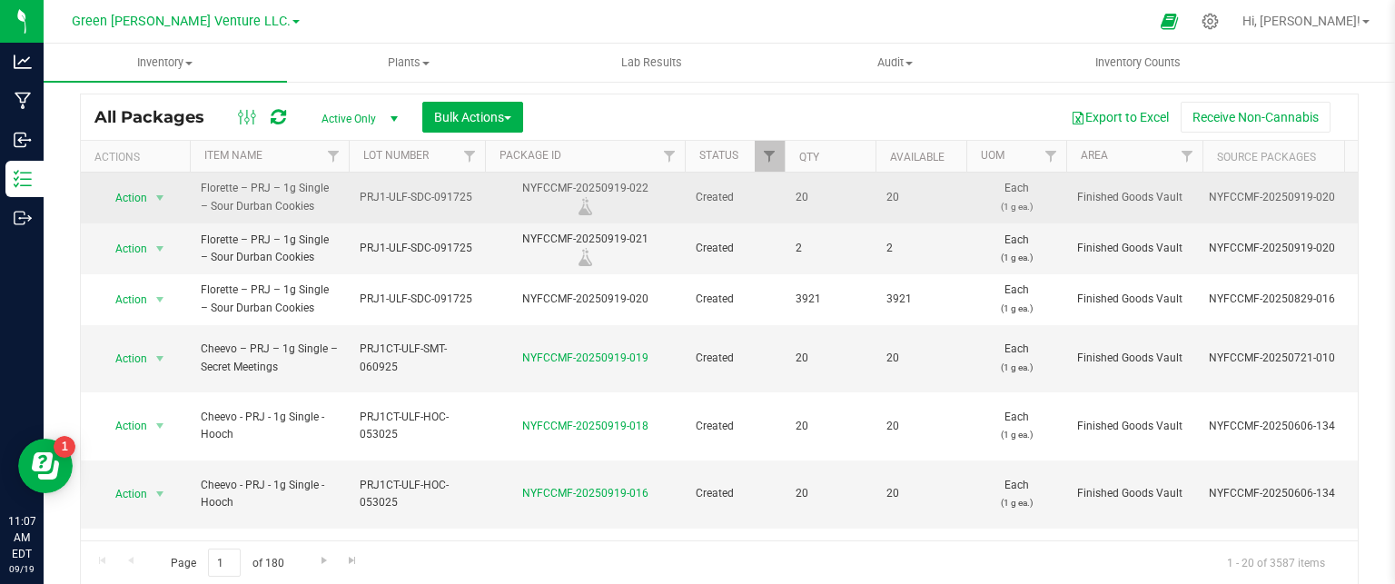
drag, startPoint x: 654, startPoint y: 188, endPoint x: 522, endPoint y: 187, distance: 131.7
click at [522, 187] on div "NYFCCMF-20250919-022" at bounding box center [584, 197] width 205 height 35
copy div "NYFCCMF-20250919-022"
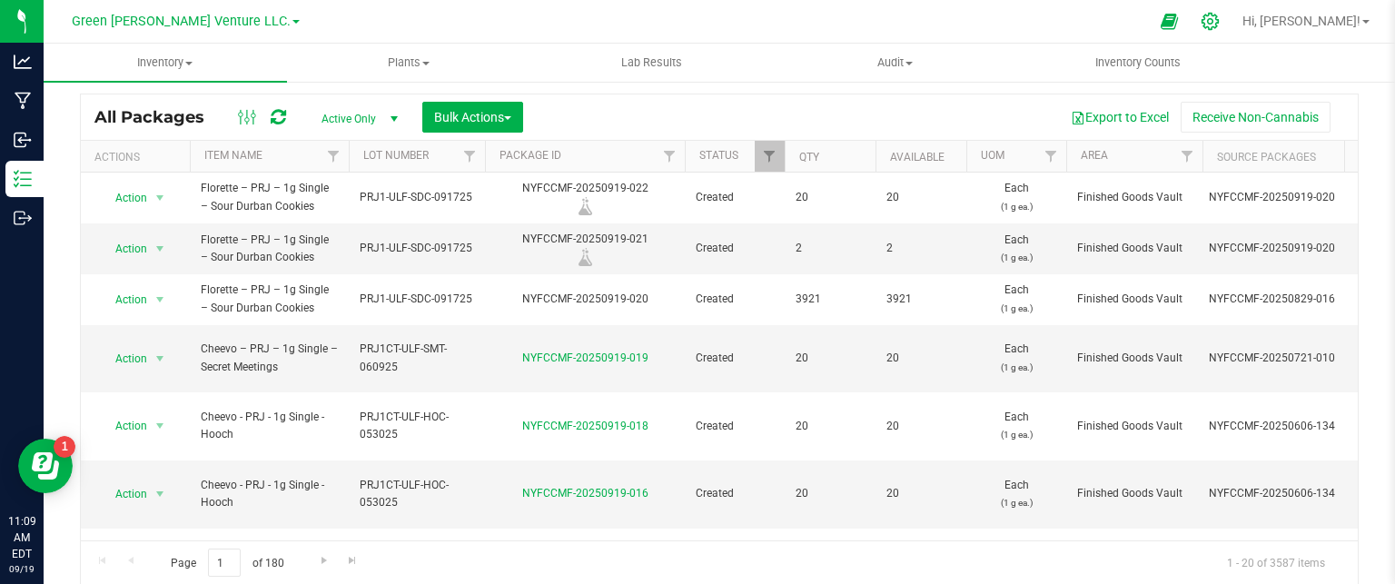
click at [1219, 21] on icon at bounding box center [1210, 21] width 17 height 17
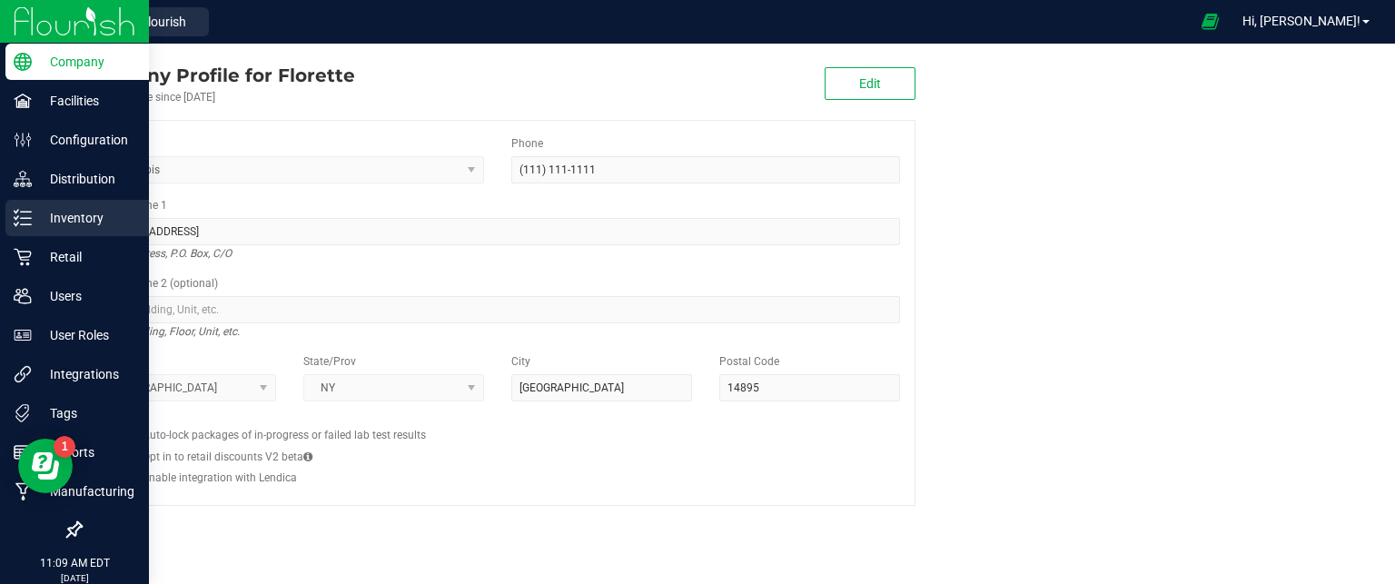
click at [30, 218] on line at bounding box center [26, 218] width 10 height 0
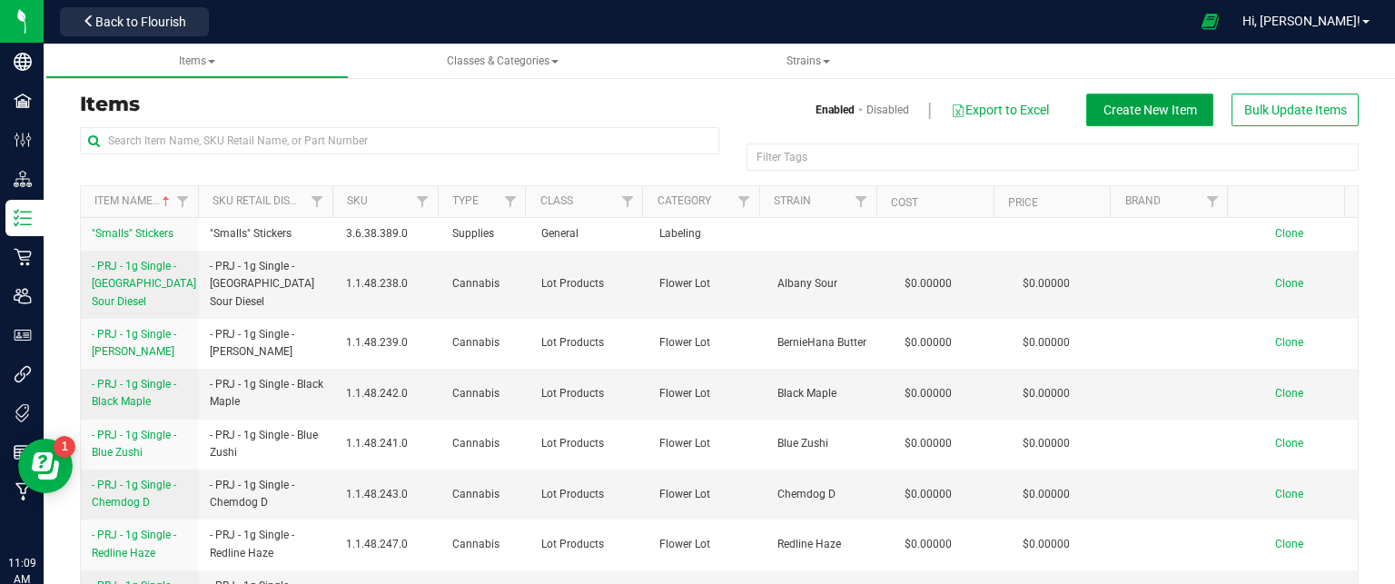
click at [1141, 99] on button "Create New Item" at bounding box center [1149, 110] width 127 height 33
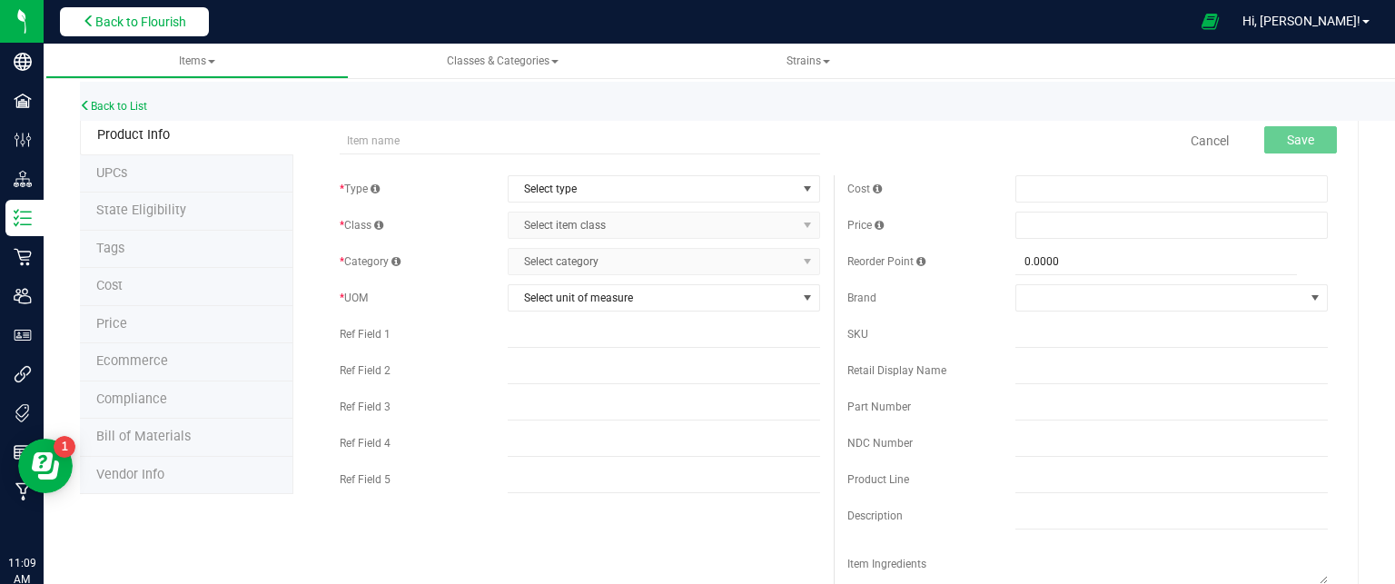
click at [193, 17] on button "Back to Flourish" at bounding box center [134, 21] width 149 height 29
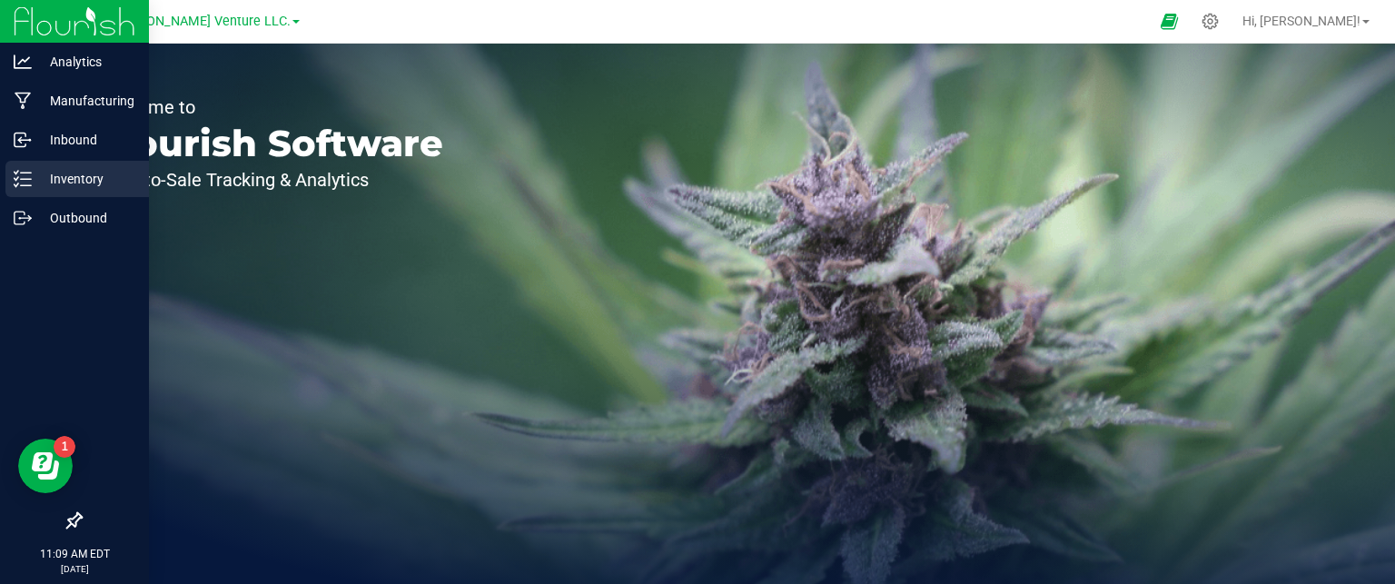
drag, startPoint x: 26, startPoint y: 185, endPoint x: 84, endPoint y: 175, distance: 58.1
click at [26, 185] on line at bounding box center [26, 185] width 10 height 0
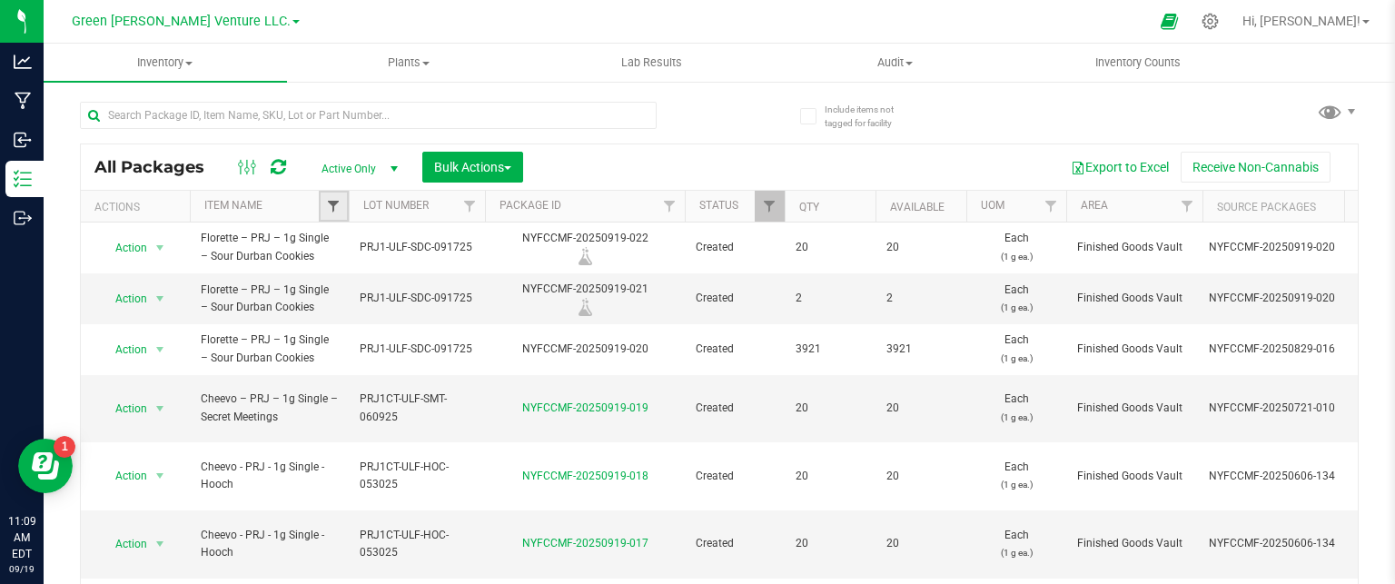
click at [332, 205] on span "Filter" at bounding box center [333, 206] width 15 height 15
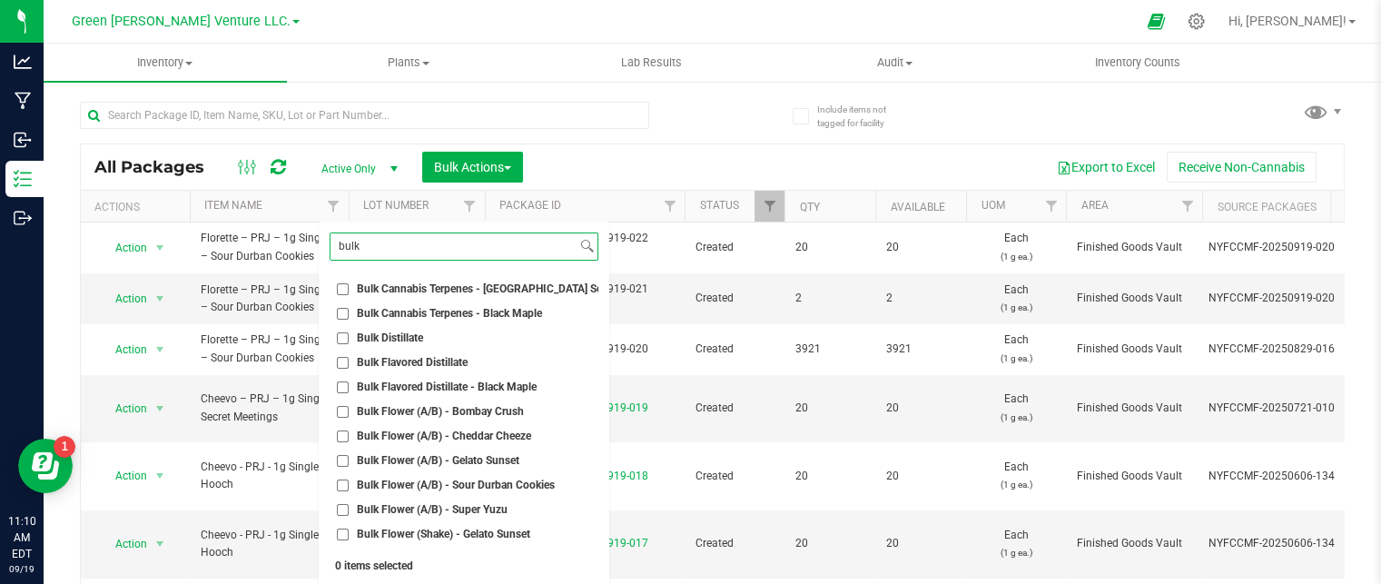
type input "bulk"
drag, startPoint x: 530, startPoint y: 407, endPoint x: 356, endPoint y: 404, distance: 173.5
click at [356, 404] on li "Bulk Flower (A/B) - Bombay Crush" at bounding box center [464, 411] width 269 height 19
copy span "Bulk Flower (A/B) - Bombay Crush"
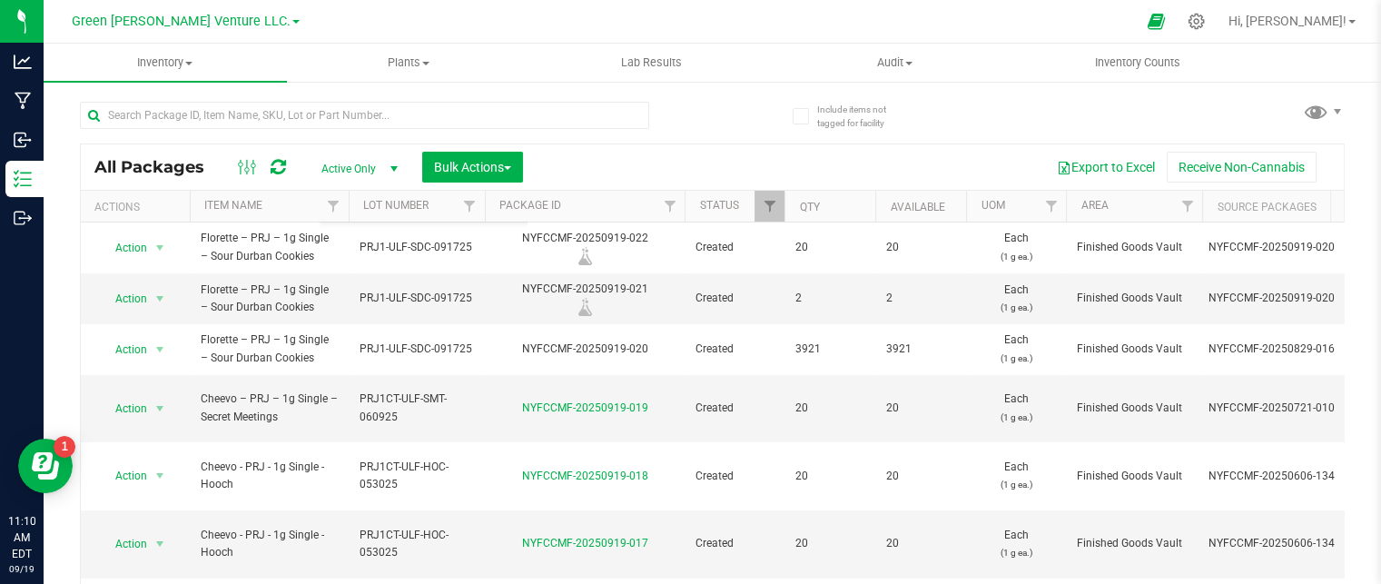
click at [543, 12] on div at bounding box center [730, 21] width 810 height 35
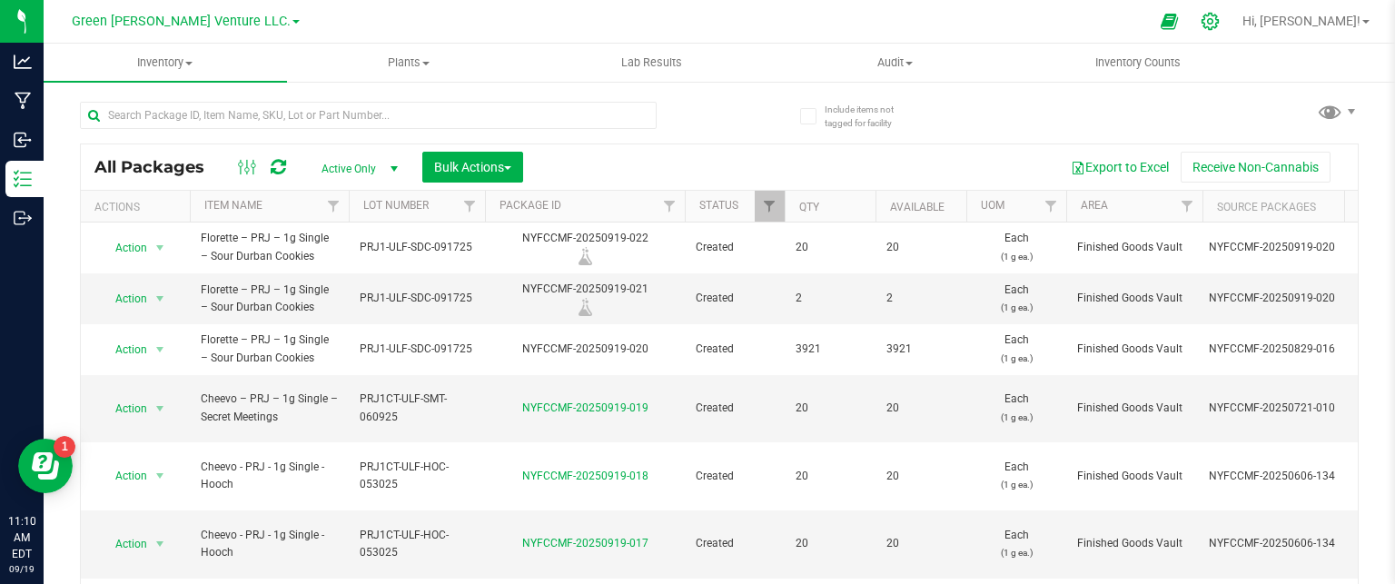
click at [1220, 23] on icon at bounding box center [1210, 21] width 19 height 19
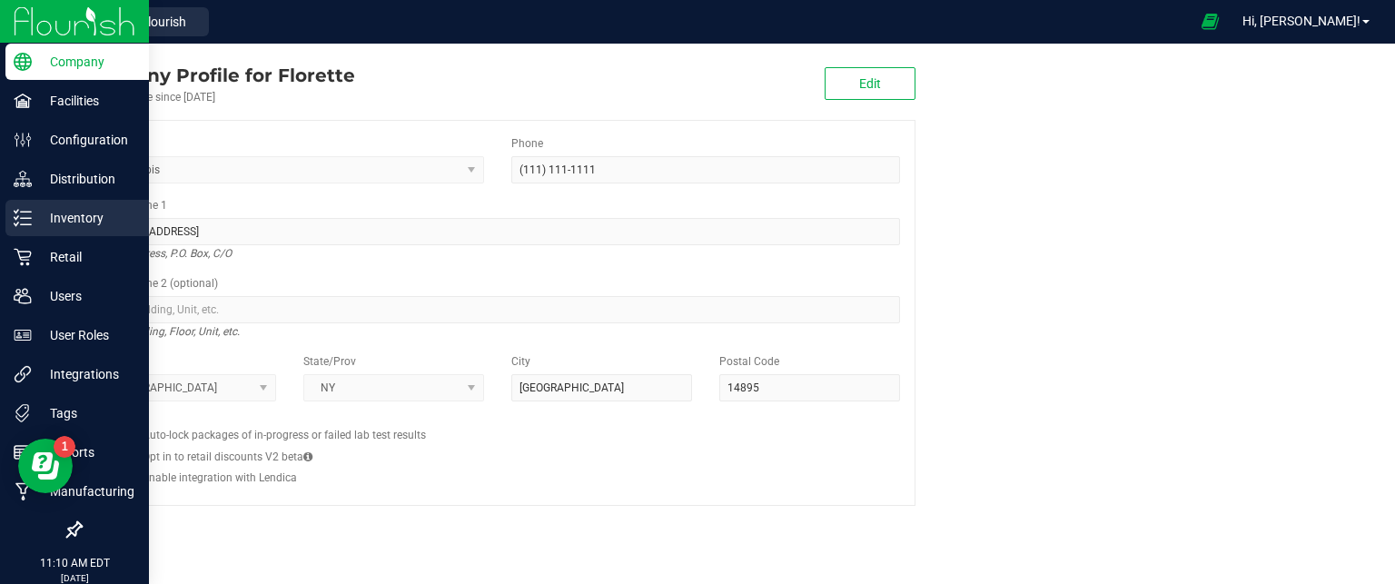
click at [77, 219] on p "Inventory" at bounding box center [86, 218] width 109 height 22
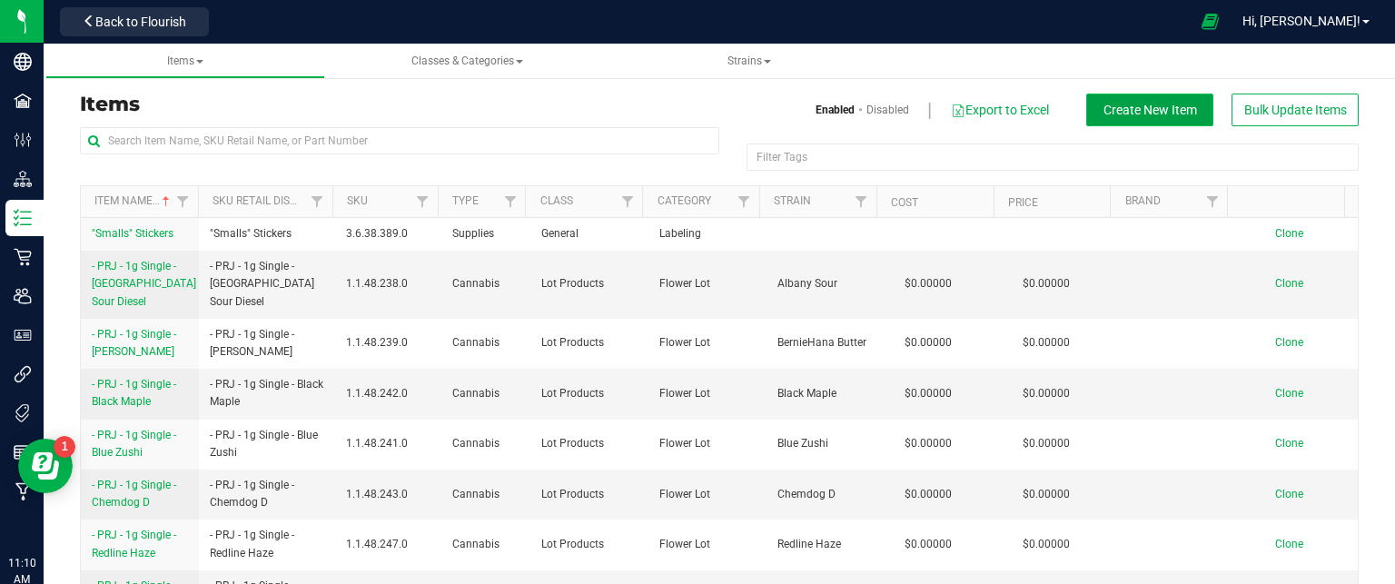
click at [1165, 114] on span "Create New Item" at bounding box center [1151, 110] width 94 height 15
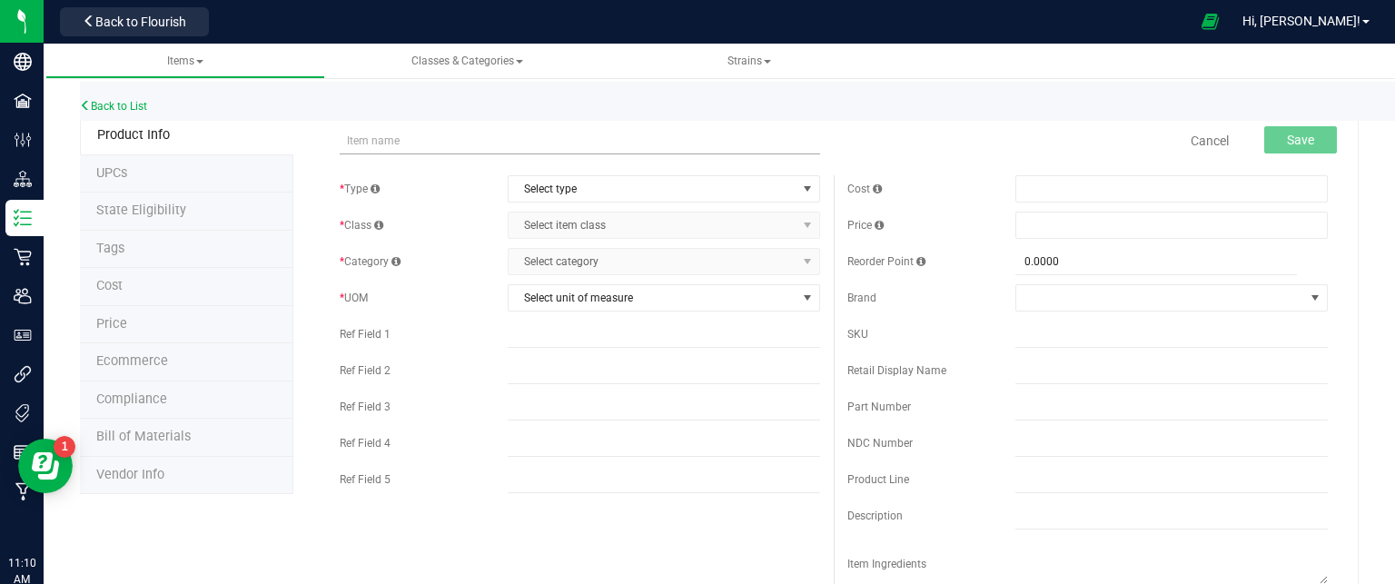
click at [450, 131] on input "text" at bounding box center [580, 140] width 480 height 27
click at [575, 140] on input "Bulk Flower (A/B) - Bombay Crush" at bounding box center [580, 140] width 480 height 27
type input "Bulk Flower (A/B) - Purple Wreck"
click at [579, 181] on span "Select type" at bounding box center [653, 188] width 288 height 25
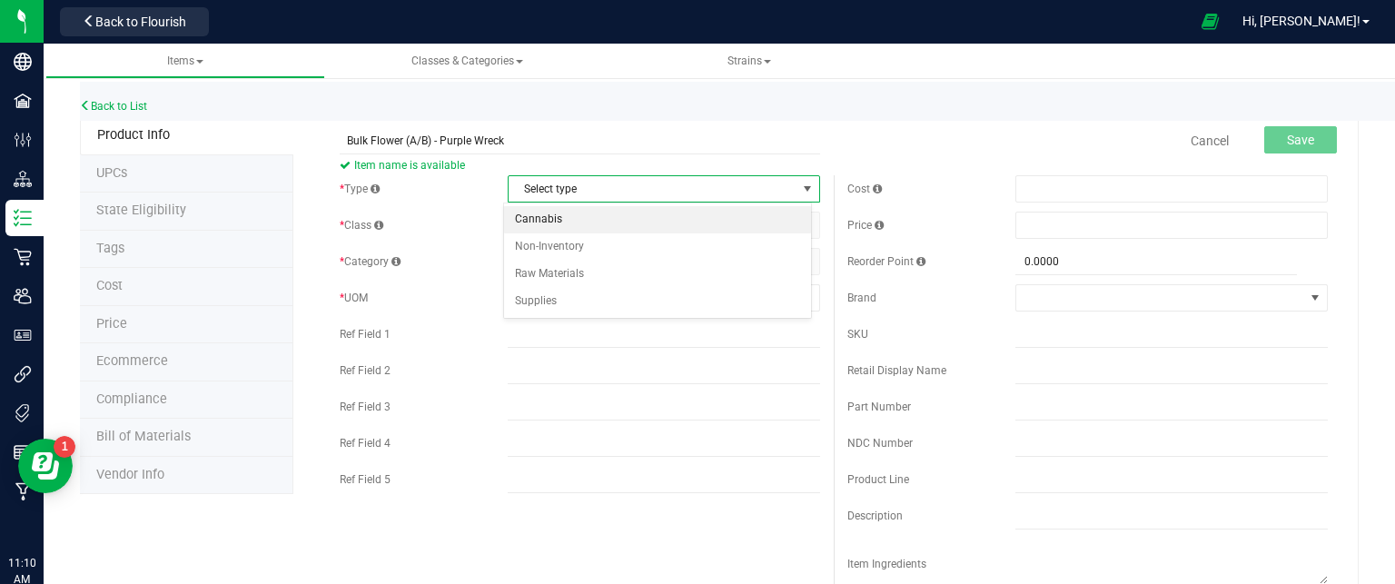
click at [572, 212] on li "Cannabis" at bounding box center [657, 219] width 307 height 27
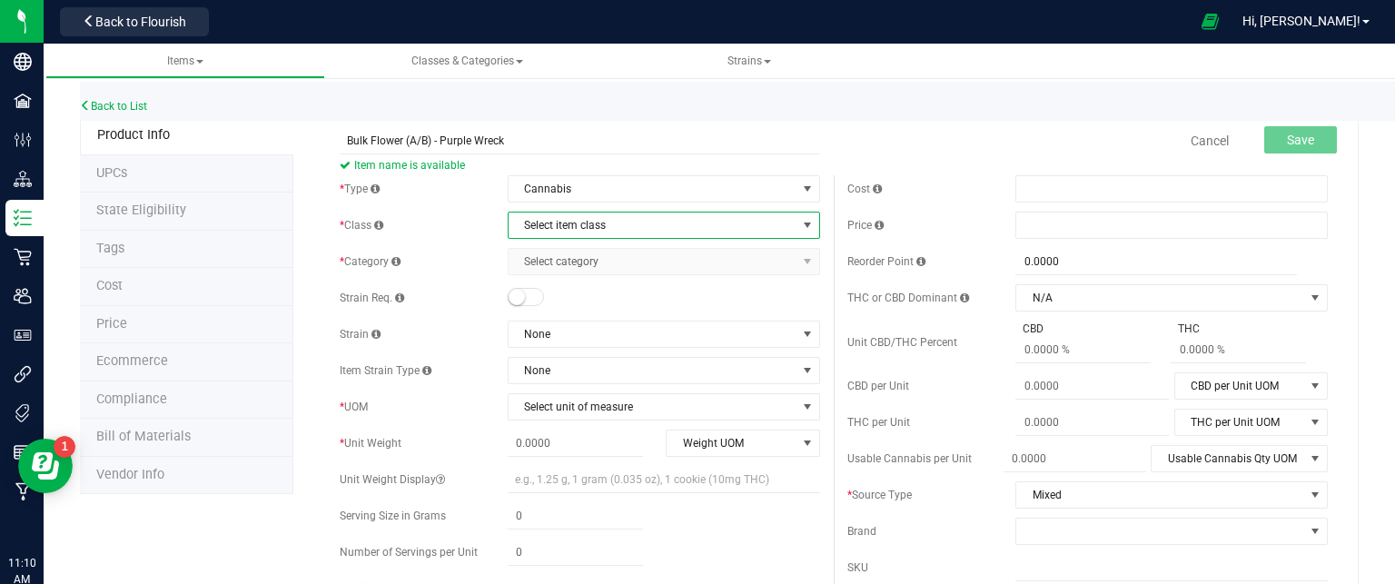
click at [580, 230] on span "Select item class" at bounding box center [653, 225] width 288 height 25
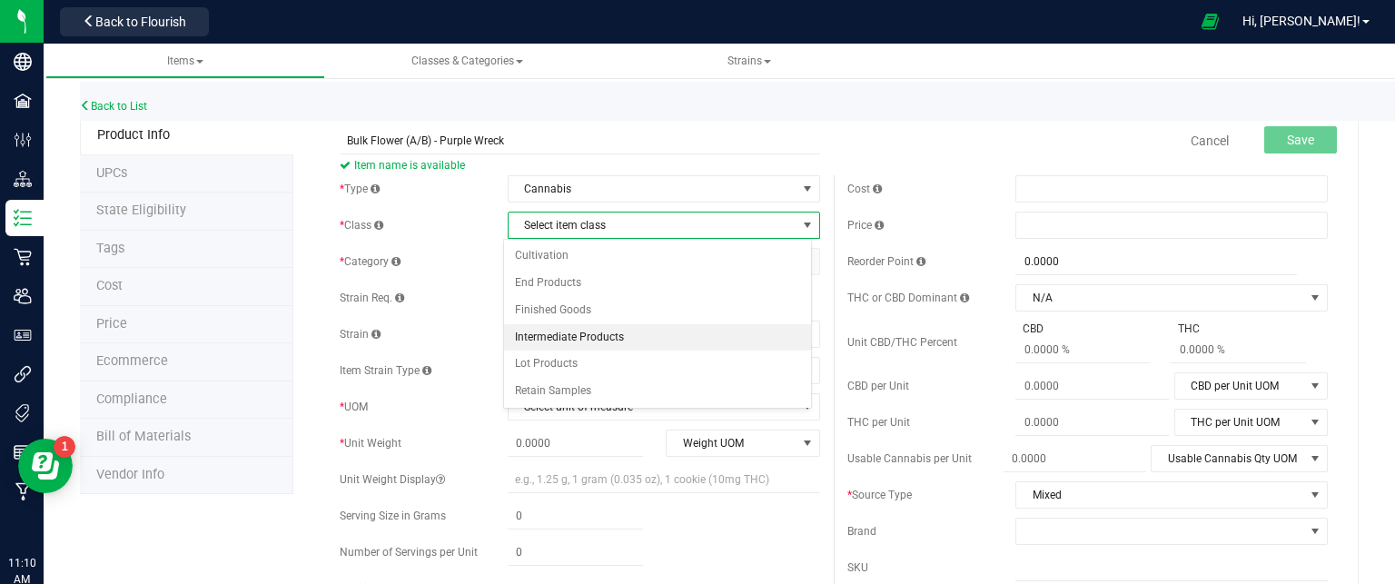
click at [575, 334] on li "Intermediate Products" at bounding box center [657, 337] width 307 height 27
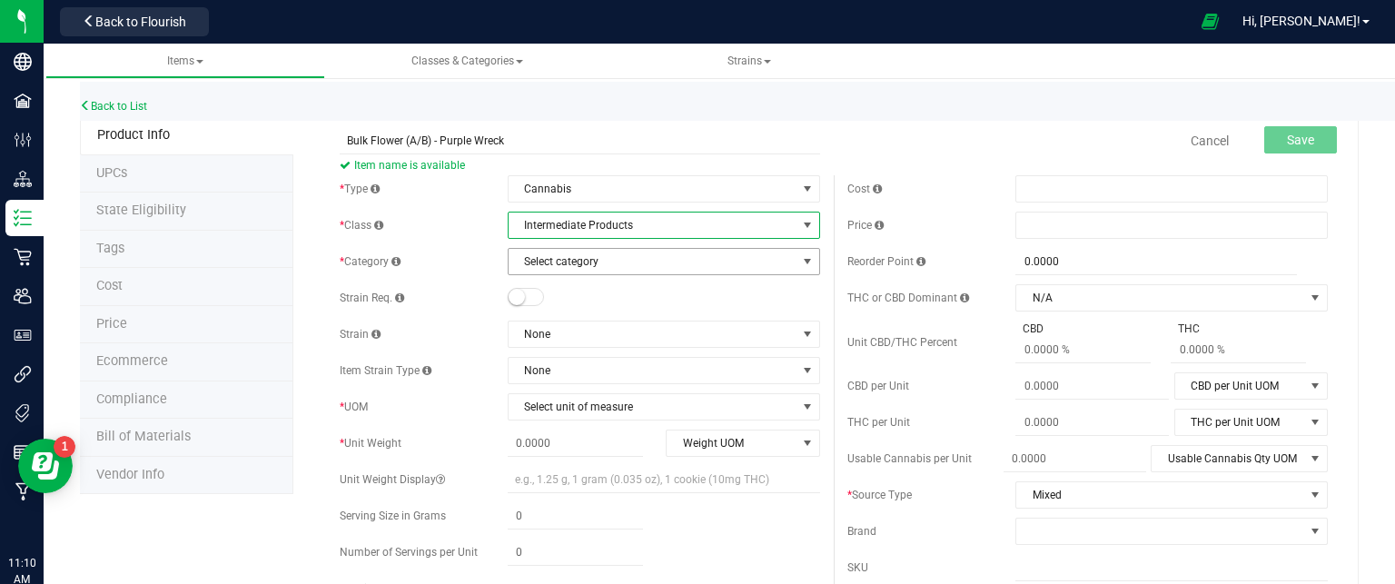
click at [566, 268] on span "Select category" at bounding box center [653, 261] width 288 height 25
click at [706, 229] on span "Intermediate Products" at bounding box center [653, 225] width 288 height 25
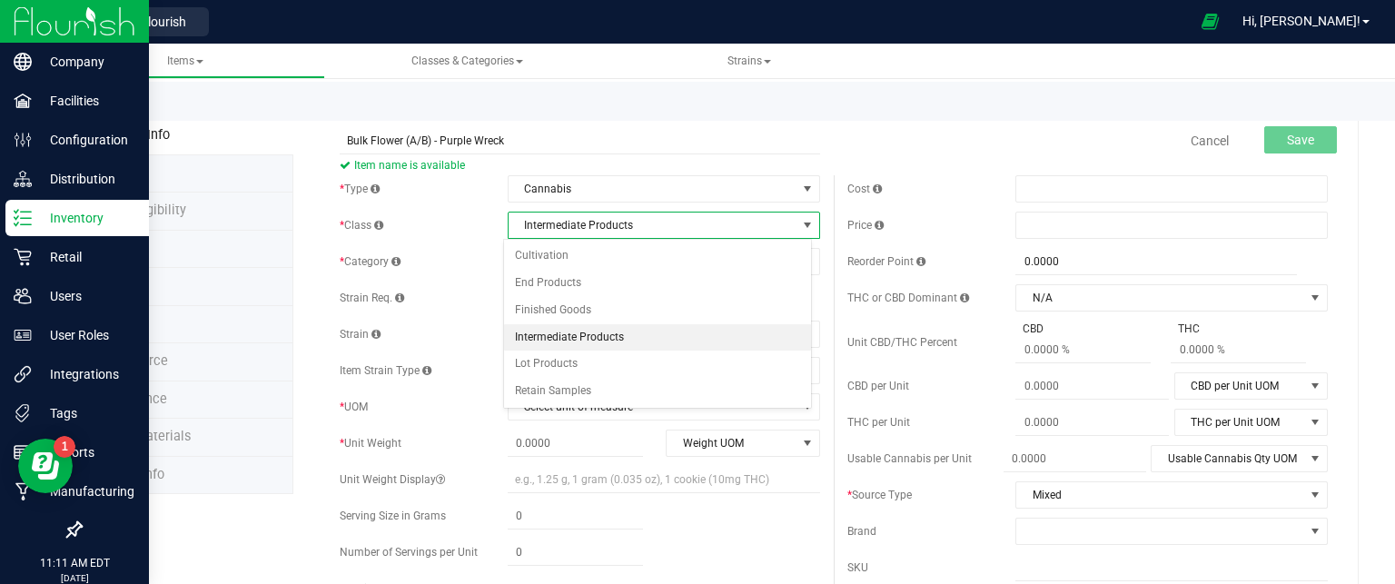
click at [79, 222] on p "Inventory" at bounding box center [86, 218] width 109 height 22
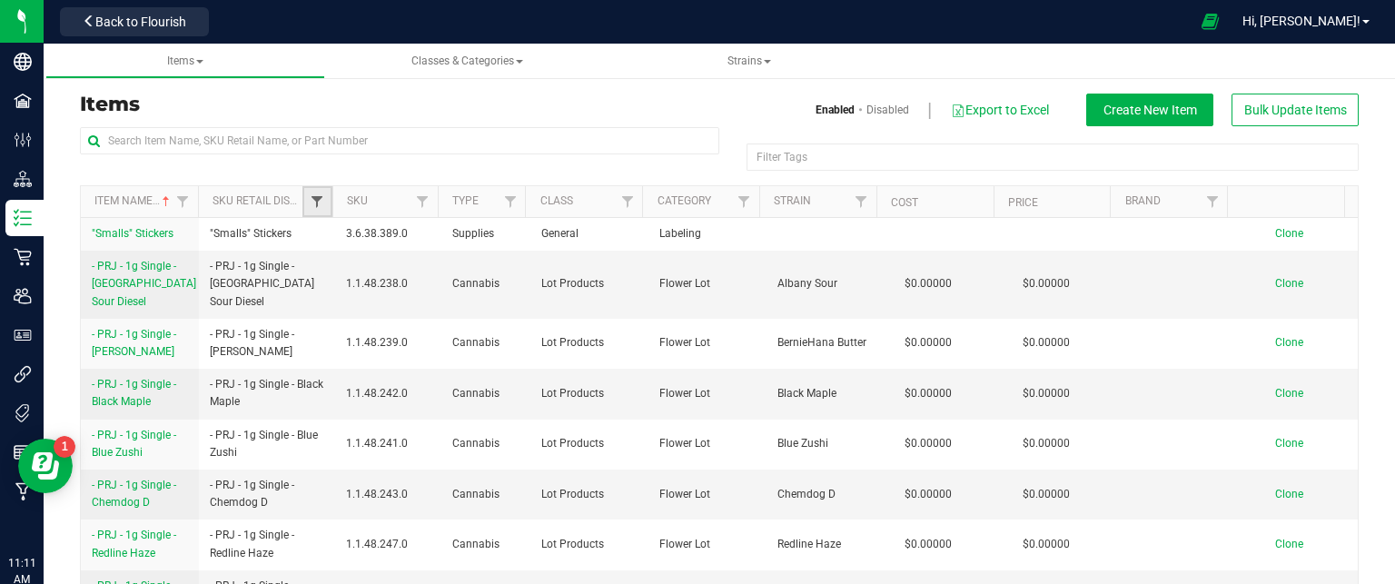
click at [311, 203] on span "Filter" at bounding box center [317, 201] width 15 height 15
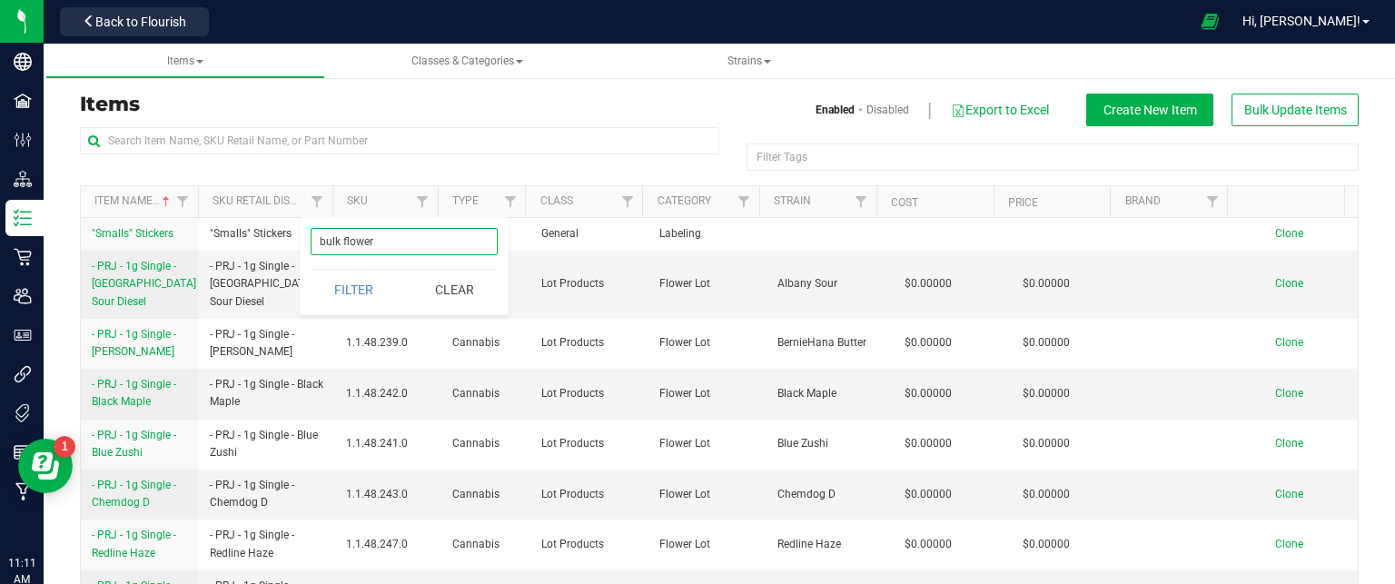
type input "bulk flower"
click at [311, 270] on button "Filter" at bounding box center [354, 290] width 87 height 40
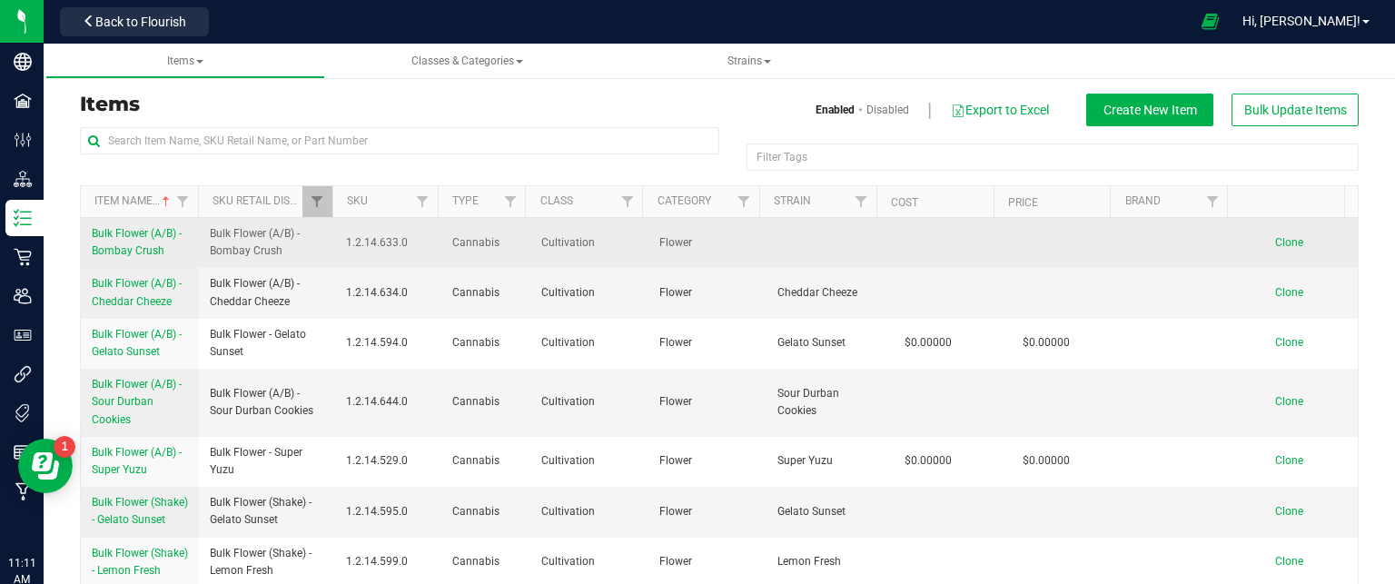
click at [135, 236] on span "Bulk Flower (A/B) - Bombay Crush" at bounding box center [137, 242] width 90 height 30
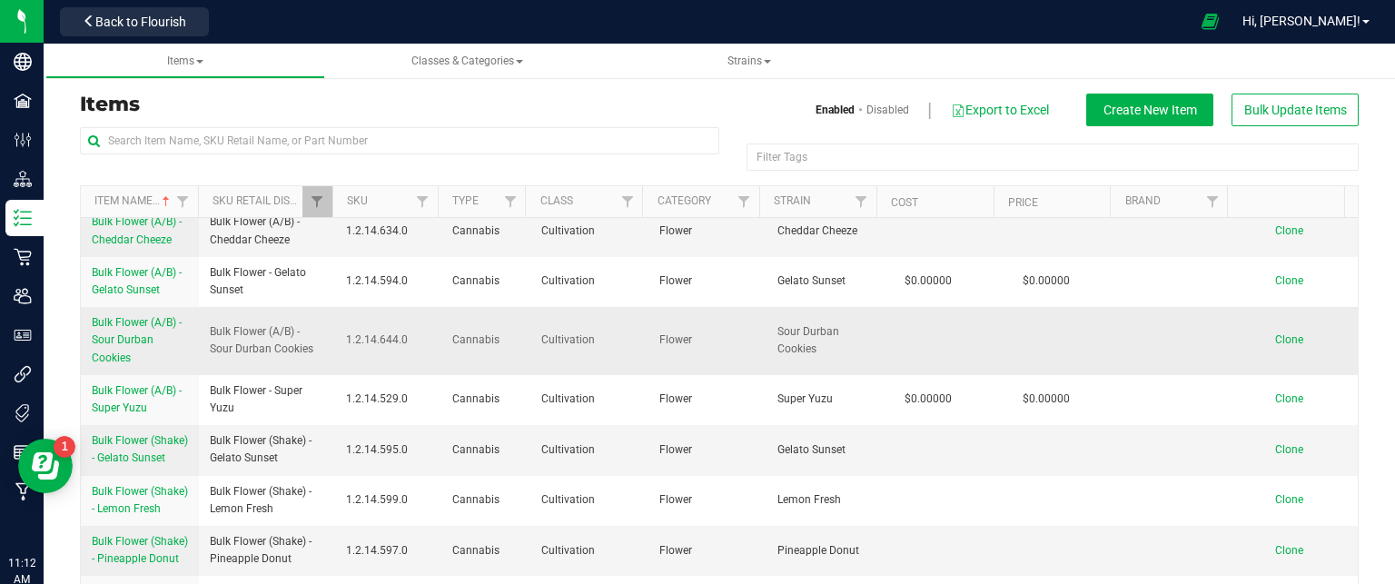
scroll to position [91, 0]
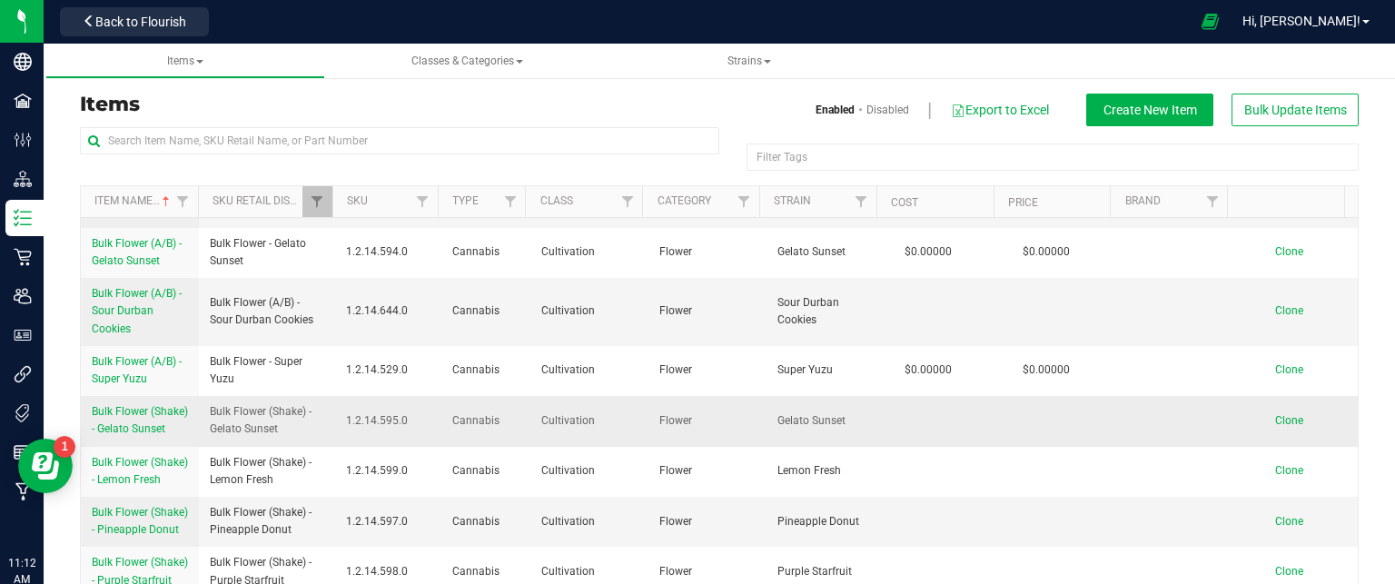
click at [129, 417] on span "Bulk Flower (Shake) - Gelato Sunset" at bounding box center [140, 420] width 96 height 30
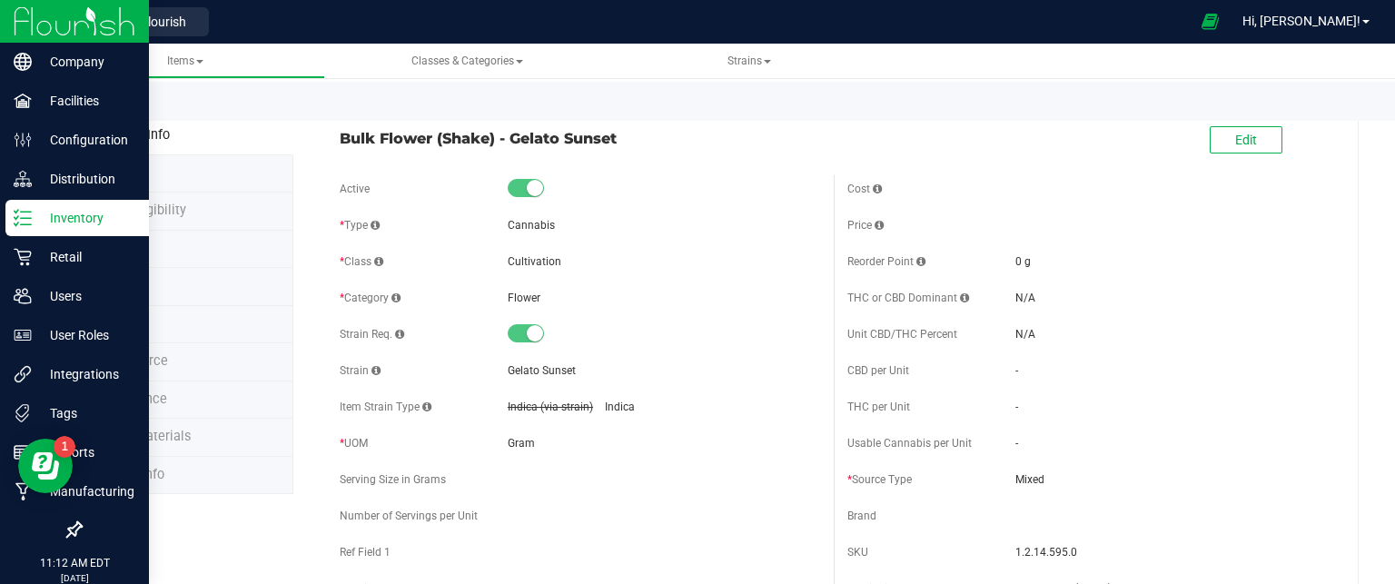
click at [66, 228] on p "Inventory" at bounding box center [86, 218] width 109 height 22
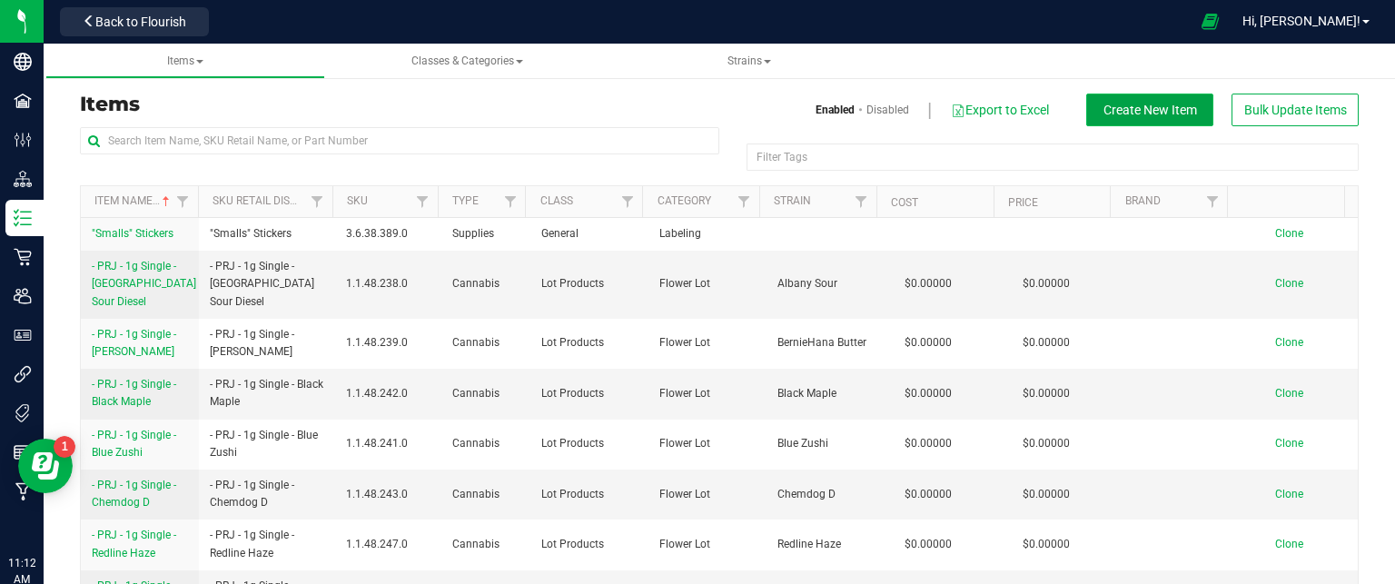
click at [1137, 105] on span "Create New Item" at bounding box center [1151, 110] width 94 height 15
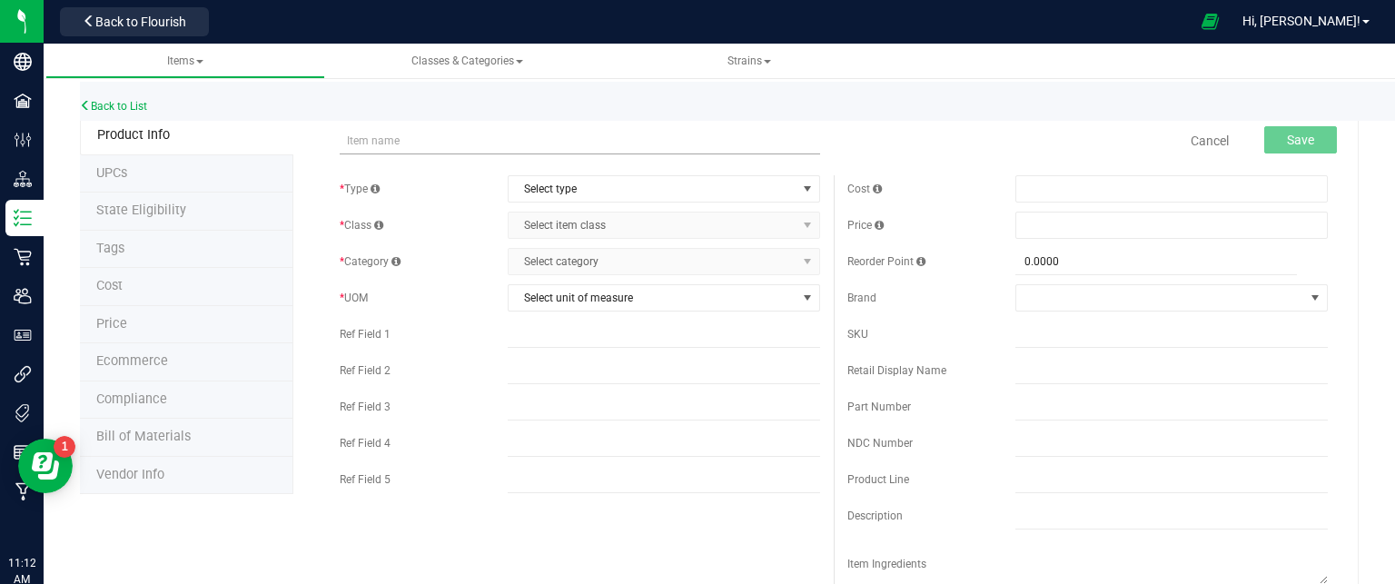
click at [397, 141] on input "text" at bounding box center [580, 140] width 480 height 27
click at [574, 143] on input "Bulk Flower (A/B) - Bombay Crush" at bounding box center [580, 140] width 480 height 27
click at [574, 143] on input "Bulk Flower (A/B) - Purple Wreck" at bounding box center [580, 140] width 480 height 27
type input "Bulk Flower (A/B) - Purple Wreck"
click at [565, 189] on span "Select type" at bounding box center [653, 188] width 288 height 25
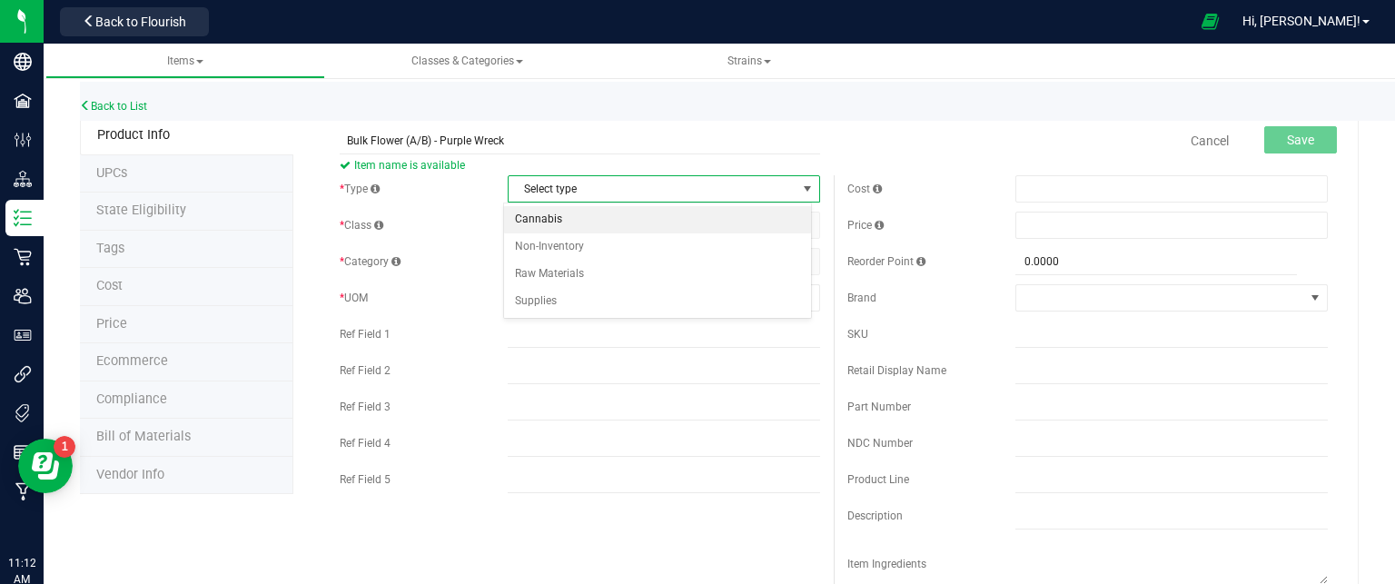
click at [568, 228] on li "Cannabis" at bounding box center [657, 219] width 307 height 27
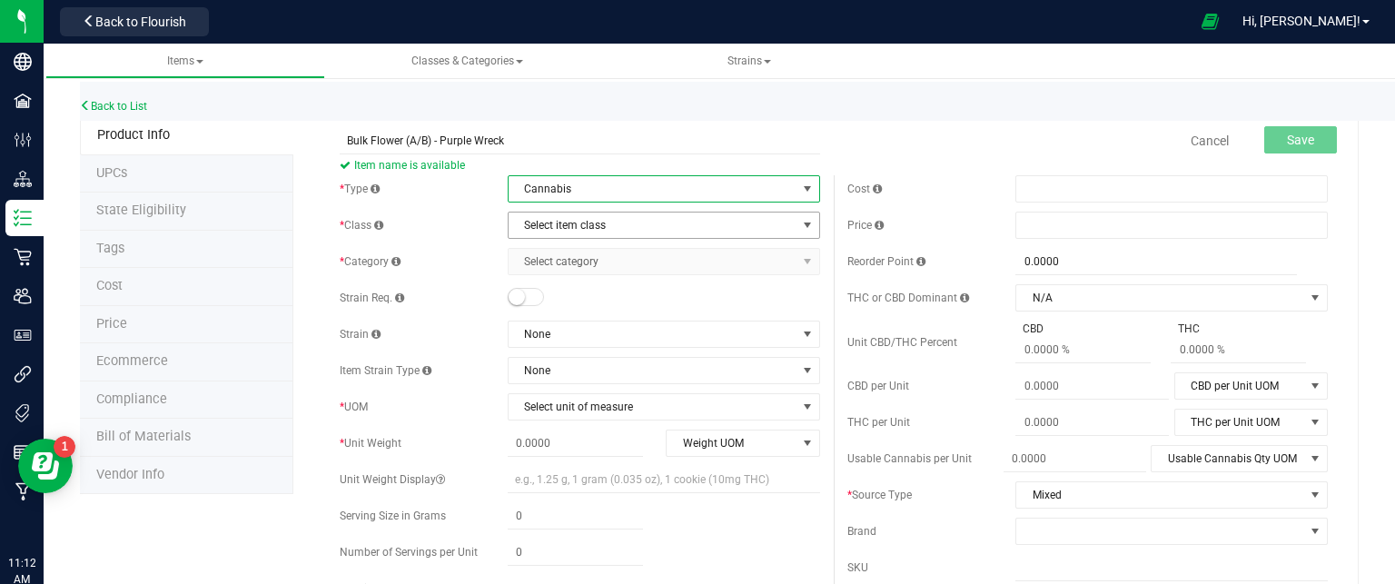
click at [566, 218] on span "Select item class" at bounding box center [653, 225] width 288 height 25
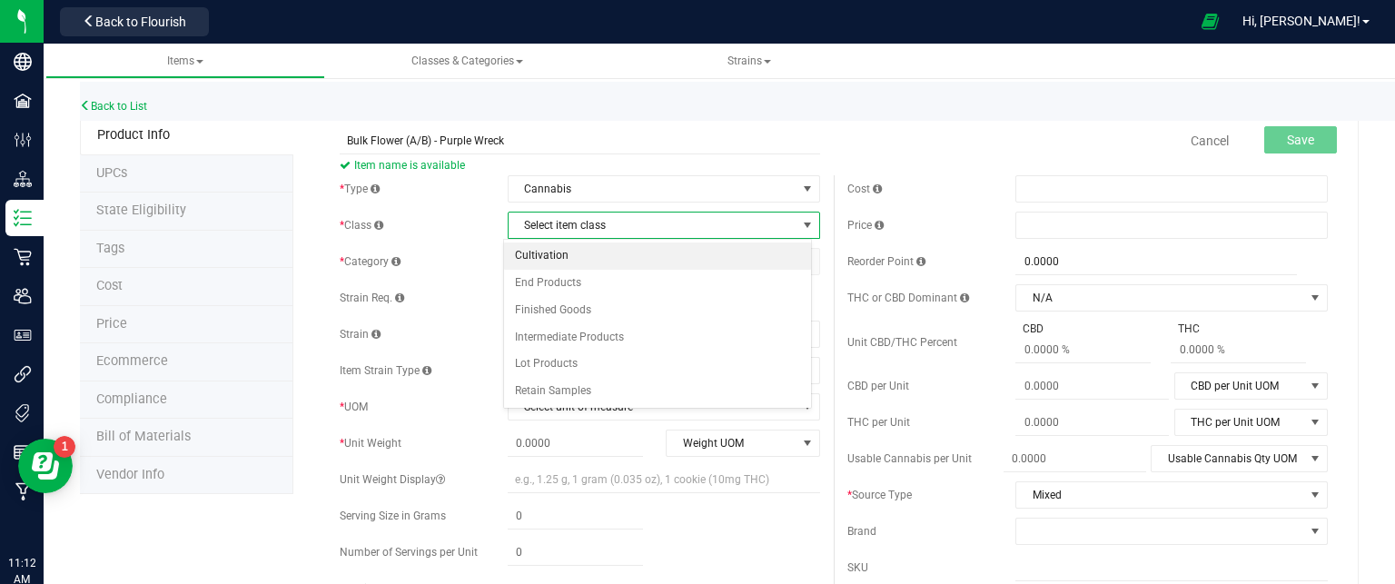
click at [565, 259] on li "Cultivation" at bounding box center [657, 256] width 307 height 27
click at [560, 263] on span "Select category" at bounding box center [653, 261] width 288 height 25
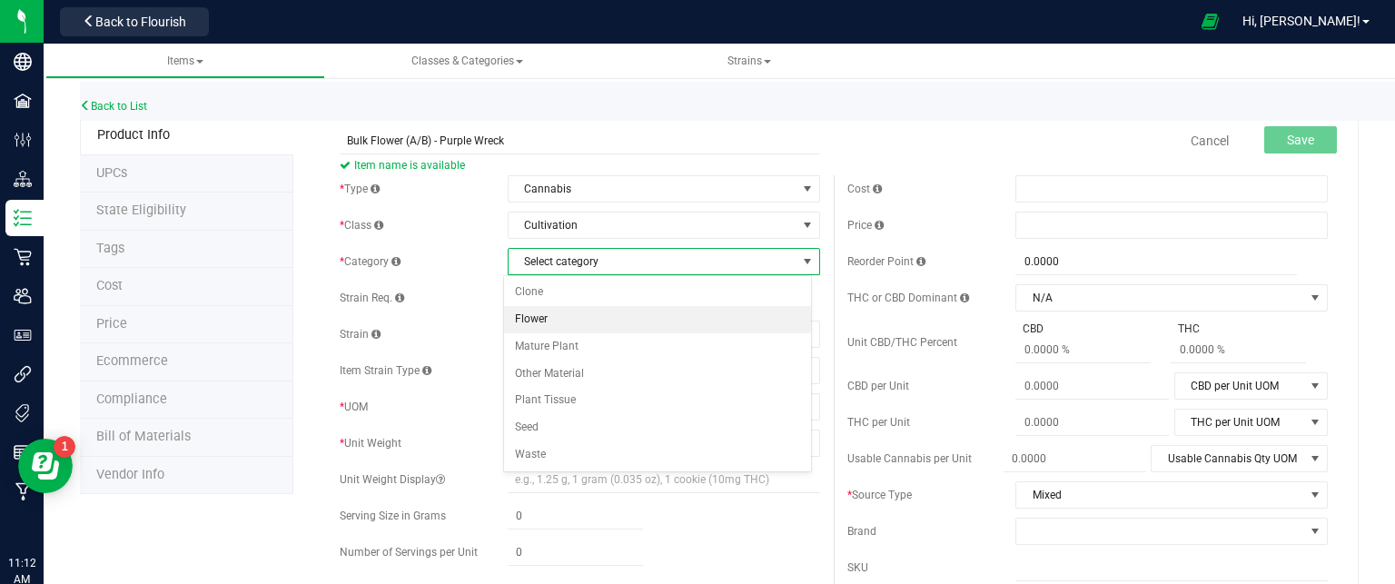
click at [559, 312] on li "Flower" at bounding box center [657, 319] width 307 height 27
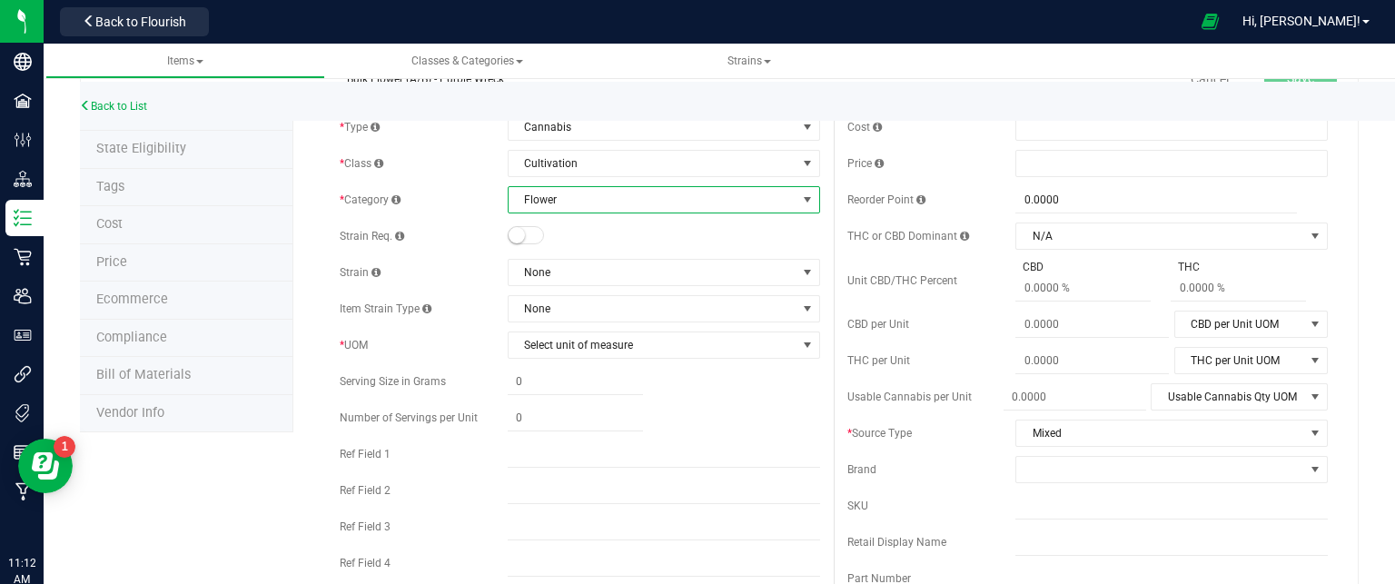
scroll to position [91, 0]
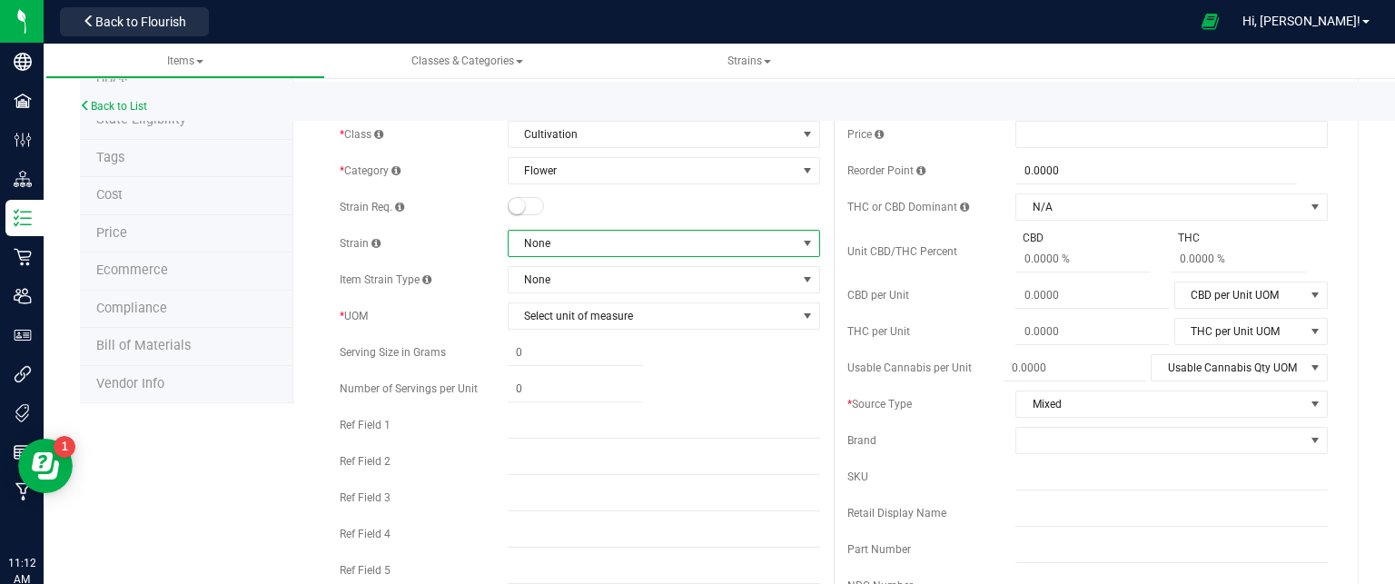
click at [567, 252] on span "None" at bounding box center [653, 243] width 288 height 25
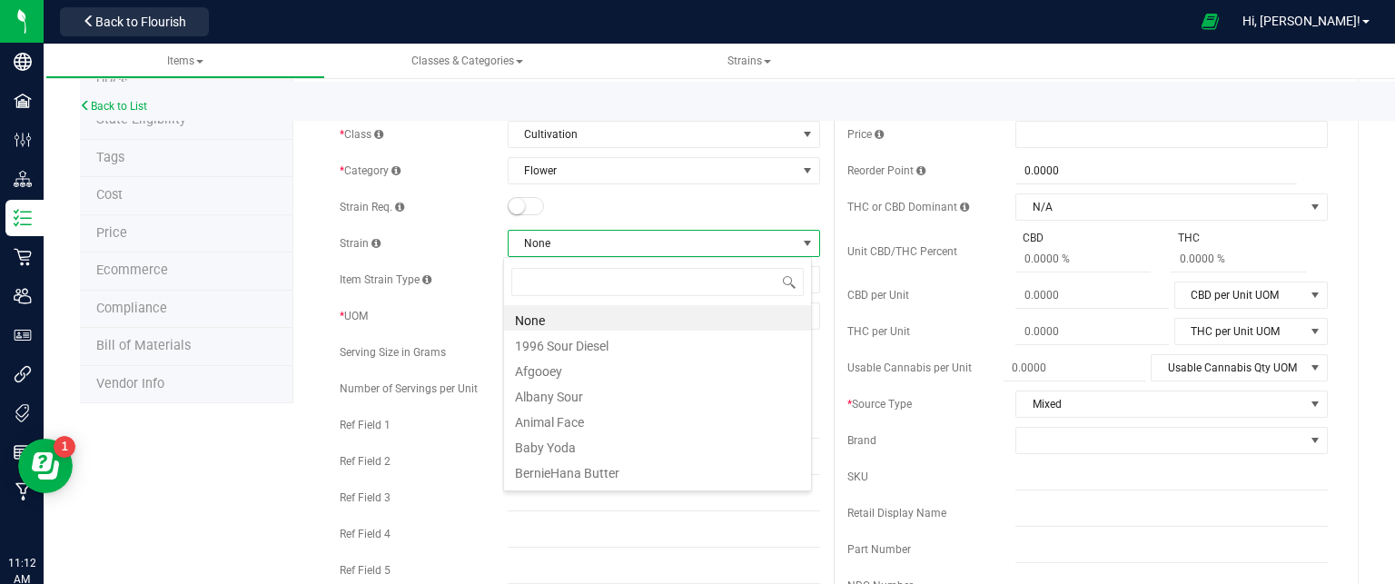
scroll to position [26, 309]
click at [567, 252] on span "None" at bounding box center [653, 243] width 288 height 25
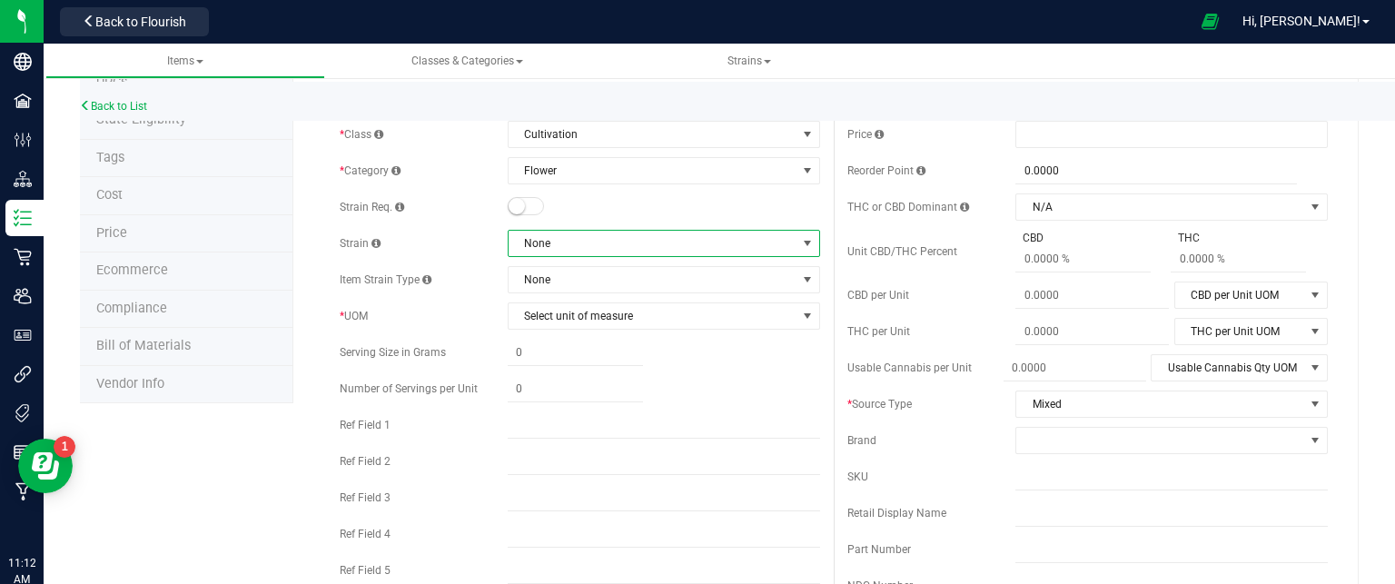
click at [567, 252] on span "None" at bounding box center [653, 243] width 288 height 25
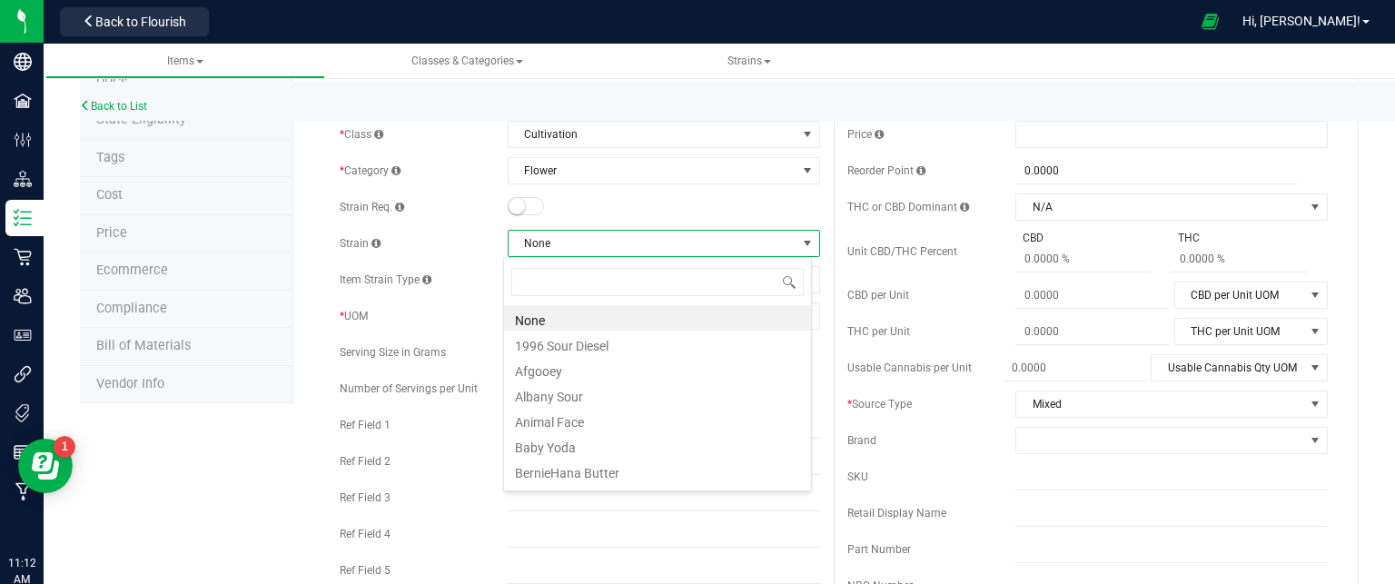
click at [567, 252] on span "None" at bounding box center [653, 243] width 288 height 25
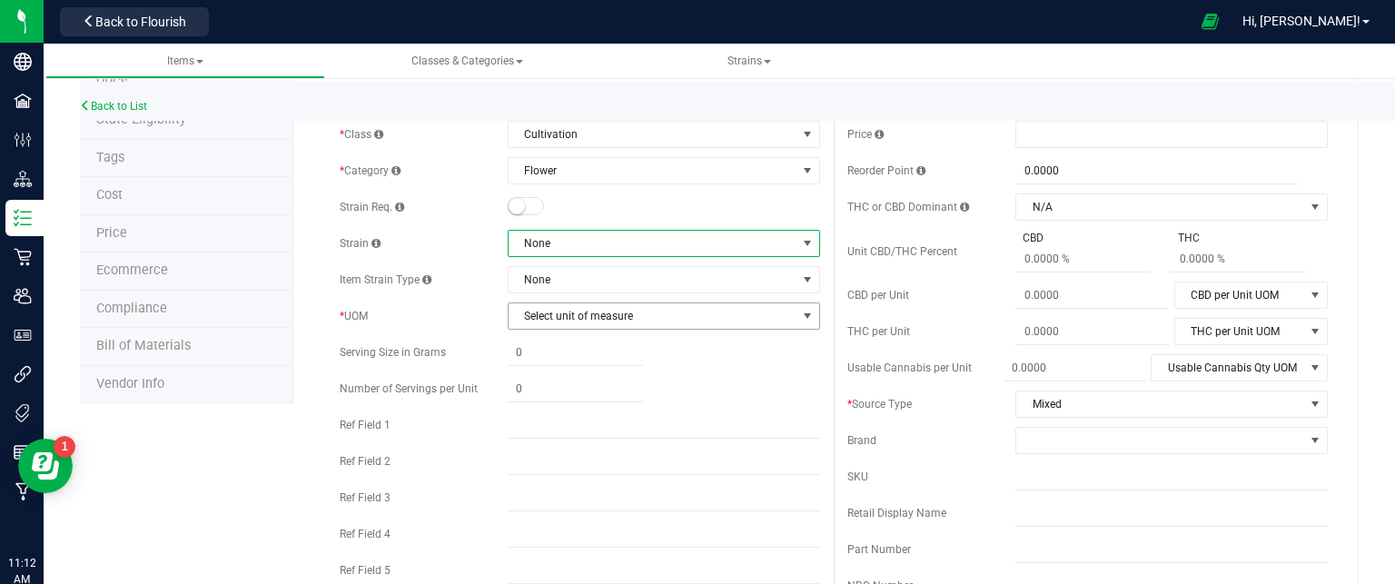
scroll to position [182, 0]
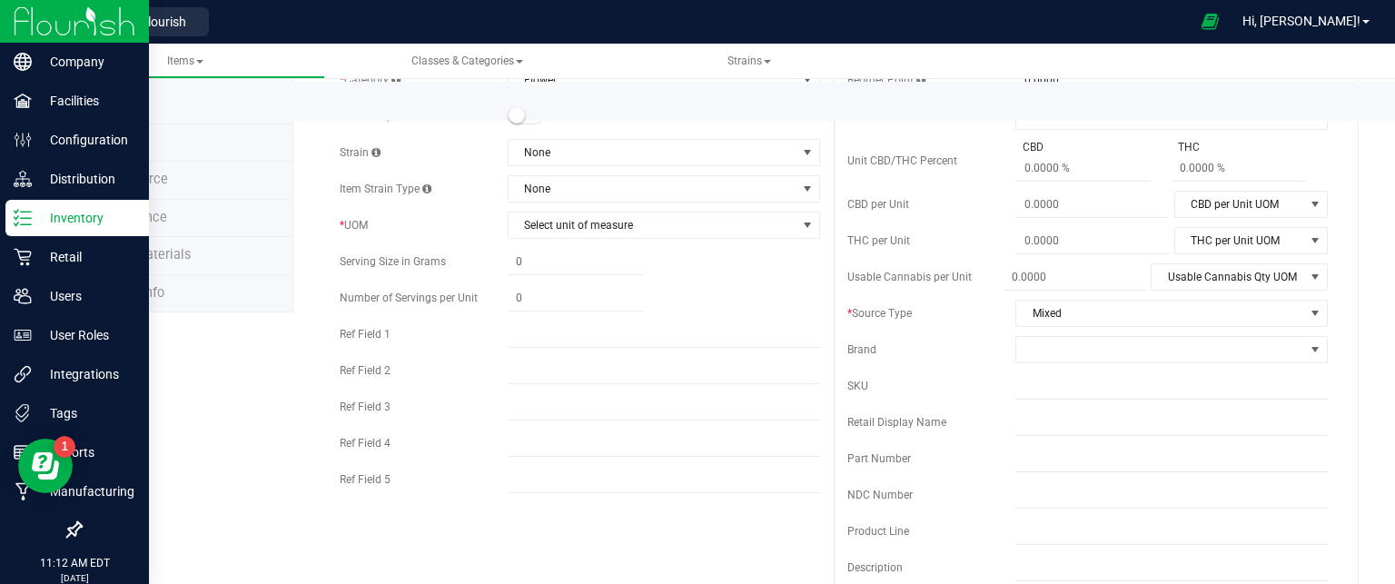
click at [54, 214] on p "Inventory" at bounding box center [86, 218] width 109 height 22
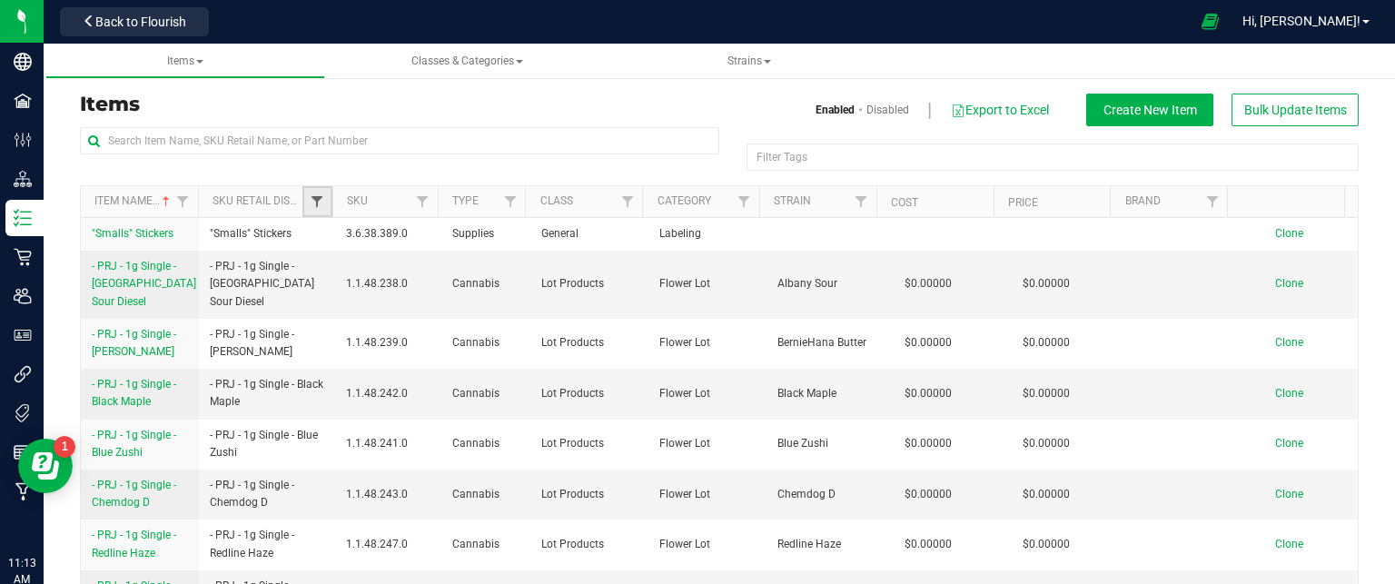
click at [320, 201] on span "Filter" at bounding box center [317, 201] width 15 height 15
type input "shake"
click at [311, 270] on button "Filter" at bounding box center [354, 290] width 87 height 40
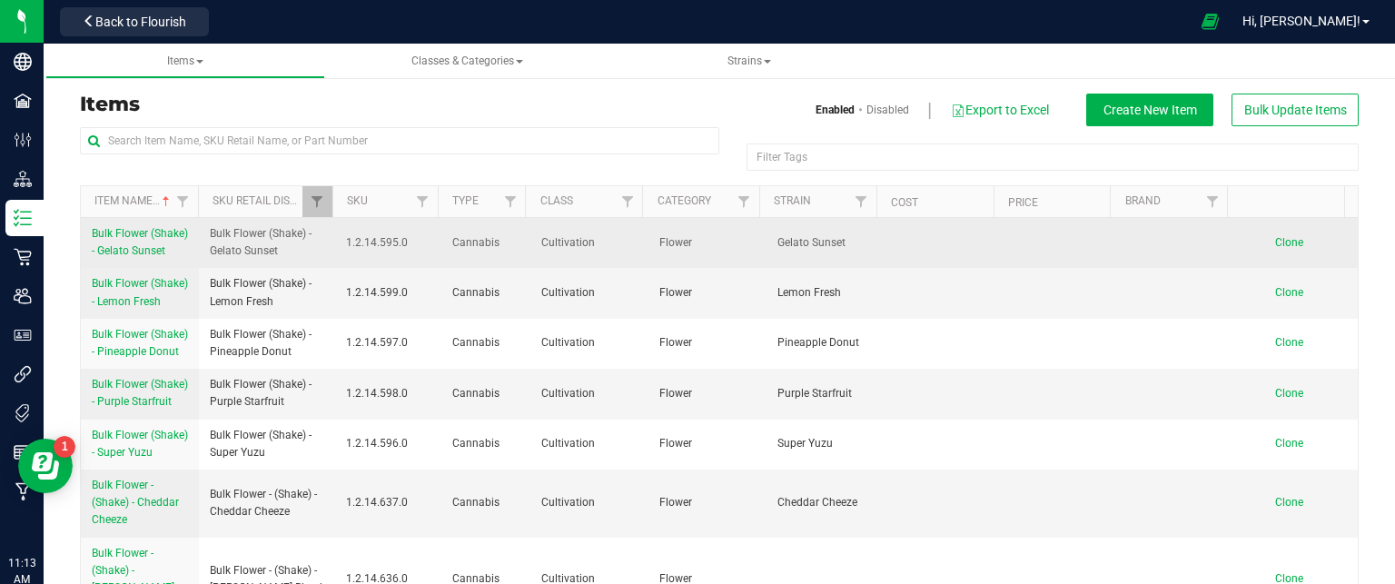
click at [130, 243] on span "Bulk Flower (Shake) - Gelato Sunset" at bounding box center [140, 242] width 96 height 30
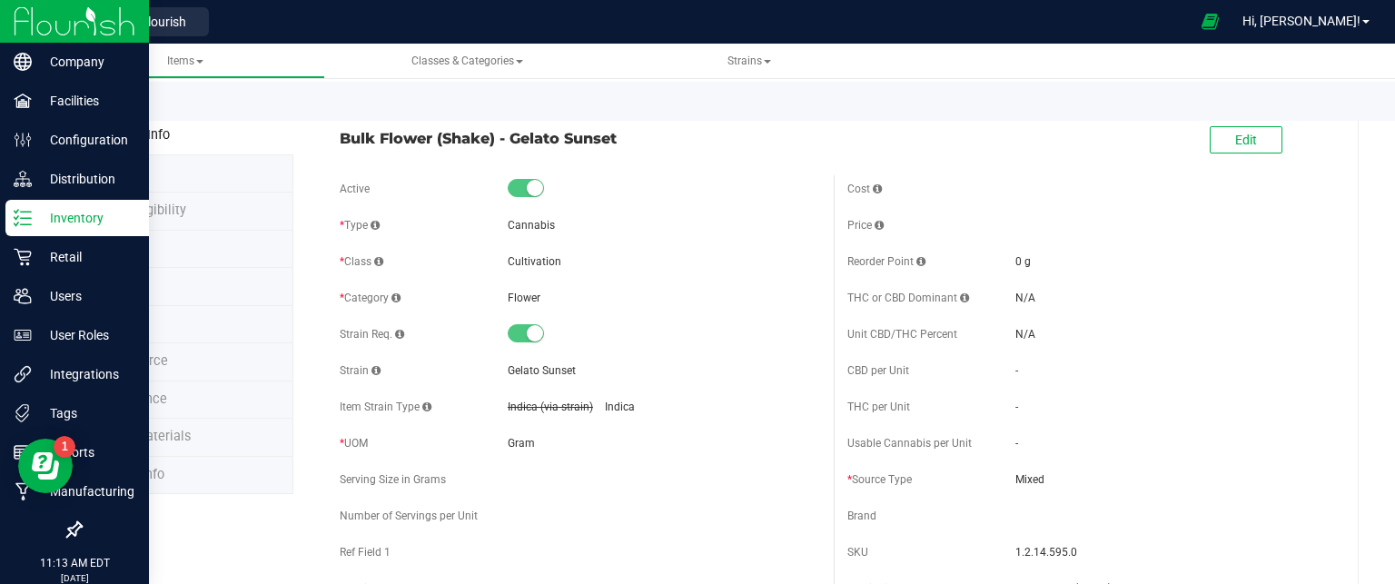
click at [64, 217] on p "Inventory" at bounding box center [86, 218] width 109 height 22
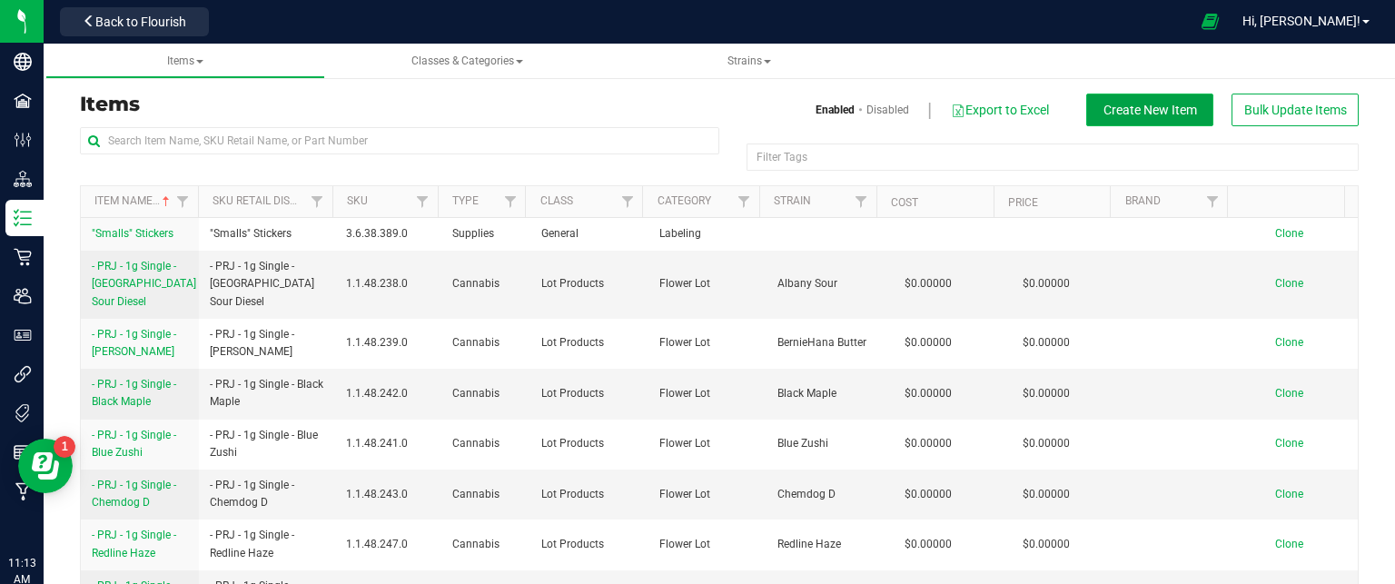
click at [1169, 108] on span "Create New Item" at bounding box center [1151, 110] width 94 height 15
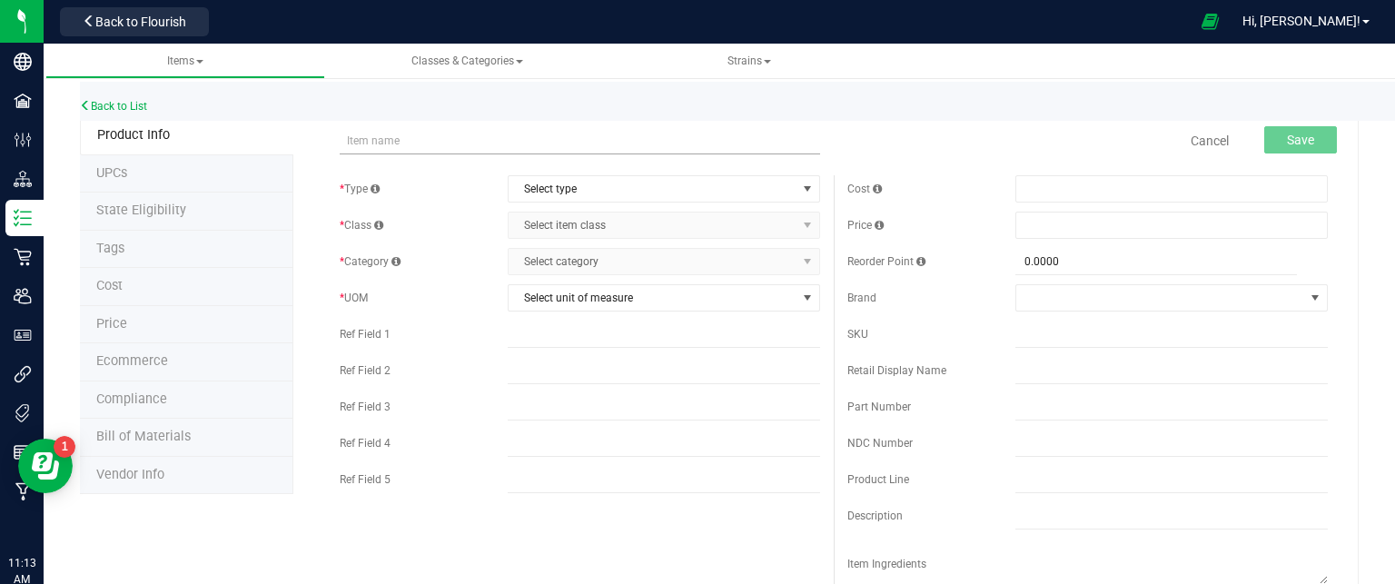
click at [398, 138] on input "text" at bounding box center [580, 140] width 480 height 27
type input "Bulk Flower (A/B) - Purple Wreck"
click at [549, 187] on span "Select type" at bounding box center [653, 188] width 288 height 25
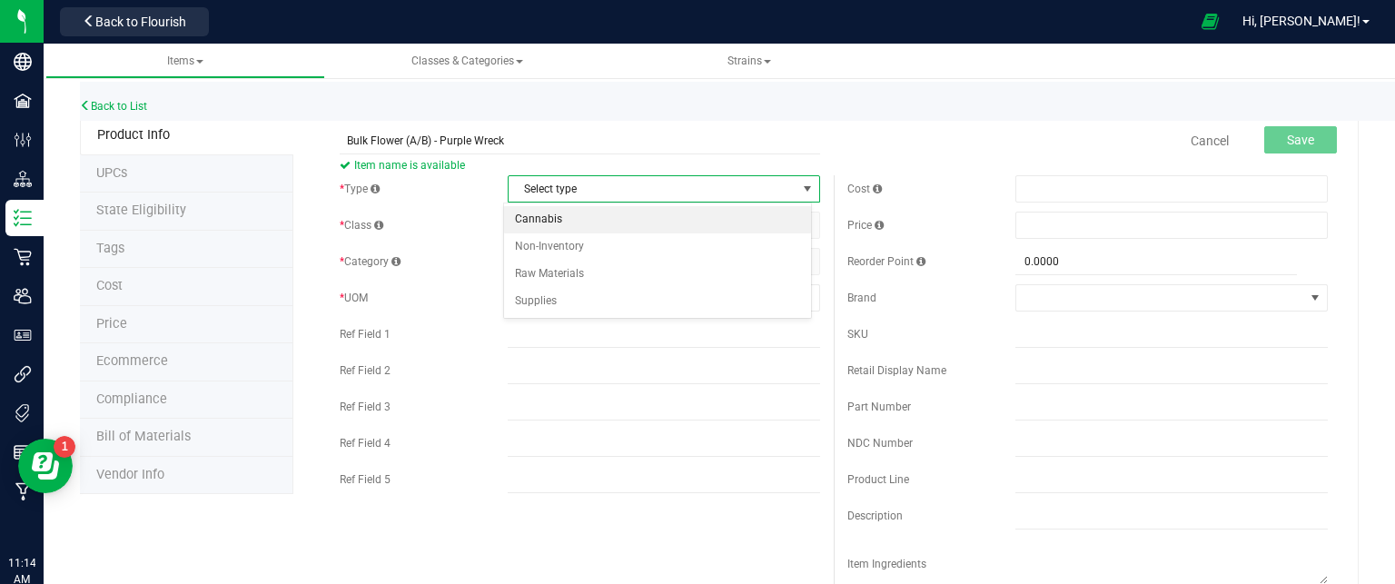
click at [534, 225] on li "Cannabis" at bounding box center [657, 219] width 307 height 27
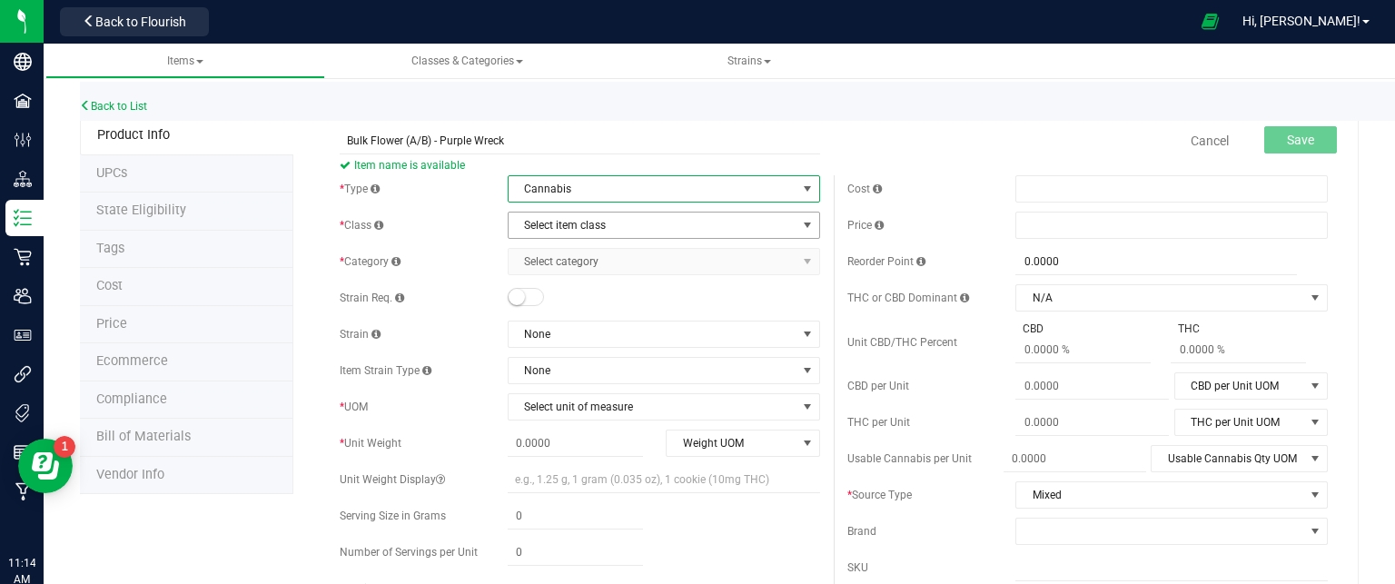
click at [536, 228] on span "Select item class" at bounding box center [653, 225] width 288 height 25
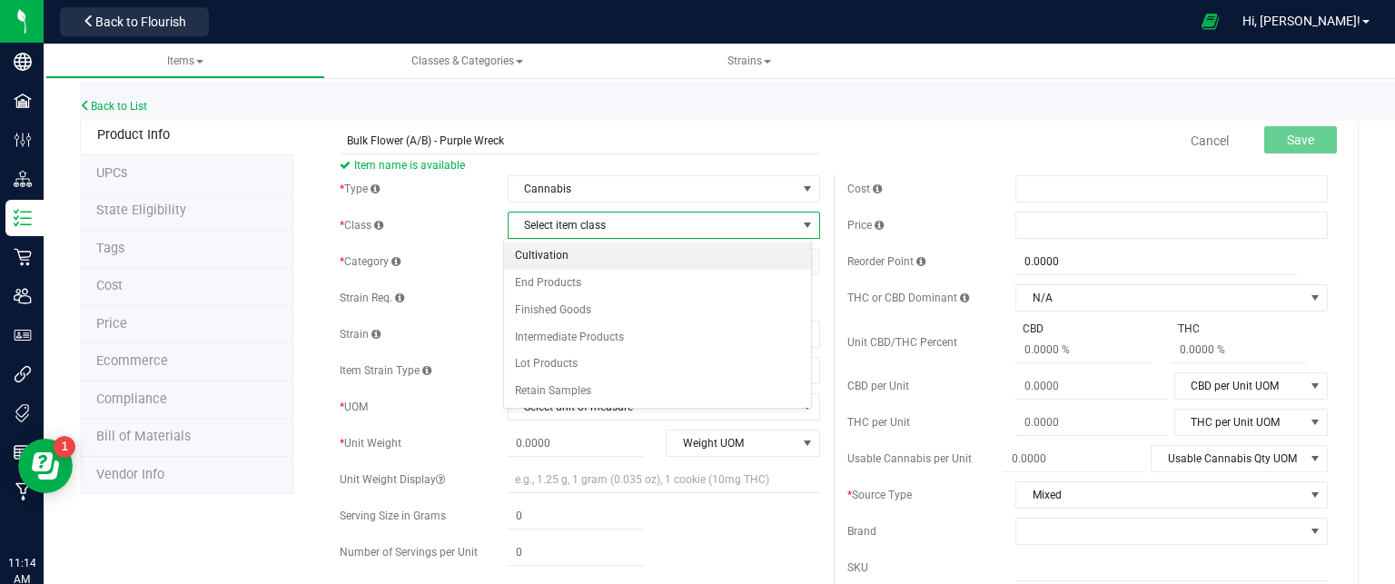
click at [552, 259] on li "Cultivation" at bounding box center [657, 256] width 307 height 27
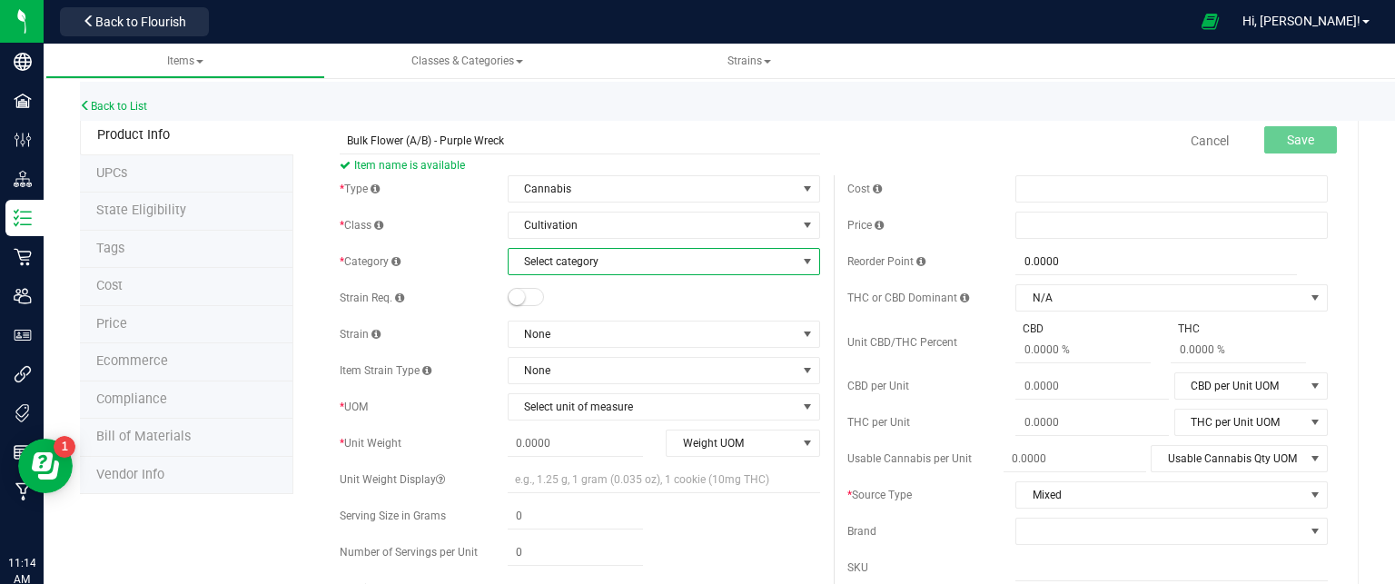
click at [559, 255] on span "Select category" at bounding box center [653, 261] width 288 height 25
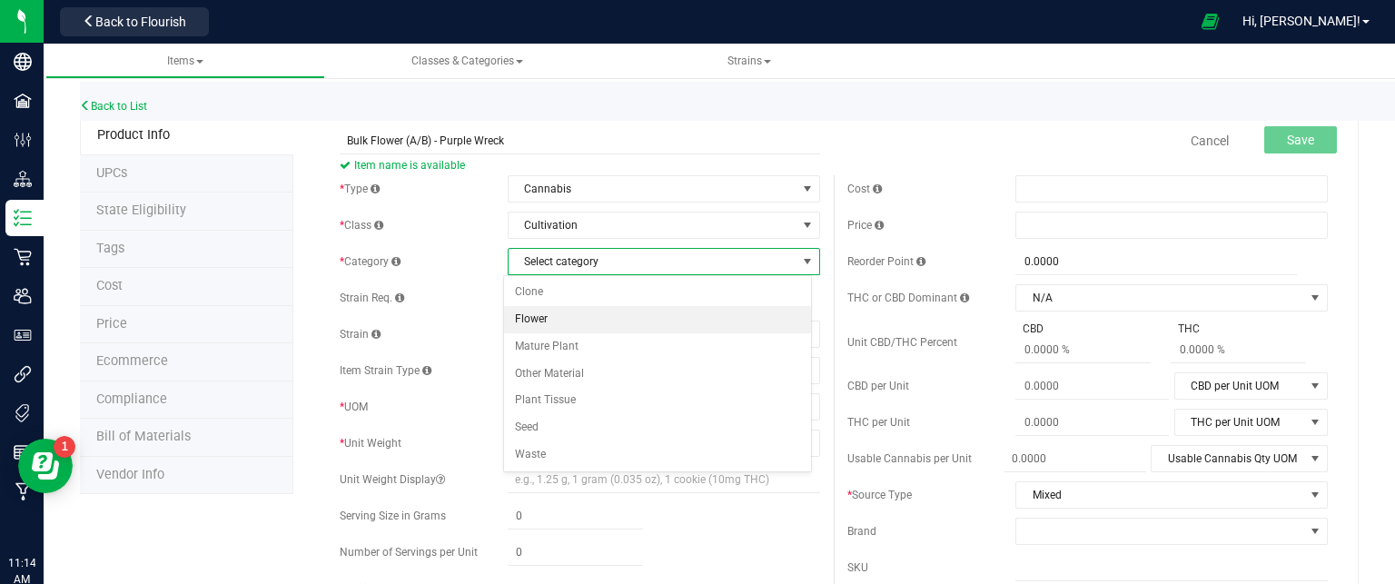
click at [567, 317] on li "Flower" at bounding box center [657, 319] width 307 height 27
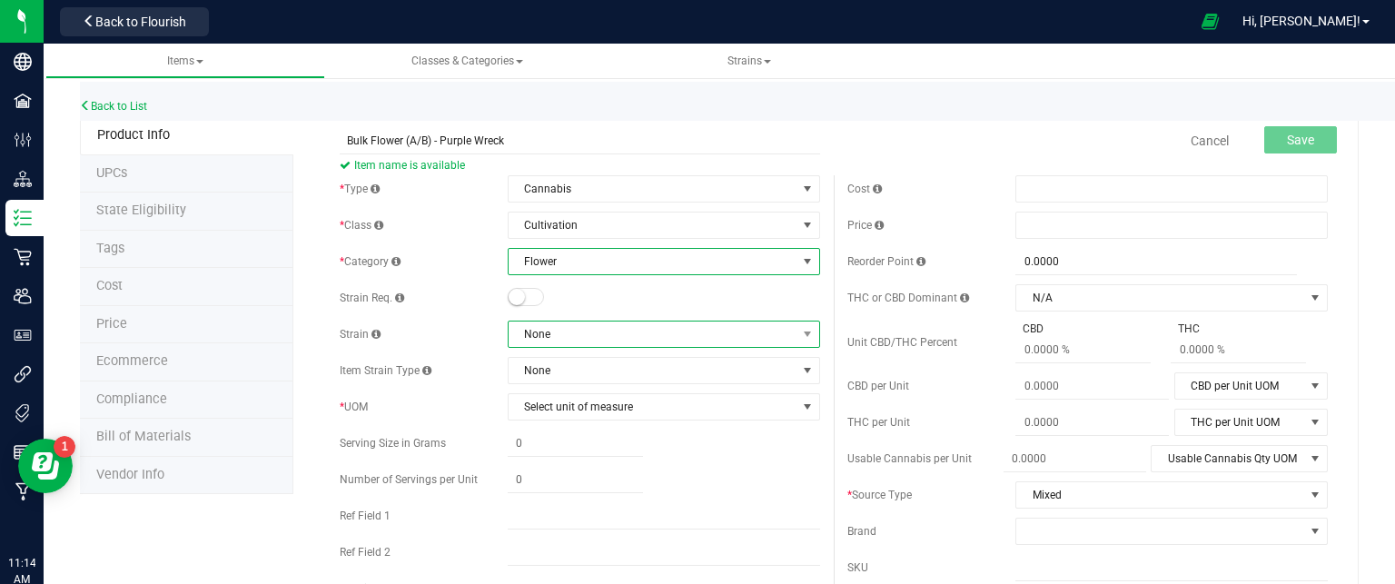
click at [523, 336] on span "None" at bounding box center [653, 334] width 288 height 25
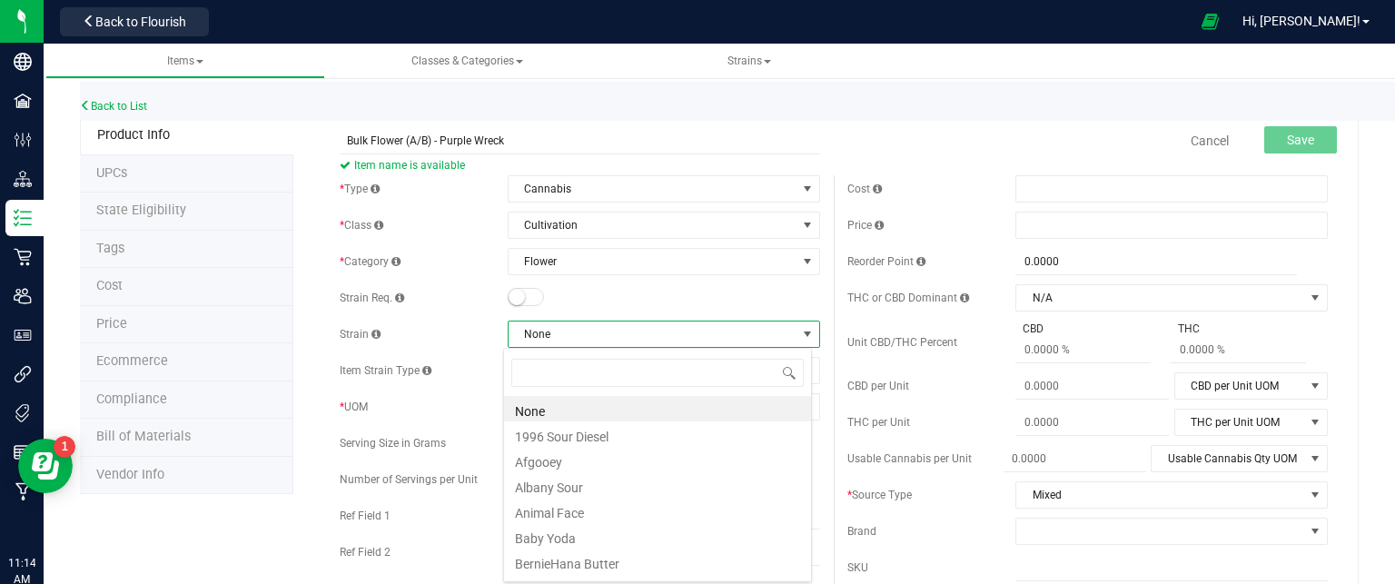
scroll to position [26, 309]
click at [523, 336] on span "None" at bounding box center [653, 334] width 288 height 25
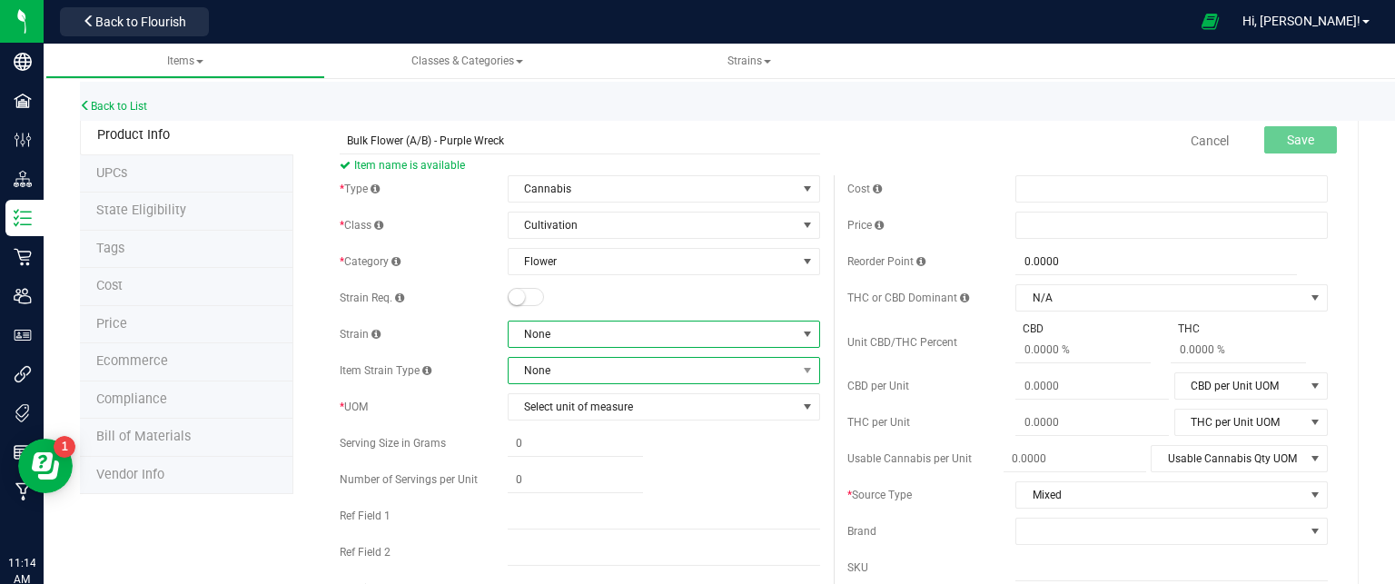
click at [528, 367] on span "None" at bounding box center [653, 370] width 288 height 25
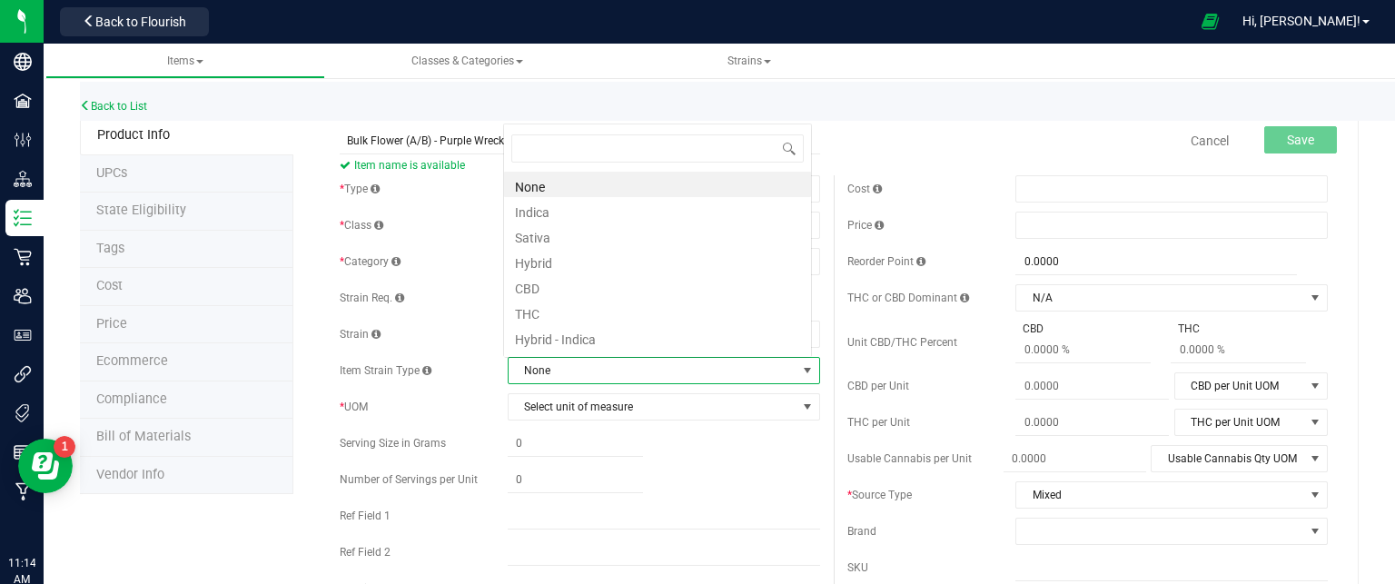
scroll to position [26, 304]
click at [543, 207] on li "Indica" at bounding box center [657, 209] width 307 height 25
click at [545, 406] on span "Select unit of measure" at bounding box center [653, 406] width 288 height 25
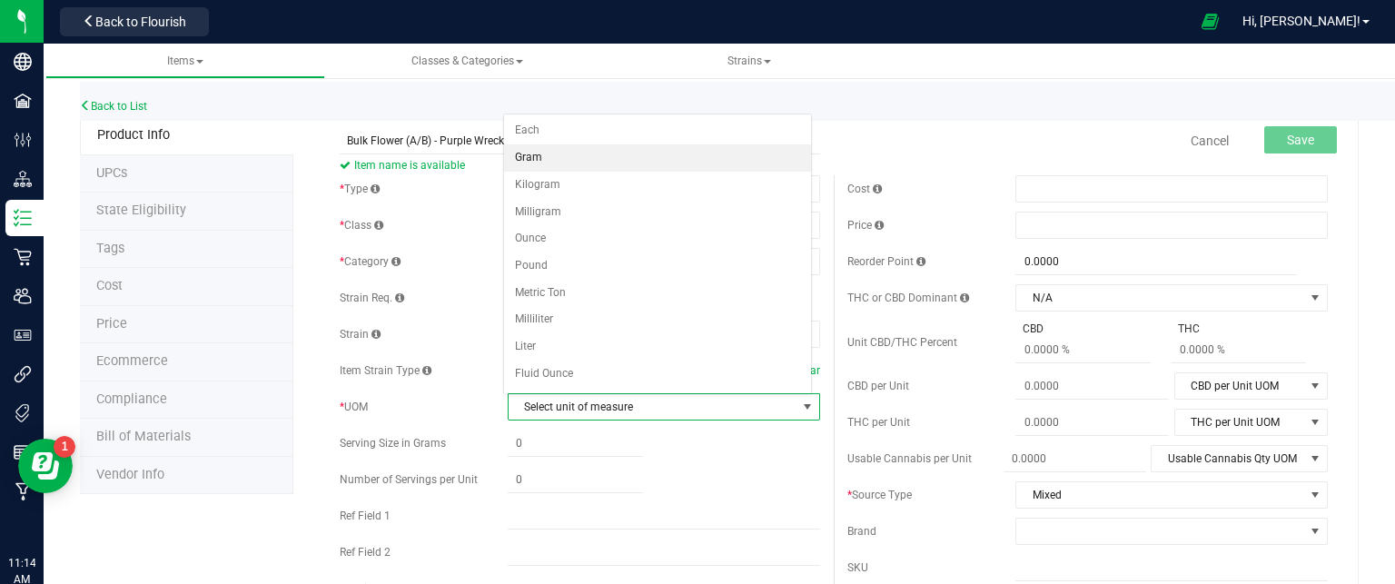
click at [588, 148] on li "Gram" at bounding box center [657, 157] width 307 height 27
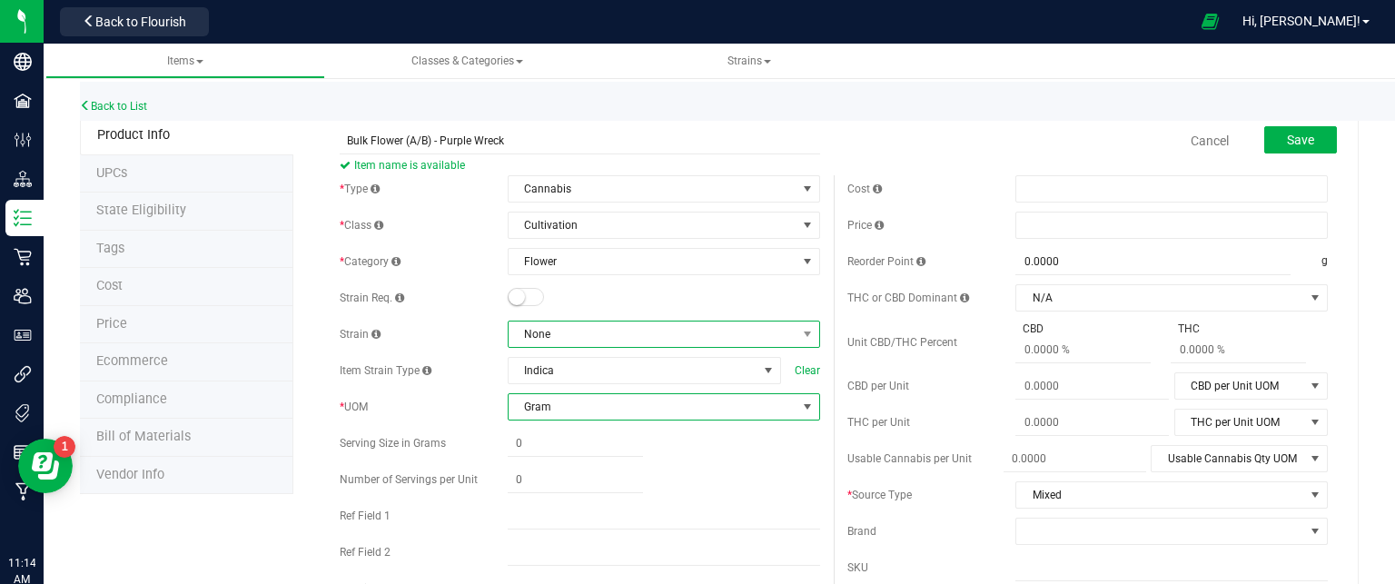
click at [542, 329] on span "None" at bounding box center [653, 334] width 288 height 25
type input "pu"
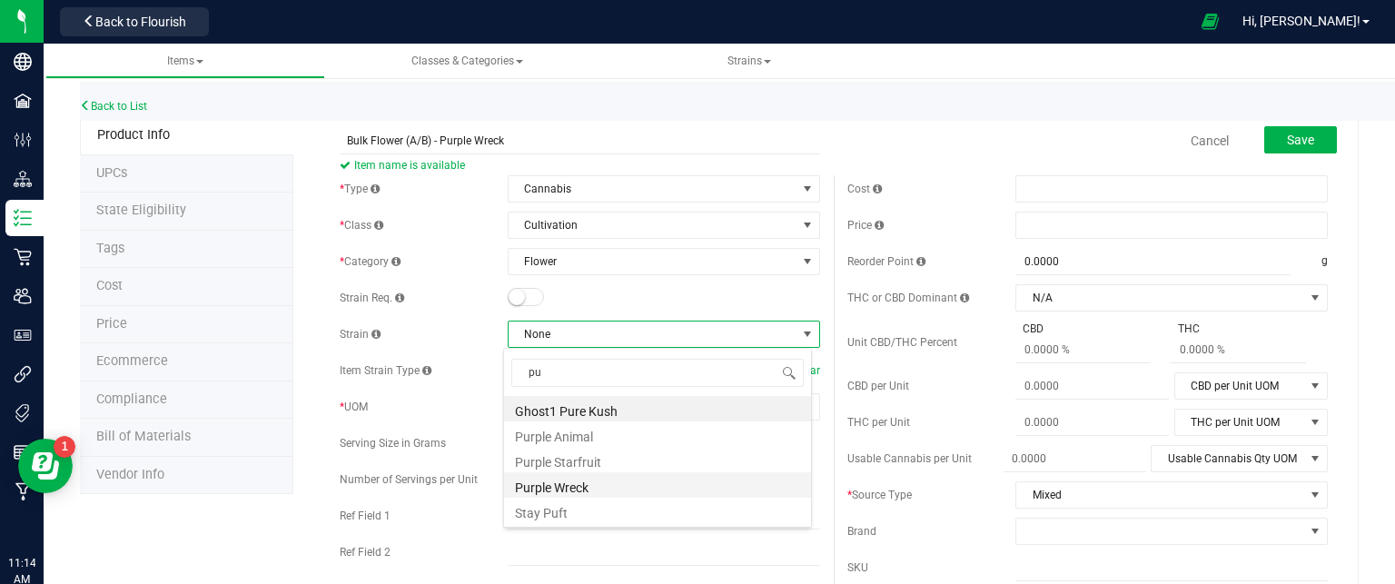
click at [559, 490] on li "Purple Wreck" at bounding box center [657, 484] width 307 height 25
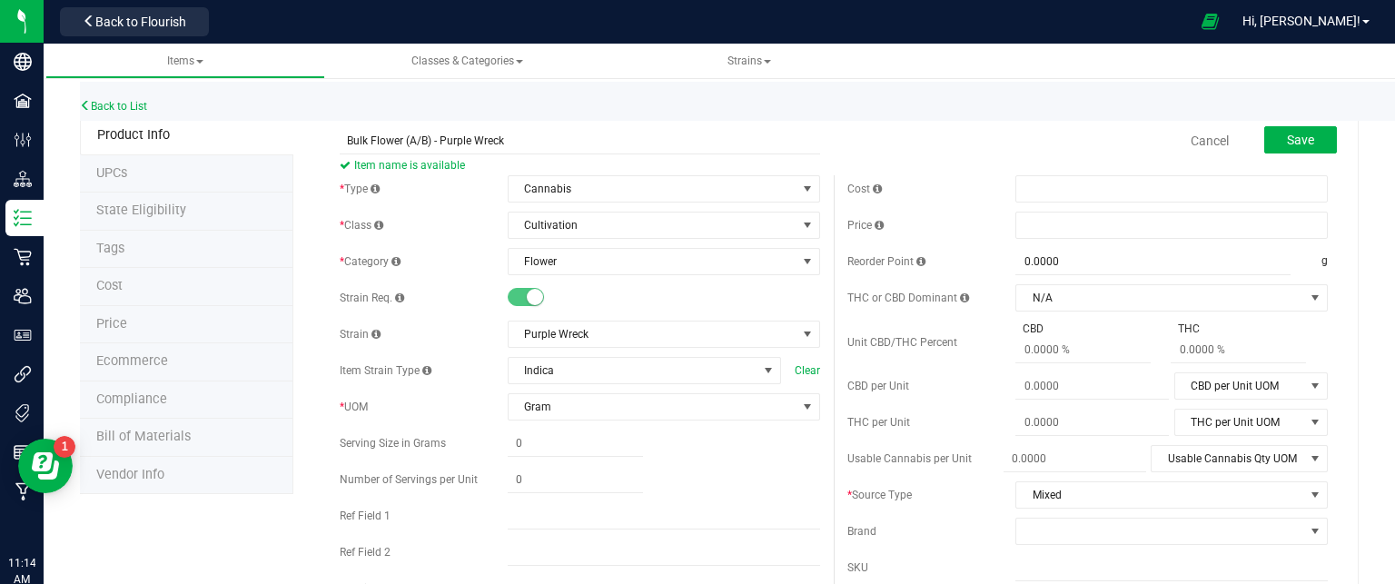
click at [686, 447] on div at bounding box center [664, 444] width 312 height 26
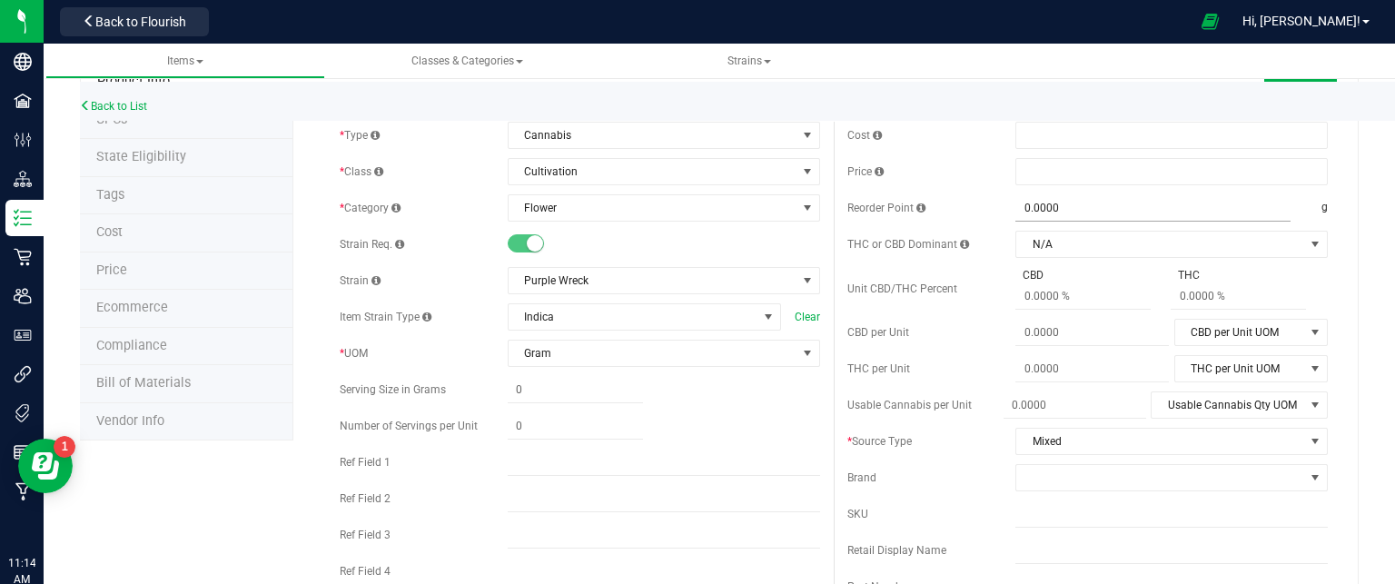
scroll to position [0, 0]
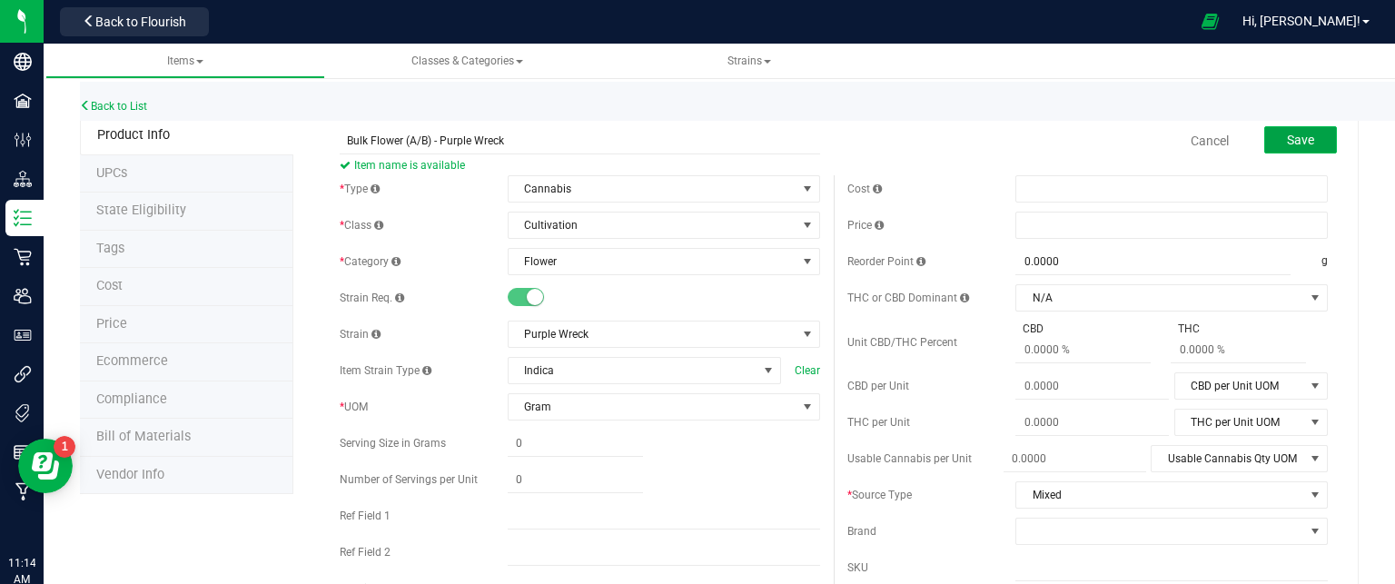
click at [1300, 141] on span "Save" at bounding box center [1300, 140] width 27 height 15
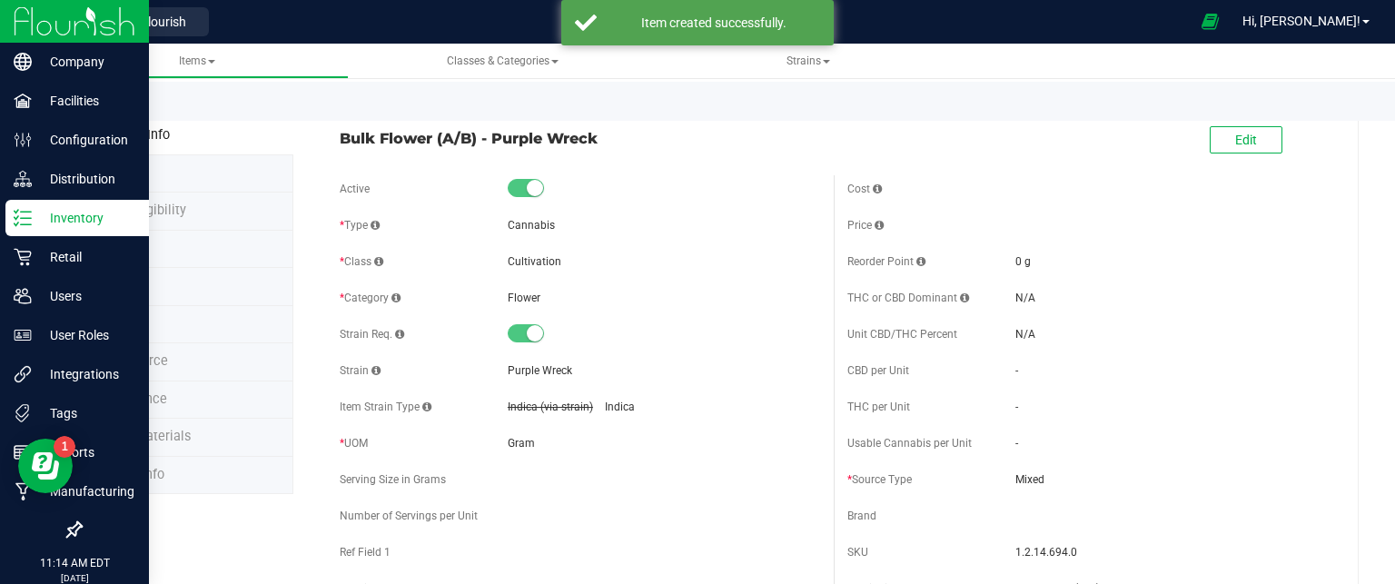
drag, startPoint x: 54, startPoint y: 212, endPoint x: 63, endPoint y: 213, distance: 9.3
click at [54, 213] on p "Inventory" at bounding box center [86, 218] width 109 height 22
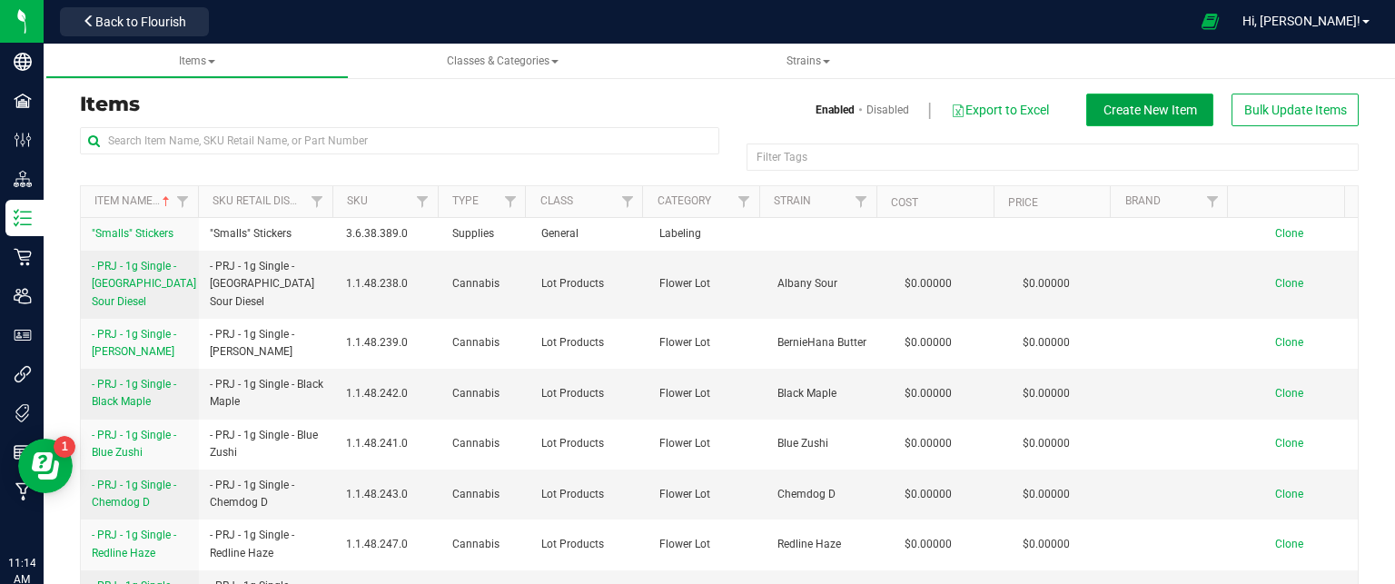
click at [1152, 111] on span "Create New Item" at bounding box center [1151, 110] width 94 height 15
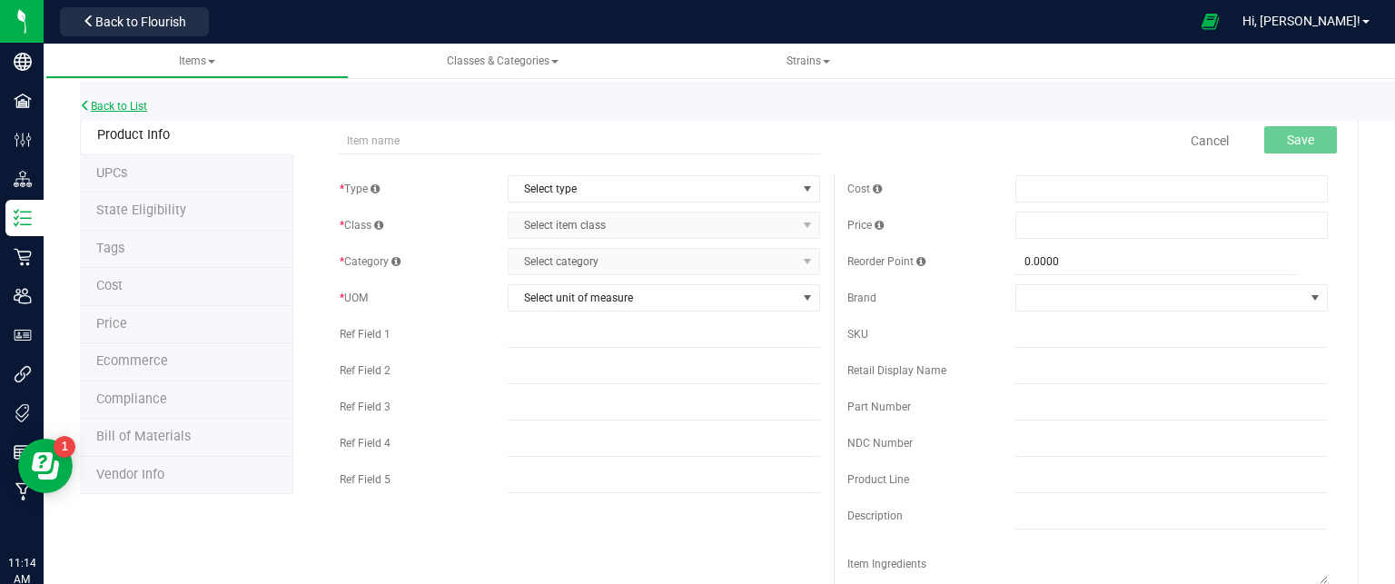
click at [109, 101] on link "Back to List" at bounding box center [113, 106] width 67 height 13
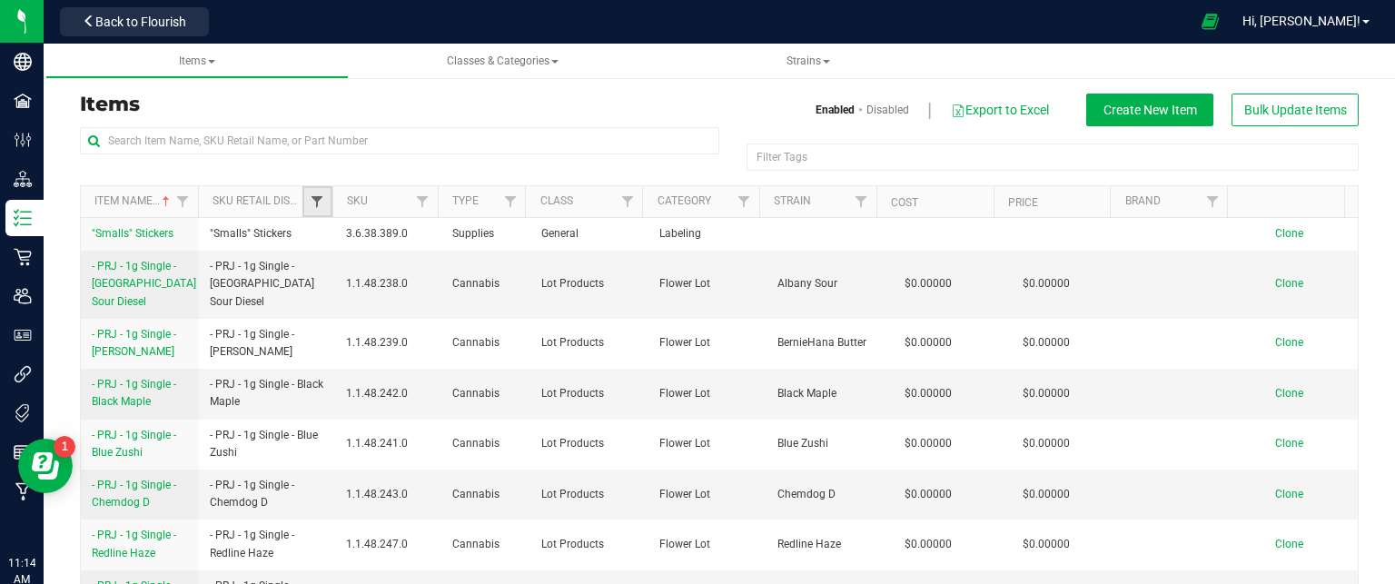
click at [317, 206] on span "Filter" at bounding box center [317, 201] width 15 height 15
type input "shake"
click at [311, 270] on button "Filter" at bounding box center [354, 290] width 87 height 40
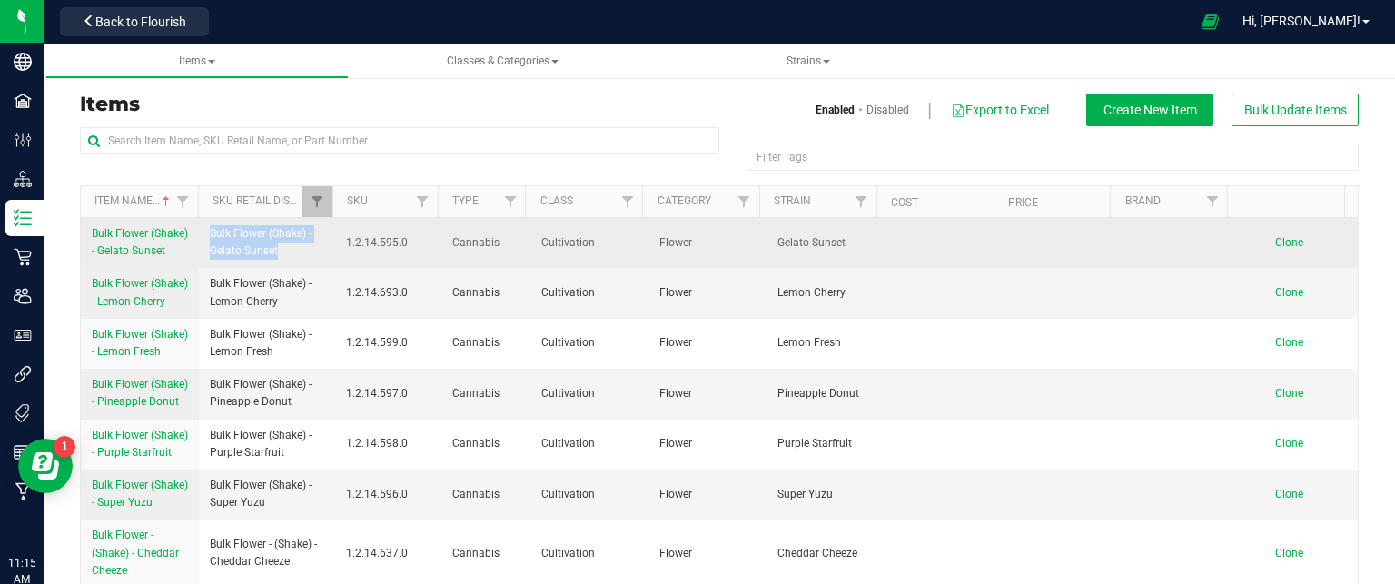
drag, startPoint x: 282, startPoint y: 261, endPoint x: 201, endPoint y: 234, distance: 85.9
click at [201, 234] on td "Bulk Flower (Shake) - Gelato Sunset" at bounding box center [267, 243] width 136 height 50
copy span "Bulk Flower (Shake) - Gelato Sunset"
click at [301, 260] on span "Bulk Flower (Shake) - Gelato Sunset" at bounding box center [267, 242] width 114 height 35
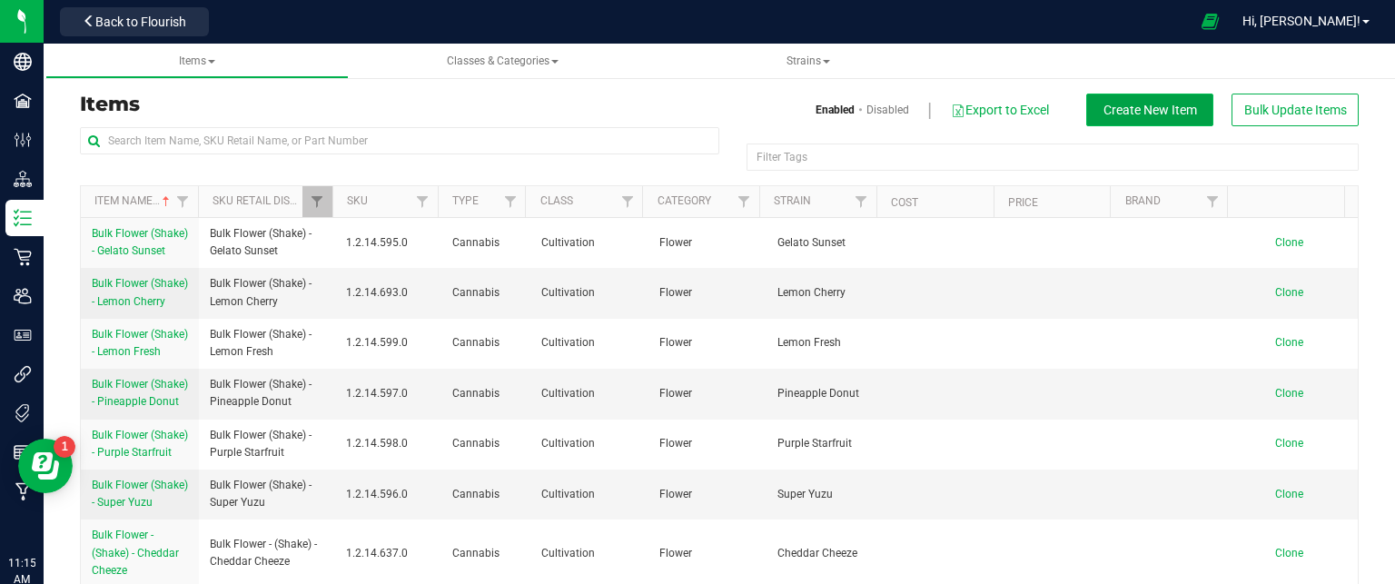
click at [1143, 114] on span "Create New Item" at bounding box center [1151, 110] width 94 height 15
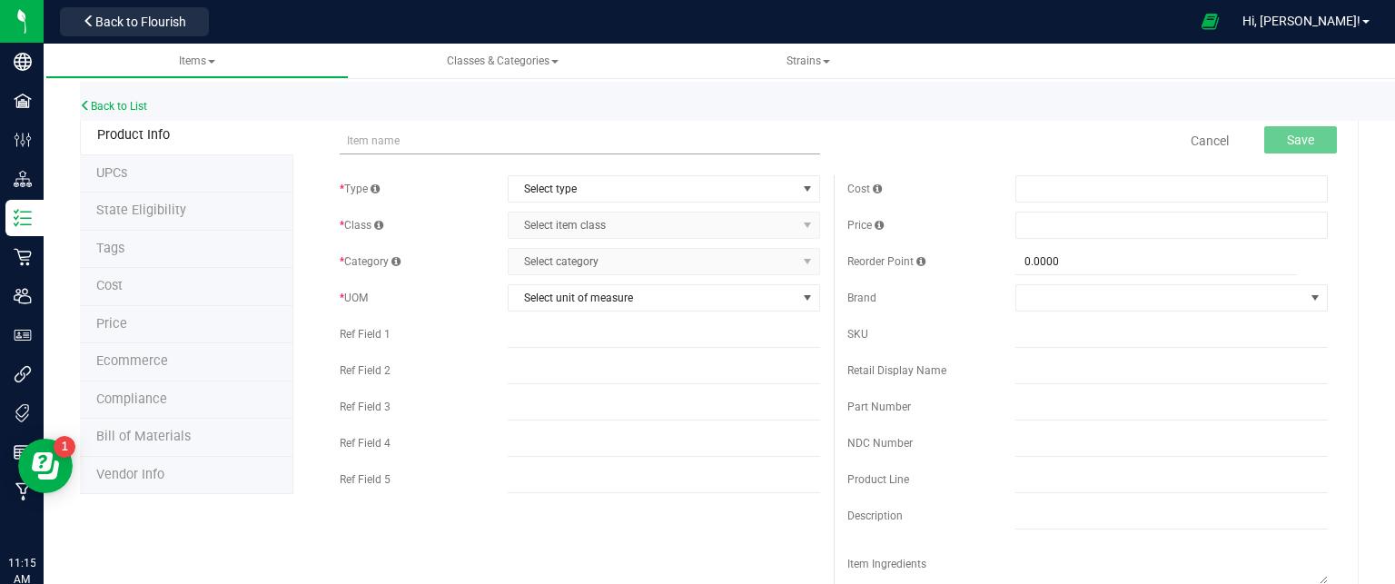
click at [370, 134] on input "text" at bounding box center [580, 140] width 480 height 27
click at [530, 137] on input "Bulk Flower (Shake) - Gelato Sunset" at bounding box center [580, 140] width 480 height 27
type input "Bulk Flower (Shake) - Purple Wreck"
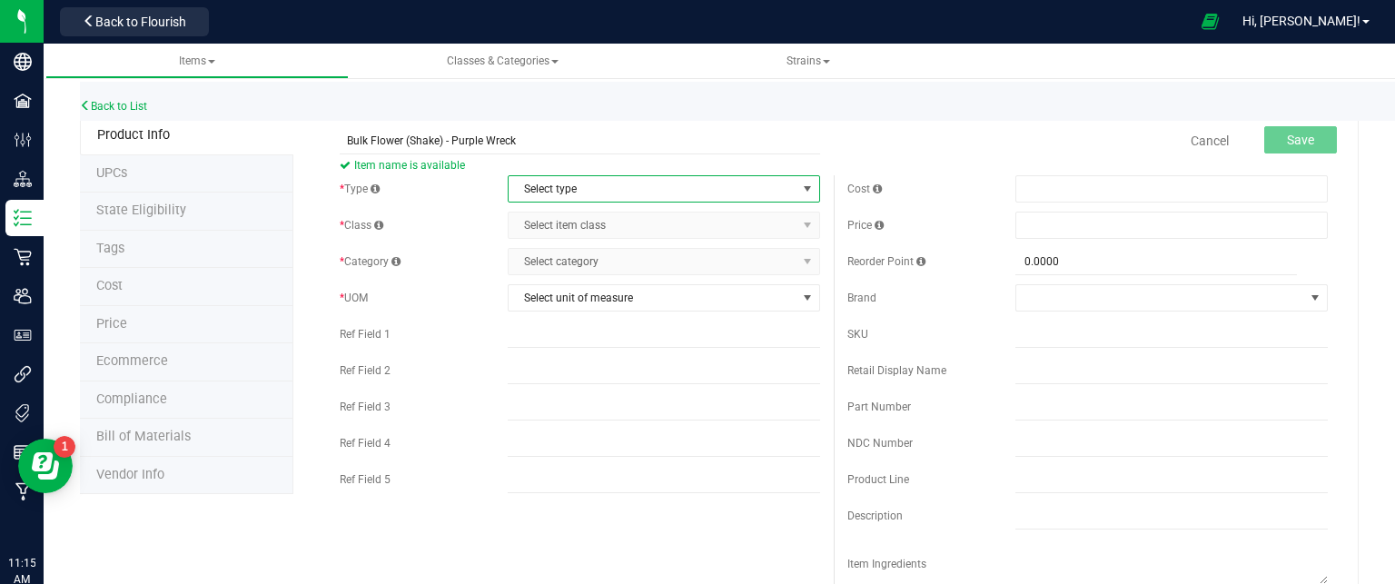
click at [580, 190] on span "Select type" at bounding box center [653, 188] width 288 height 25
click at [574, 215] on li "Cannabis" at bounding box center [657, 219] width 307 height 27
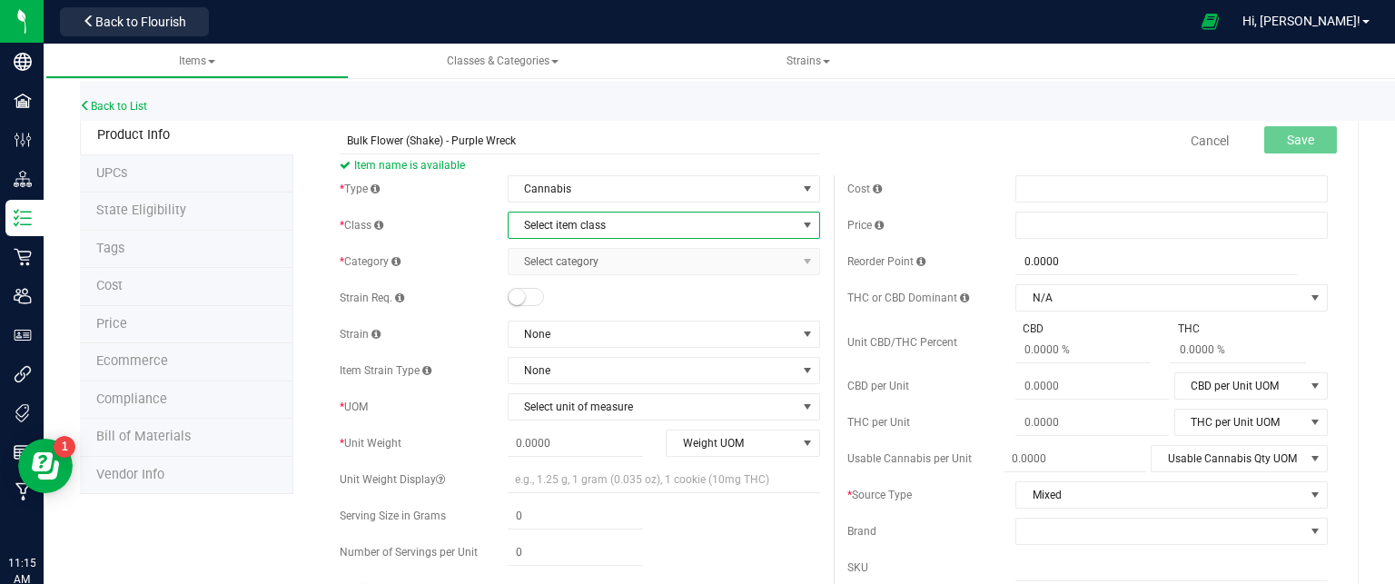
click at [575, 221] on span "Select item class" at bounding box center [653, 225] width 288 height 25
click at [569, 257] on li "Cultivation" at bounding box center [657, 256] width 307 height 27
click at [569, 257] on span "Select category" at bounding box center [653, 261] width 288 height 25
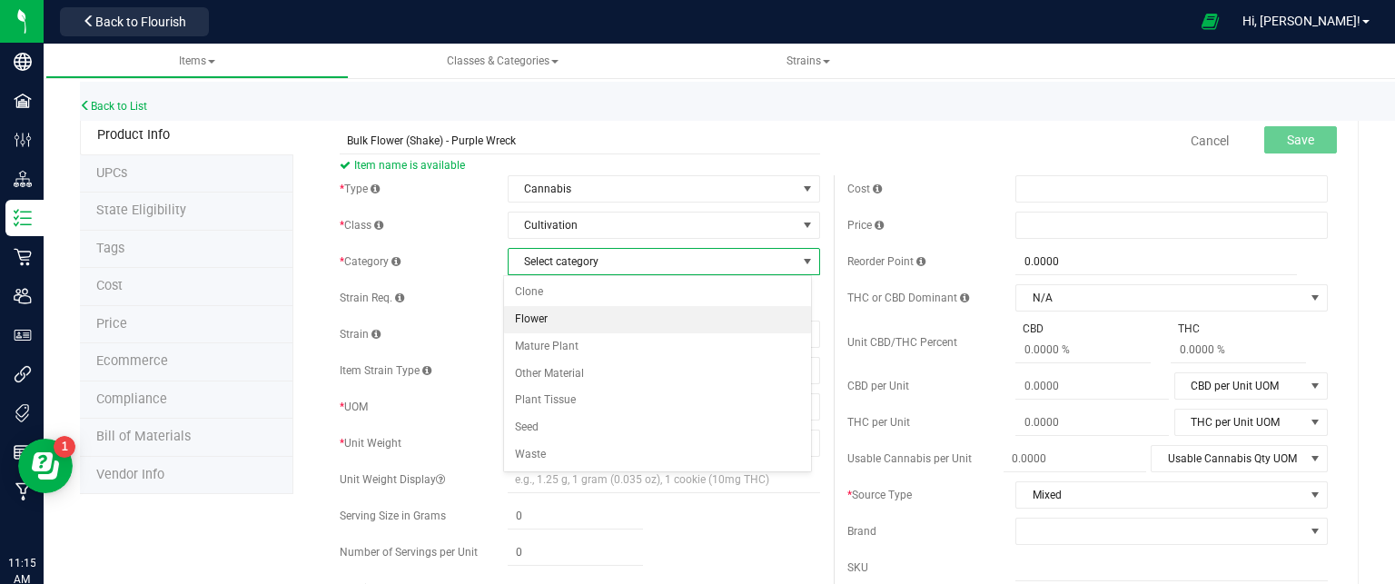
click at [572, 313] on li "Flower" at bounding box center [657, 319] width 307 height 27
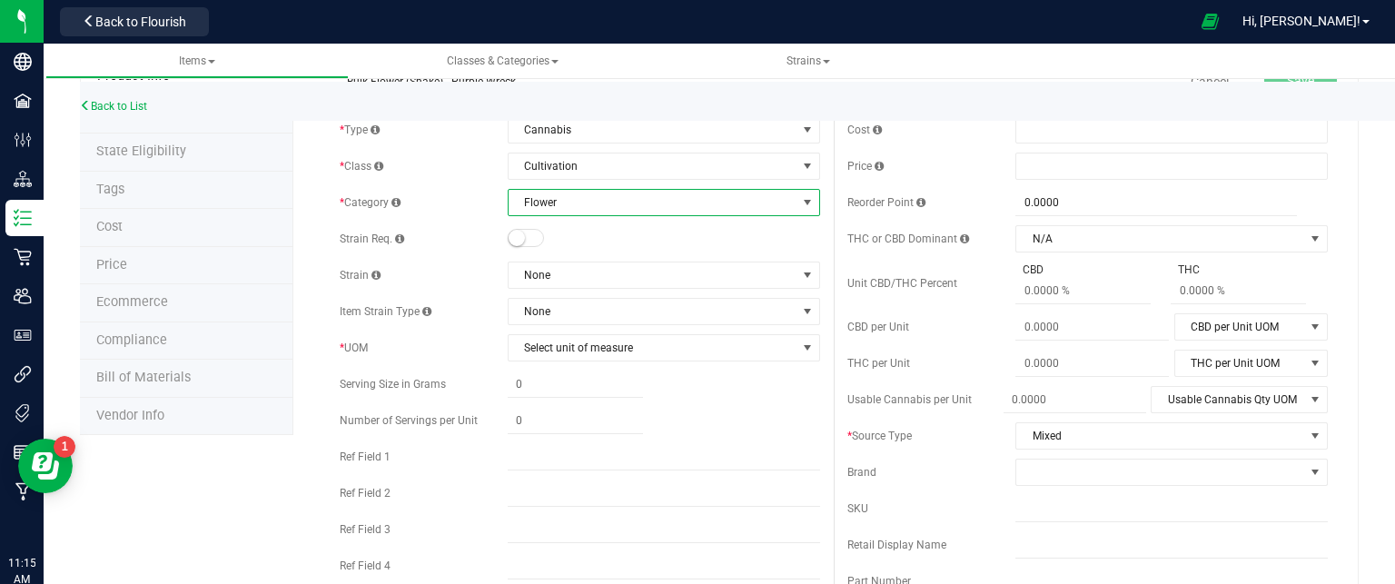
scroll to position [91, 0]
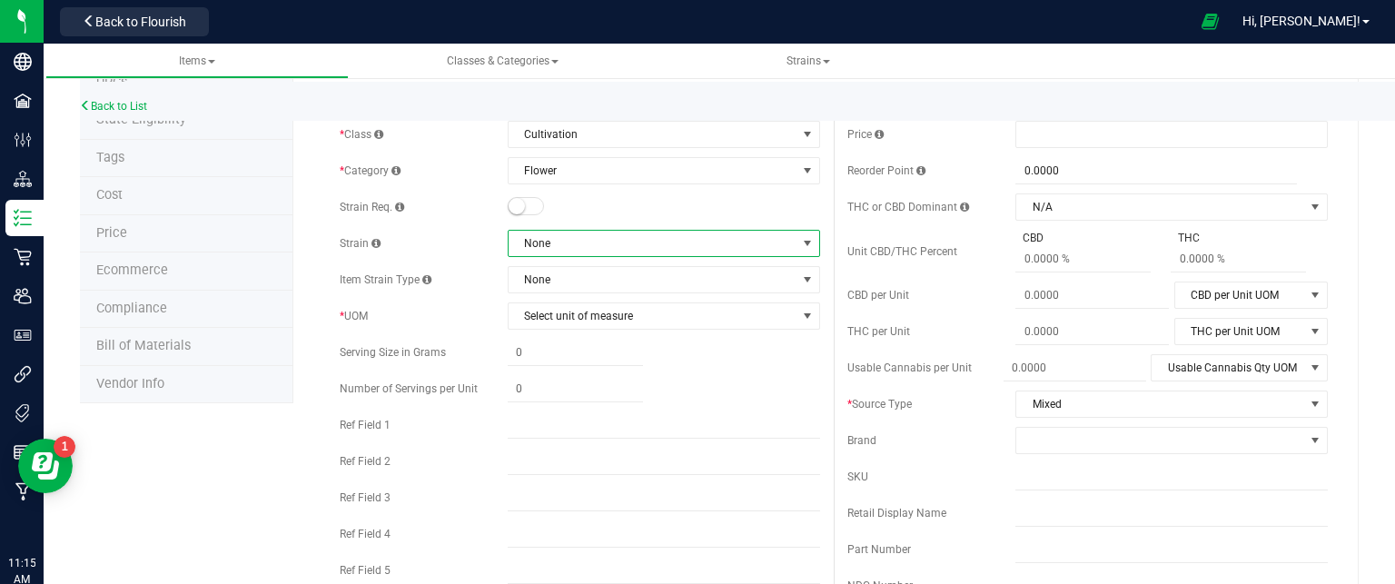
click at [534, 237] on span "None" at bounding box center [653, 243] width 288 height 25
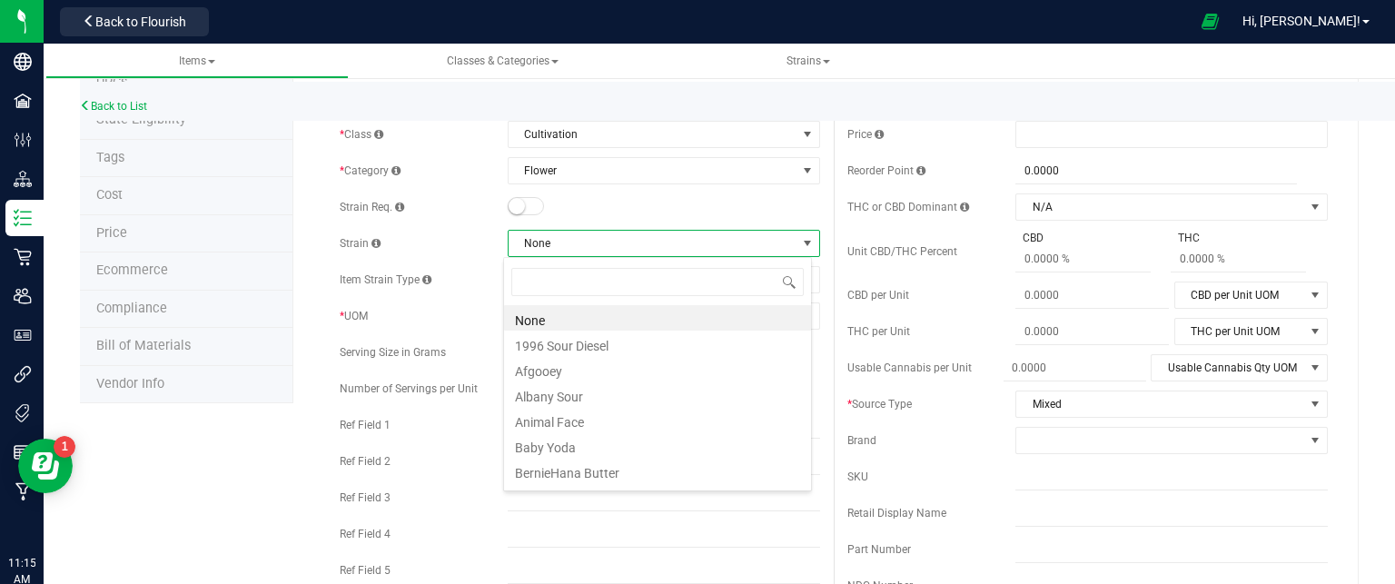
scroll to position [26, 309]
type input "purpl"
click at [609, 370] on li "Purple Wreck" at bounding box center [657, 368] width 307 height 25
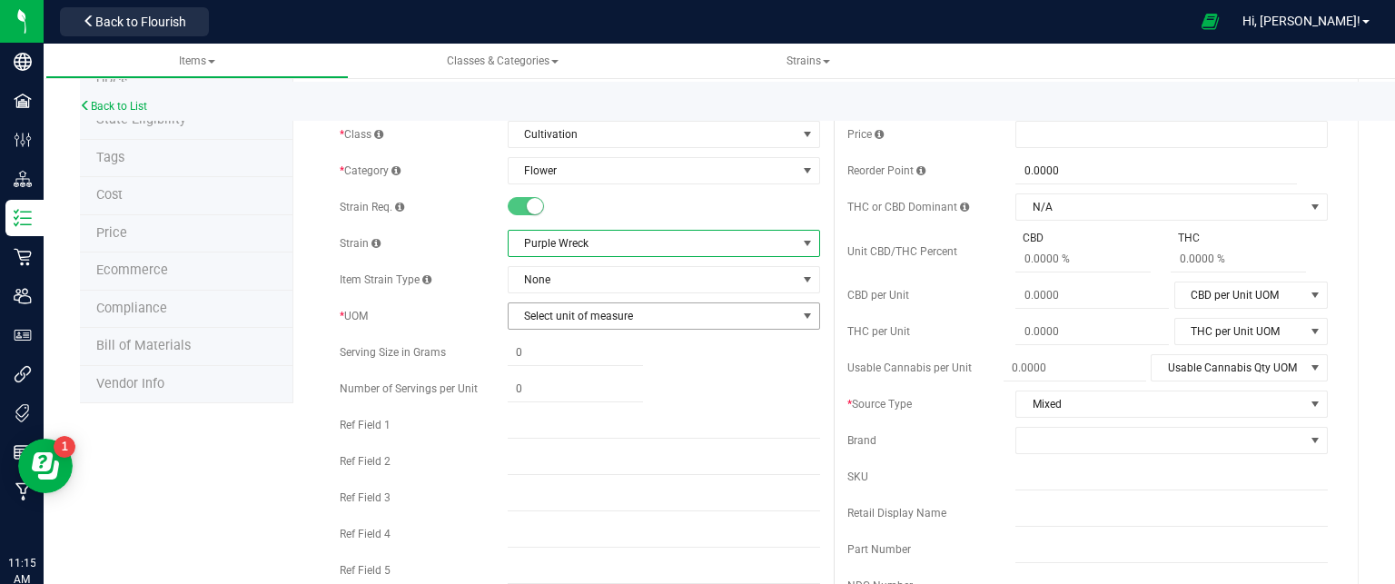
click at [543, 312] on span "Select unit of measure" at bounding box center [653, 315] width 288 height 25
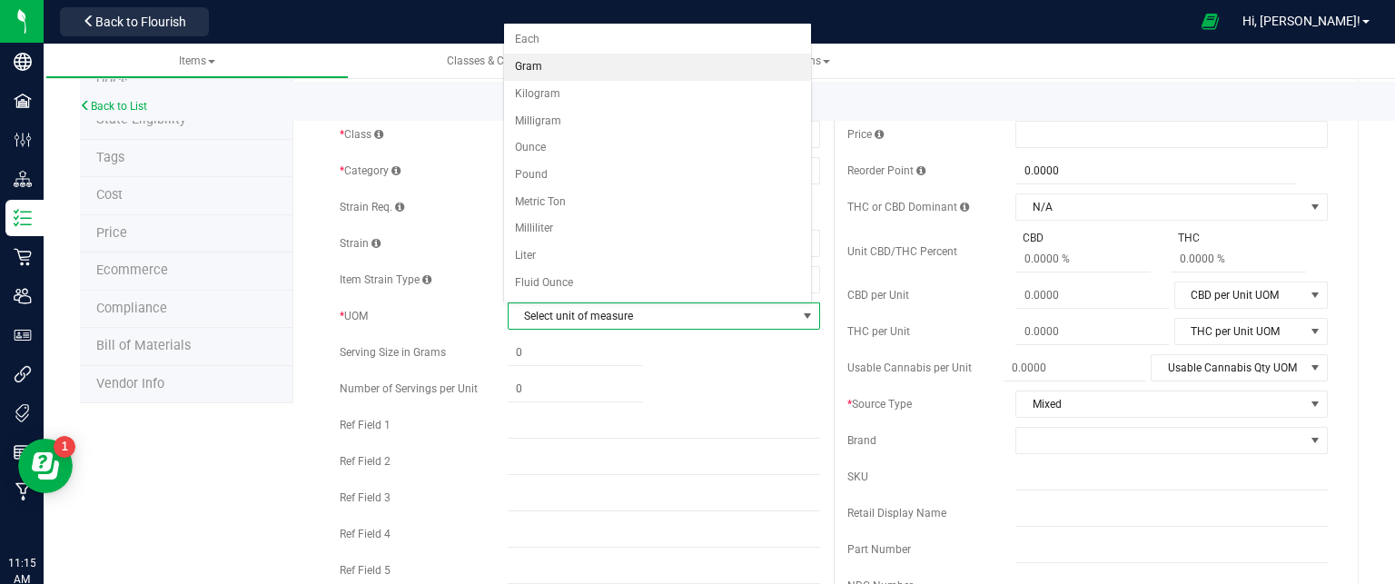
click at [578, 63] on li "Gram" at bounding box center [657, 67] width 307 height 27
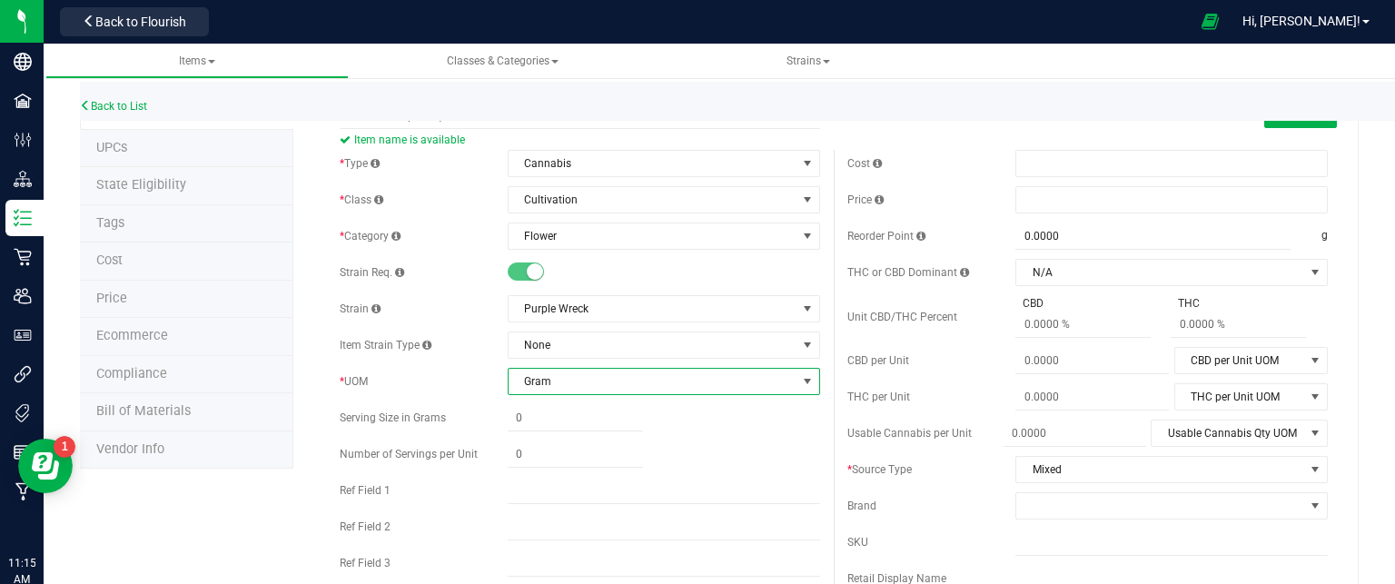
scroll to position [0, 0]
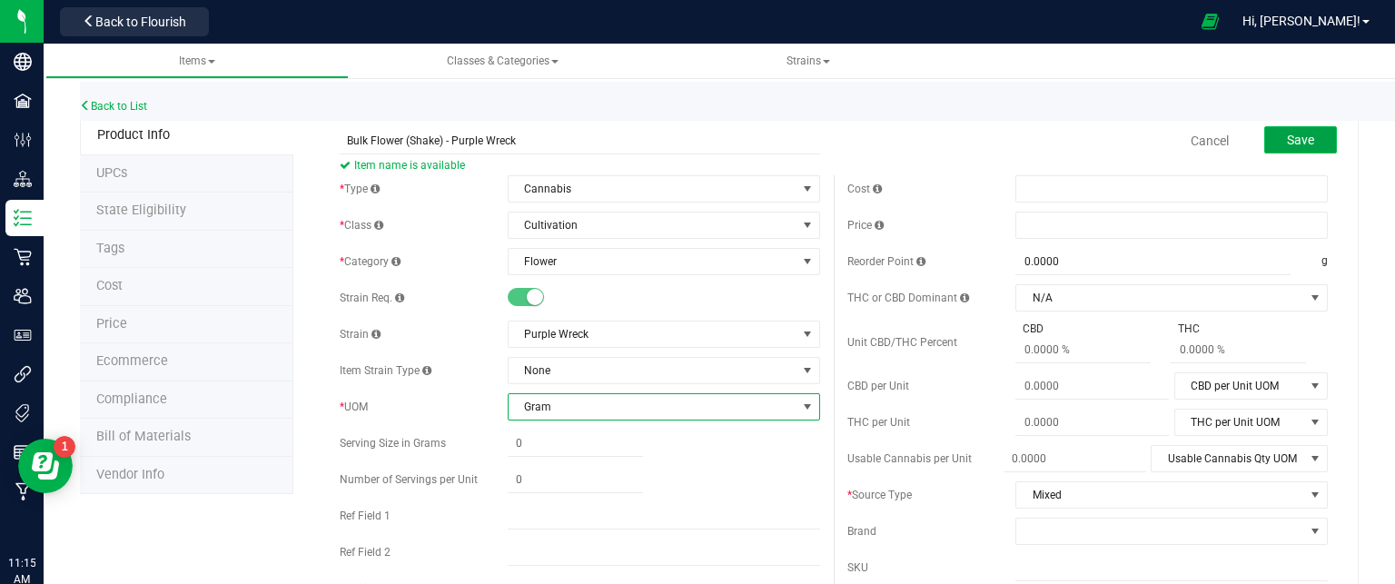
click at [1302, 126] on button "Save" at bounding box center [1300, 139] width 73 height 27
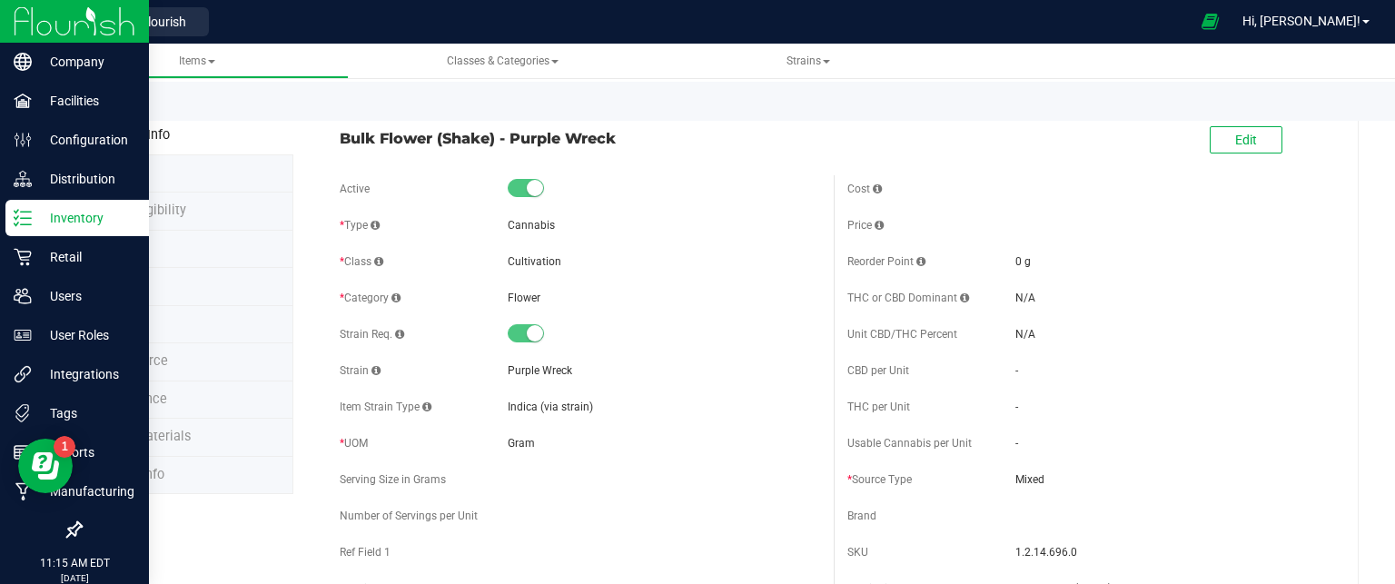
click at [87, 213] on p "Inventory" at bounding box center [86, 218] width 109 height 22
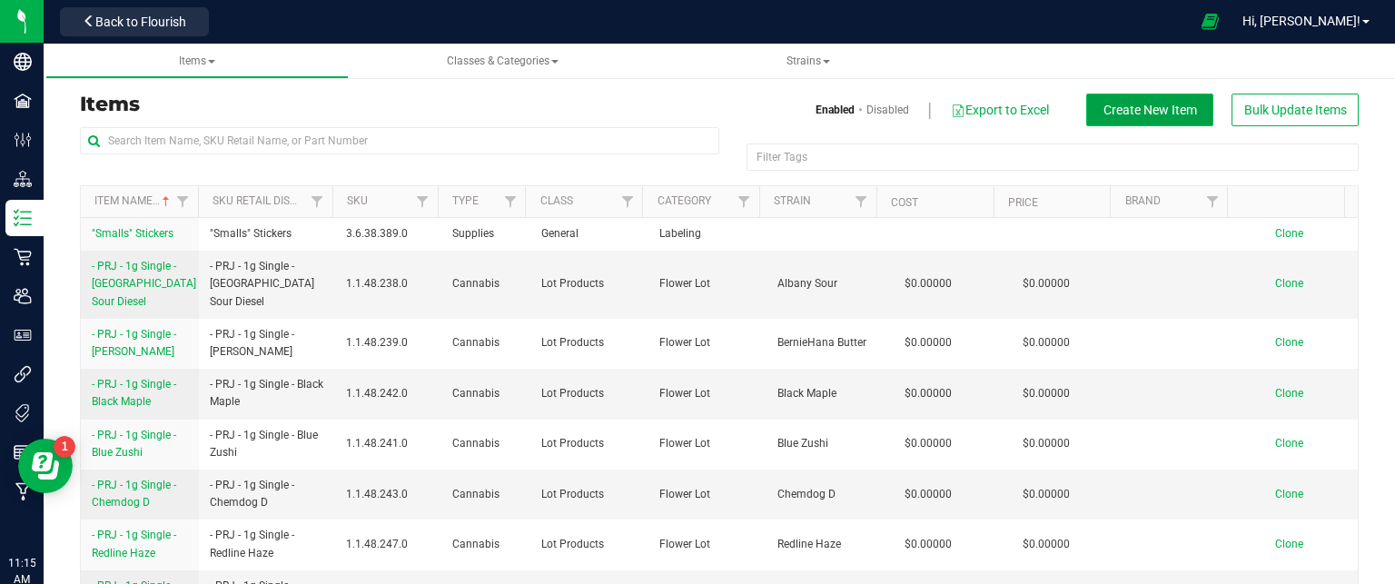
click at [1133, 106] on span "Create New Item" at bounding box center [1151, 110] width 94 height 15
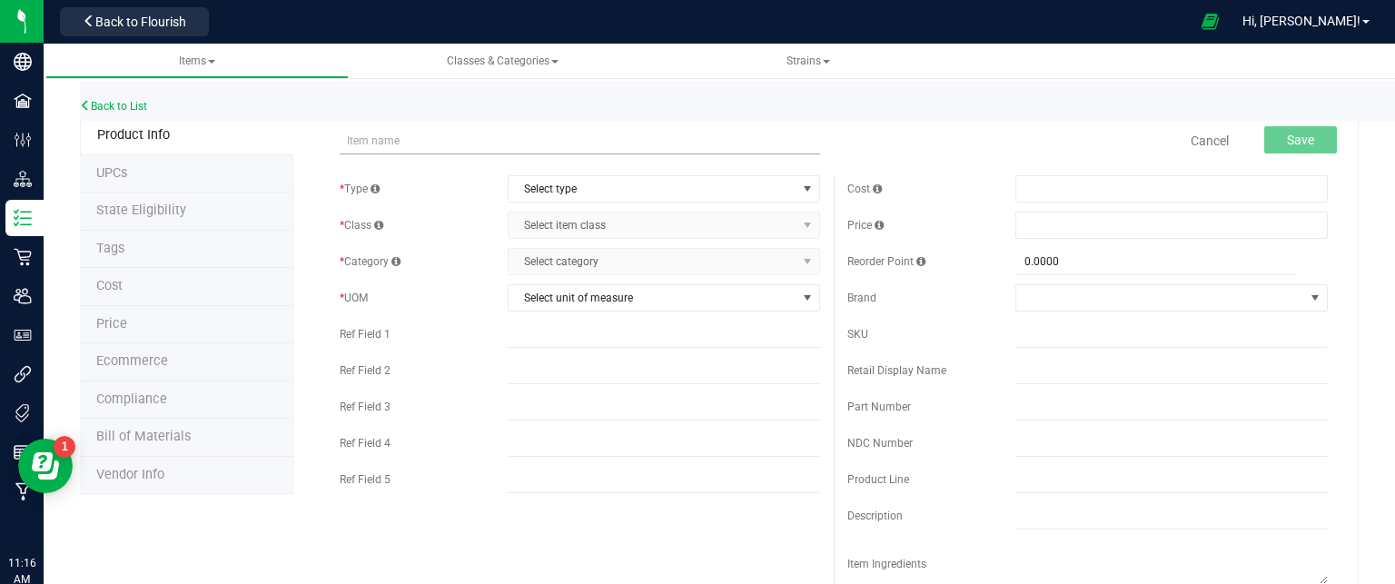
click at [371, 146] on input "text" at bounding box center [580, 140] width 480 height 27
type input "Bulk Flower (Shake) - Choochie [PERSON_NAME]"
click at [577, 192] on span "Select type" at bounding box center [653, 188] width 288 height 25
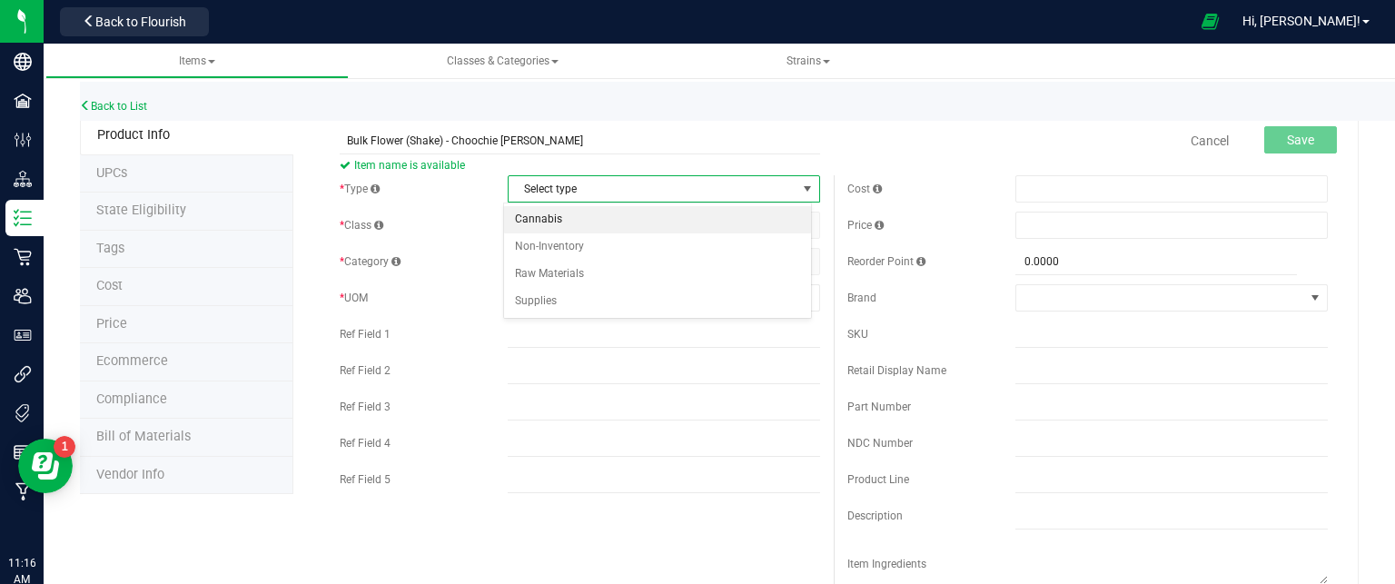
click at [567, 228] on li "Cannabis" at bounding box center [657, 219] width 307 height 27
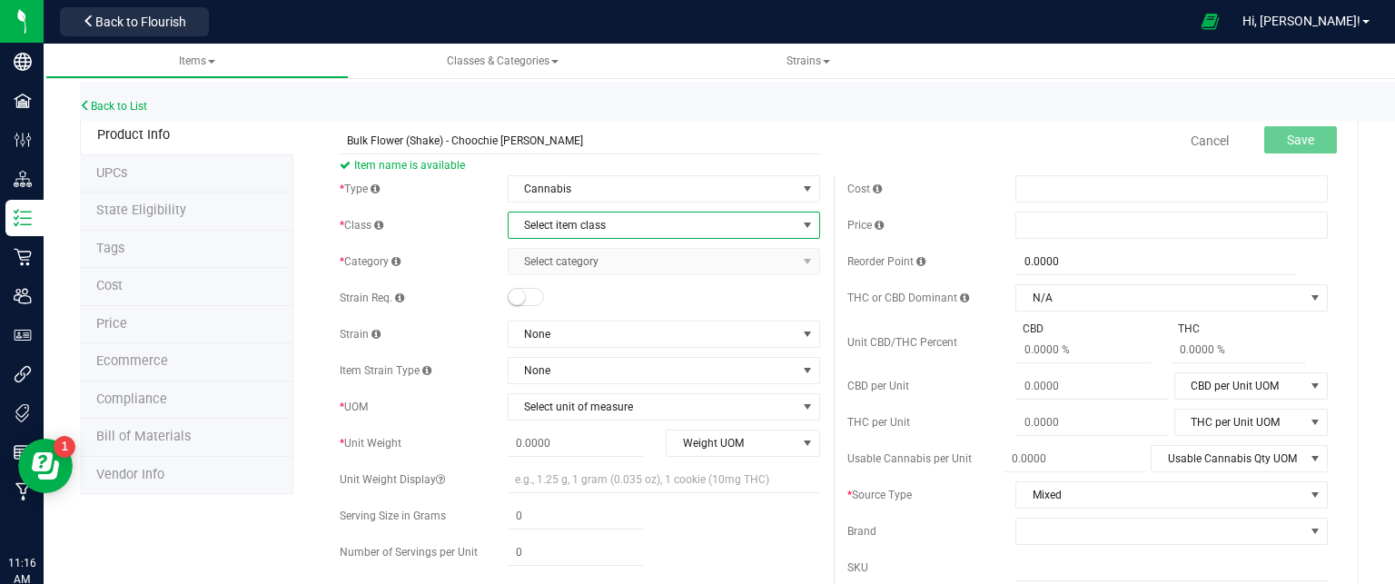
click at [549, 227] on span "Select item class" at bounding box center [653, 225] width 288 height 25
click at [538, 257] on li "Cultivation" at bounding box center [657, 256] width 307 height 27
click at [540, 262] on span "Select category" at bounding box center [653, 261] width 288 height 25
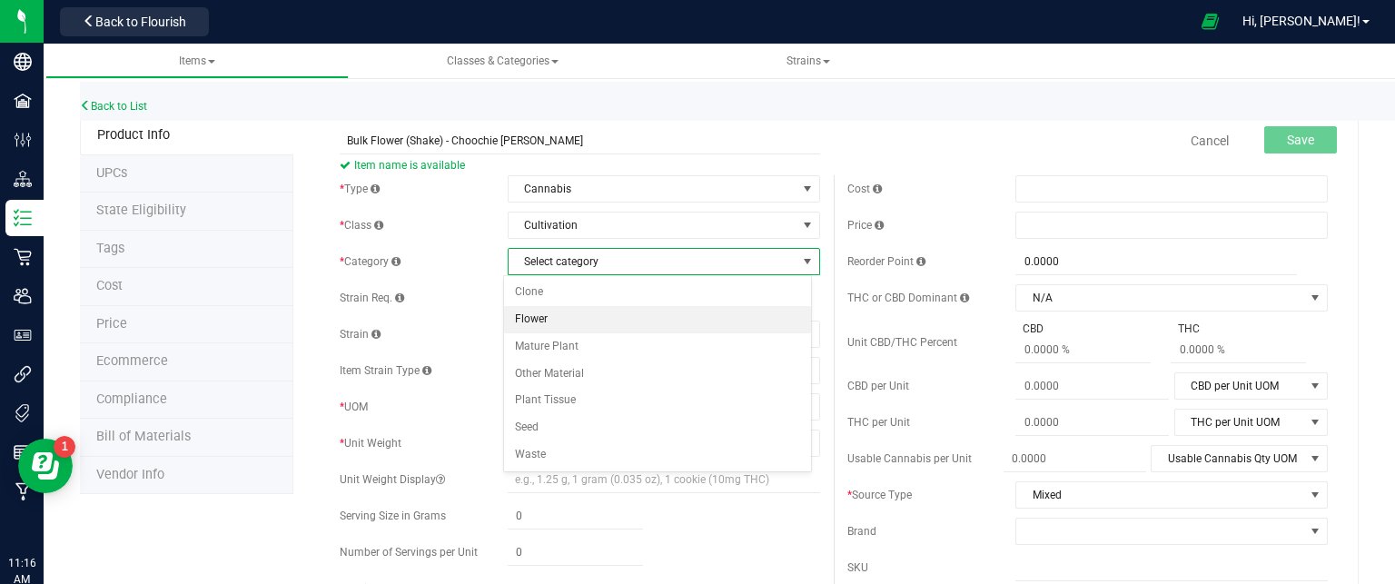
click at [546, 323] on li "Flower" at bounding box center [657, 319] width 307 height 27
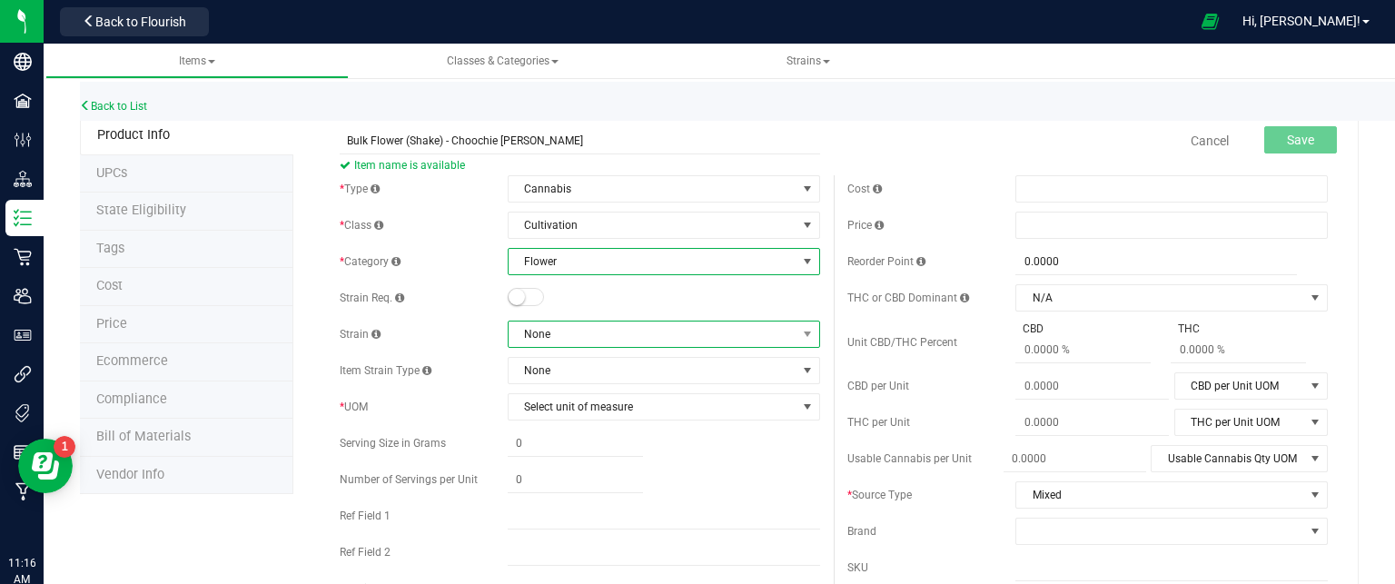
click at [562, 335] on span "None" at bounding box center [653, 334] width 288 height 25
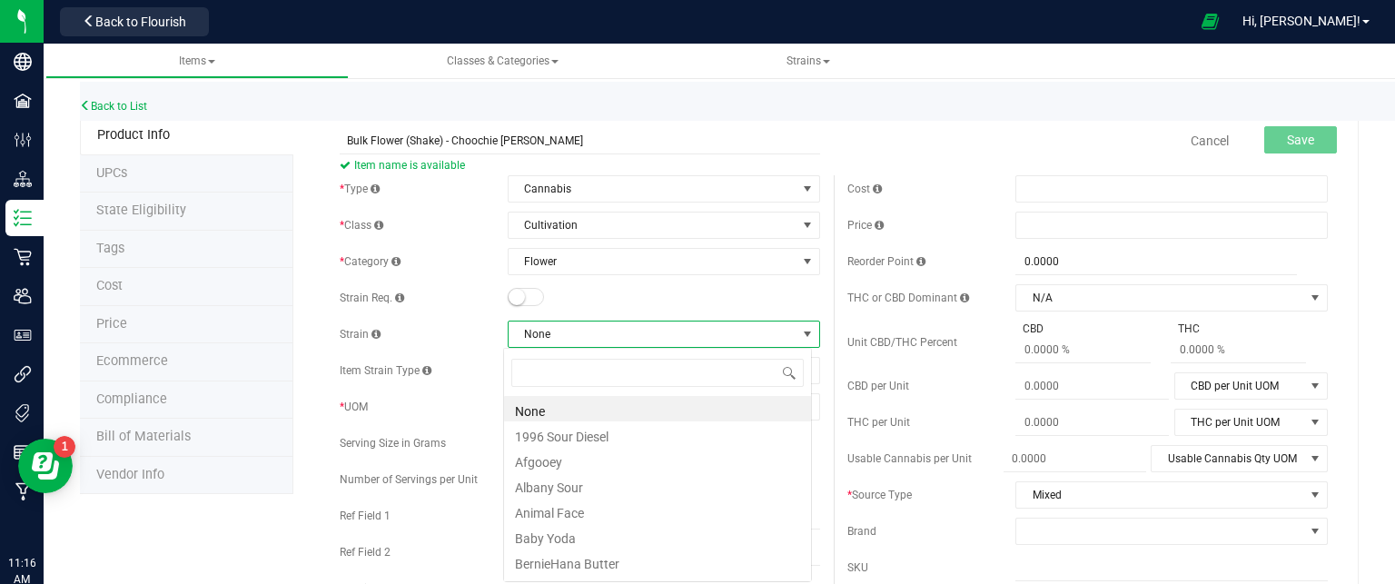
scroll to position [26, 309]
type input "ch"
click at [596, 484] on li "Choochie [PERSON_NAME]" at bounding box center [657, 484] width 307 height 25
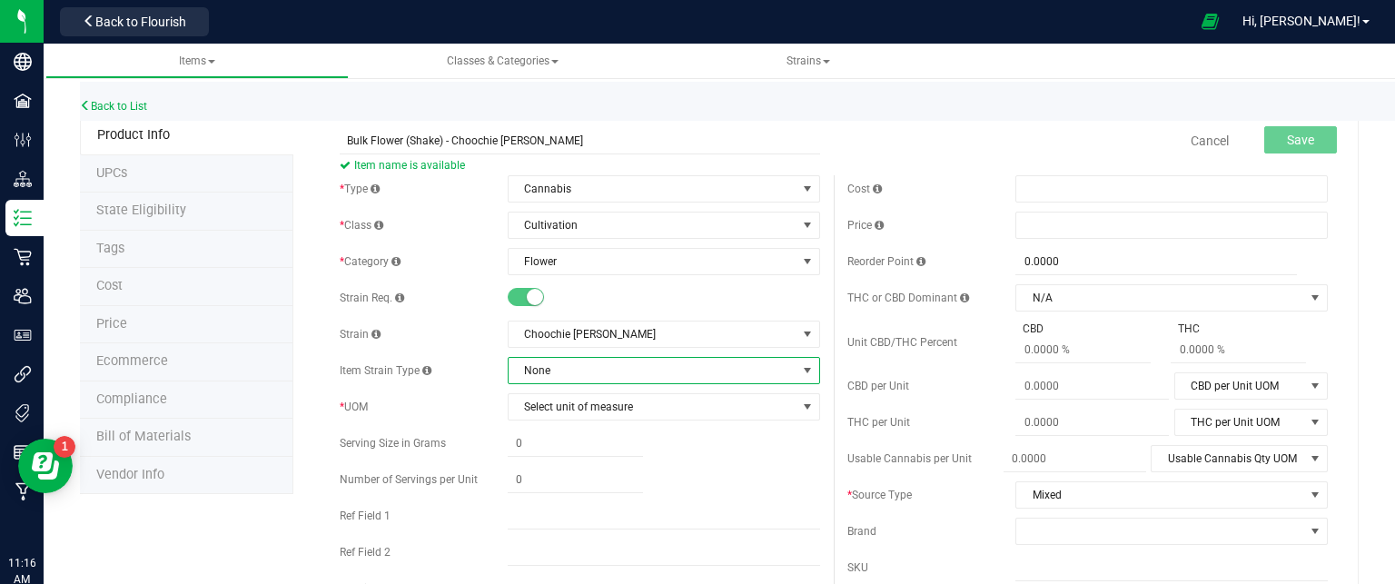
click at [558, 376] on span "None" at bounding box center [653, 370] width 288 height 25
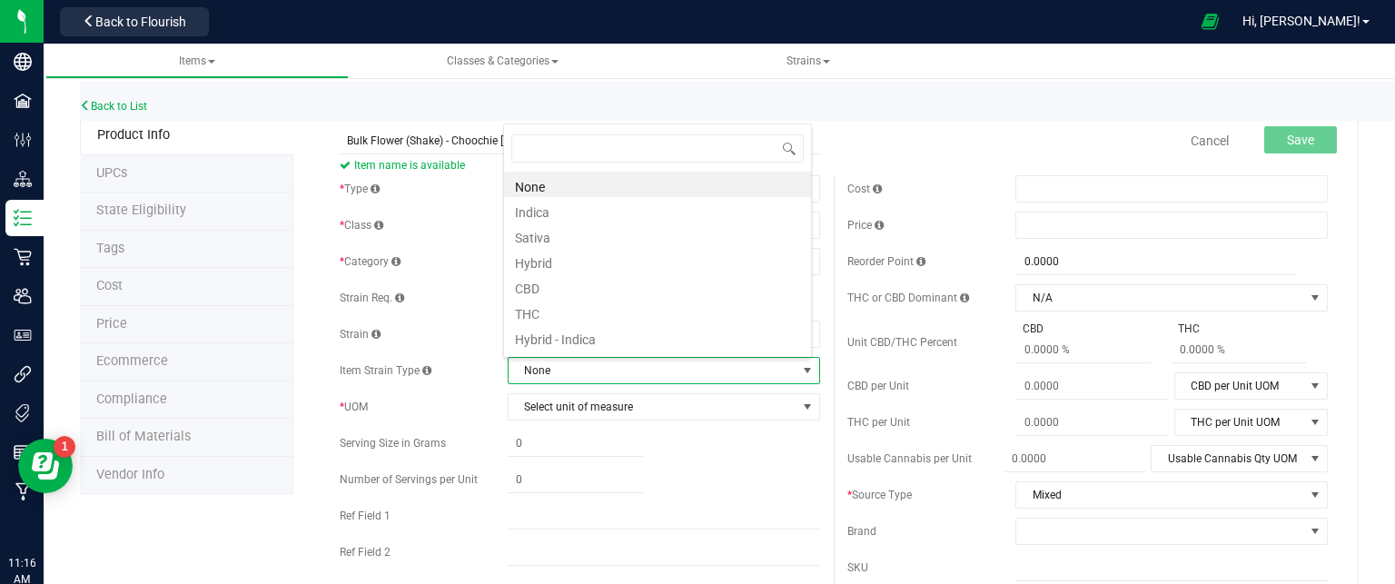
scroll to position [26, 304]
click at [556, 264] on li "Hybrid" at bounding box center [657, 260] width 307 height 25
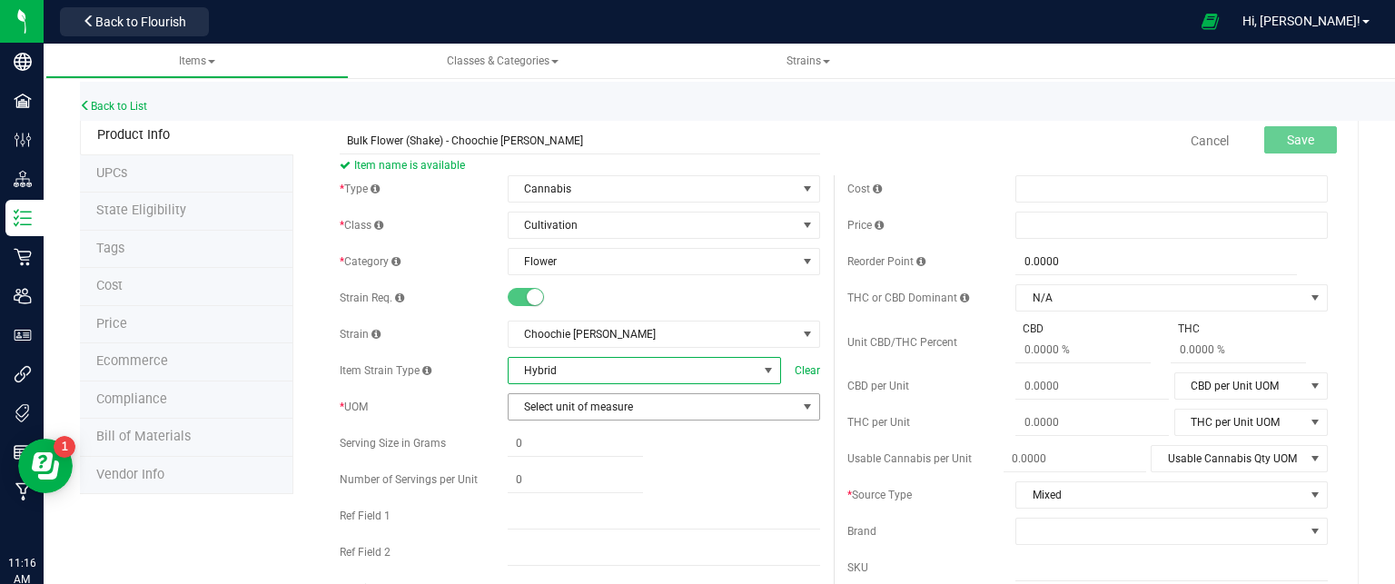
click at [570, 408] on span "Select unit of measure" at bounding box center [653, 406] width 288 height 25
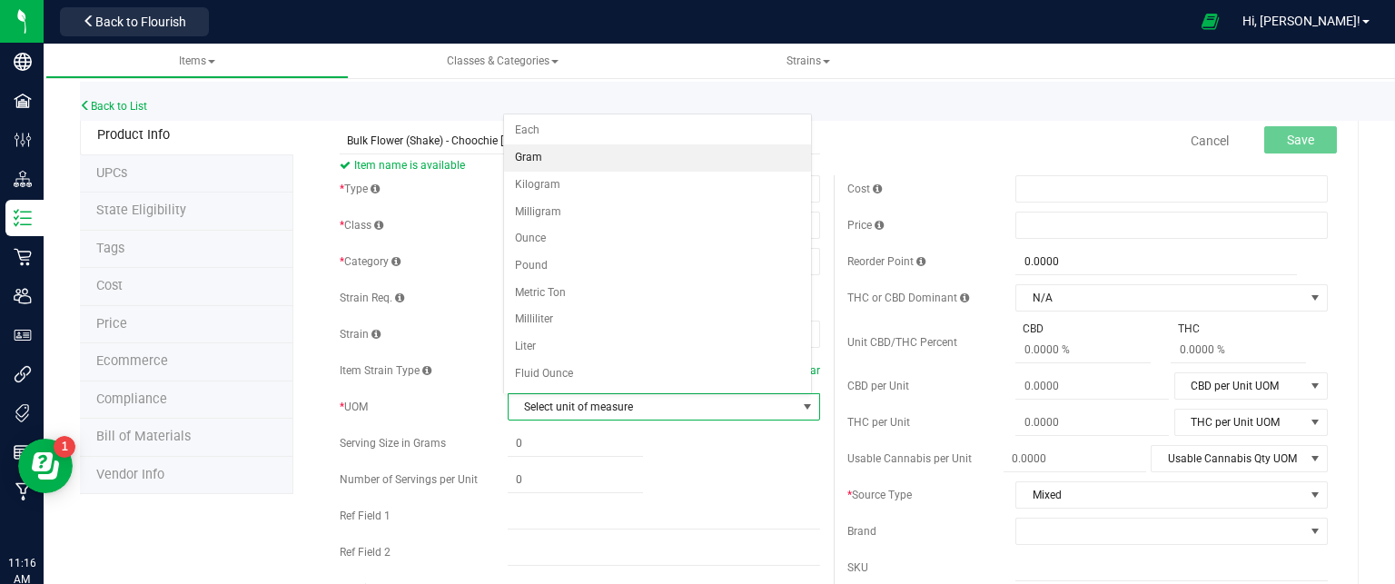
click at [585, 156] on li "Gram" at bounding box center [657, 157] width 307 height 27
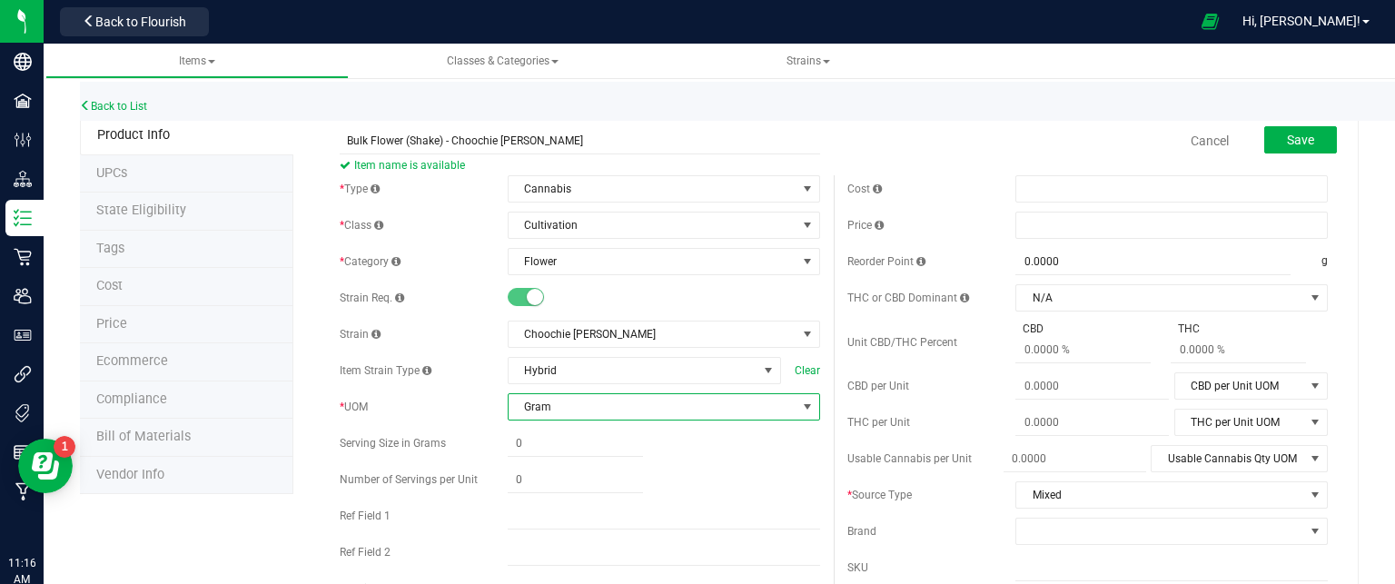
drag, startPoint x: 718, startPoint y: 455, endPoint x: 722, endPoint y: 443, distance: 12.7
click at [718, 455] on div at bounding box center [664, 444] width 312 height 26
click at [1316, 133] on button "Save" at bounding box center [1300, 139] width 73 height 27
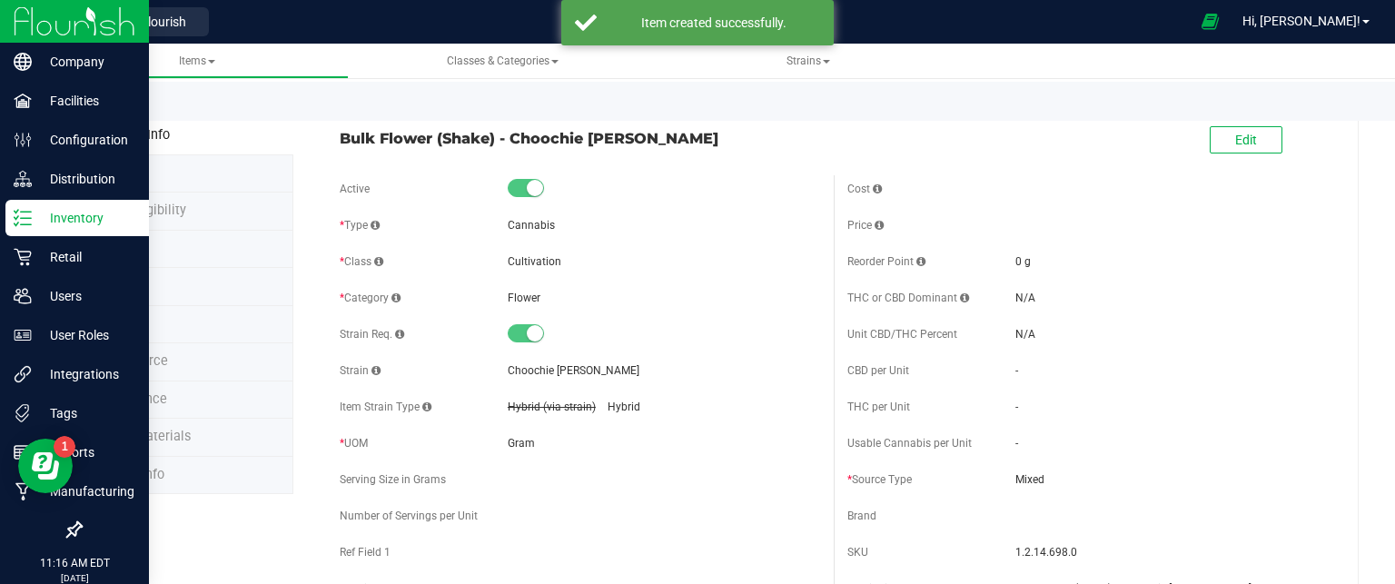
click at [63, 218] on p "Inventory" at bounding box center [86, 218] width 109 height 22
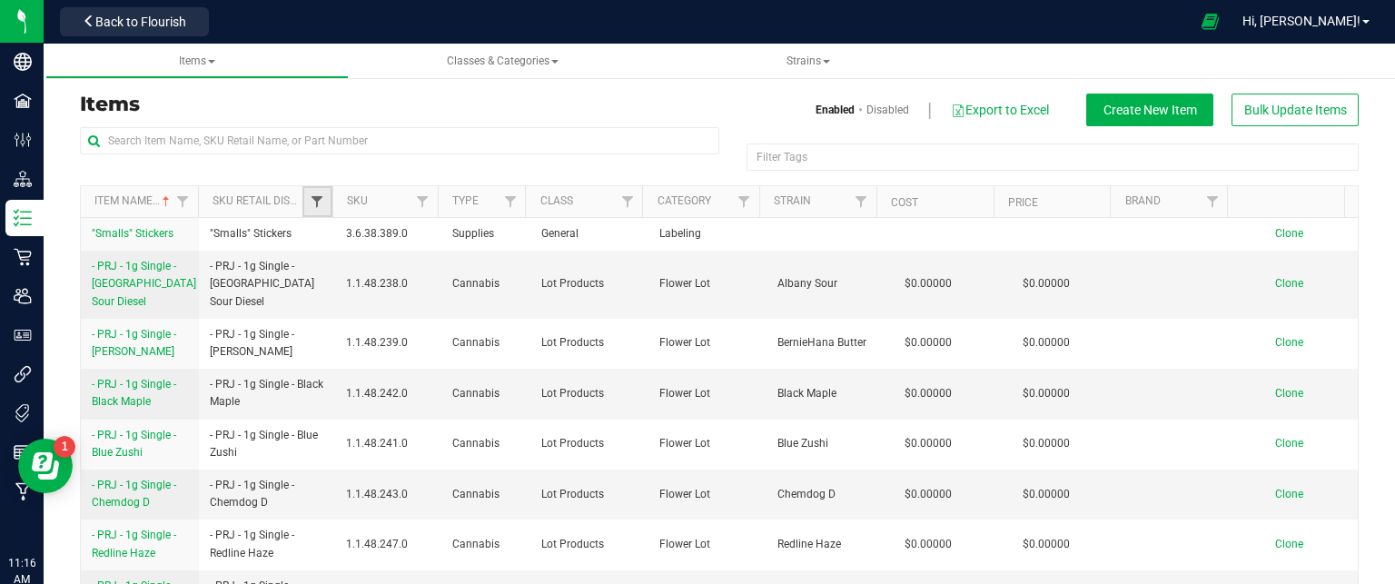
click at [316, 208] on span "Filter" at bounding box center [317, 201] width 15 height 15
click at [738, 82] on div "Items Enabled Disabled Export to Excel Create New Item Bulk Update Items Filter…" at bounding box center [719, 350] width 1279 height 559
click at [305, 203] on link "Filter" at bounding box center [317, 201] width 30 height 31
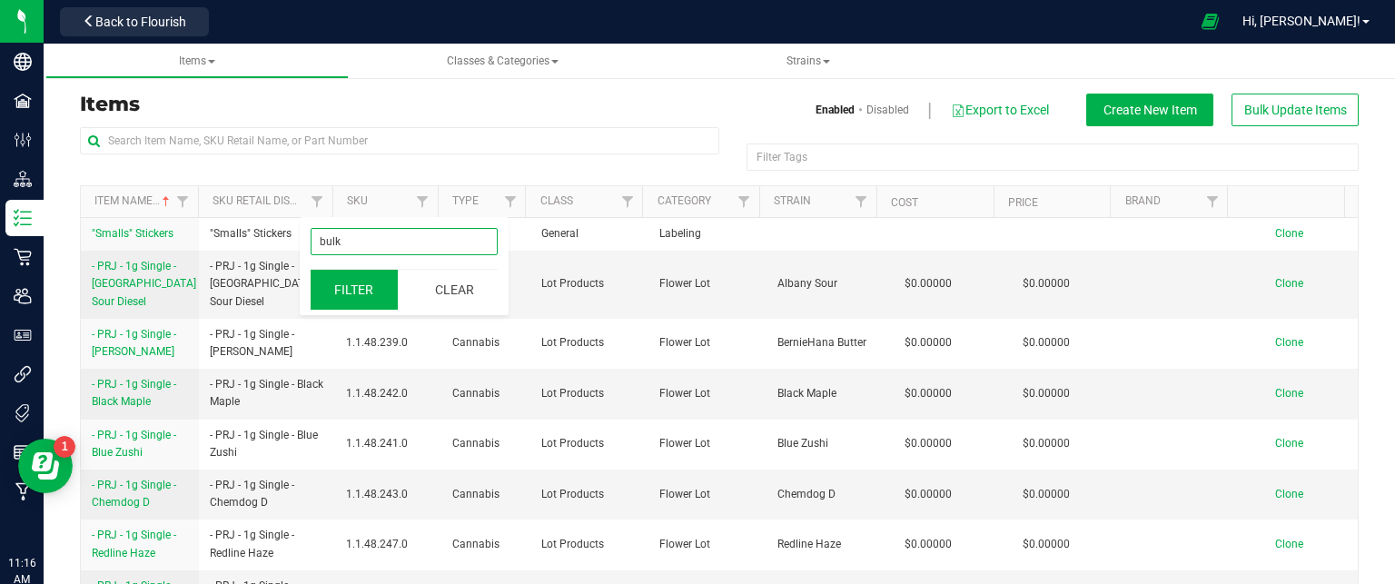
type input "bulk"
click at [340, 275] on button "Filter" at bounding box center [354, 290] width 87 height 40
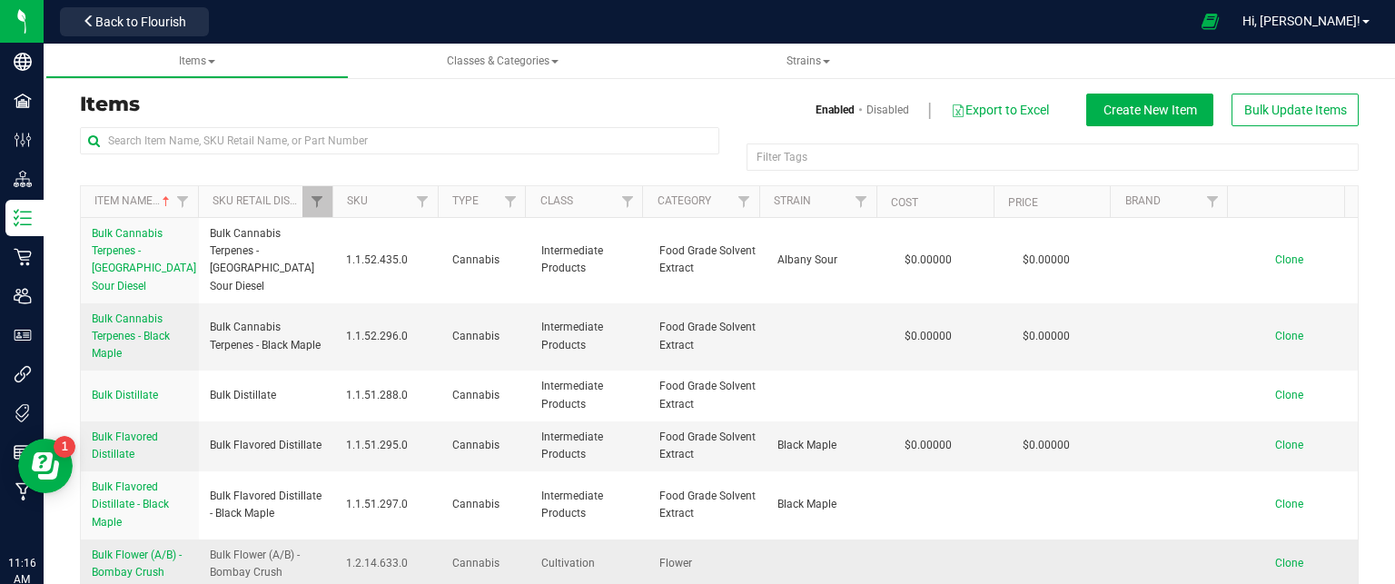
scroll to position [91, 0]
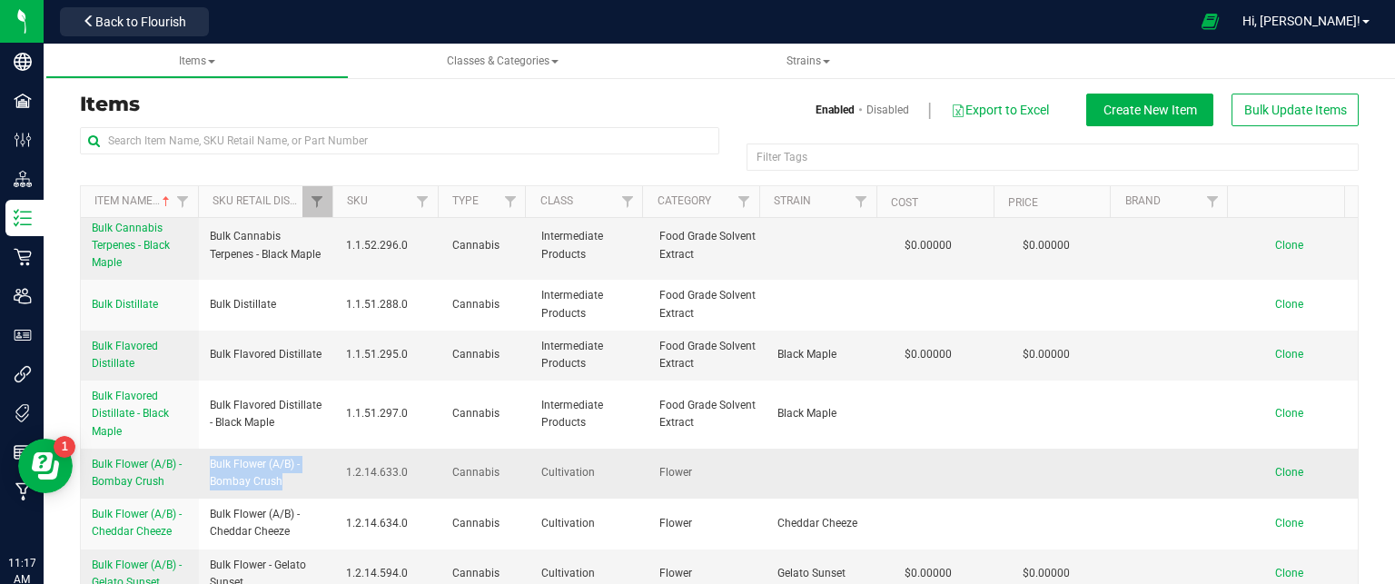
drag, startPoint x: 277, startPoint y: 460, endPoint x: 201, endPoint y: 441, distance: 78.9
click at [201, 449] on td "Bulk Flower (A/B) - Bombay Crush" at bounding box center [267, 474] width 136 height 50
copy span "Bulk Flower (A/B) - Bombay Crush"
click at [1143, 116] on span "Create New Item" at bounding box center [1151, 110] width 94 height 15
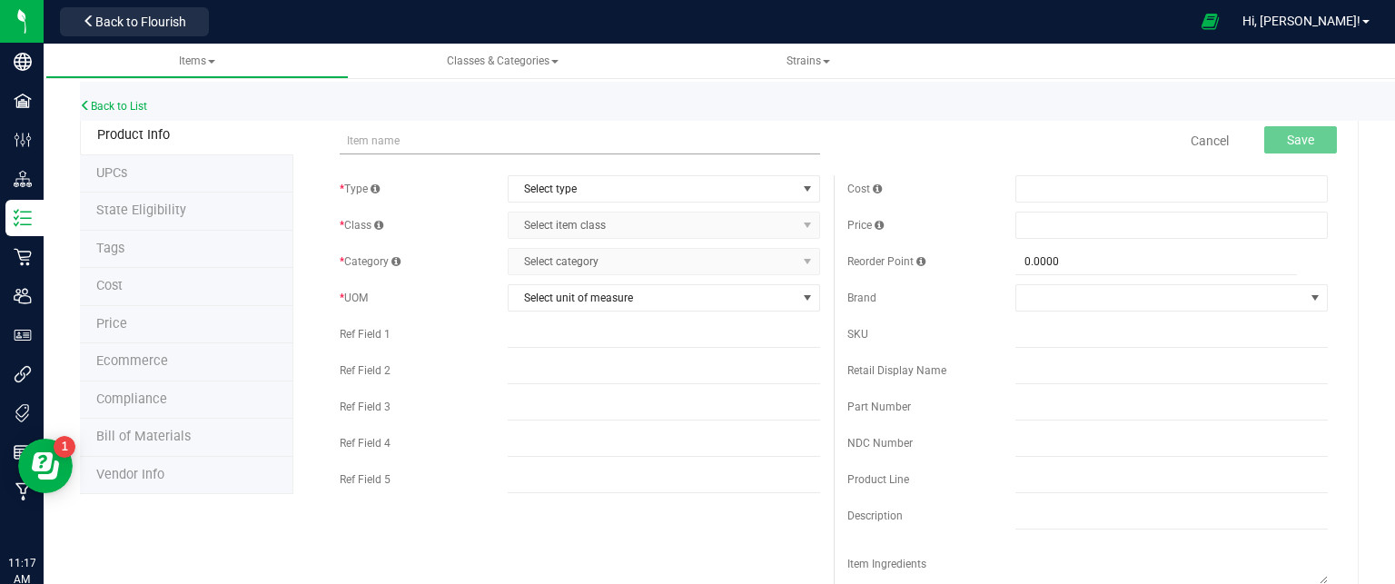
click at [416, 144] on input "text" at bounding box center [580, 140] width 480 height 27
type input "Bulk Flower (A/B) - Choochie [PERSON_NAME]"
click at [600, 184] on span "Select type" at bounding box center [653, 188] width 288 height 25
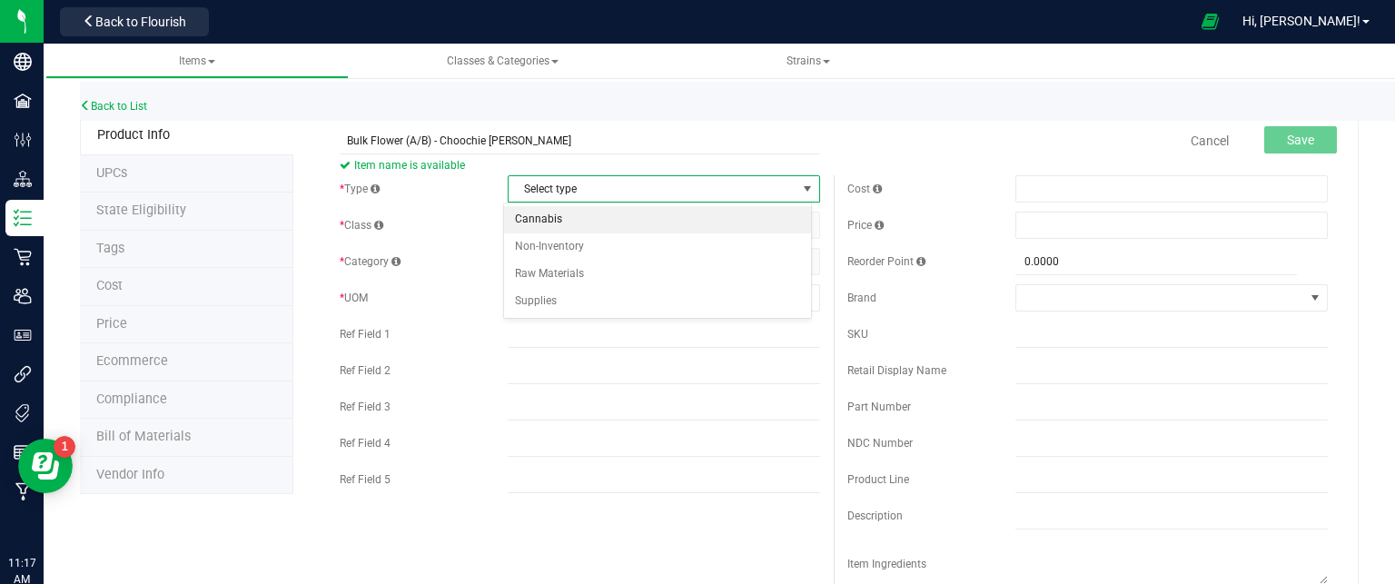
click at [579, 219] on li "Cannabis" at bounding box center [657, 219] width 307 height 27
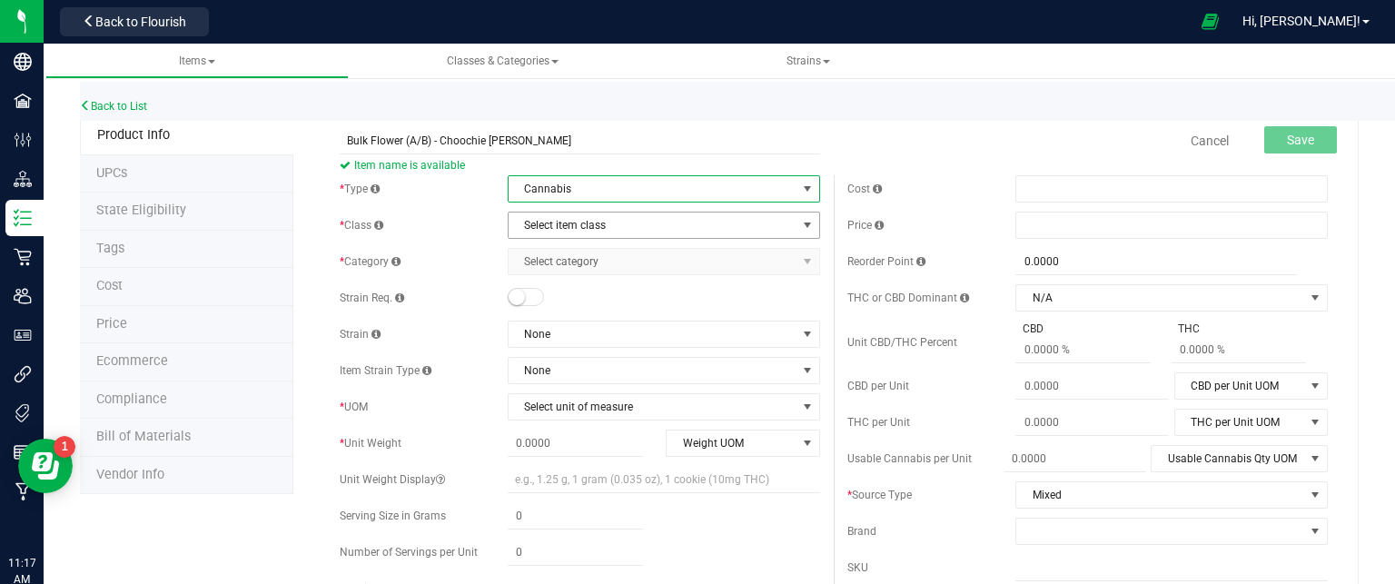
click at [577, 225] on span "Select item class" at bounding box center [653, 225] width 288 height 25
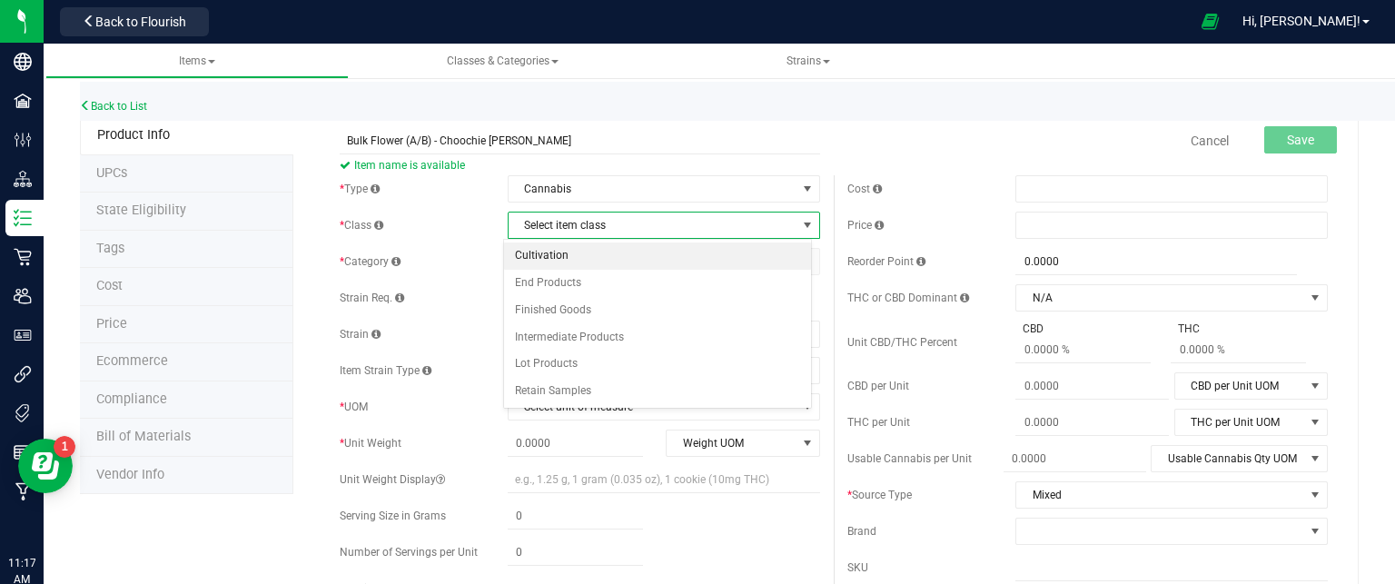
click at [559, 257] on li "Cultivation" at bounding box center [657, 256] width 307 height 27
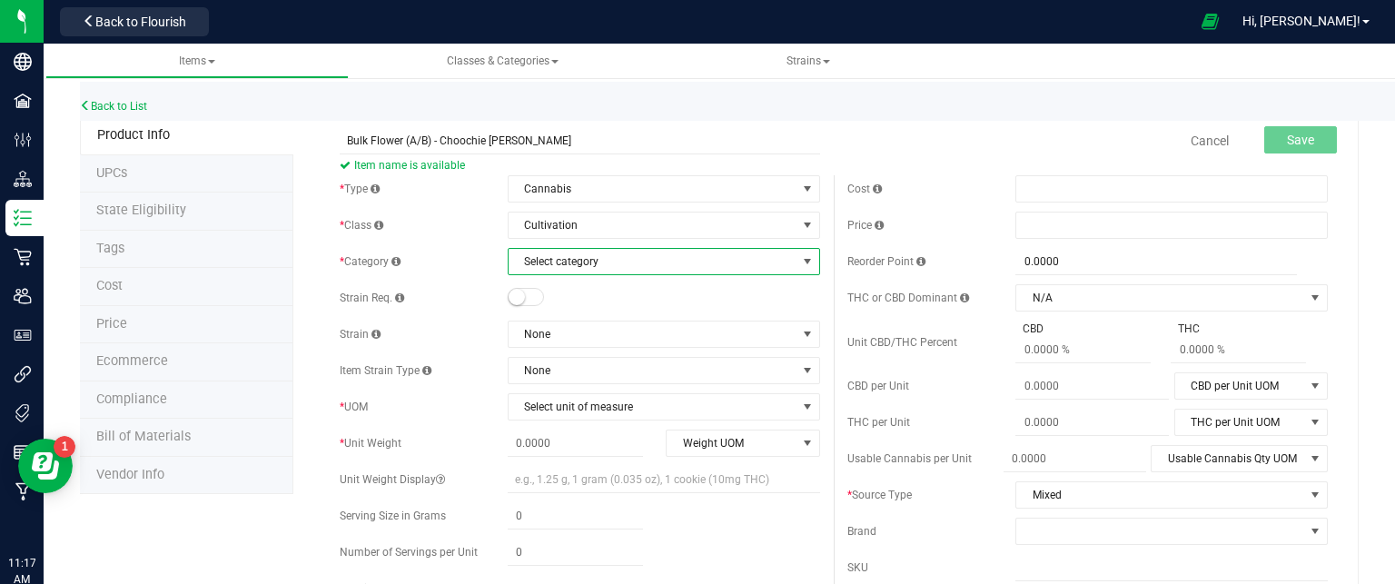
click at [559, 270] on span "Select category" at bounding box center [653, 261] width 288 height 25
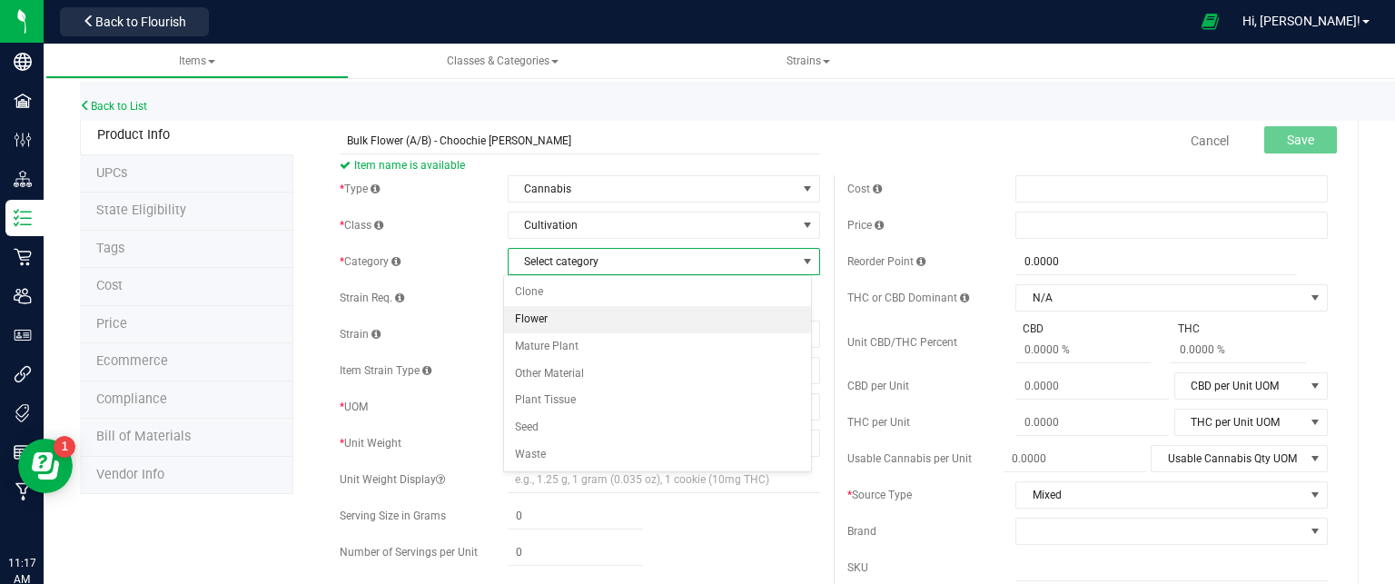
click at [552, 319] on li "Flower" at bounding box center [657, 319] width 307 height 27
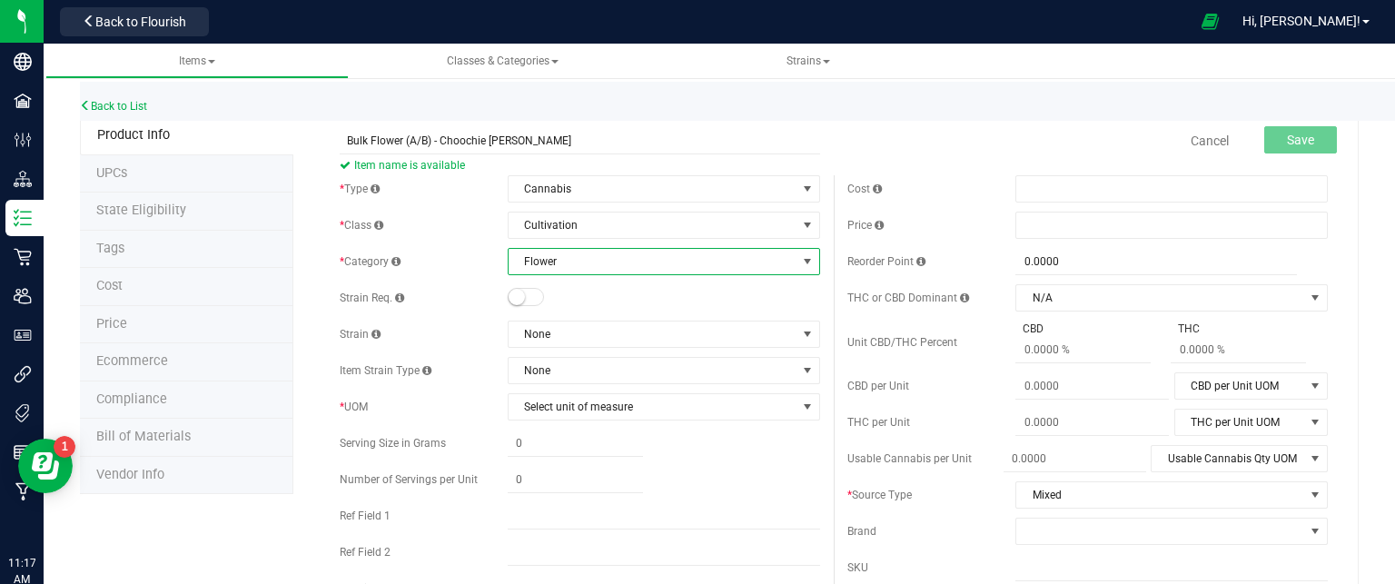
click at [621, 302] on div at bounding box center [664, 298] width 312 height 18
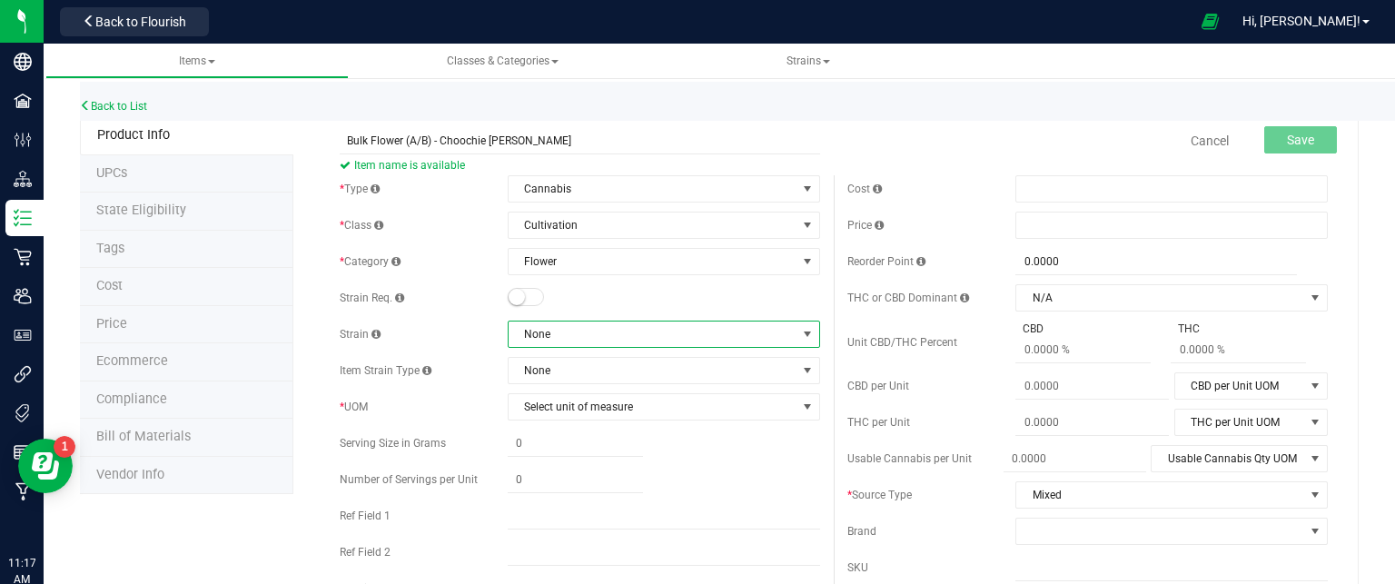
click at [615, 330] on span "None" at bounding box center [653, 334] width 288 height 25
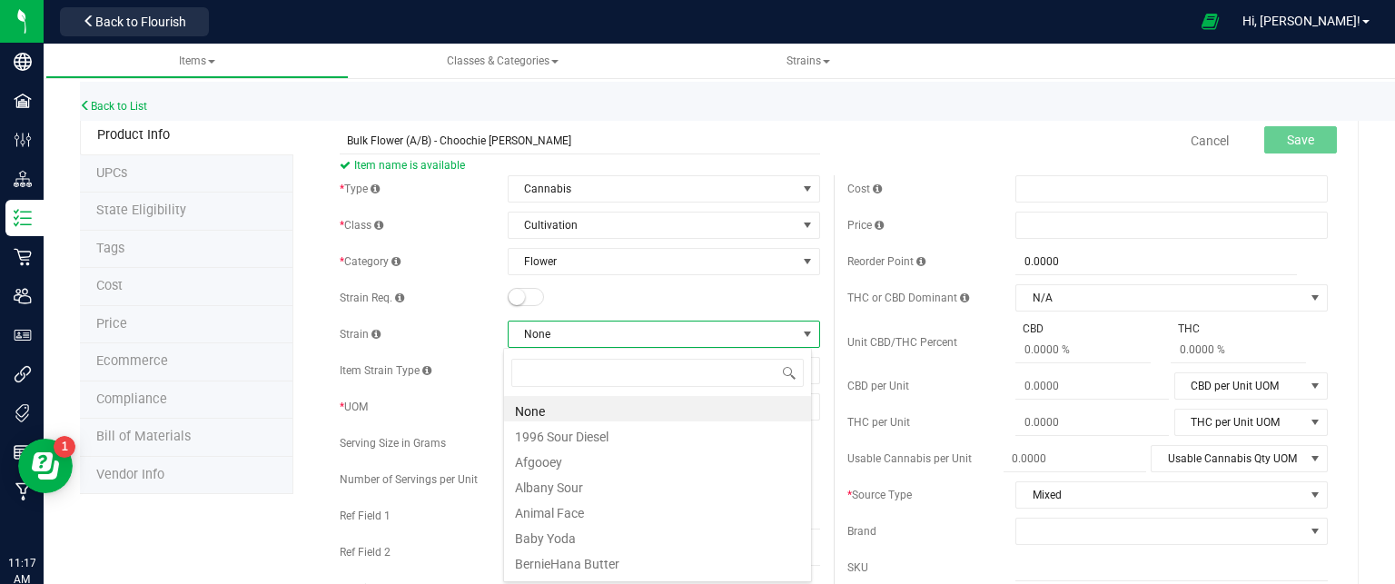
scroll to position [26, 309]
type input "cho"
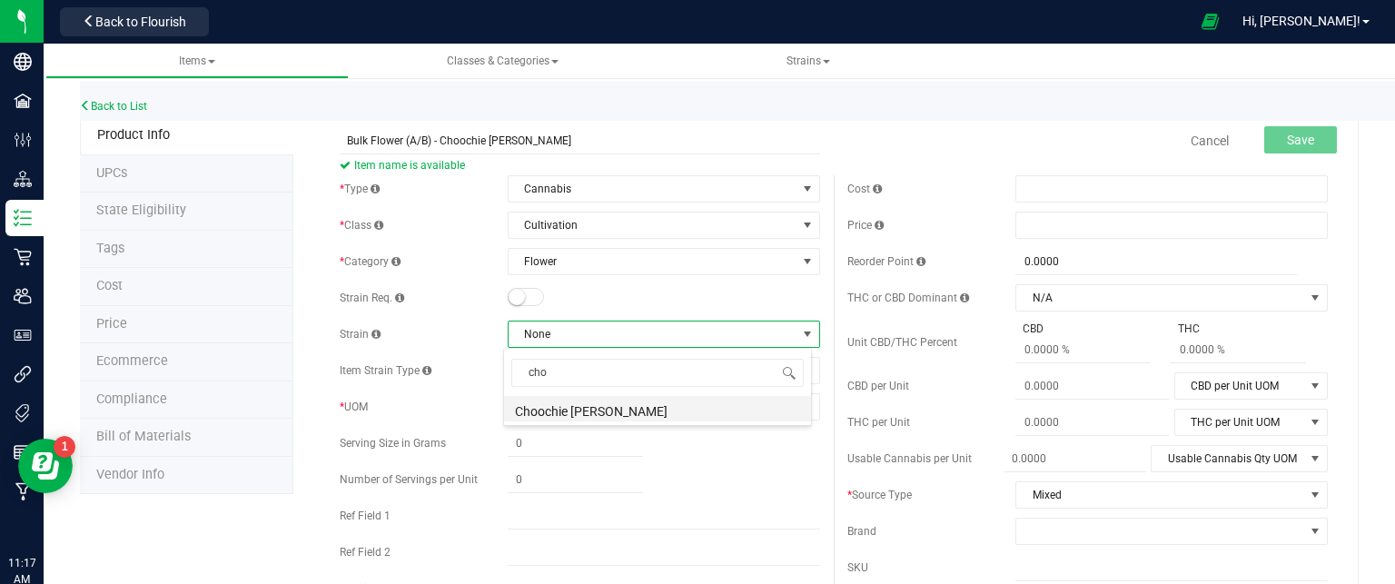
click at [599, 414] on li "Choochie [PERSON_NAME]" at bounding box center [657, 408] width 307 height 25
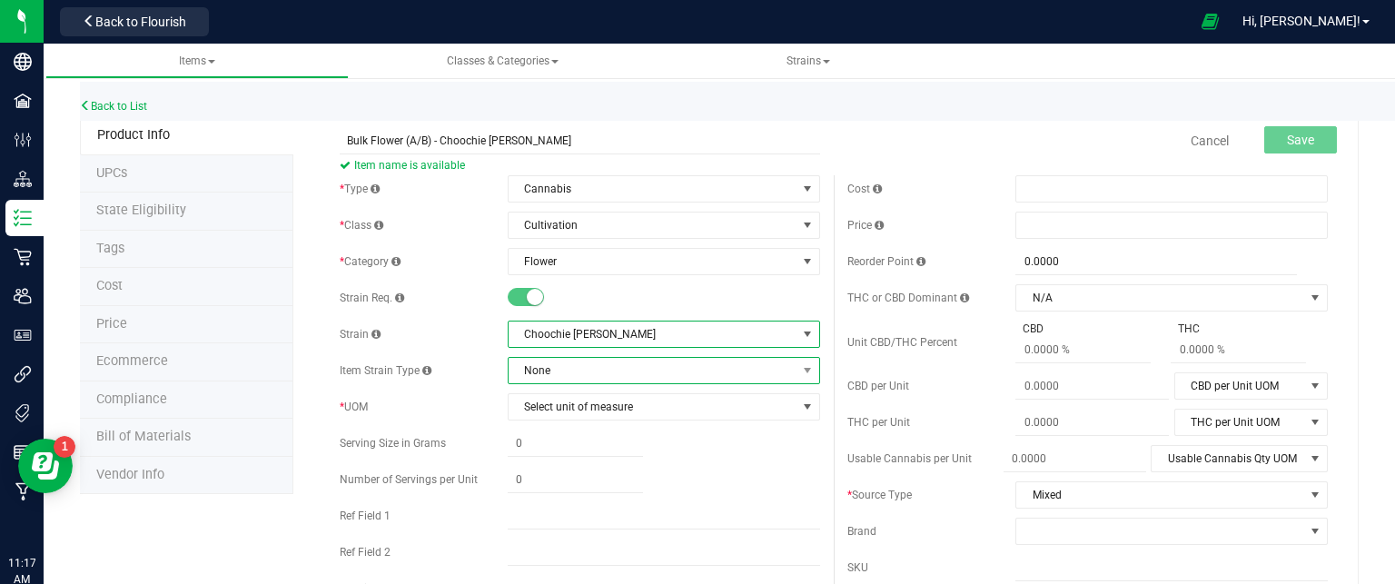
click at [589, 377] on span "None" at bounding box center [653, 370] width 288 height 25
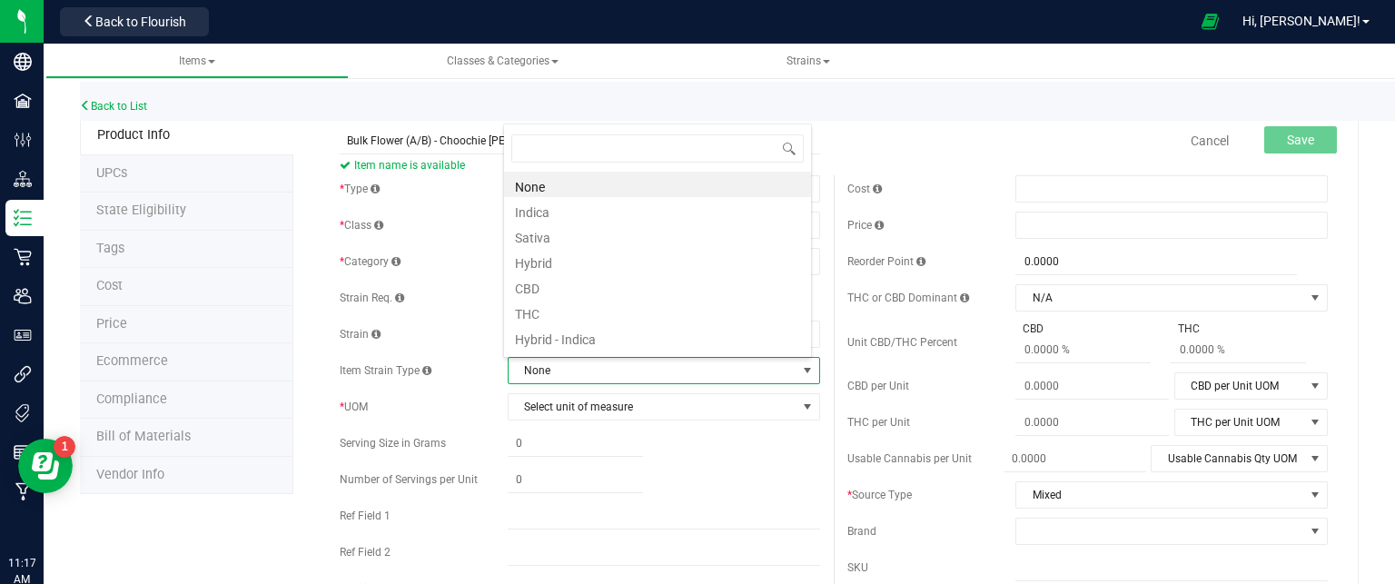
scroll to position [26, 304]
click at [537, 254] on li "Hybrid" at bounding box center [657, 260] width 307 height 25
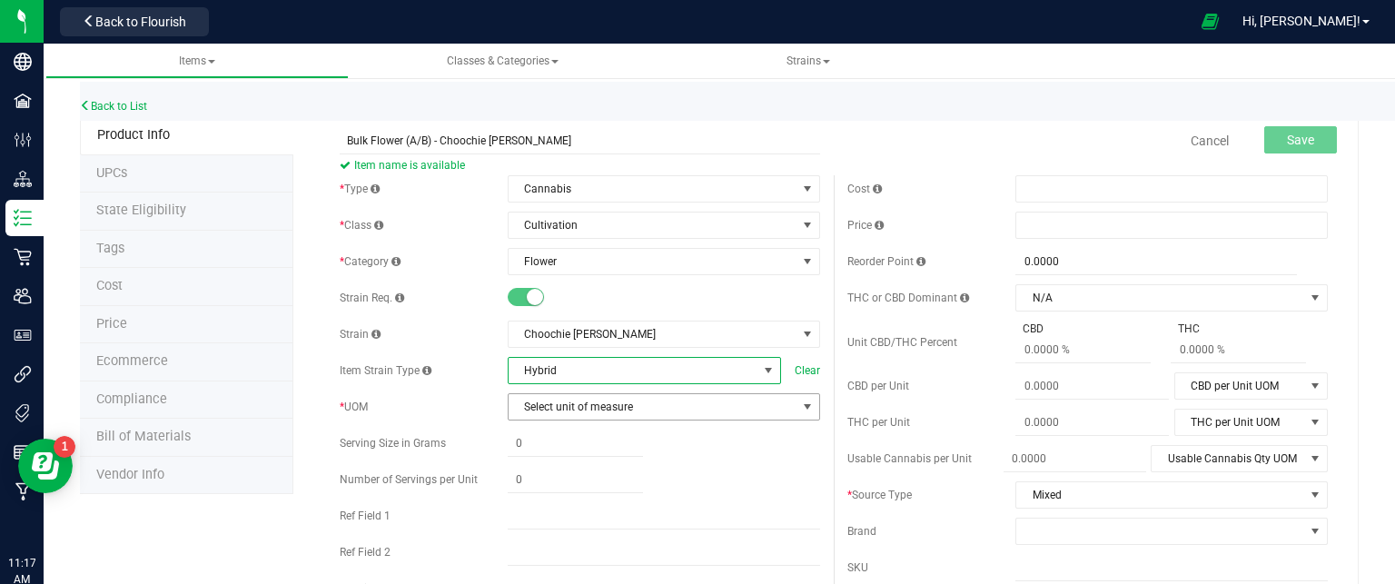
click at [574, 400] on span "Select unit of measure" at bounding box center [653, 406] width 288 height 25
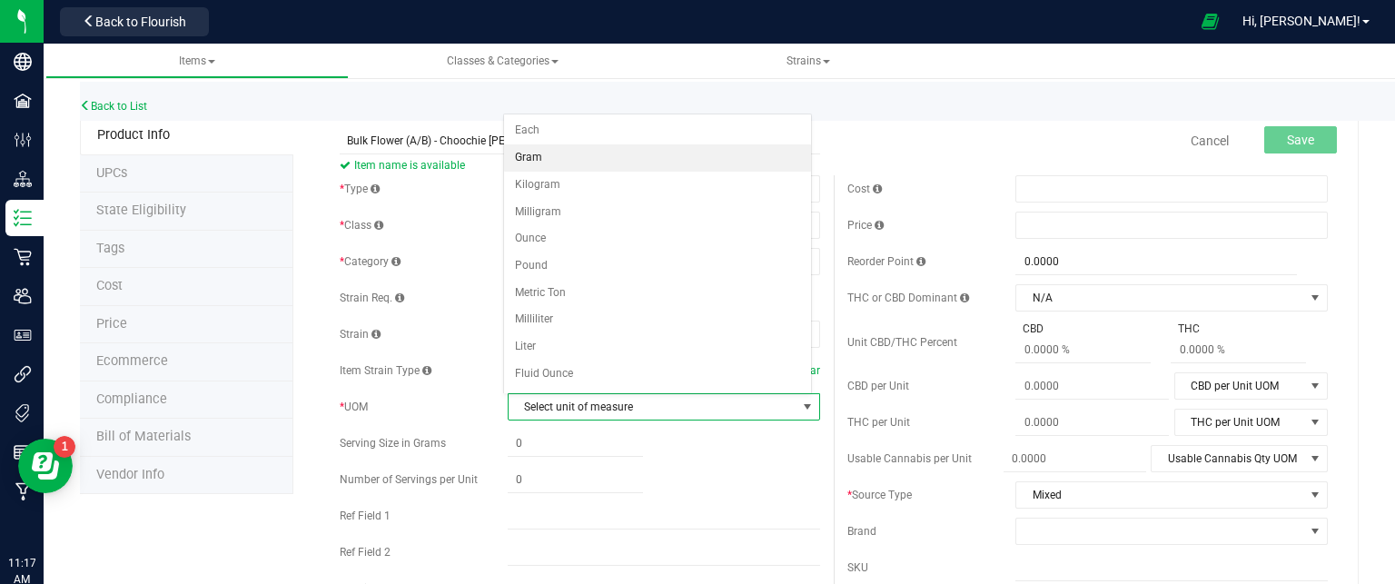
click at [527, 156] on li "Gram" at bounding box center [657, 157] width 307 height 27
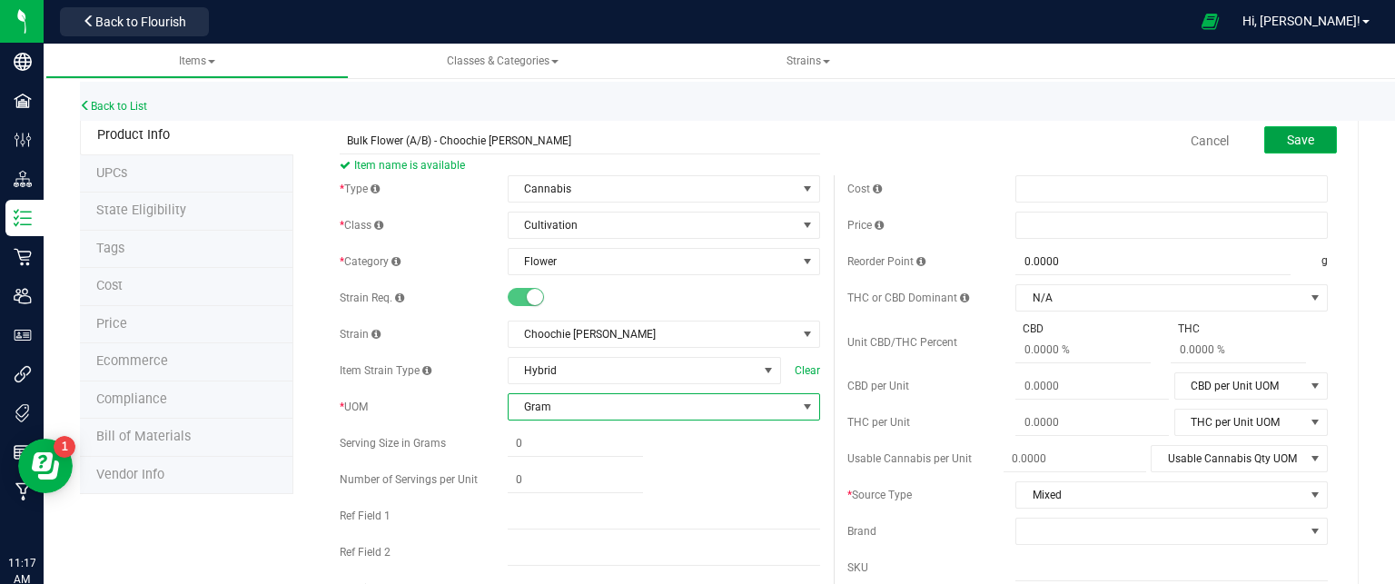
click at [1300, 138] on span "Save" at bounding box center [1300, 140] width 27 height 15
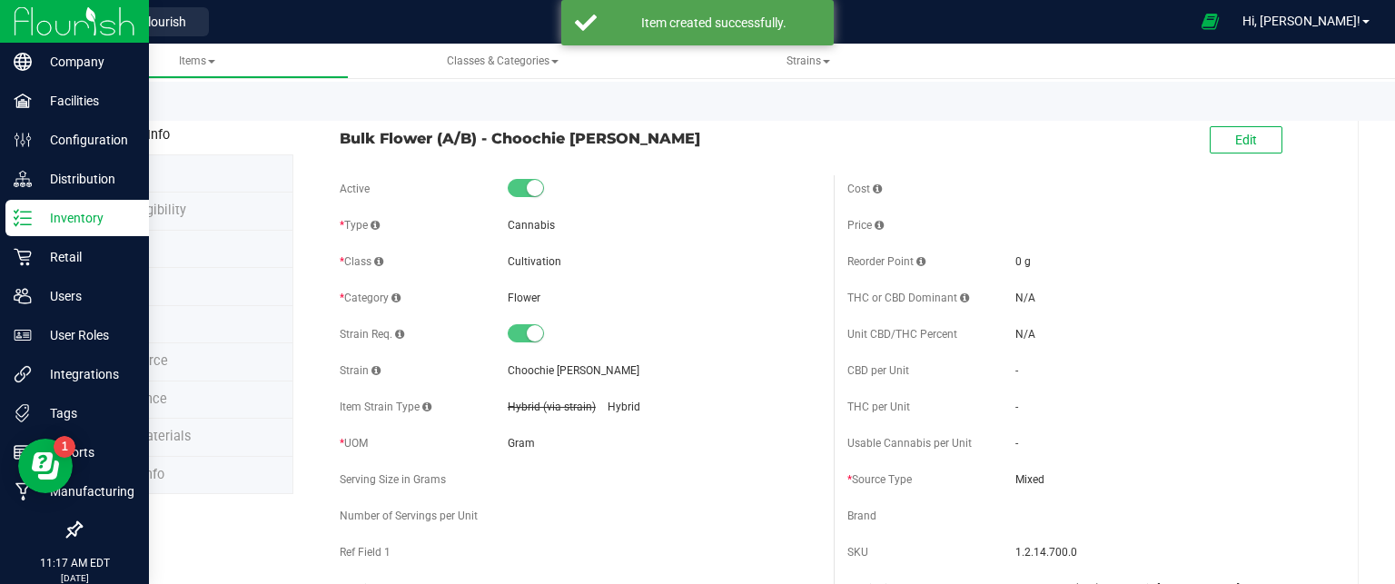
click at [25, 220] on icon at bounding box center [23, 218] width 18 height 18
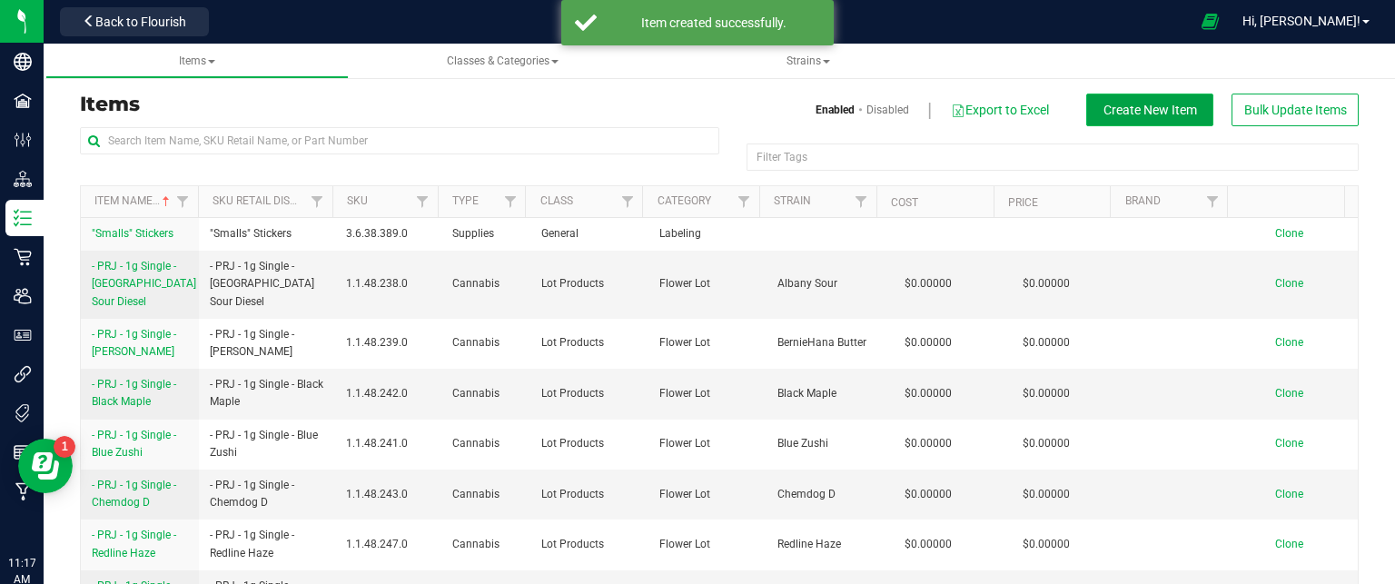
click at [1134, 112] on span "Create New Item" at bounding box center [1151, 110] width 94 height 15
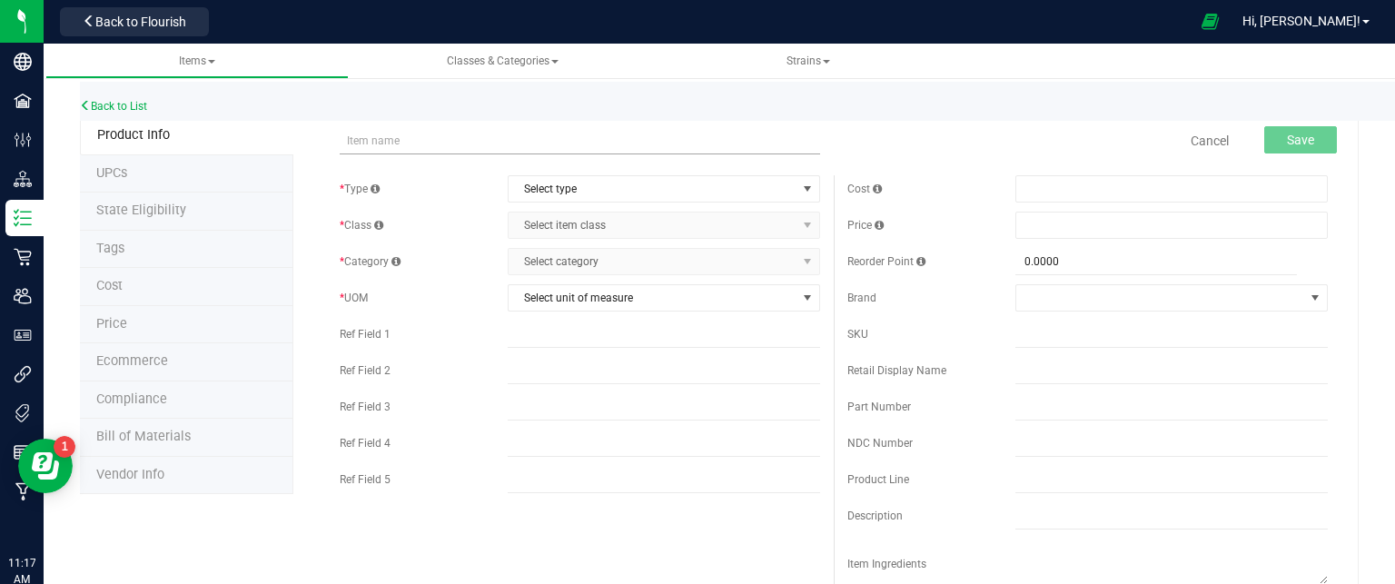
click at [362, 131] on input "text" at bounding box center [580, 140] width 480 height 27
type input "Bulk Flower (A/B) - [PERSON_NAME]"
click at [569, 188] on span "Select type" at bounding box center [653, 188] width 288 height 25
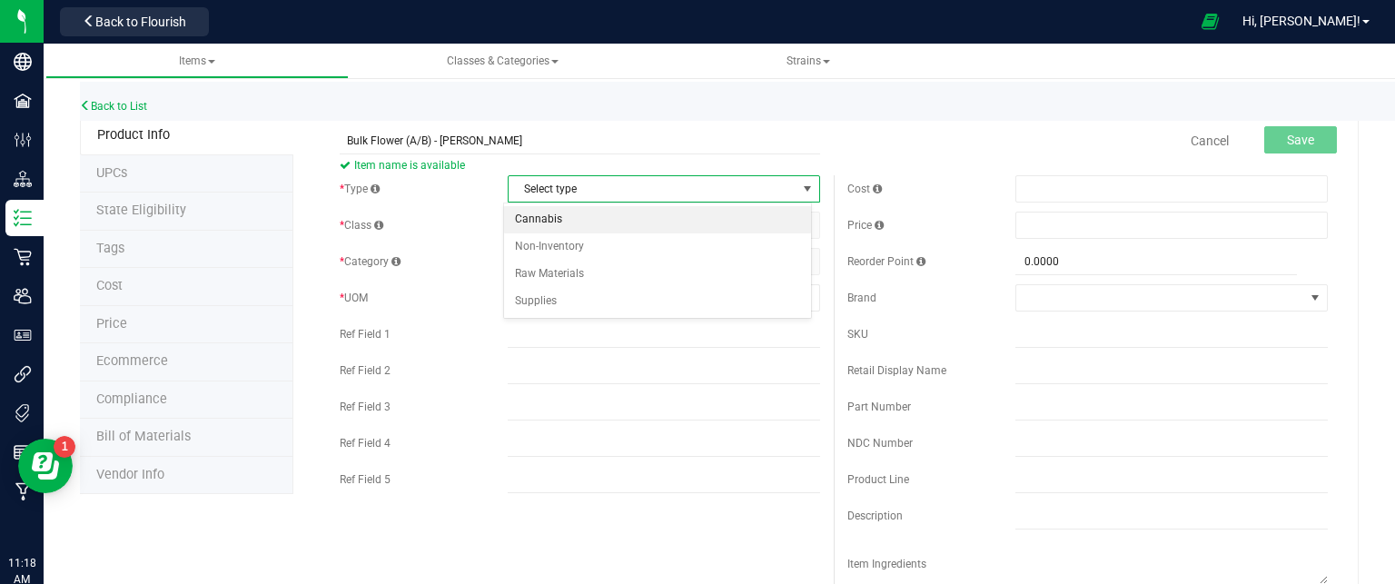
click at [569, 222] on li "Cannabis" at bounding box center [657, 219] width 307 height 27
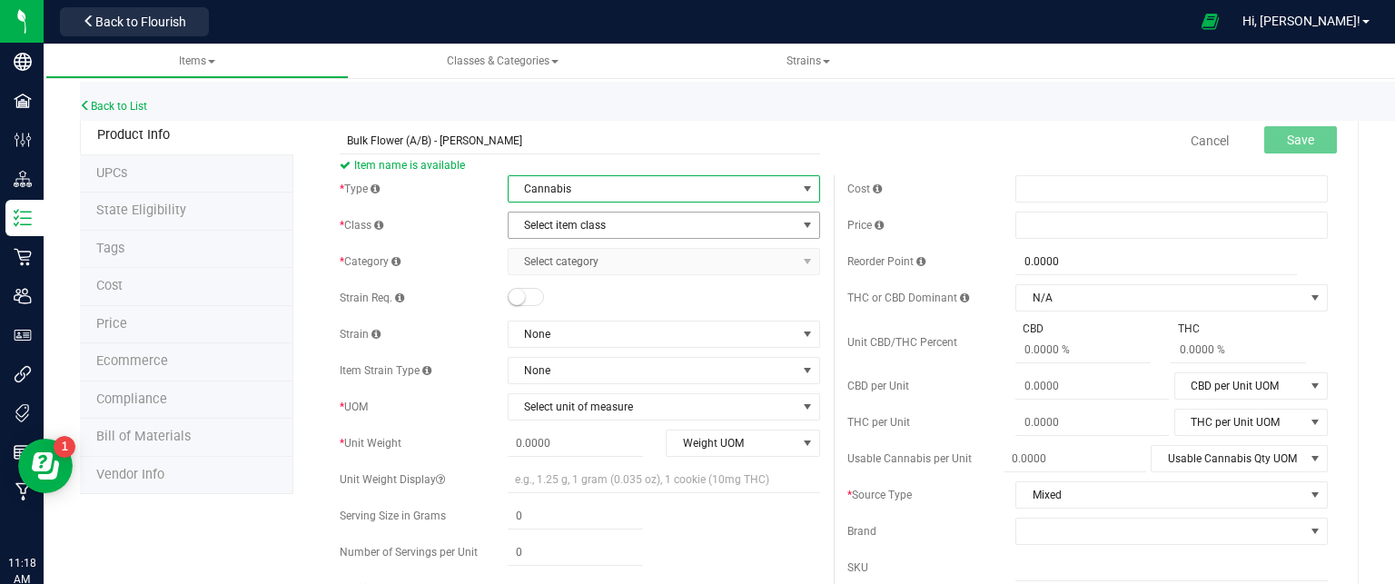
click at [567, 226] on span "Select item class" at bounding box center [653, 225] width 288 height 25
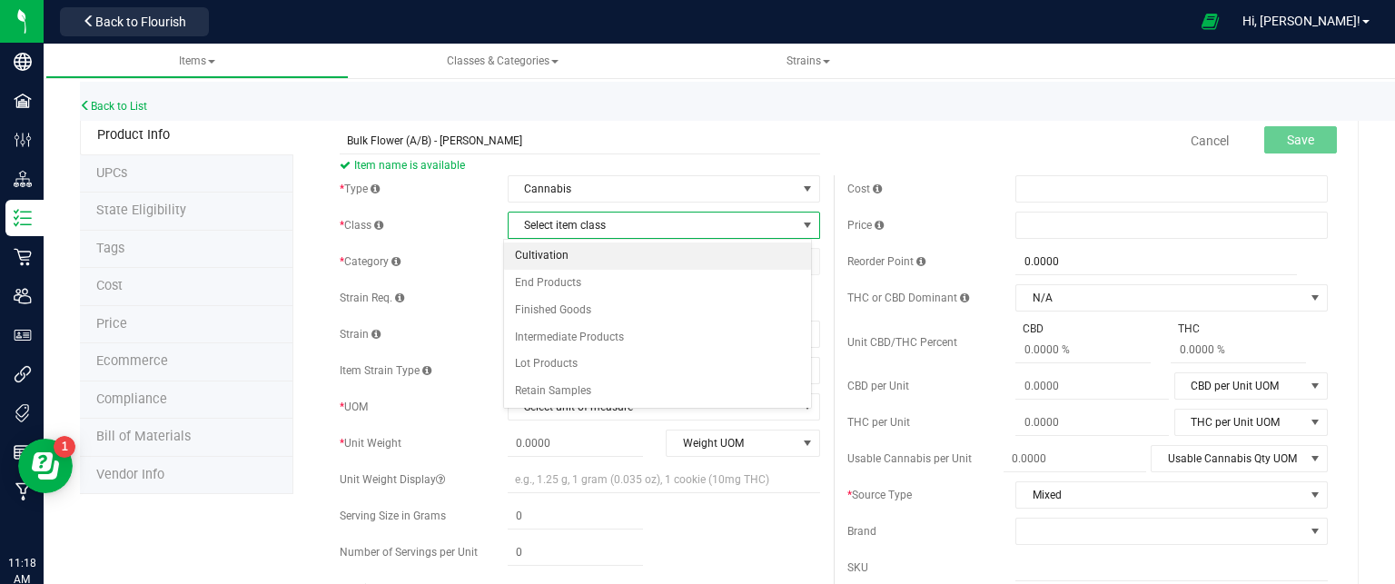
click at [554, 262] on li "Cultivation" at bounding box center [657, 256] width 307 height 27
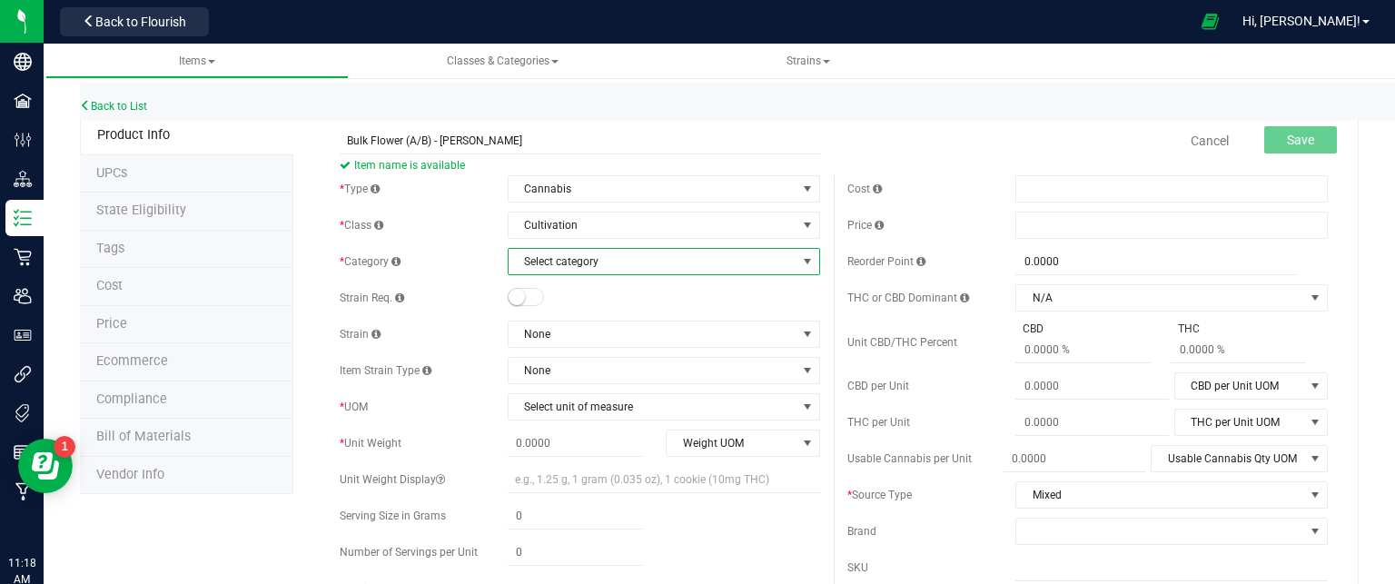
click at [561, 257] on span "Select category" at bounding box center [653, 261] width 288 height 25
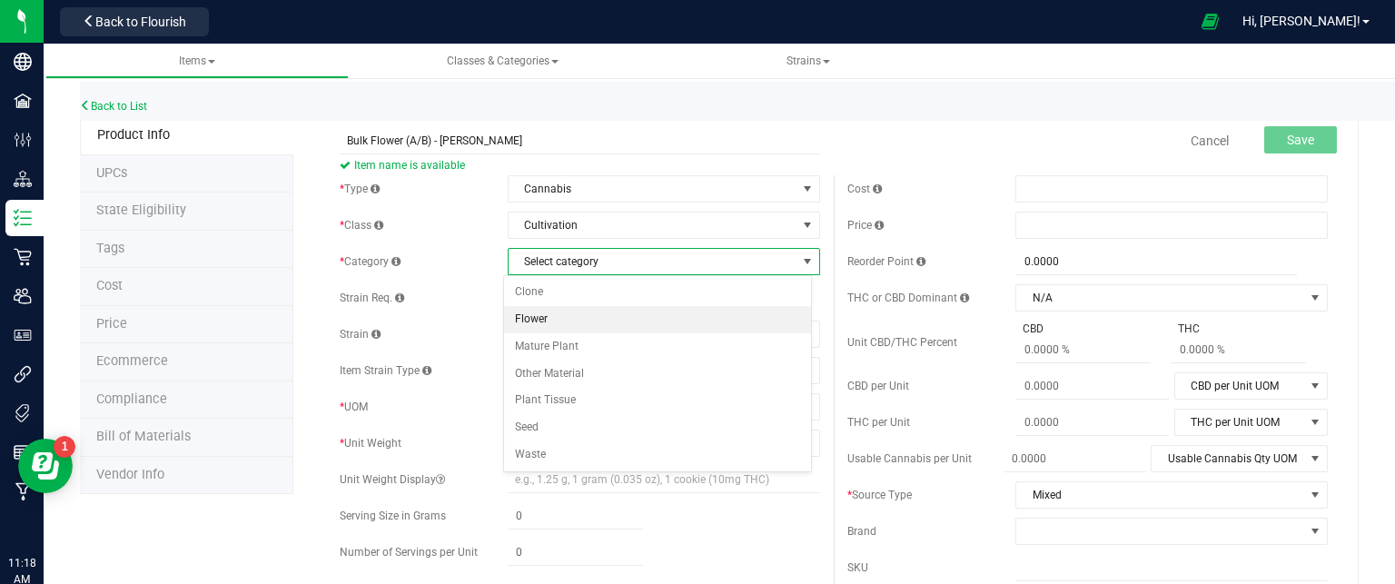
click at [567, 319] on li "Flower" at bounding box center [657, 319] width 307 height 27
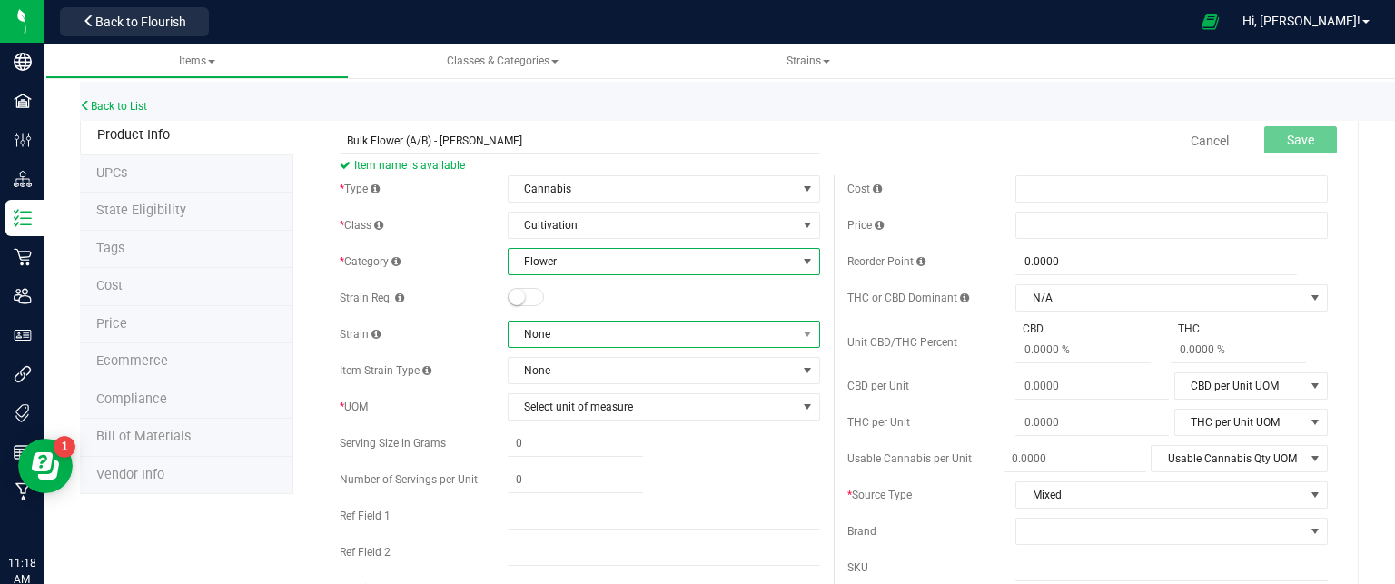
click at [569, 336] on span "None" at bounding box center [653, 334] width 288 height 25
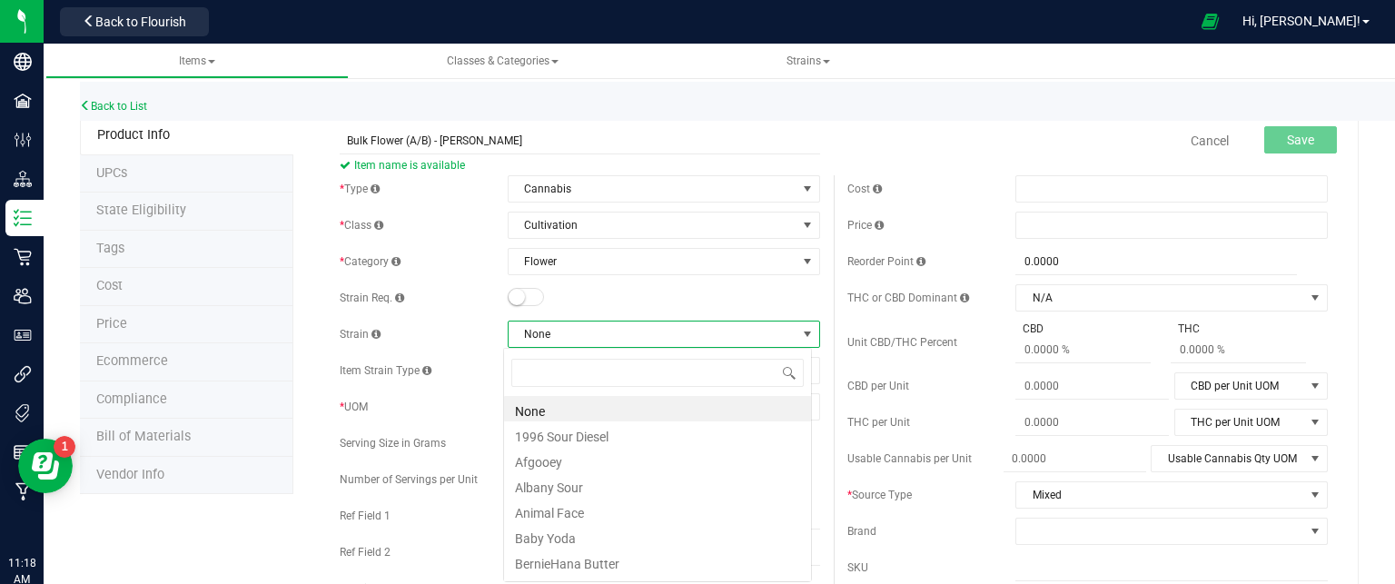
scroll to position [26, 309]
type input "la"
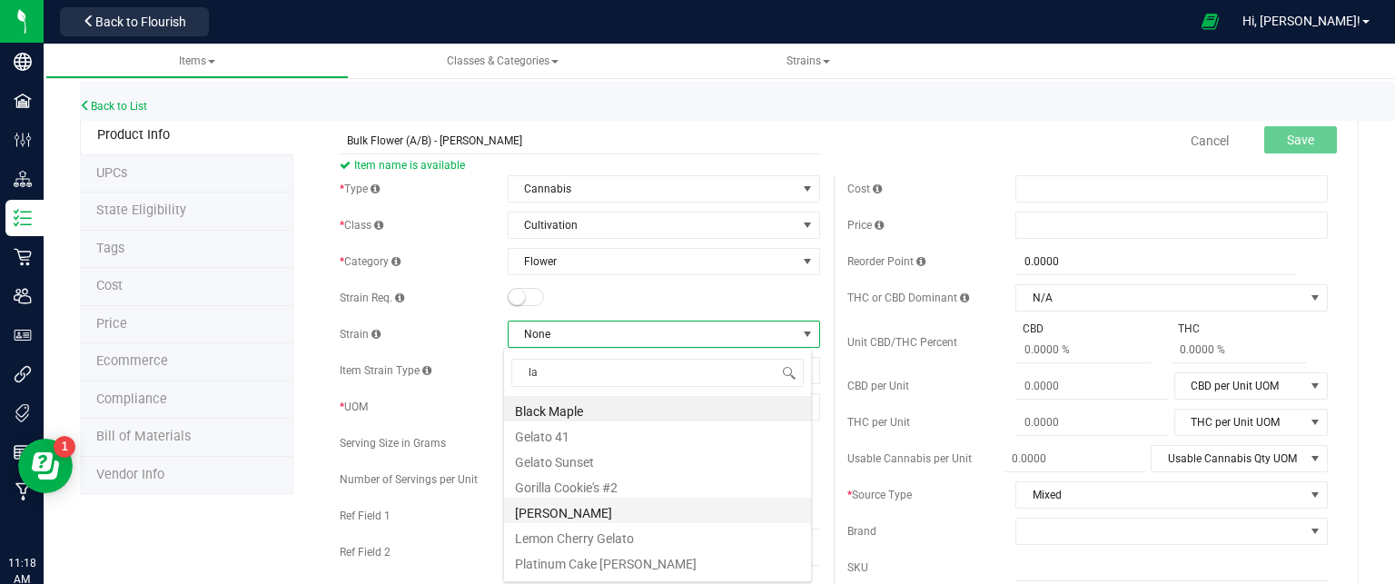
click at [593, 520] on li "[PERSON_NAME]" at bounding box center [657, 510] width 307 height 25
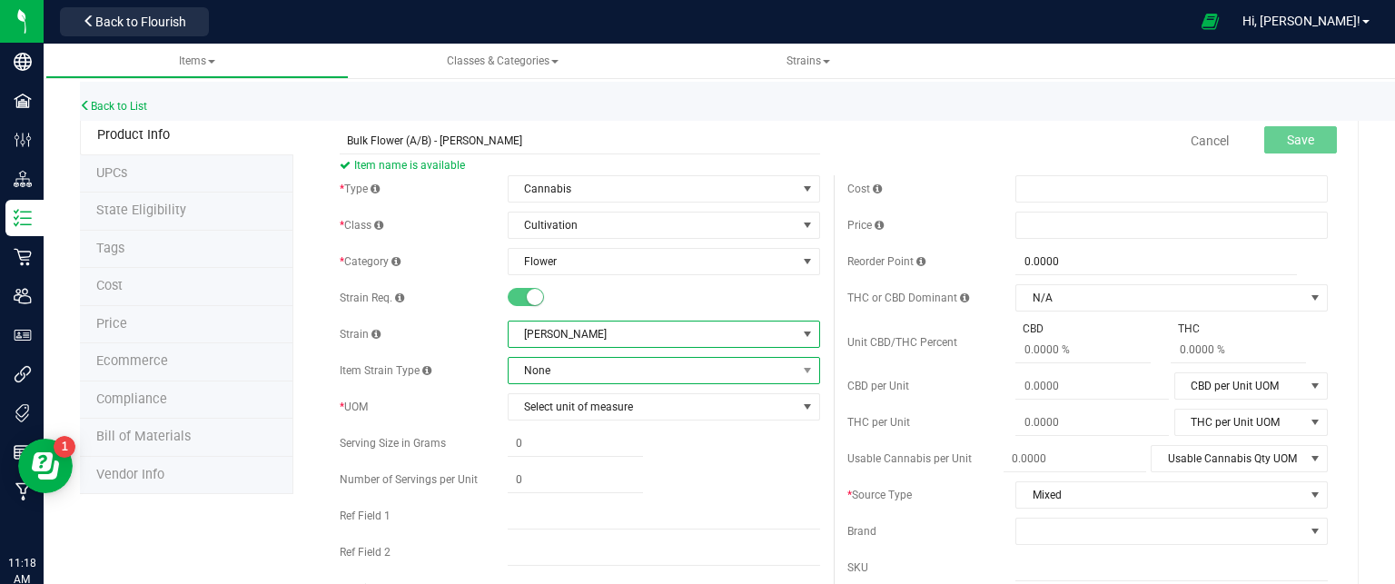
click at [571, 377] on span "None" at bounding box center [653, 370] width 288 height 25
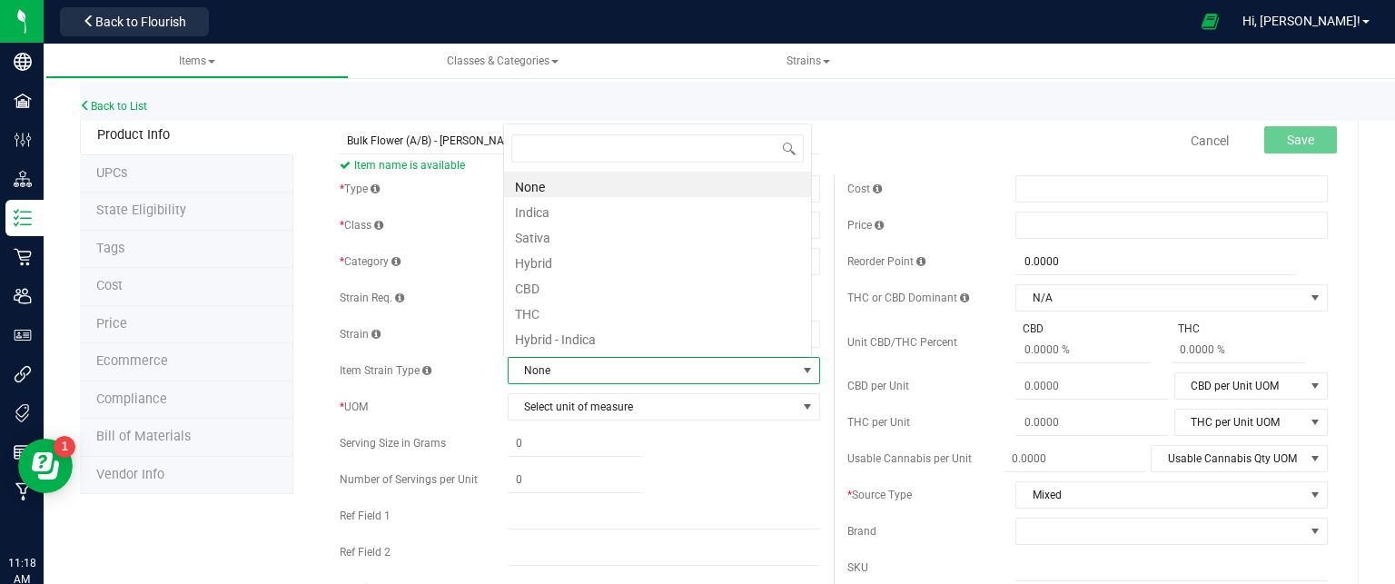
scroll to position [26, 304]
click at [559, 213] on li "Indica" at bounding box center [657, 209] width 307 height 25
click at [566, 405] on span "Select unit of measure" at bounding box center [653, 406] width 288 height 25
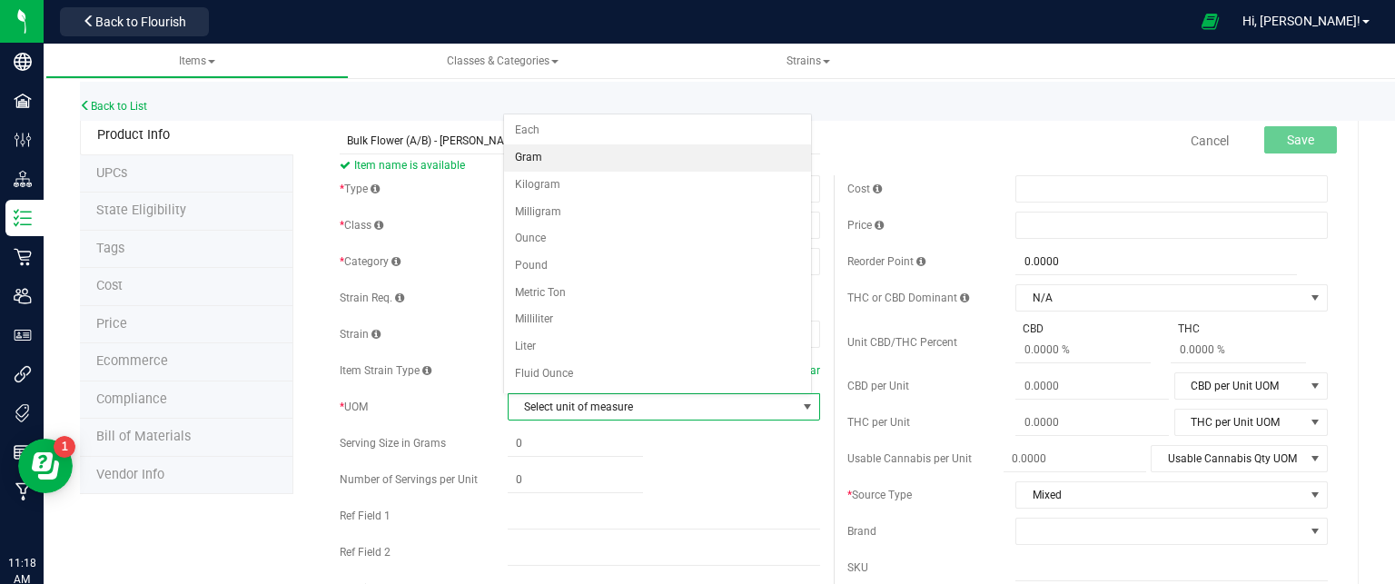
click at [544, 163] on li "Gram" at bounding box center [657, 157] width 307 height 27
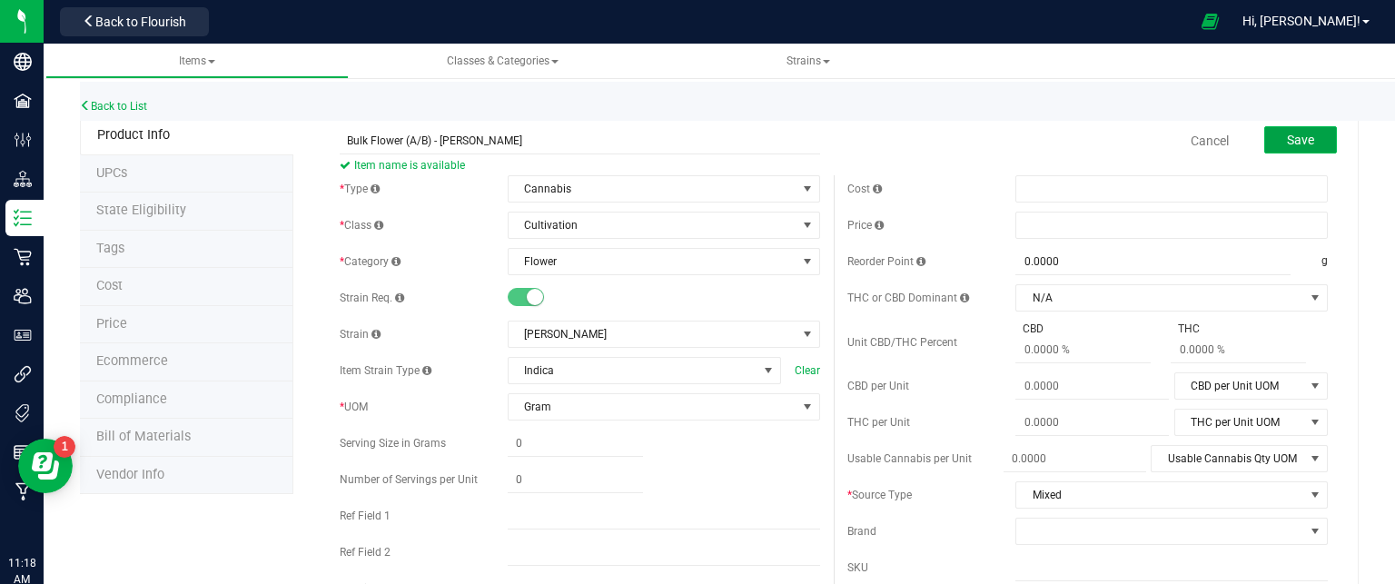
click at [1287, 139] on span "Save" at bounding box center [1300, 140] width 27 height 15
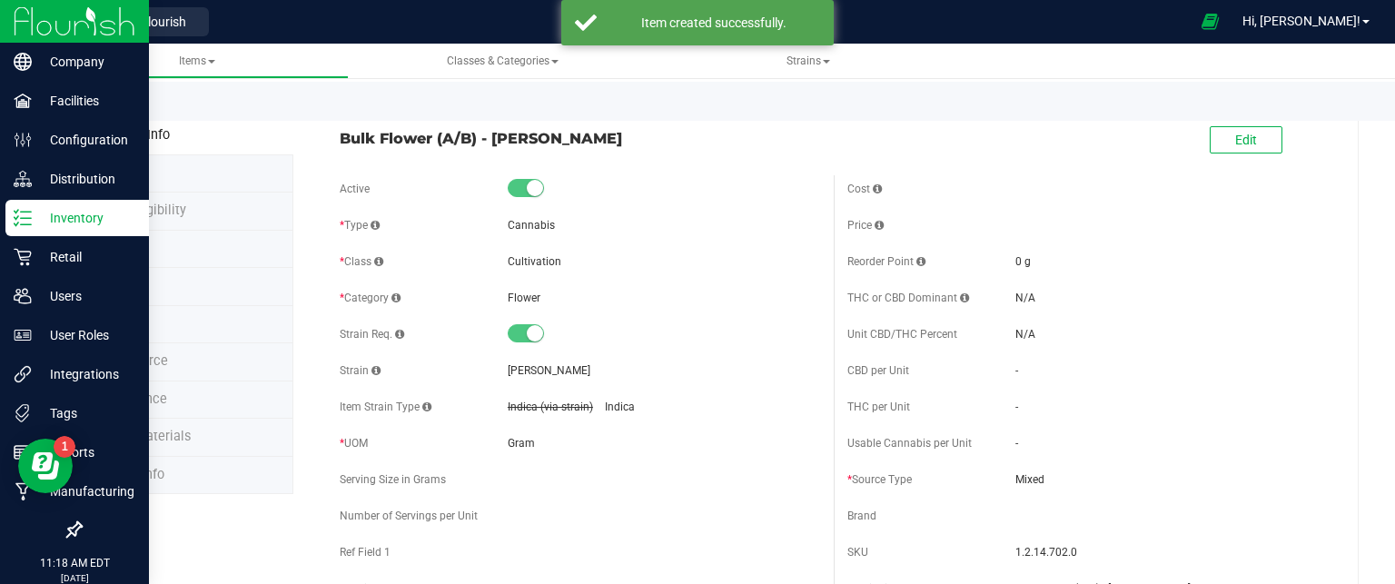
drag, startPoint x: 73, startPoint y: 227, endPoint x: 97, endPoint y: 213, distance: 28.1
click at [73, 227] on p "Inventory" at bounding box center [86, 218] width 109 height 22
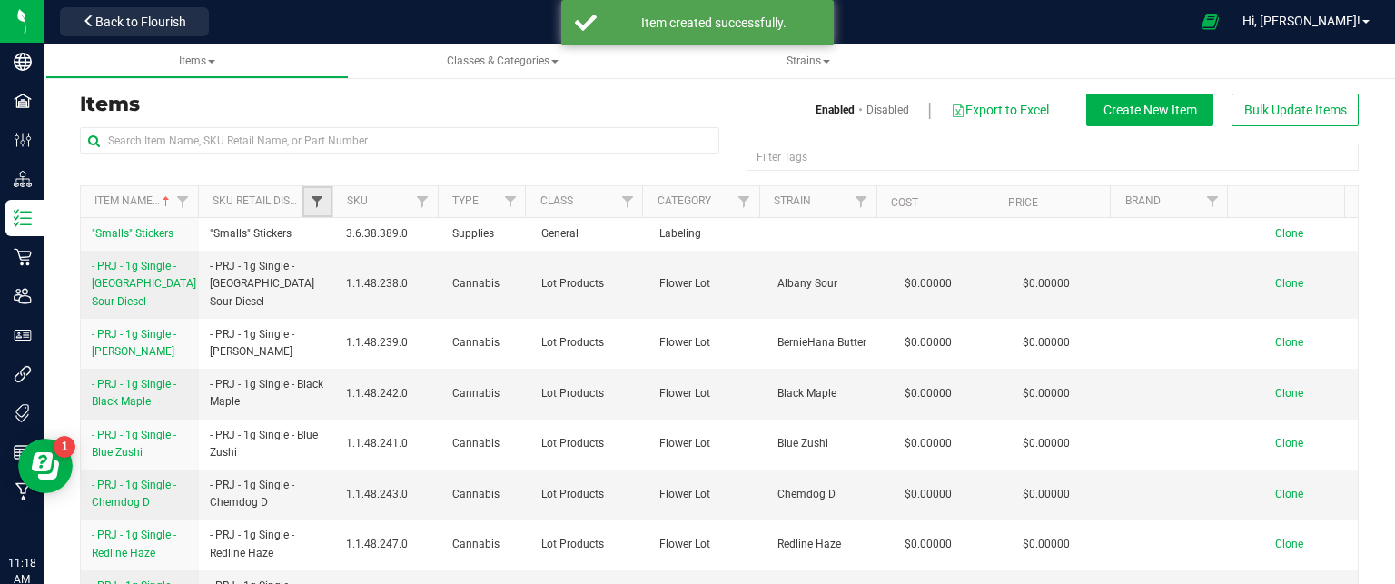
click at [320, 206] on span "Filter" at bounding box center [317, 201] width 15 height 15
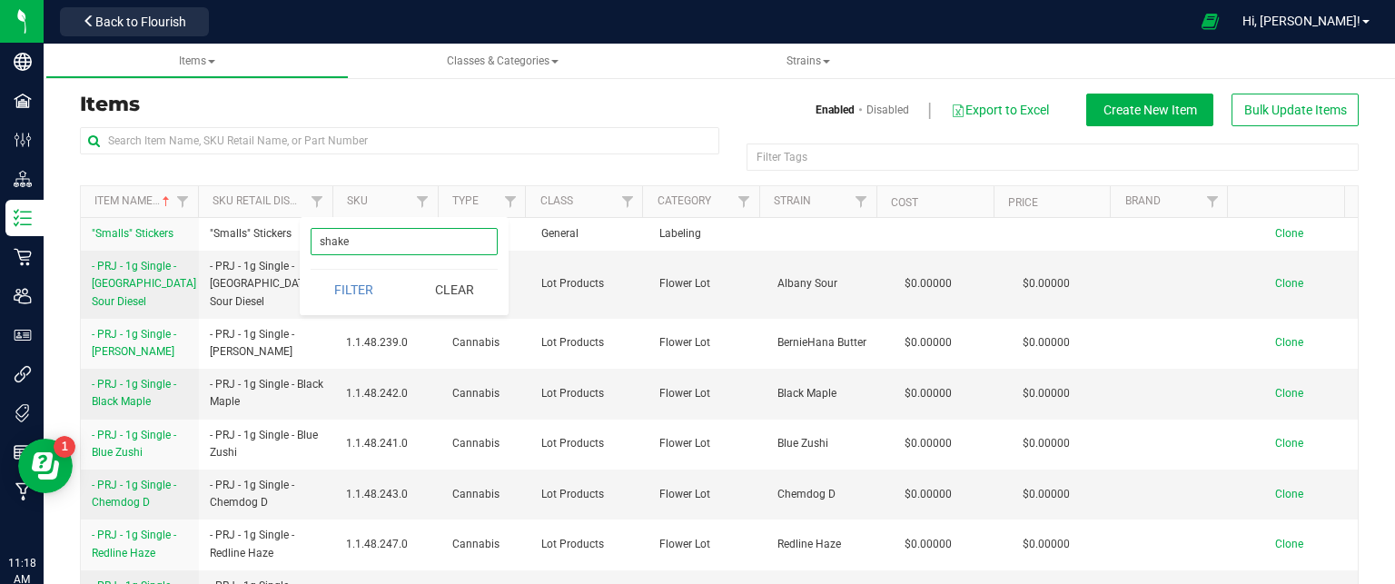
type input "shake"
click at [311, 270] on button "Filter" at bounding box center [354, 290] width 87 height 40
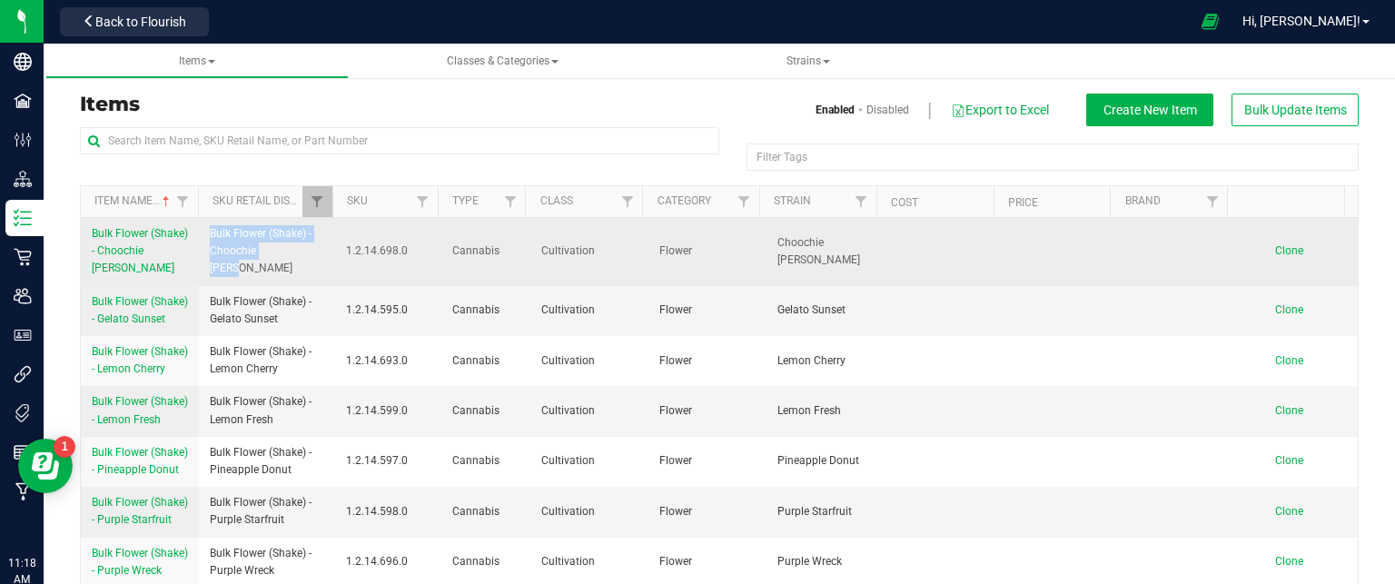
drag, startPoint x: 291, startPoint y: 256, endPoint x: 206, endPoint y: 249, distance: 84.8
click at [206, 249] on td "Bulk Flower (Shake) - Choochie [PERSON_NAME]" at bounding box center [267, 252] width 136 height 68
copy span "Bulk Flower (Shake) - Choochie [PERSON_NAME]"
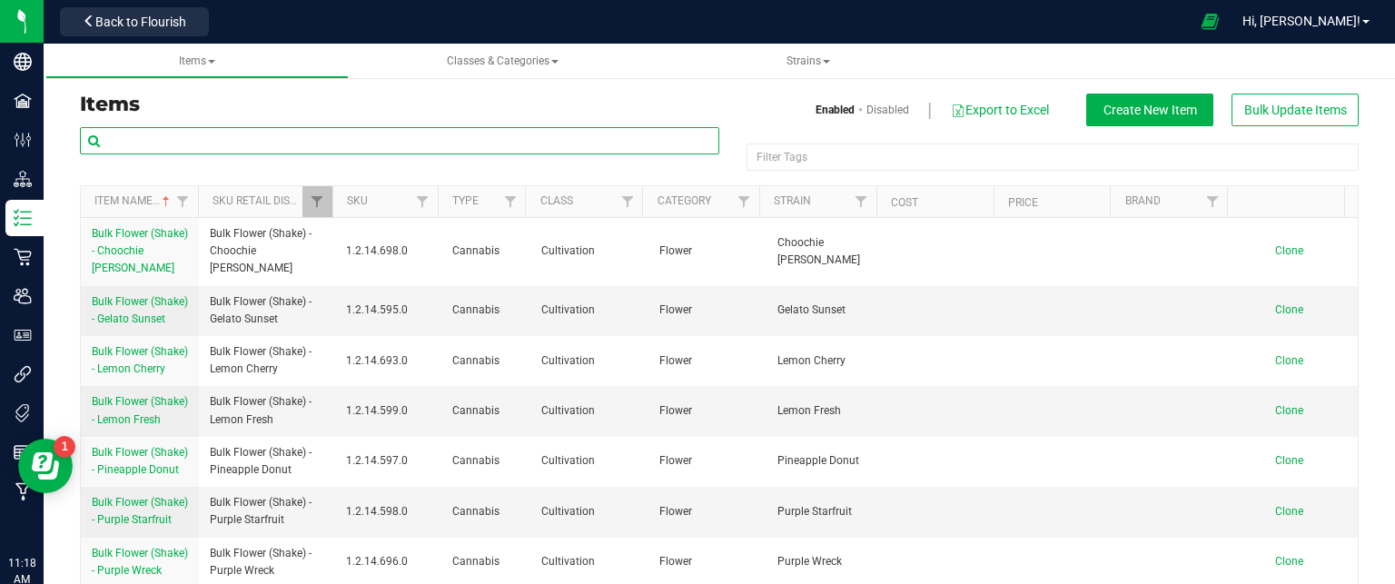
drag, startPoint x: 390, startPoint y: 149, endPoint x: 734, endPoint y: 149, distance: 344.2
click at [397, 149] on input "text" at bounding box center [399, 140] width 639 height 27
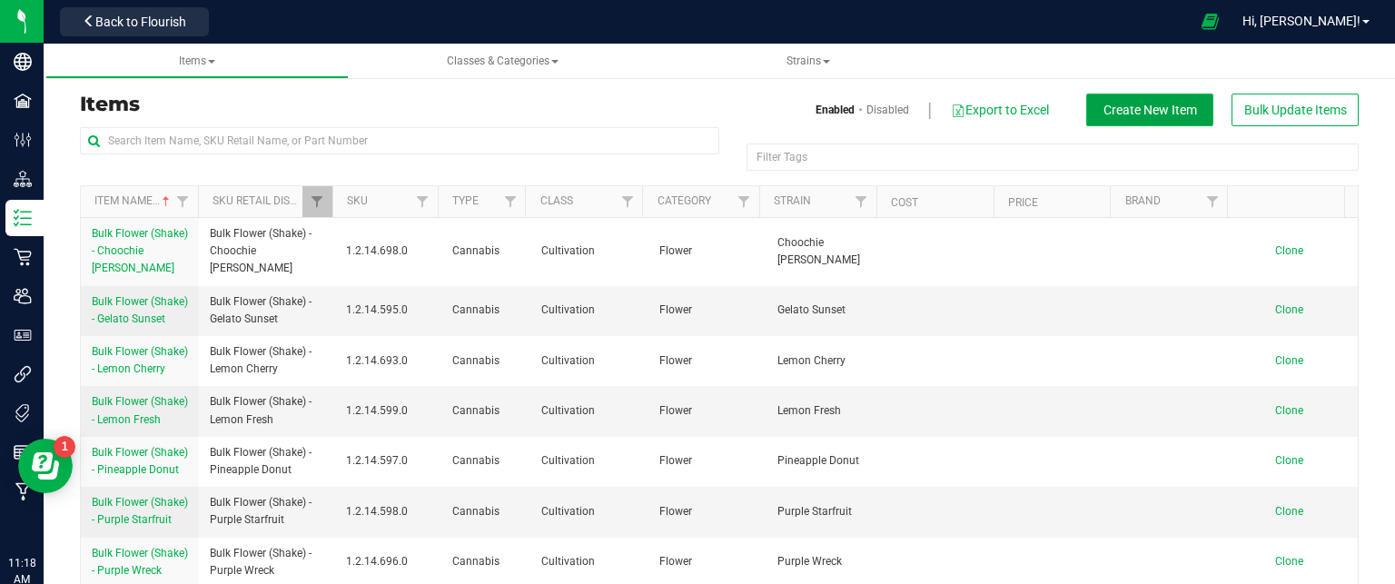
click at [1106, 104] on span "Create New Item" at bounding box center [1151, 110] width 94 height 15
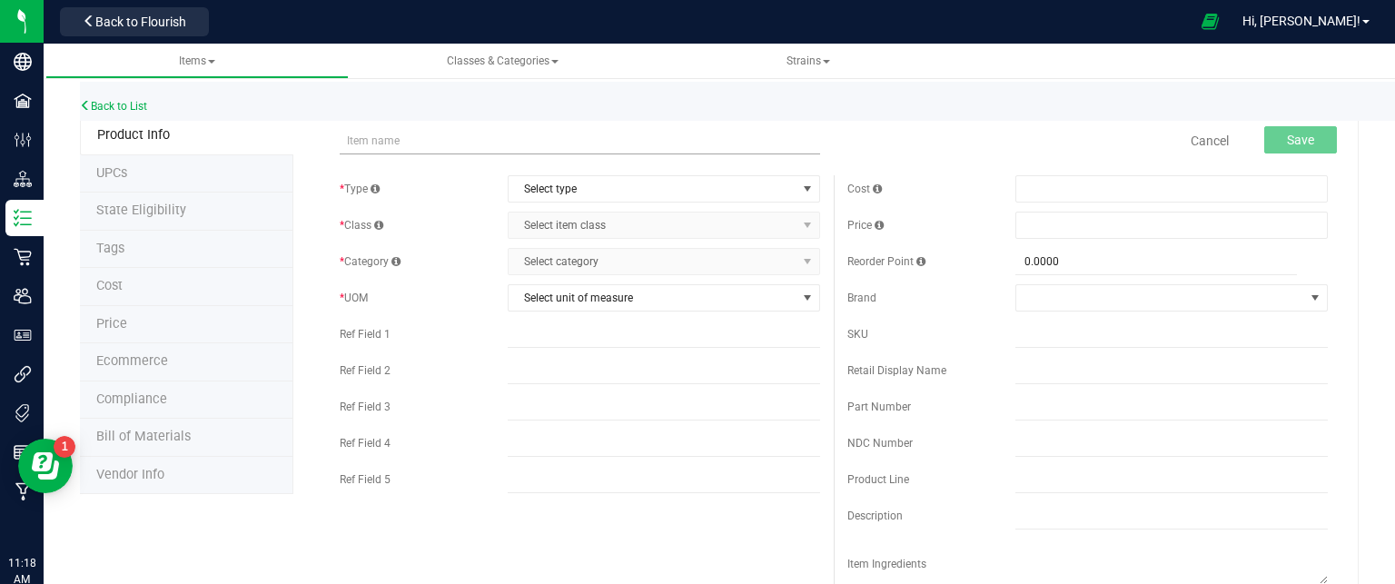
click at [501, 133] on input "text" at bounding box center [580, 140] width 480 height 27
type input "Bulk Flower (Shake) - [PERSON_NAME]"
click at [552, 196] on span "Select type" at bounding box center [653, 188] width 288 height 25
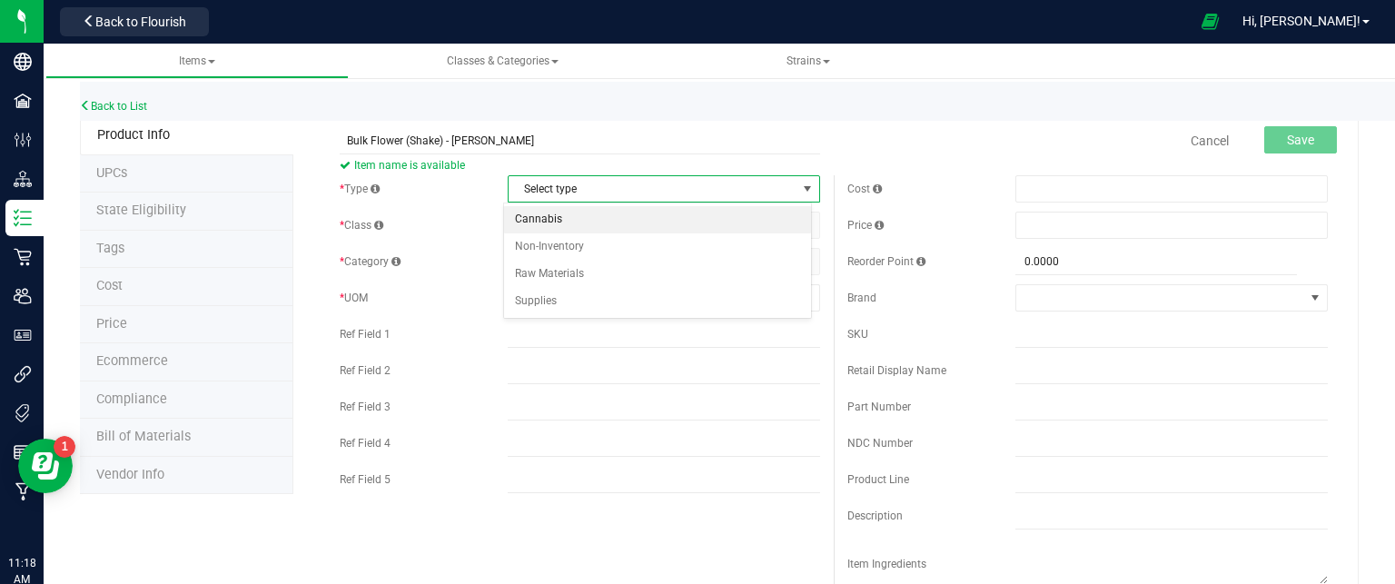
click at [547, 225] on li "Cannabis" at bounding box center [657, 219] width 307 height 27
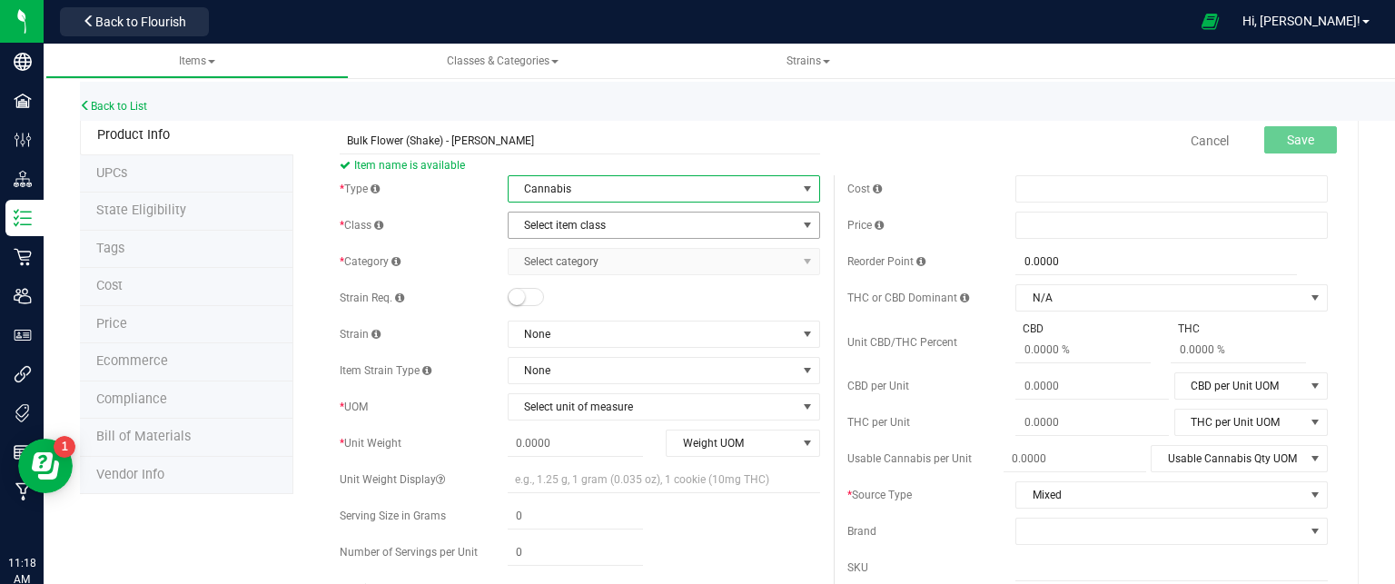
drag, startPoint x: 547, startPoint y: 231, endPoint x: 543, endPoint y: 250, distance: 19.4
click at [547, 230] on span "Select item class" at bounding box center [653, 225] width 288 height 25
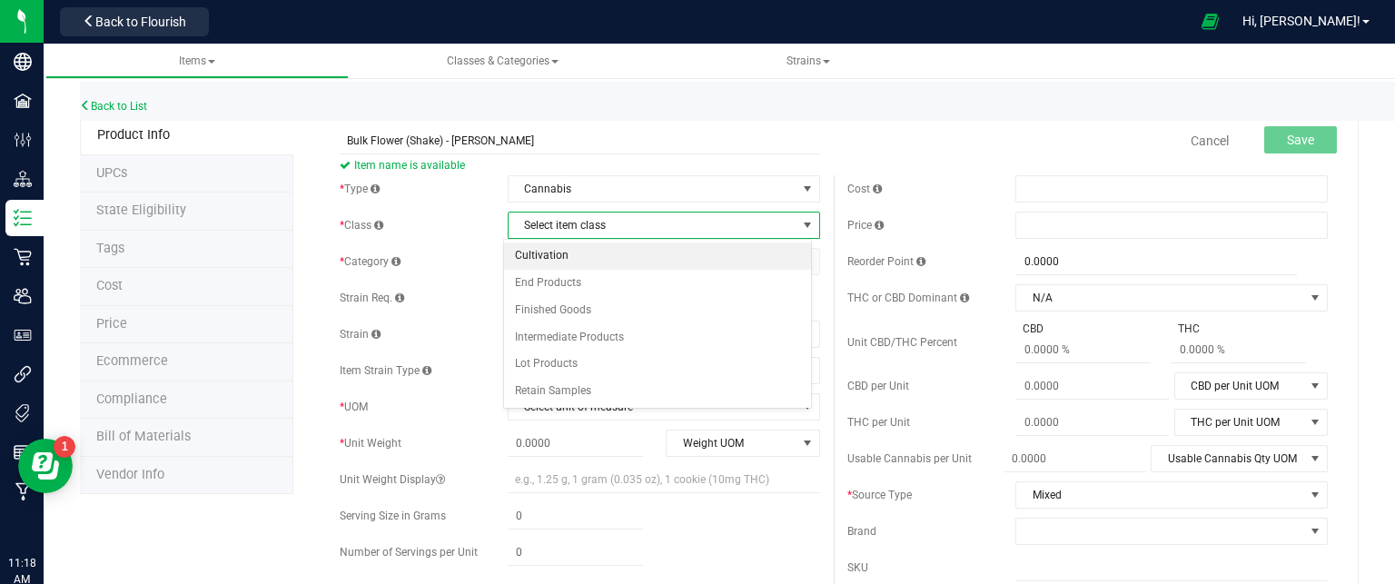
click at [545, 252] on li "Cultivation" at bounding box center [657, 256] width 307 height 27
click at [545, 272] on span "Select category" at bounding box center [653, 261] width 288 height 25
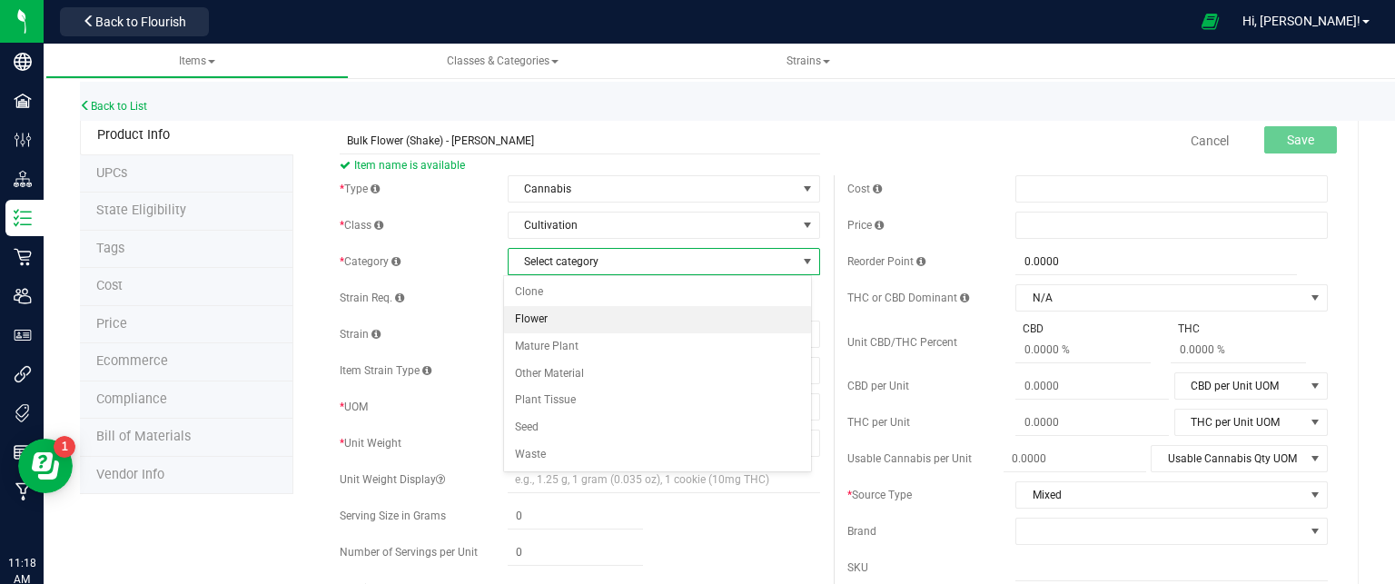
click at [542, 316] on li "Flower" at bounding box center [657, 319] width 307 height 27
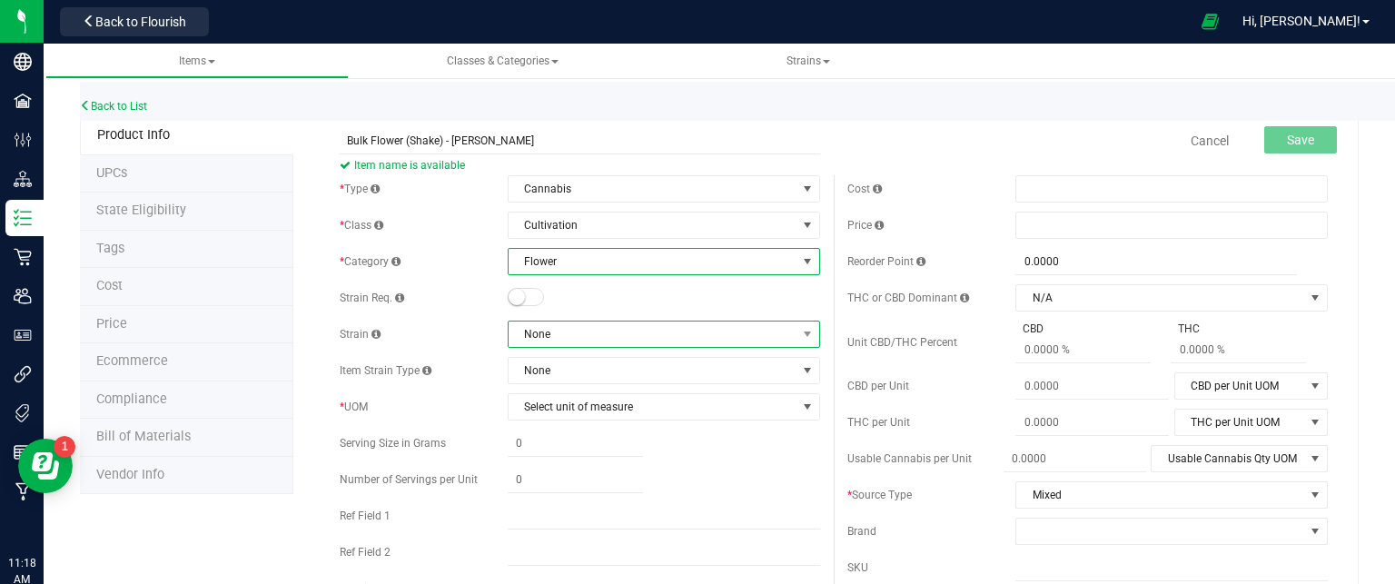
click at [542, 335] on span "None" at bounding box center [653, 334] width 288 height 25
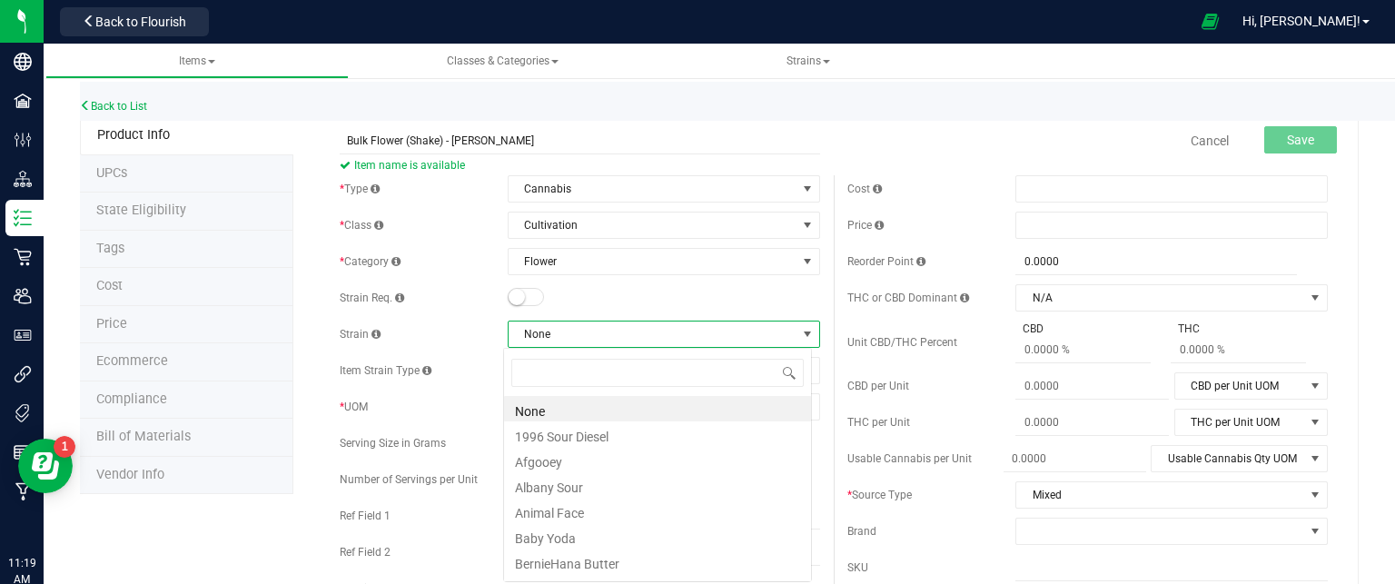
scroll to position [26, 309]
type input "la"
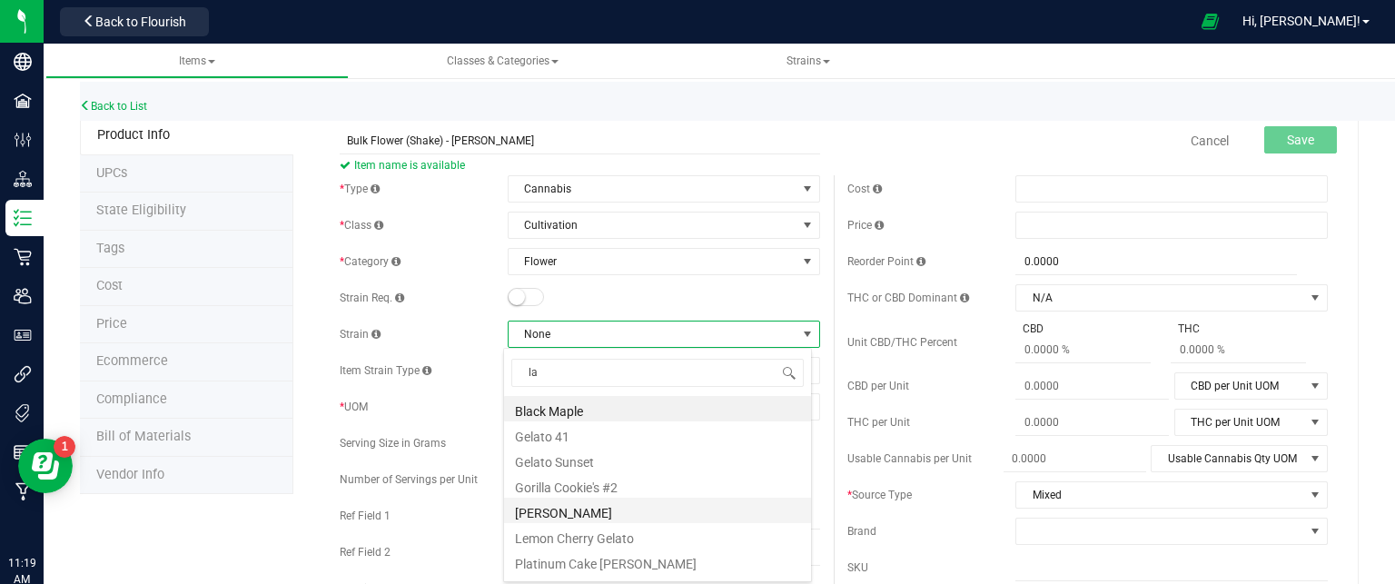
click at [612, 516] on li "[PERSON_NAME]" at bounding box center [657, 510] width 307 height 25
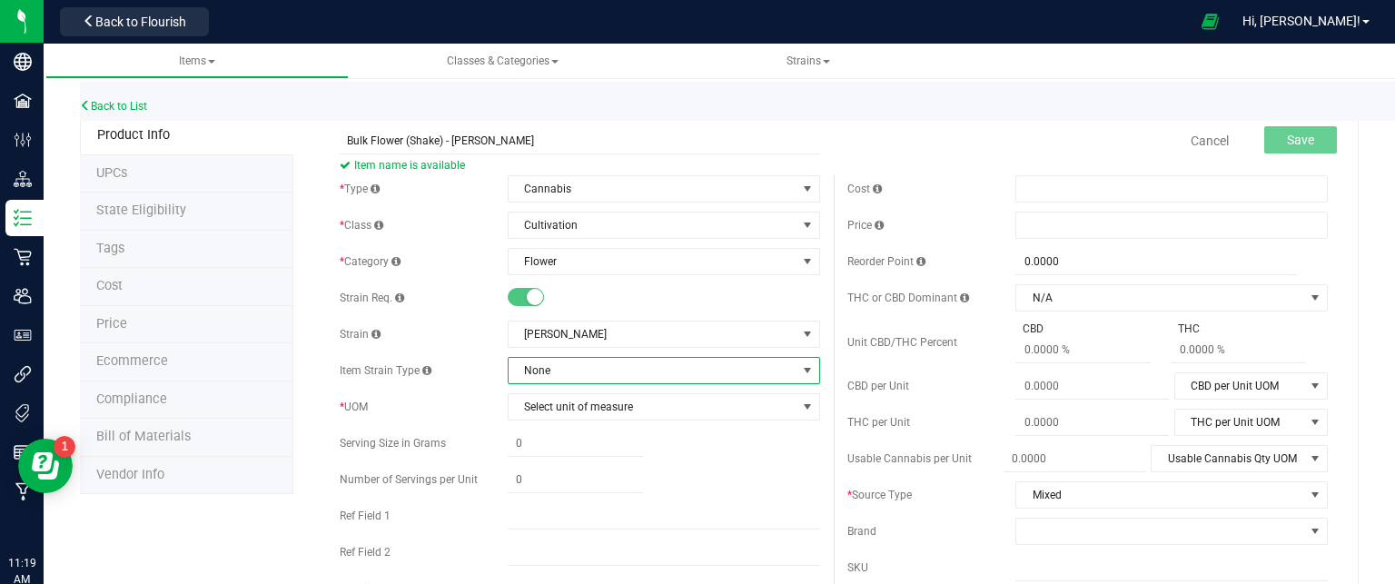
click at [570, 379] on span "None" at bounding box center [653, 370] width 288 height 25
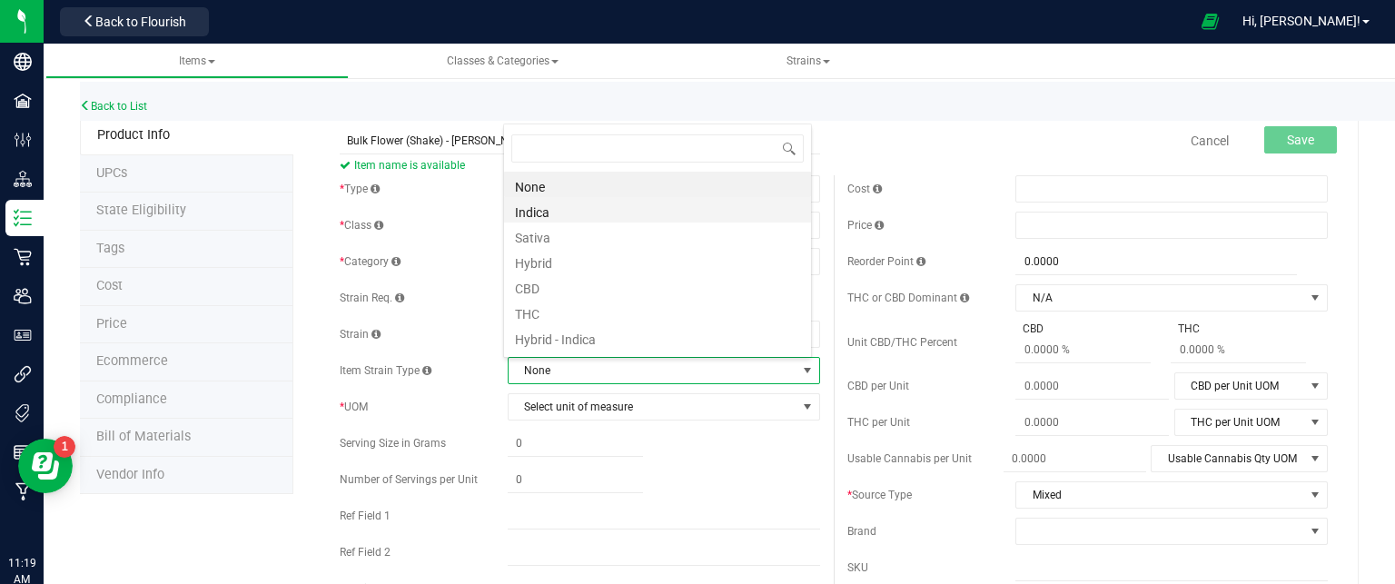
click at [559, 213] on li "Indica" at bounding box center [657, 209] width 307 height 25
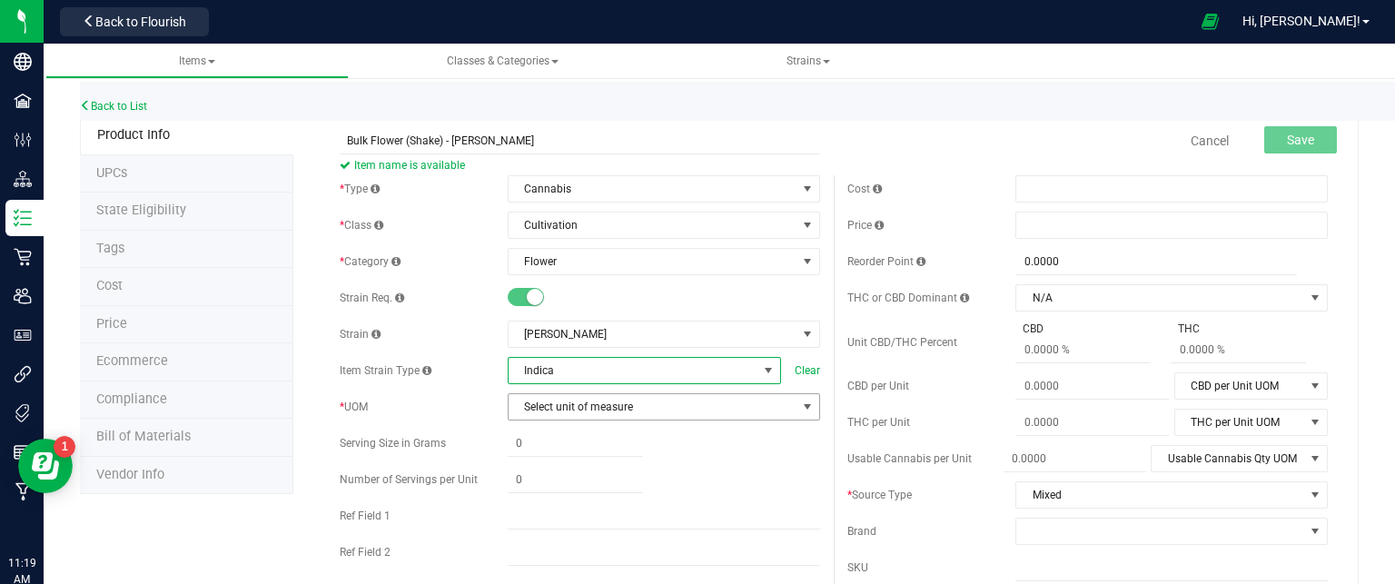
click at [578, 407] on span "Select unit of measure" at bounding box center [653, 406] width 288 height 25
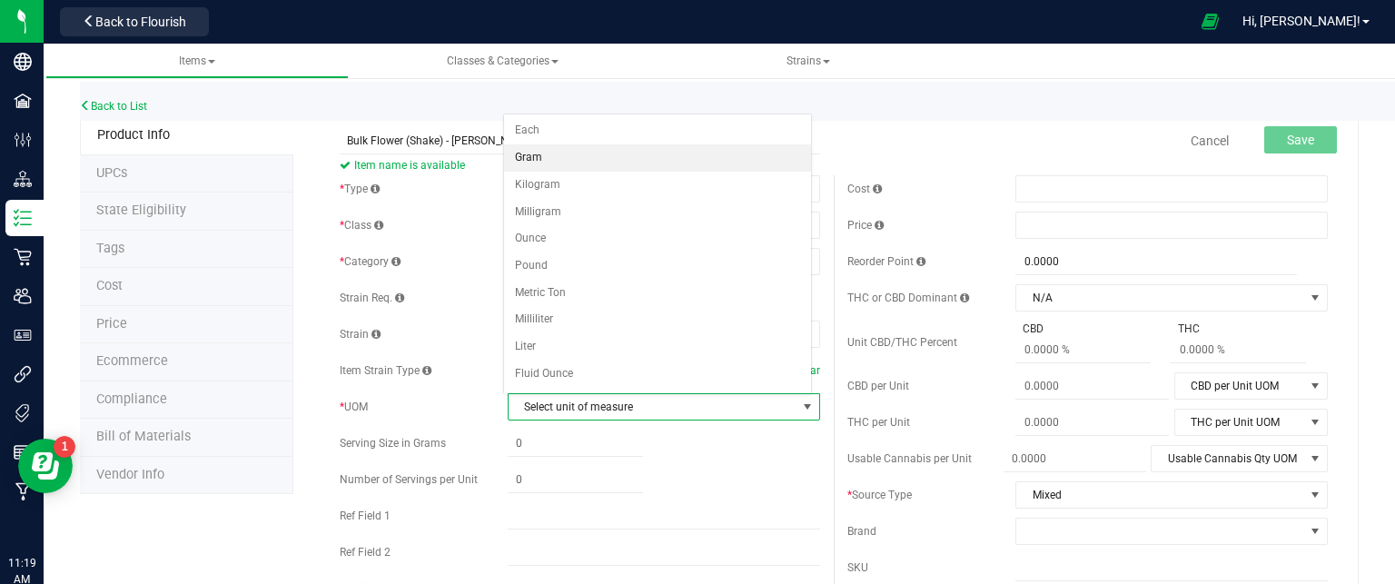
click at [578, 165] on li "Gram" at bounding box center [657, 157] width 307 height 27
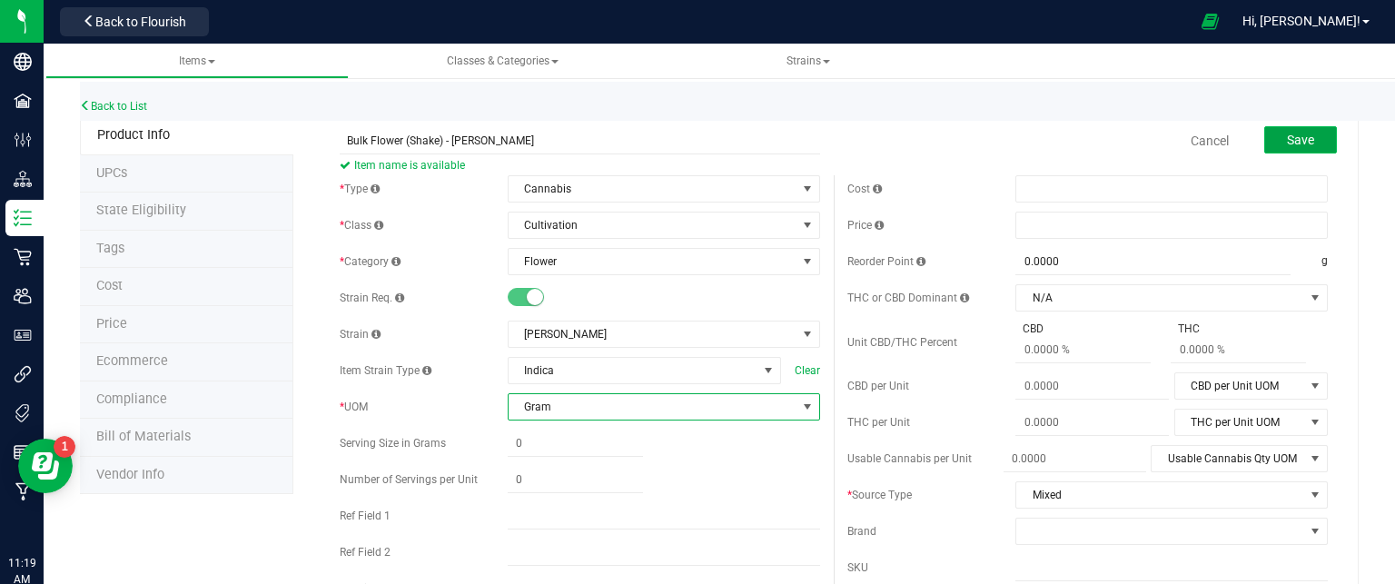
click at [1287, 142] on span "Save" at bounding box center [1300, 140] width 27 height 15
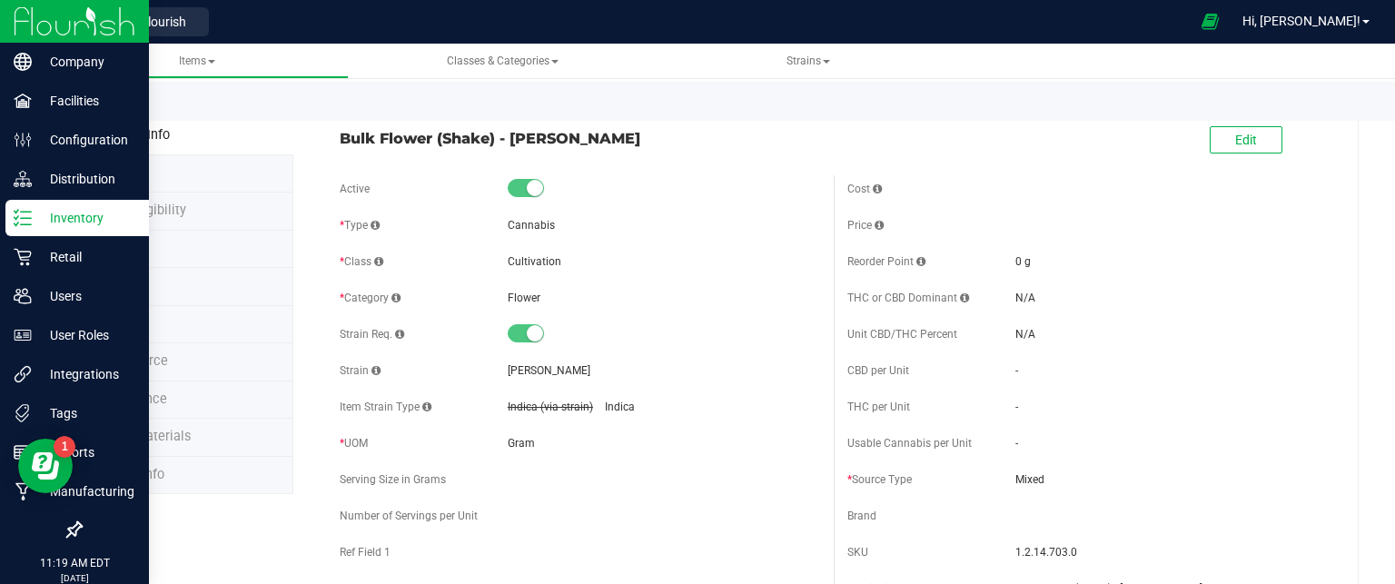
click at [88, 211] on p "Inventory" at bounding box center [86, 218] width 109 height 22
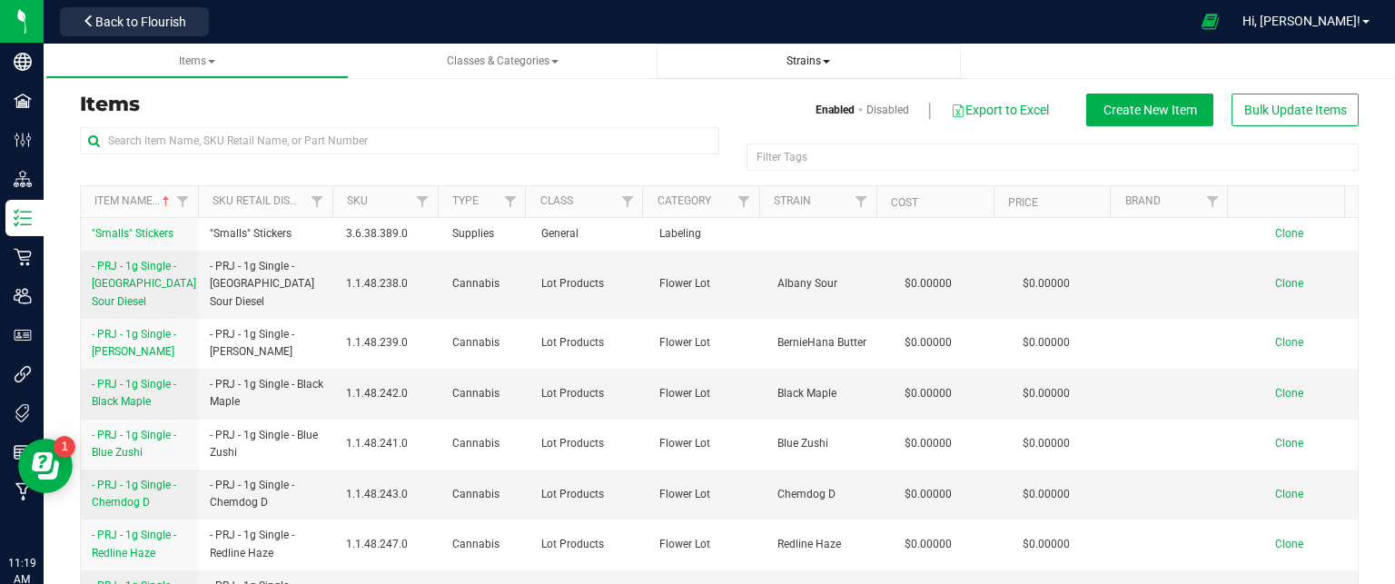
click at [803, 54] on span "Strains" at bounding box center [808, 61] width 275 height 15
click at [791, 56] on span "Strains" at bounding box center [809, 60] width 44 height 13
click at [738, 108] on span "All strains" at bounding box center [711, 110] width 55 height 15
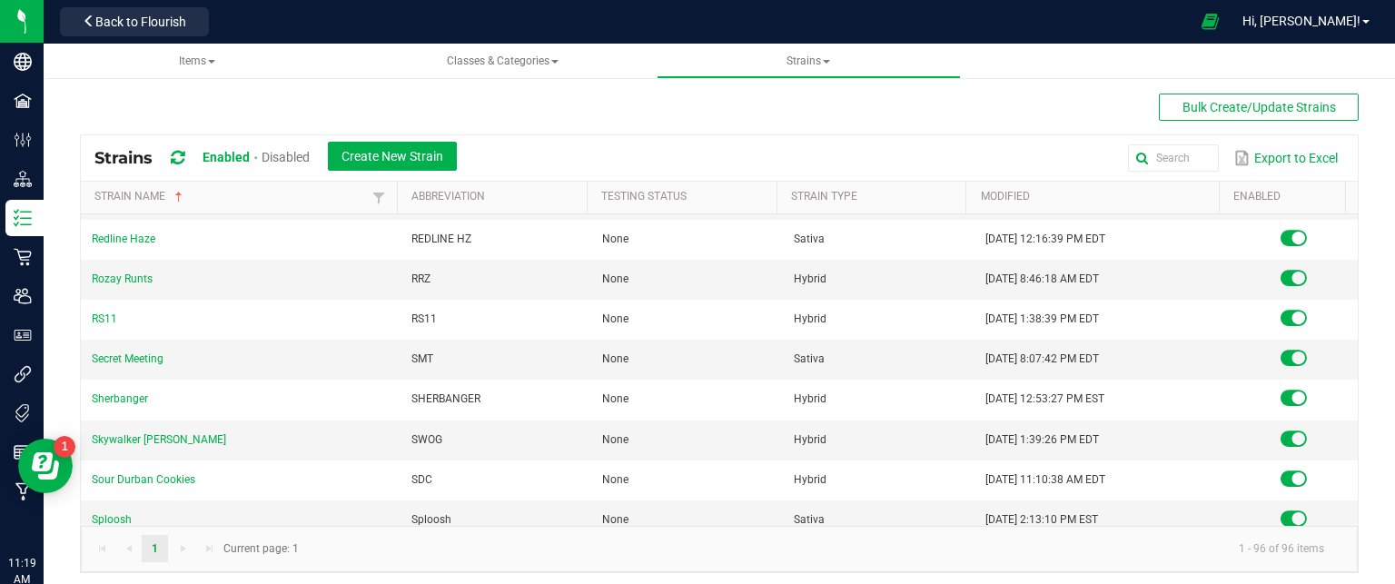
scroll to position [2634, 0]
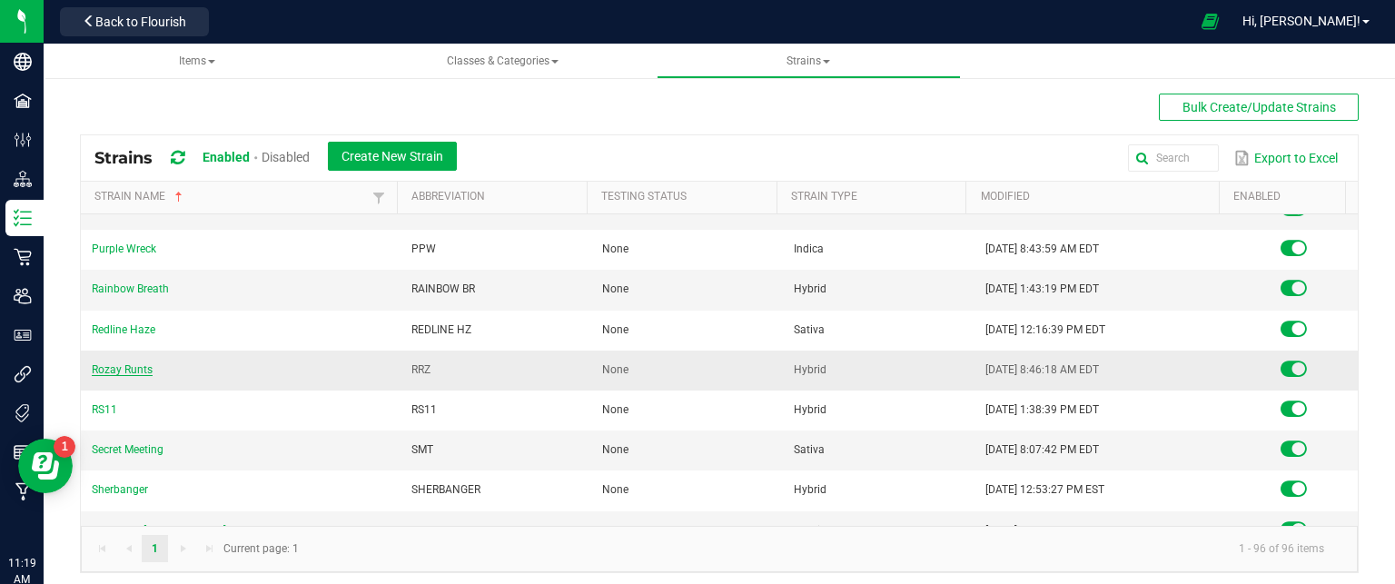
click at [125, 363] on link "Rozay Runts" at bounding box center [122, 369] width 61 height 13
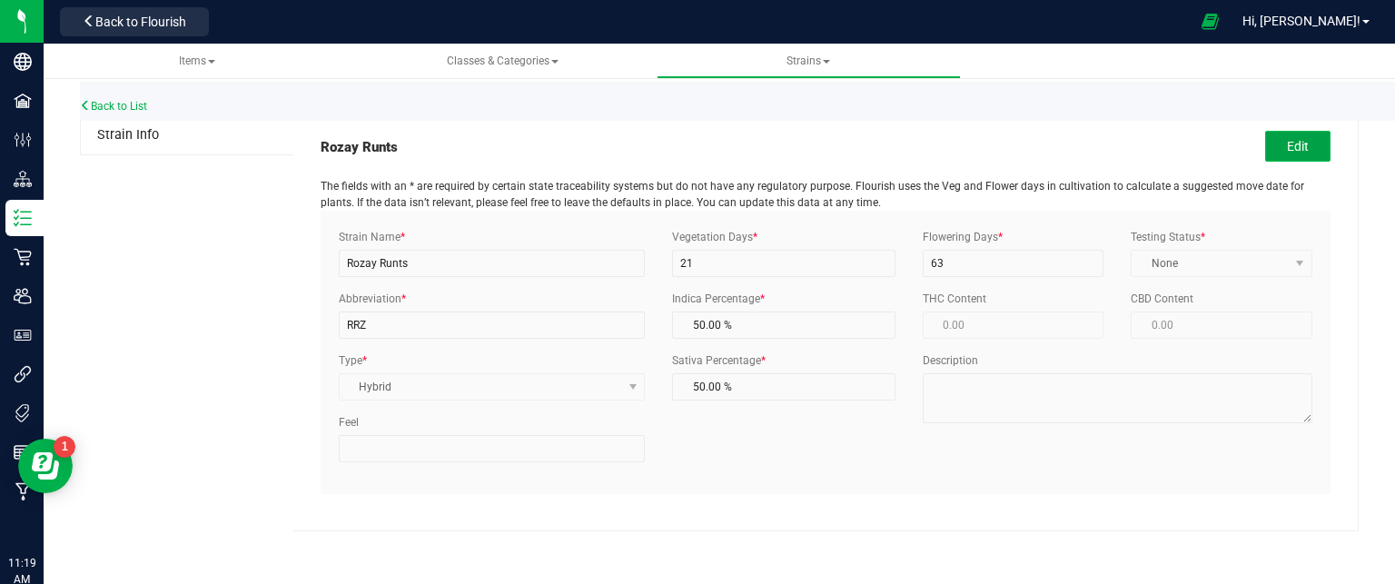
click at [1293, 139] on button "Edit" at bounding box center [1297, 146] width 65 height 31
click at [402, 261] on input "Rozay Runts" at bounding box center [492, 263] width 306 height 27
click at [437, 266] on input "Rozay Runts" at bounding box center [492, 263] width 306 height 27
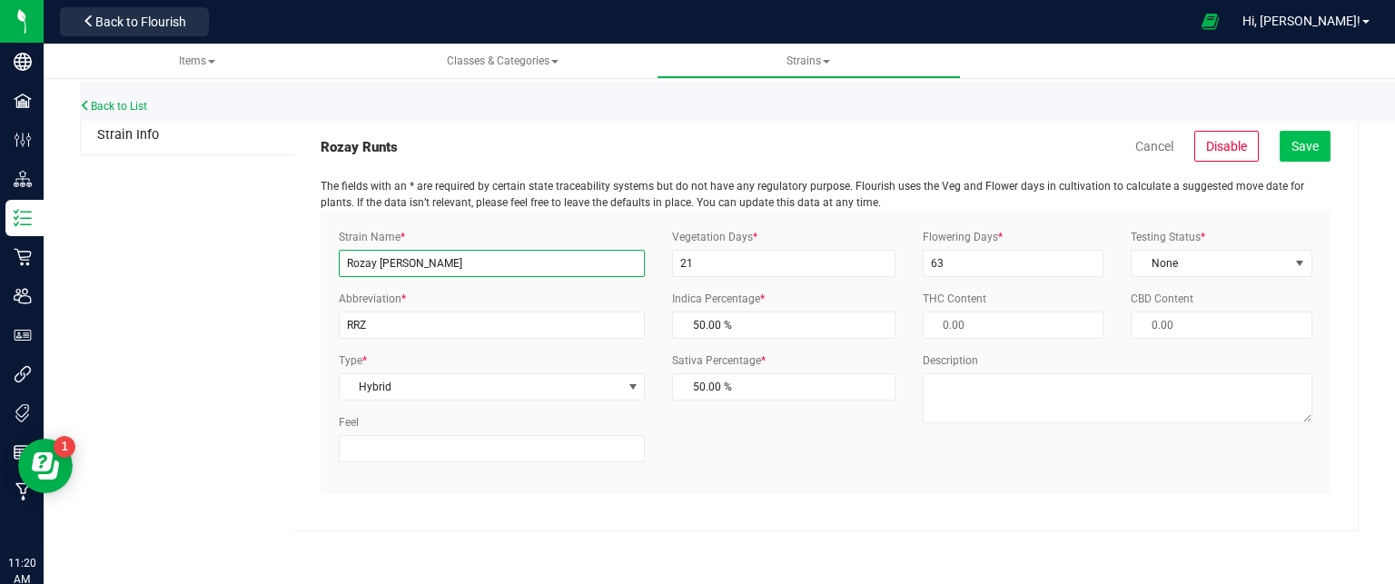
type input "Rozay [PERSON_NAME]"
click at [1312, 151] on span "Save" at bounding box center [1305, 146] width 27 height 15
